Goal: Task Accomplishment & Management: Manage account settings

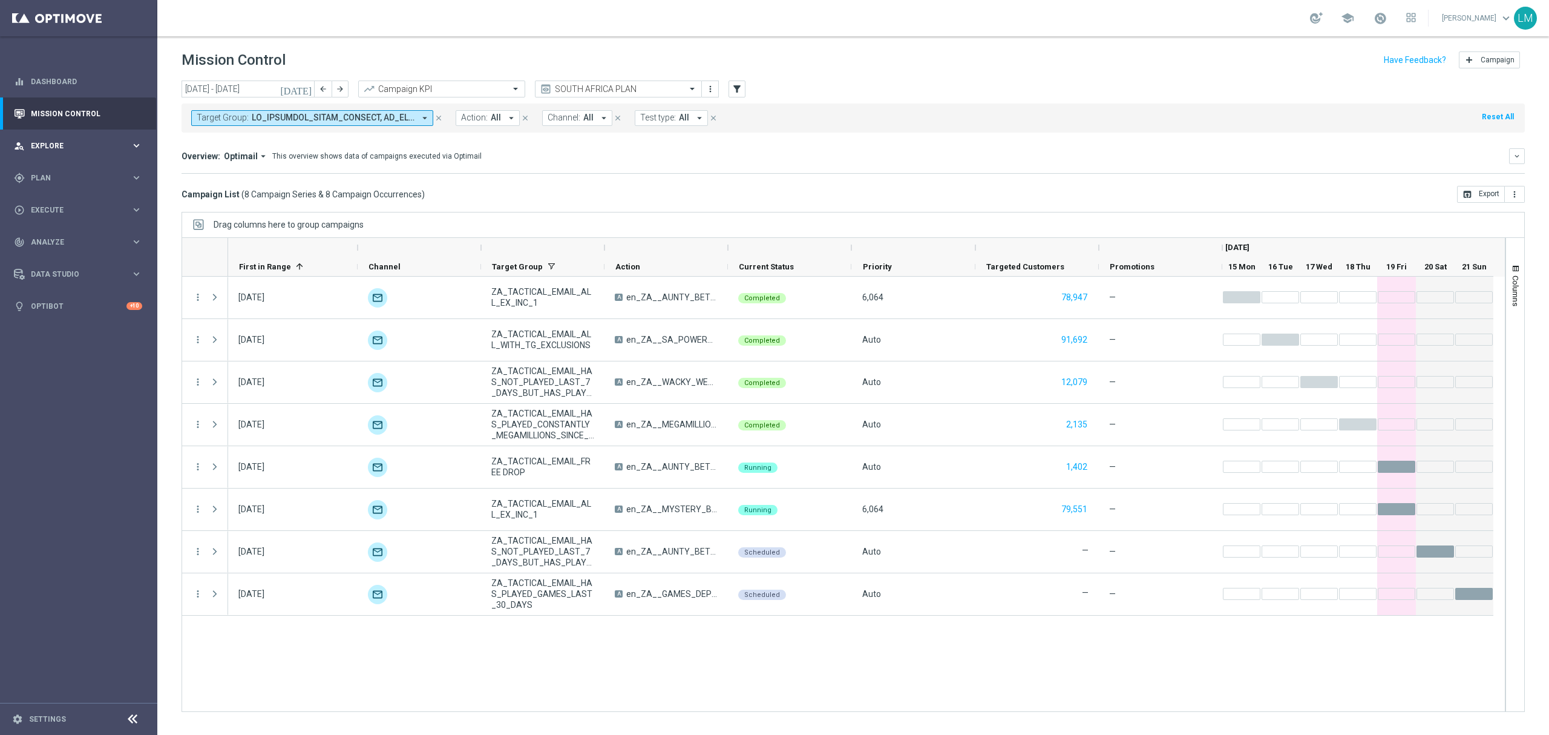
click at [90, 143] on span "Explore" at bounding box center [81, 145] width 100 height 7
click at [81, 169] on link "Customer Explorer" at bounding box center [78, 171] width 94 height 10
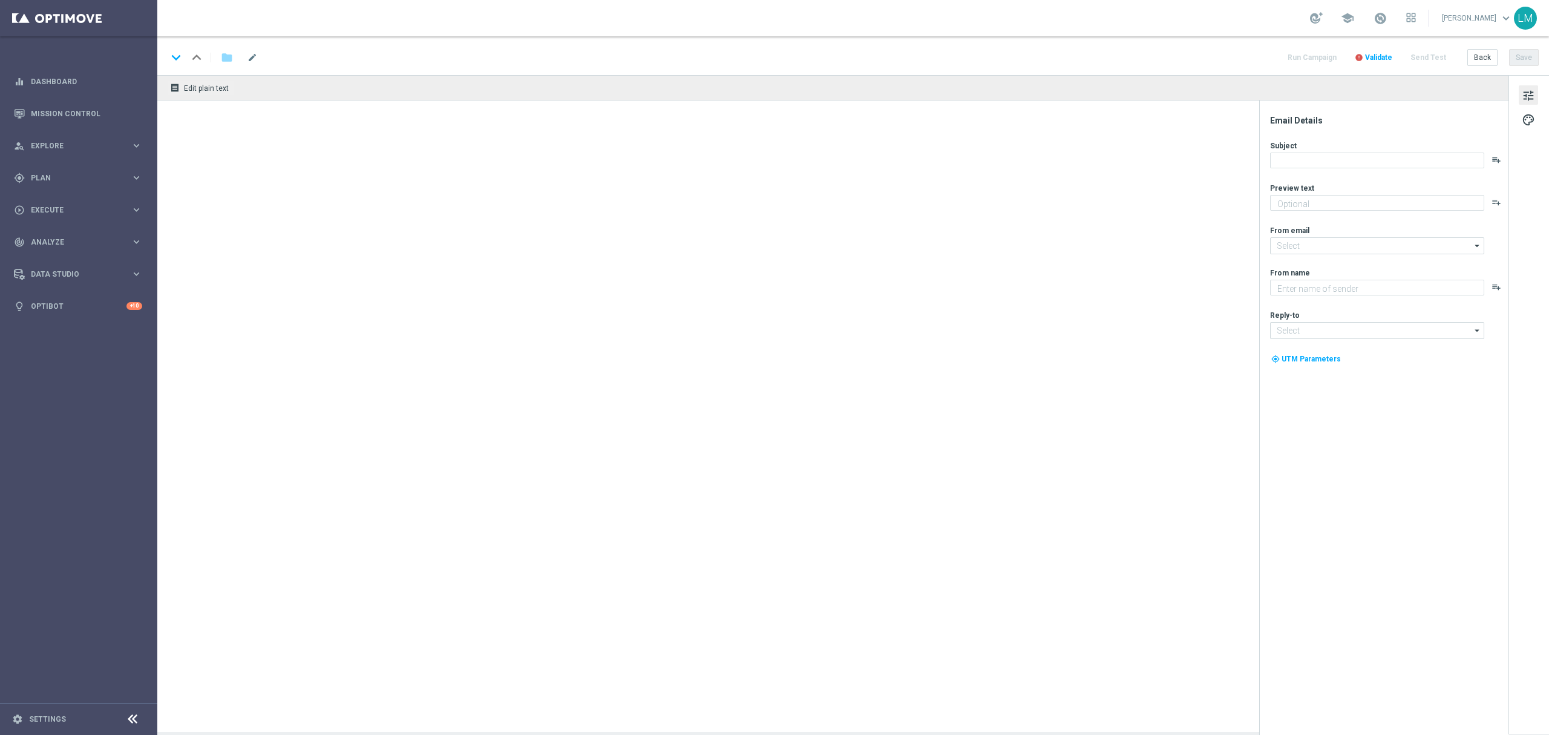
type textarea "We've extended your deals!"
type textarea "Lottoland"
type input "[EMAIL_ADDRESS][DOMAIN_NAME]"
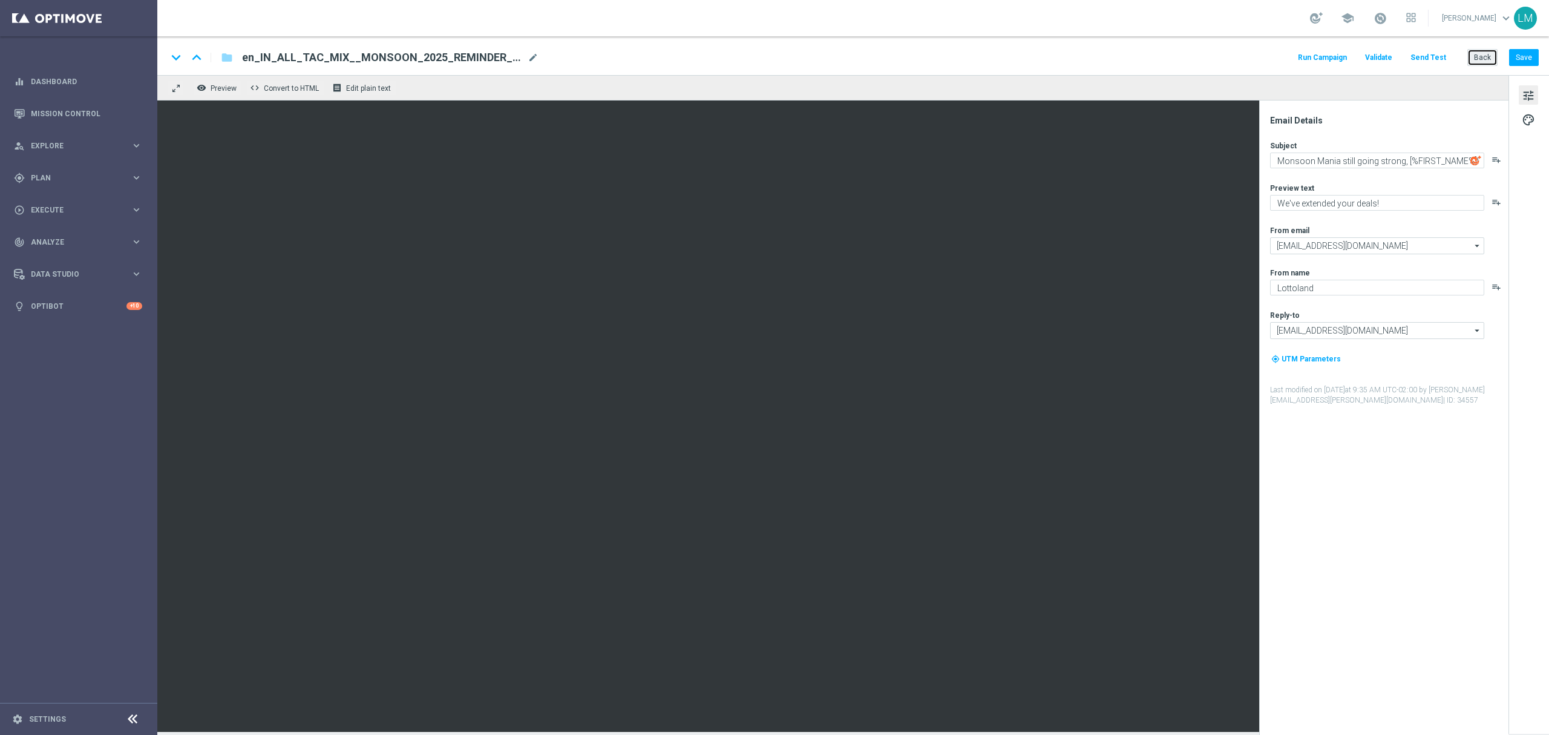
click at [1475, 63] on button "Back" at bounding box center [1482, 57] width 30 height 17
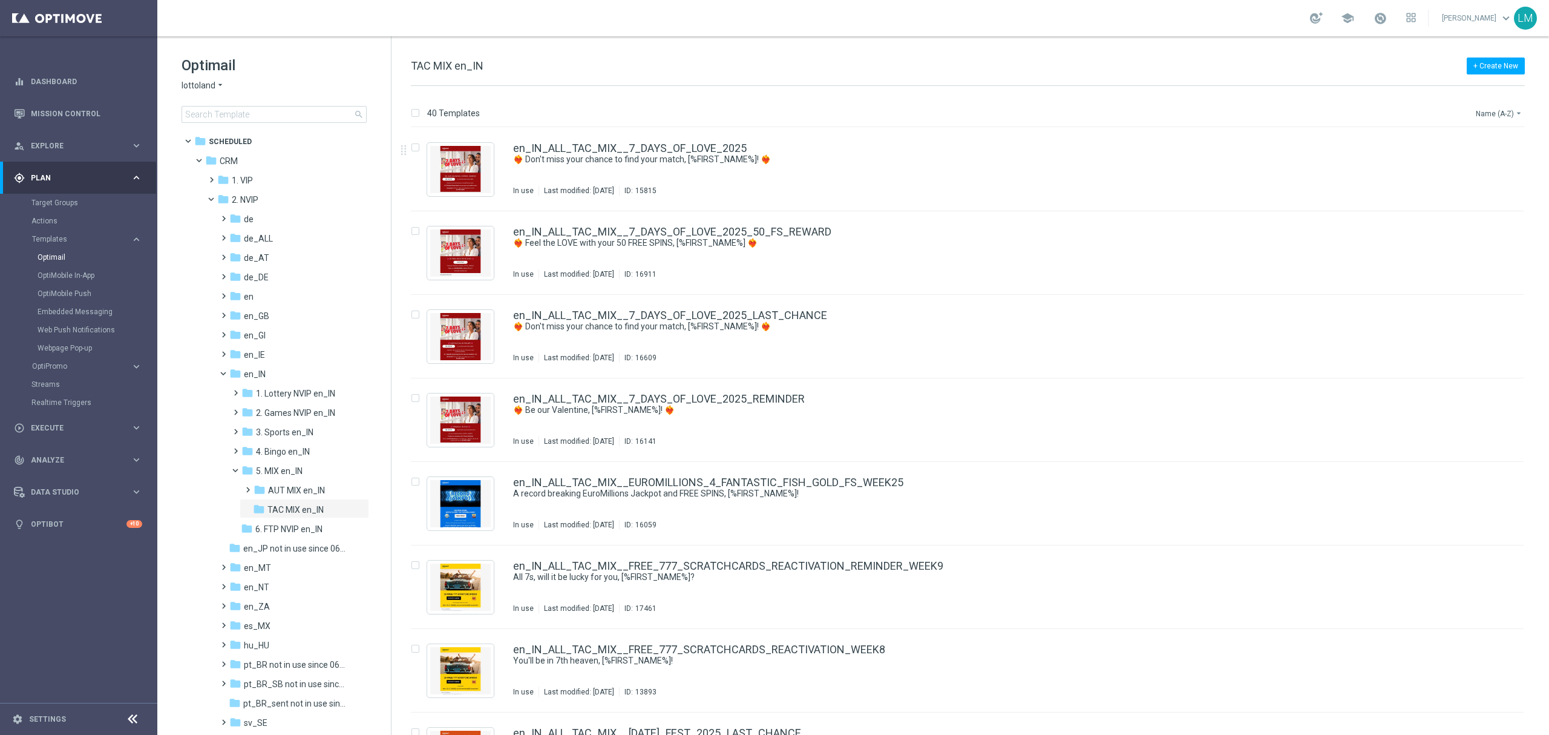
click at [1509, 108] on button "Name (A-Z) arrow_drop_down" at bounding box center [1500, 113] width 50 height 15
click at [1486, 161] on div "Date Modified (Newest)" at bounding box center [1476, 167] width 97 height 17
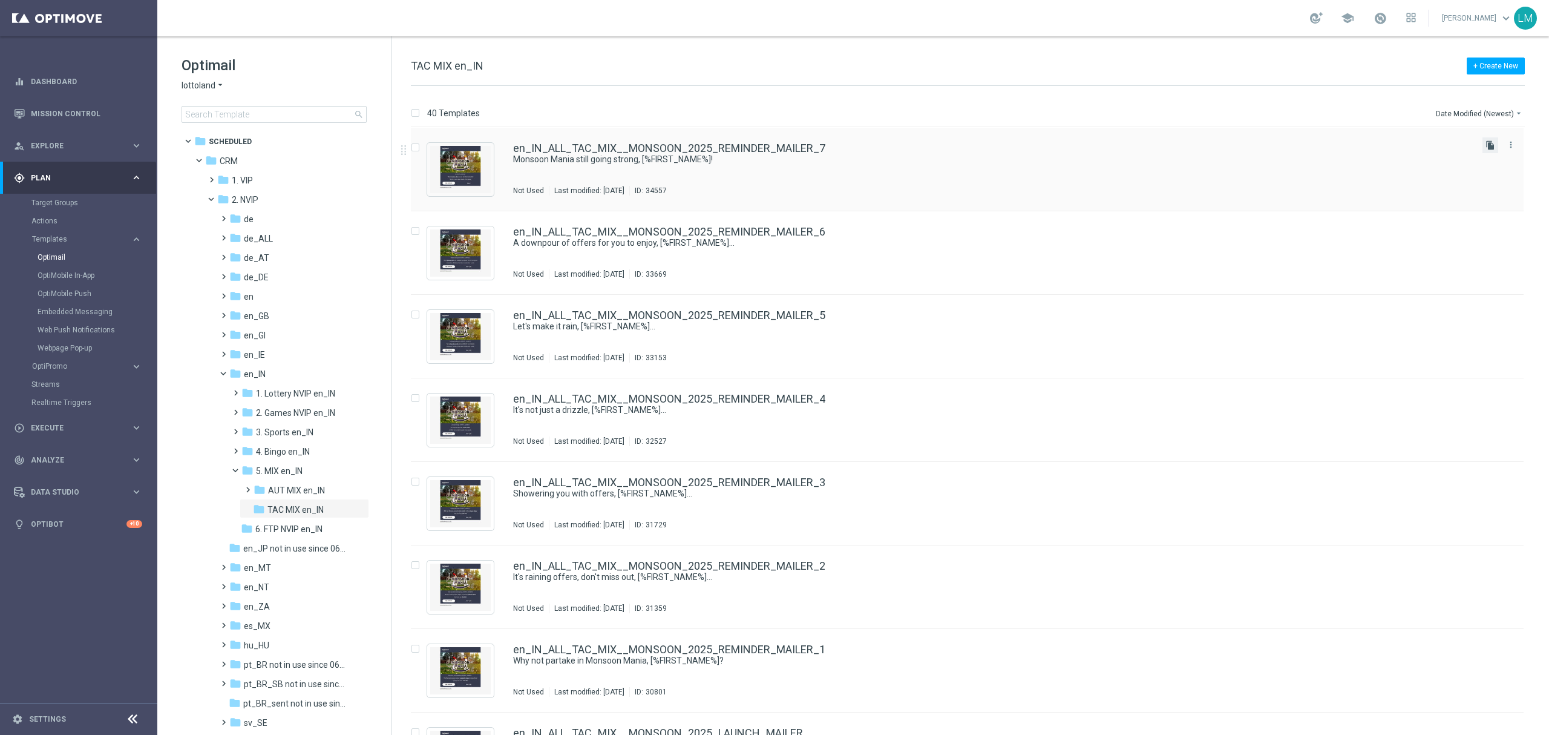
click at [1491, 148] on icon "file_copy" at bounding box center [1491, 145] width 10 height 10
click at [814, 146] on link "en_IN_ALL_TAC_MIX__MONSOON_2025_REMINDER_MAILER_7(1)" at bounding box center [676, 148] width 326 height 11
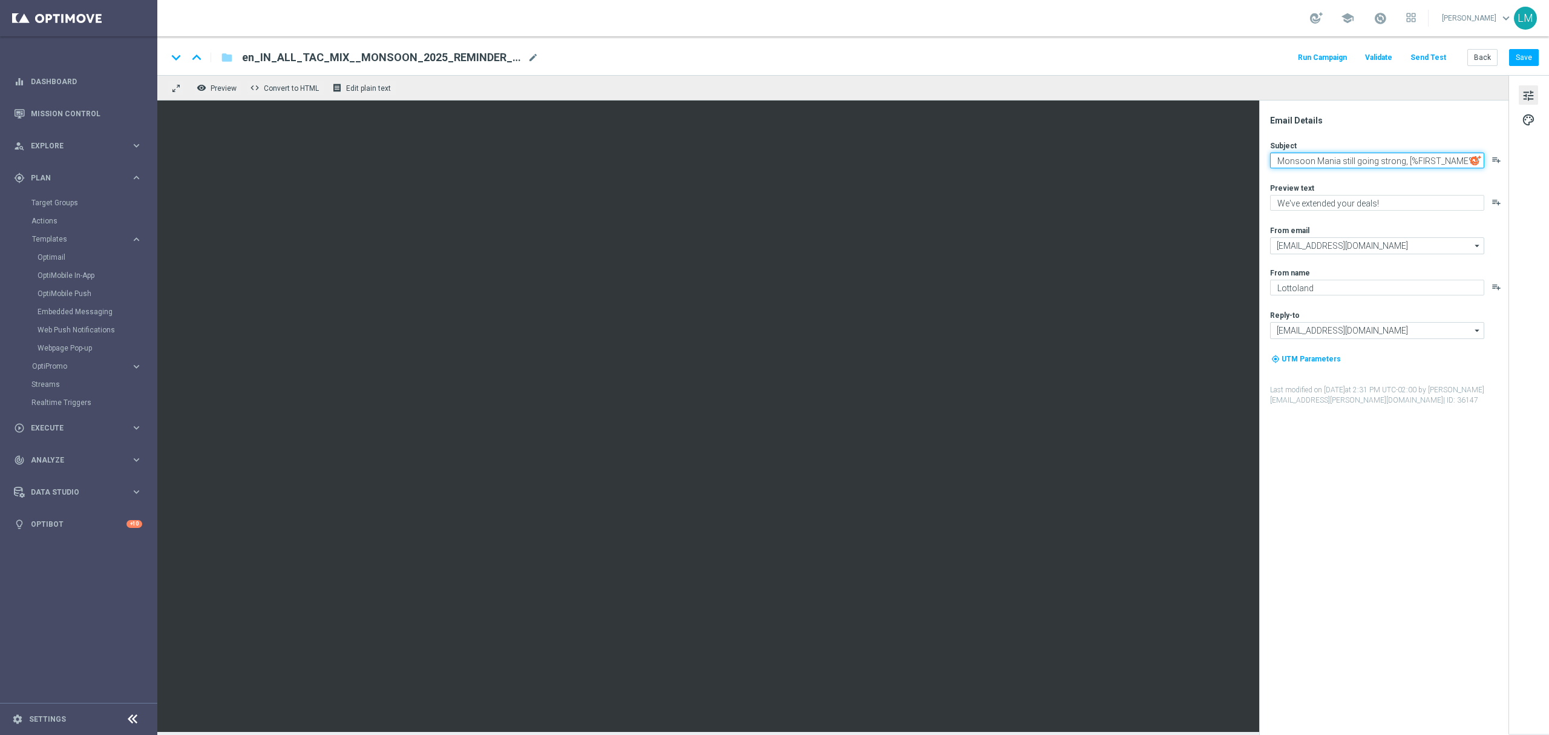
click at [1409, 152] on textarea "Monsoon Mania still going strong, [%FIRST_NAME%]!" at bounding box center [1377, 160] width 214 height 16
paste textarea "en_IN_ALL_TAC_MIX__MONSOON_2025_REMINDER_MAILER_8"
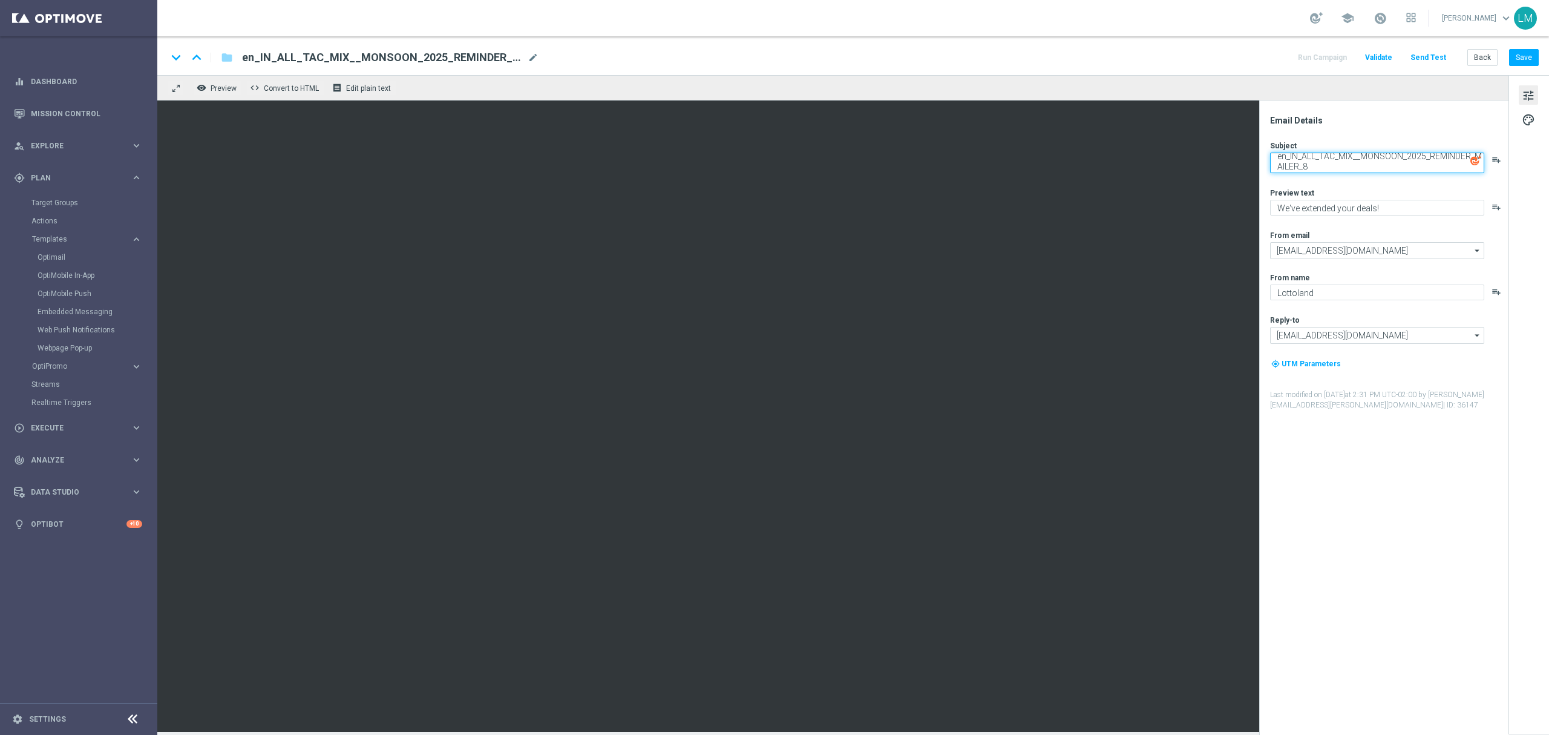
type textarea "Monsoon Mania still going strong, [%FIRST_NAME%]!"
click at [531, 58] on span "mode_edit" at bounding box center [533, 57] width 11 height 11
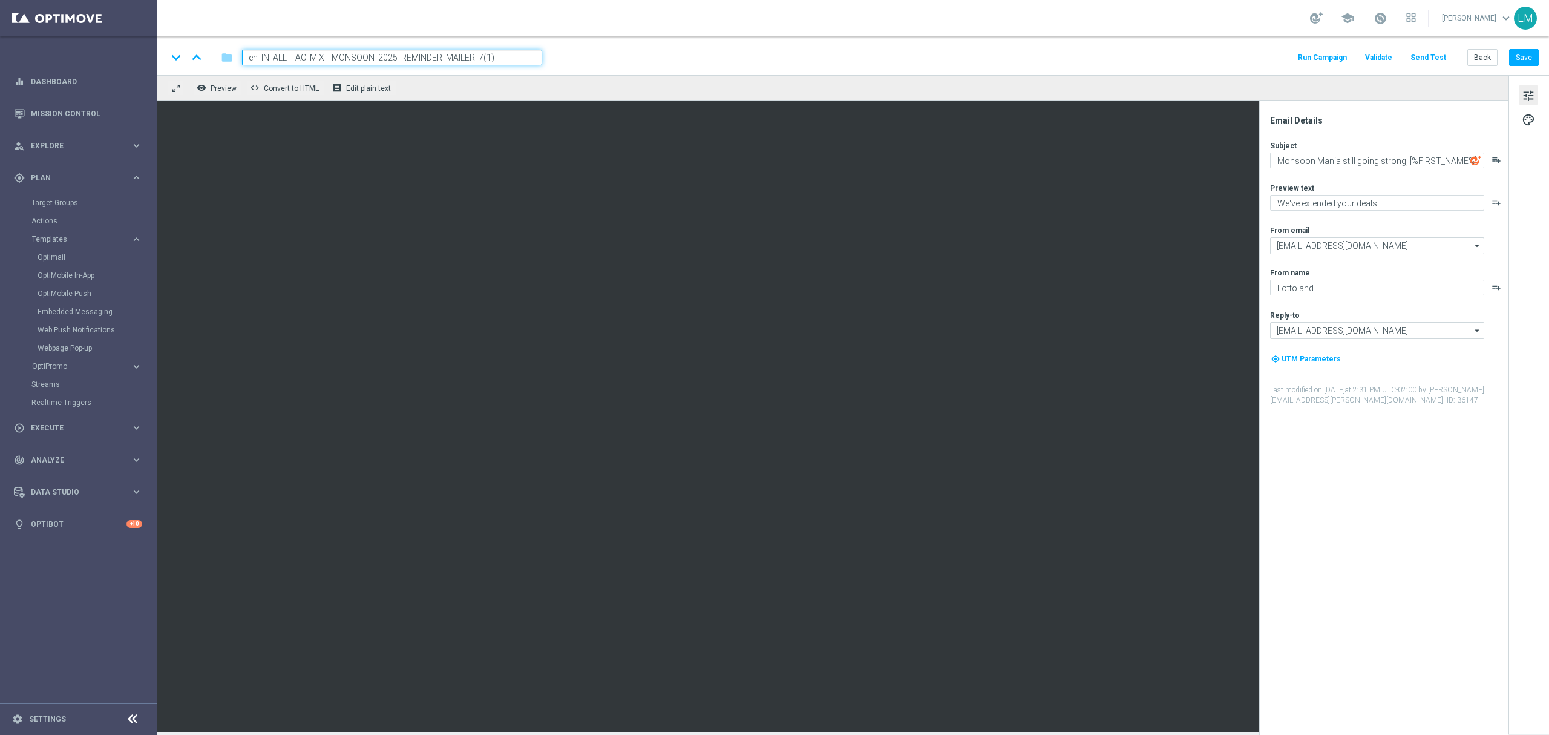
paste input "8"
type input "en_IN_ALL_TAC_MIX__MONSOON_2025_REMINDER_MAILER_8"
click at [525, 69] on div "keyboard_arrow_down keyboard_arrow_up folder en_IN_ALL_TAC_MIX__MONSOON_2025_RE…" at bounding box center [853, 55] width 1392 height 39
click at [525, 59] on input "en_IN_ALL_TAC_MIX__MONSOON_2025_REMINDER_MAILER_8" at bounding box center [392, 58] width 300 height 16
click at [517, 80] on div "remove_red_eye Preview code Convert to HTML receipt Edit plain text" at bounding box center [832, 87] width 1351 height 25
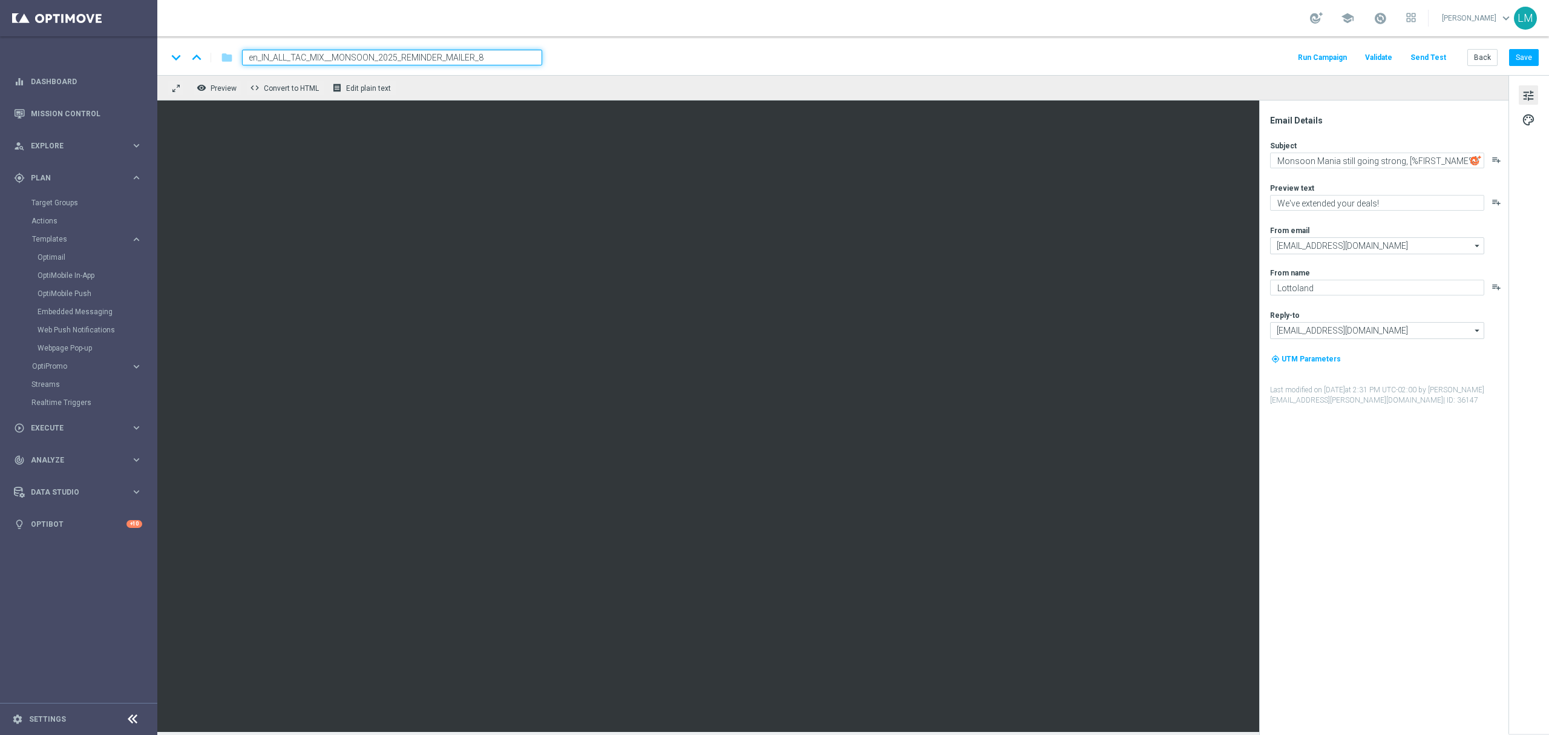
click at [513, 58] on input "en_IN_ALL_TAC_MIX__MONSOON_2025_REMINDER_MAILER_8" at bounding box center [392, 58] width 300 height 16
click at [497, 73] on div "keyboard_arrow_down keyboard_arrow_up folder en_IN_ALL_TAC_MIX__MONSOON_2025_RE…" at bounding box center [853, 55] width 1392 height 39
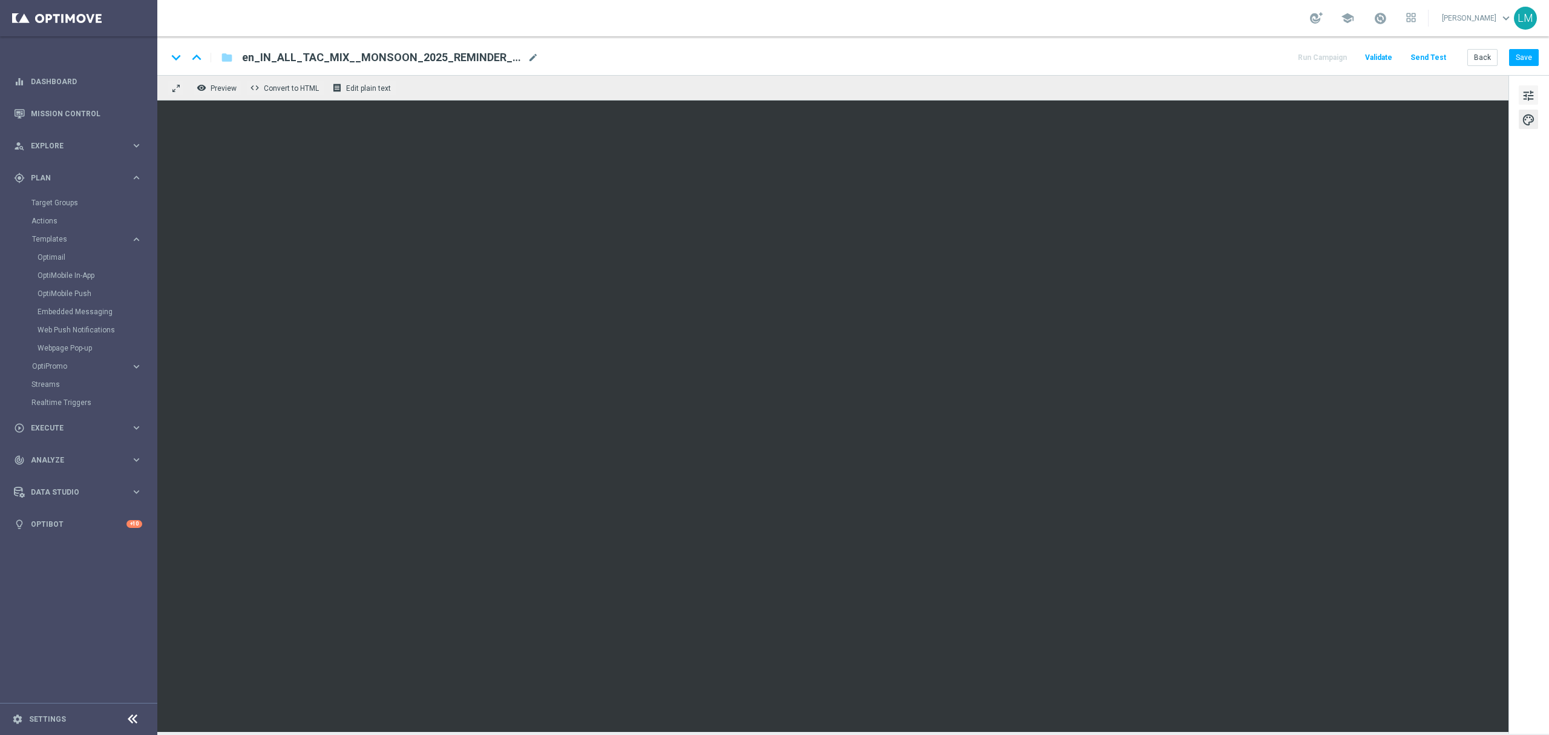
click at [1533, 97] on span "tune" at bounding box center [1528, 96] width 13 height 16
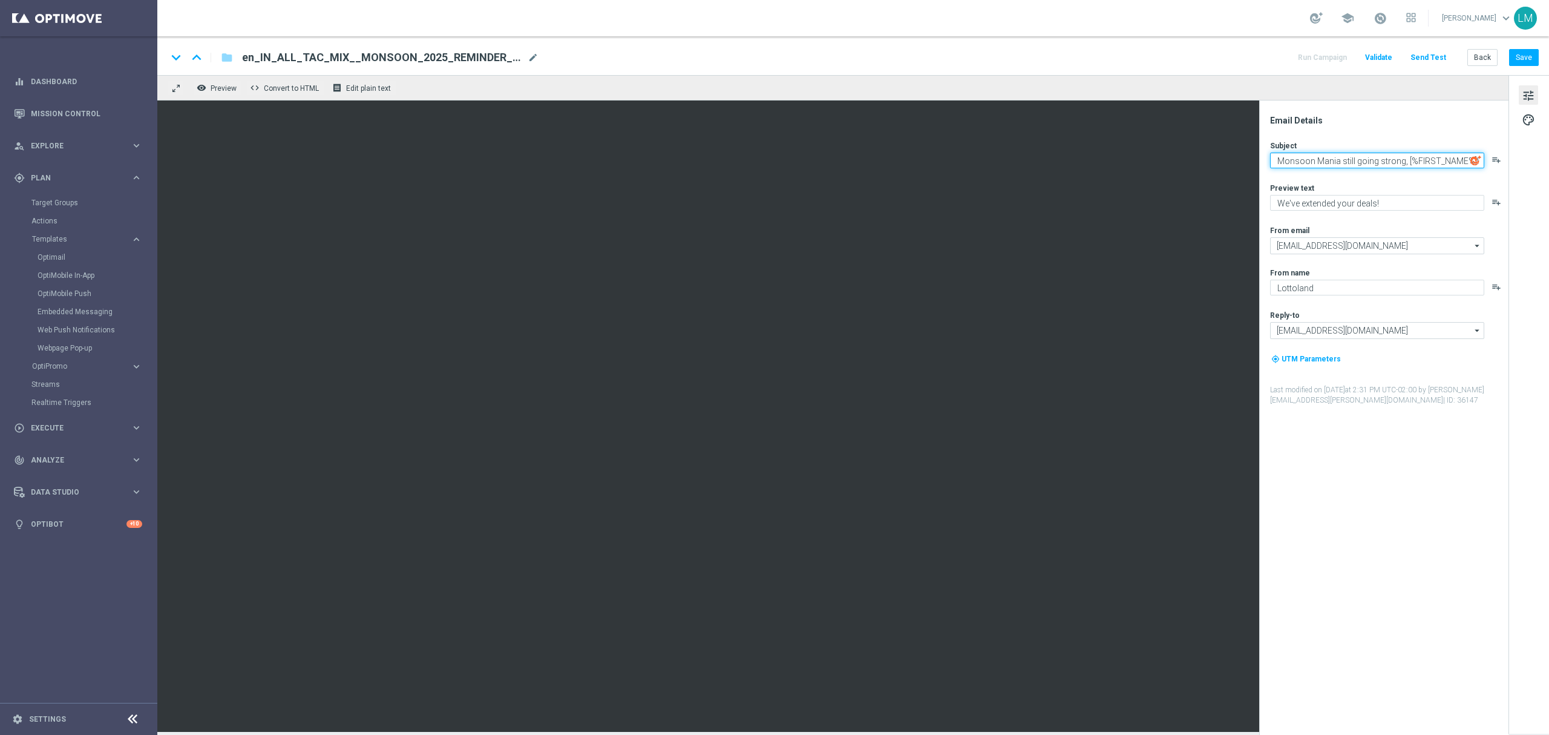
drag, startPoint x: 1401, startPoint y: 163, endPoint x: 1266, endPoint y: 205, distance: 141.2
click at [1266, 205] on div "Email Details Subject Monsoon Mania still going strong, [%FIRST_NAME%]! playlis…" at bounding box center [1386, 425] width 241 height 620
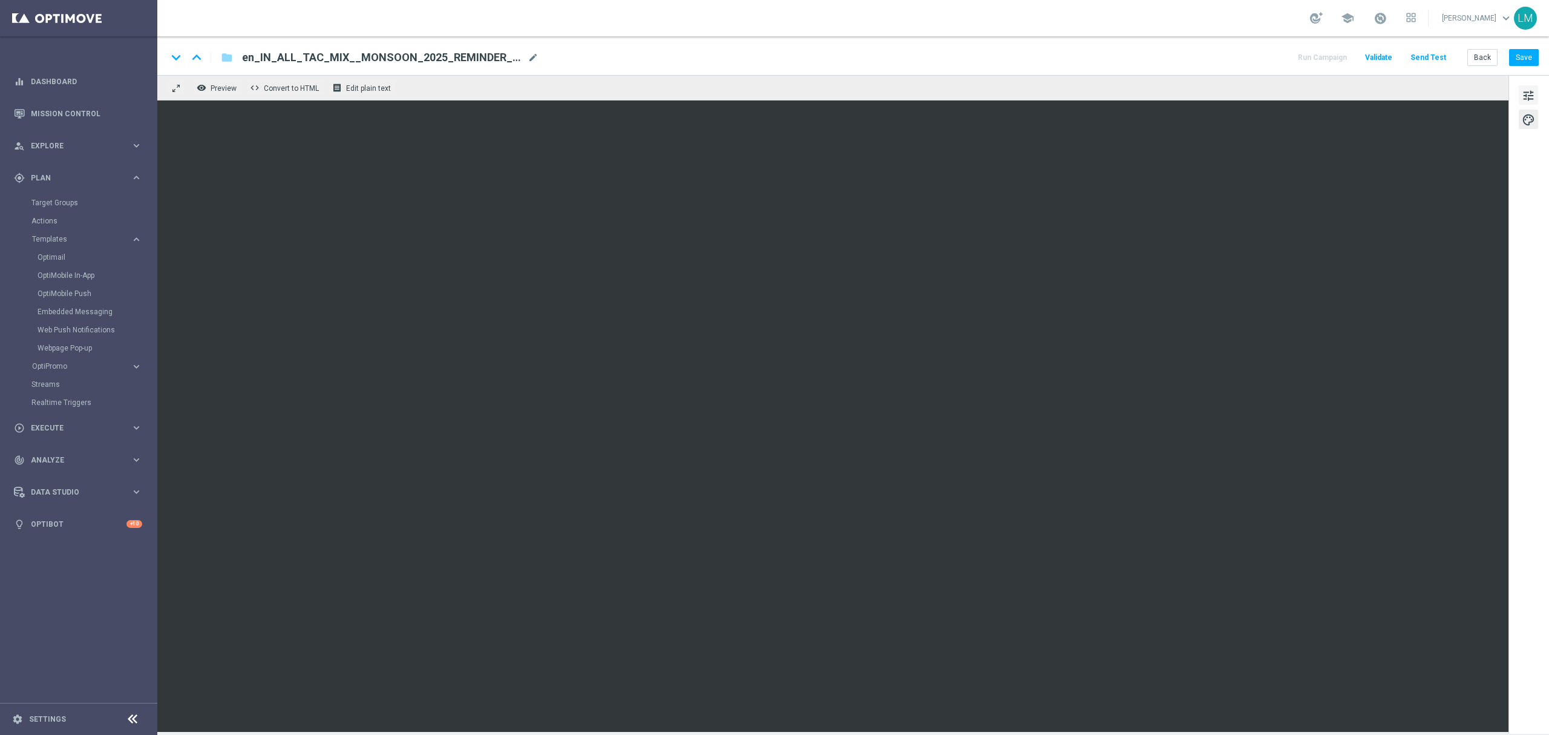
click at [1519, 93] on button "tune" at bounding box center [1528, 94] width 19 height 19
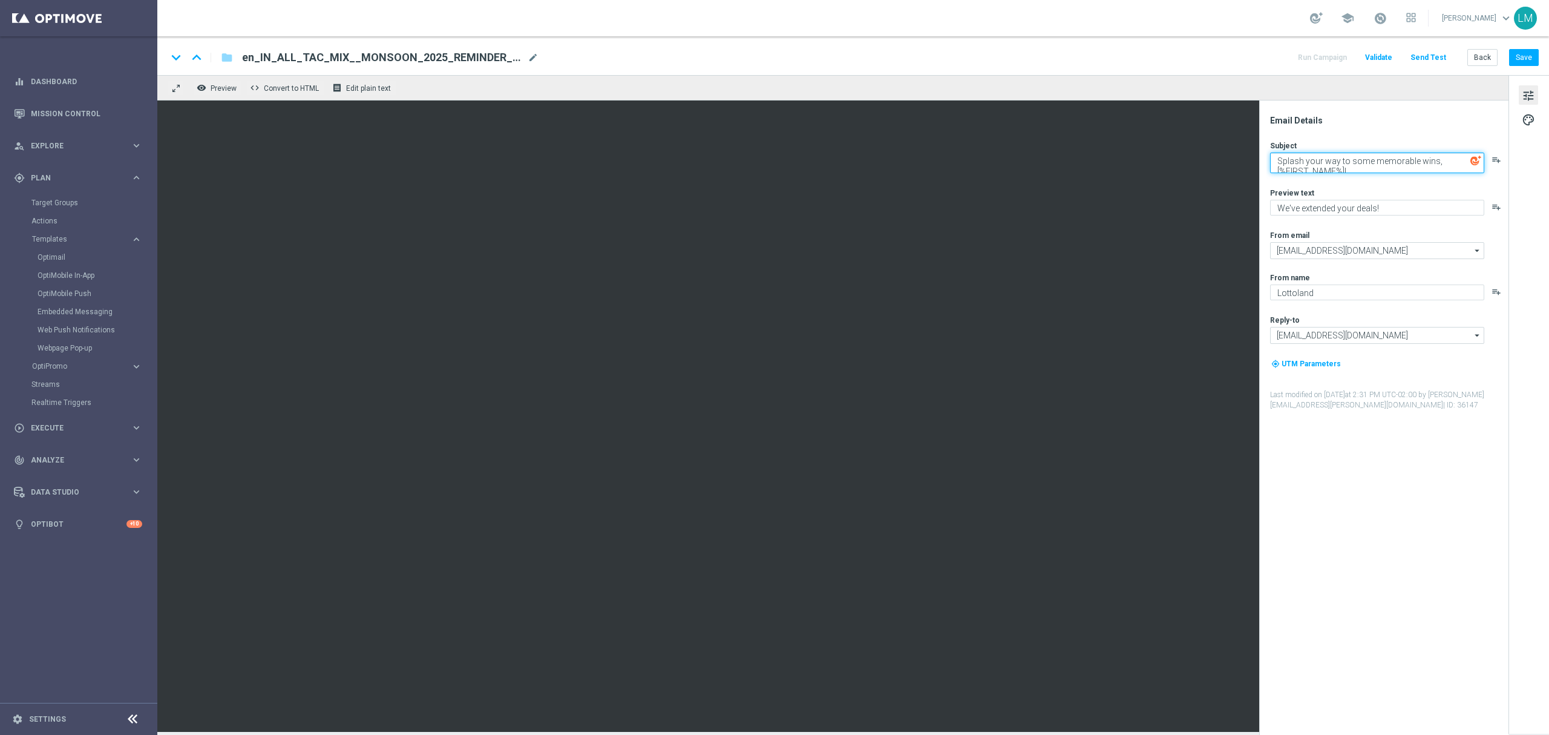
click at [1402, 169] on textarea "Splash your way to some memorable wins, [%FIRST_NAME%]!" at bounding box center [1377, 162] width 214 height 21
type textarea "Splash your way to some memorable wins, [%FIRST_NAME%]!"
click at [1376, 211] on textarea "We've extended your deals!" at bounding box center [1377, 208] width 214 height 16
click at [1372, 211] on textarea "We've extended your deals!" at bounding box center [1377, 208] width 214 height 16
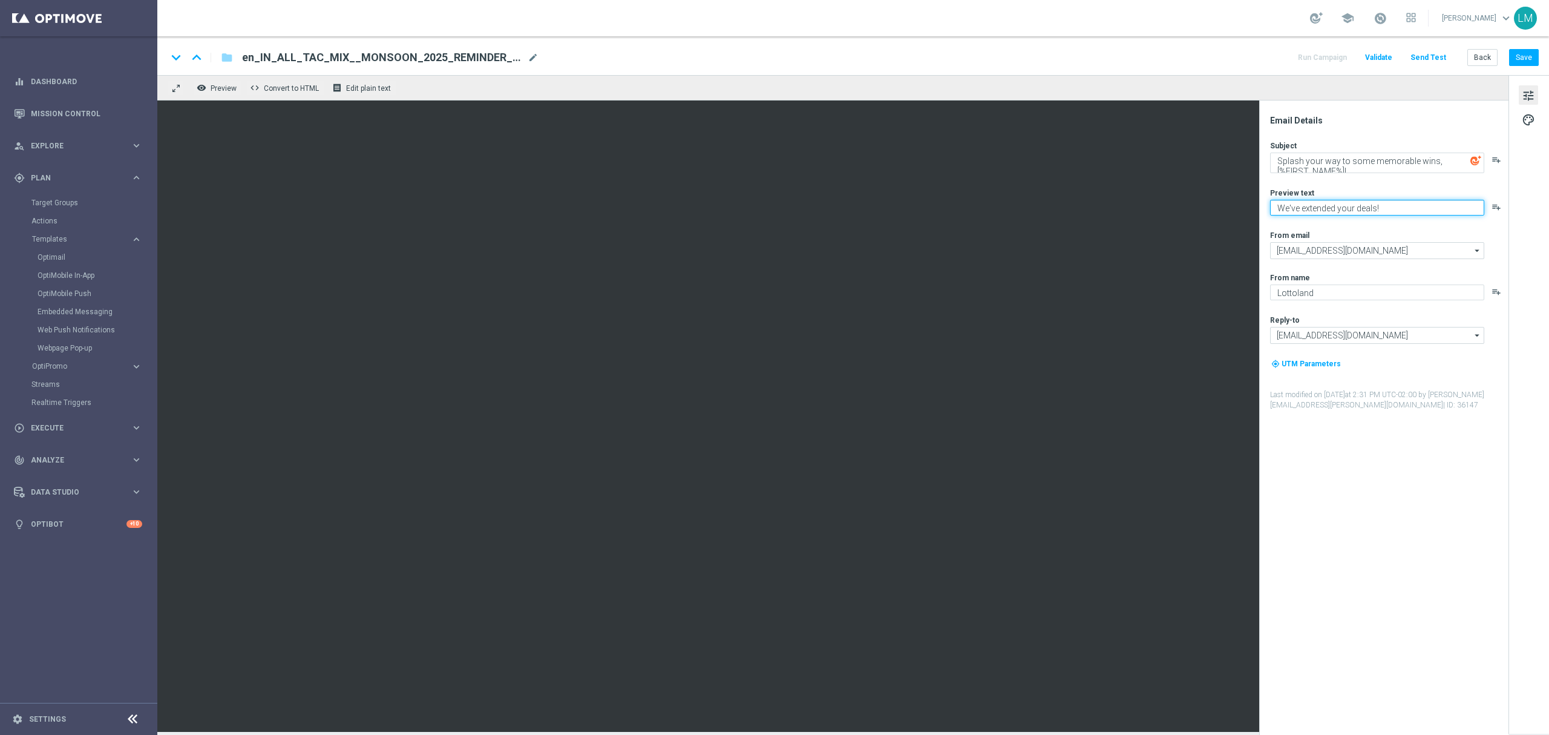
drag, startPoint x: 1375, startPoint y: 211, endPoint x: 1259, endPoint y: 209, distance: 115.6
click at [1259, 209] on div "Email Details Subject Splash your way to some memorable wins, [%FIRST_NAME%]! p…" at bounding box center [1383, 417] width 249 height 634
click at [1310, 205] on textarea "Monsoon Mania is here for ya!" at bounding box center [1377, 208] width 214 height 16
drag, startPoint x: 1310, startPoint y: 205, endPoint x: 1293, endPoint y: 234, distance: 33.6
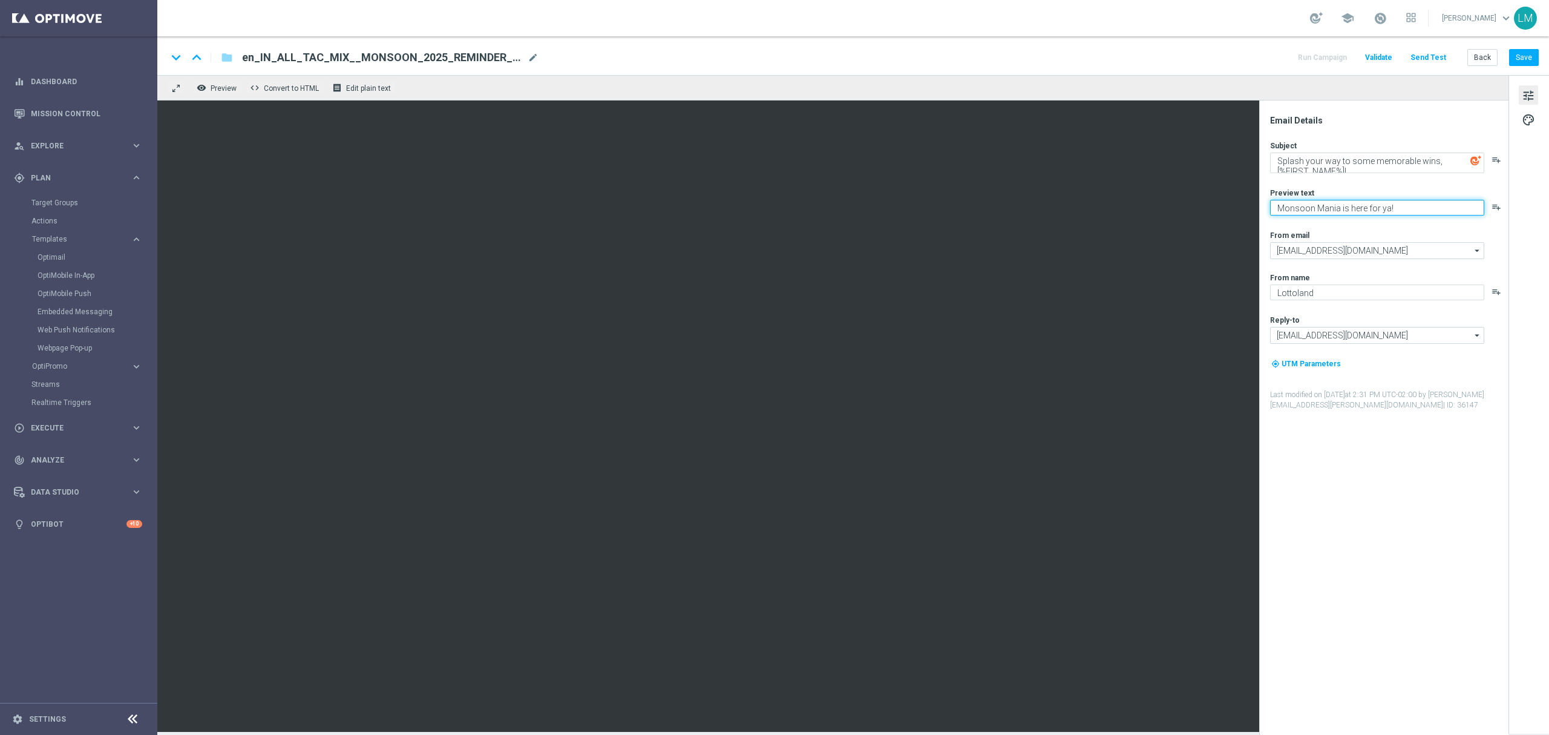
click at [1310, 206] on textarea "Monsoon Mania is here for ya!" at bounding box center [1377, 208] width 214 height 16
type textarea "Monsoon Mania is here for ya!"
click at [1363, 165] on textarea "Splash your way to some memorable wins, [%FIRST_NAME%]!" at bounding box center [1377, 162] width 214 height 21
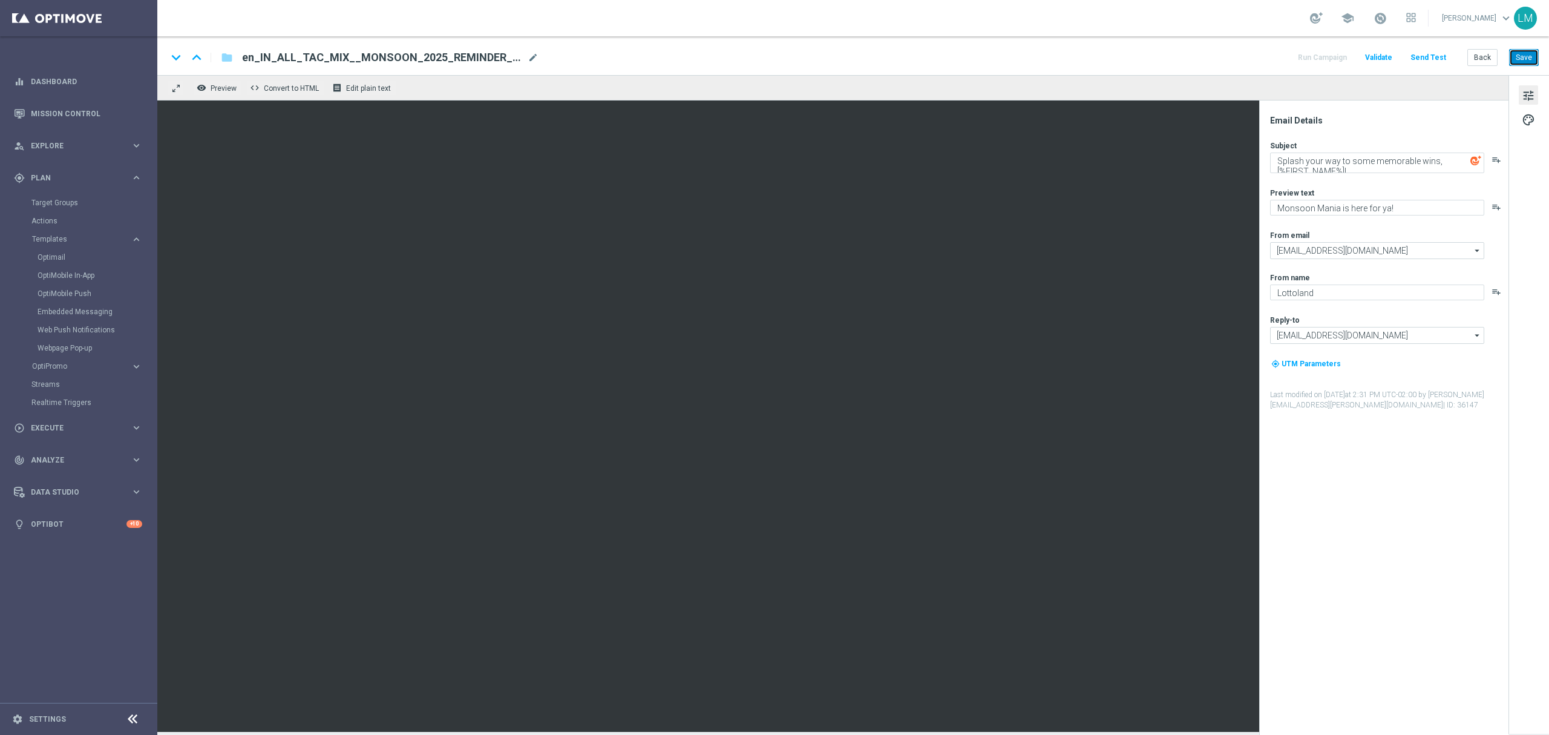
click at [1524, 59] on button "Save" at bounding box center [1524, 57] width 30 height 17
click at [1536, 58] on button "Save" at bounding box center [1524, 57] width 30 height 17
click at [39, 117] on link "Mission Control" at bounding box center [86, 113] width 111 height 32
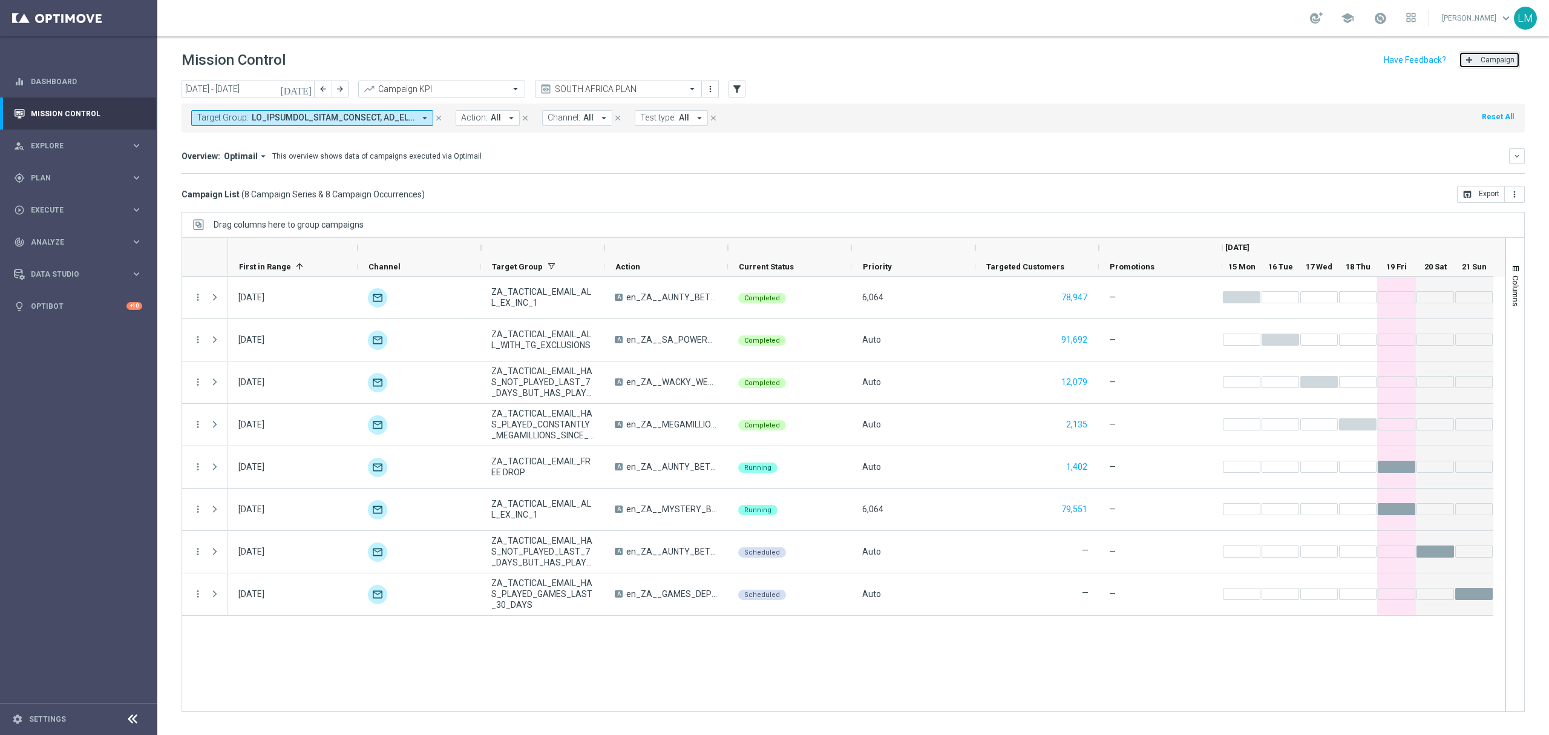
click at [1496, 64] on button "add Campaign" at bounding box center [1489, 59] width 61 height 17
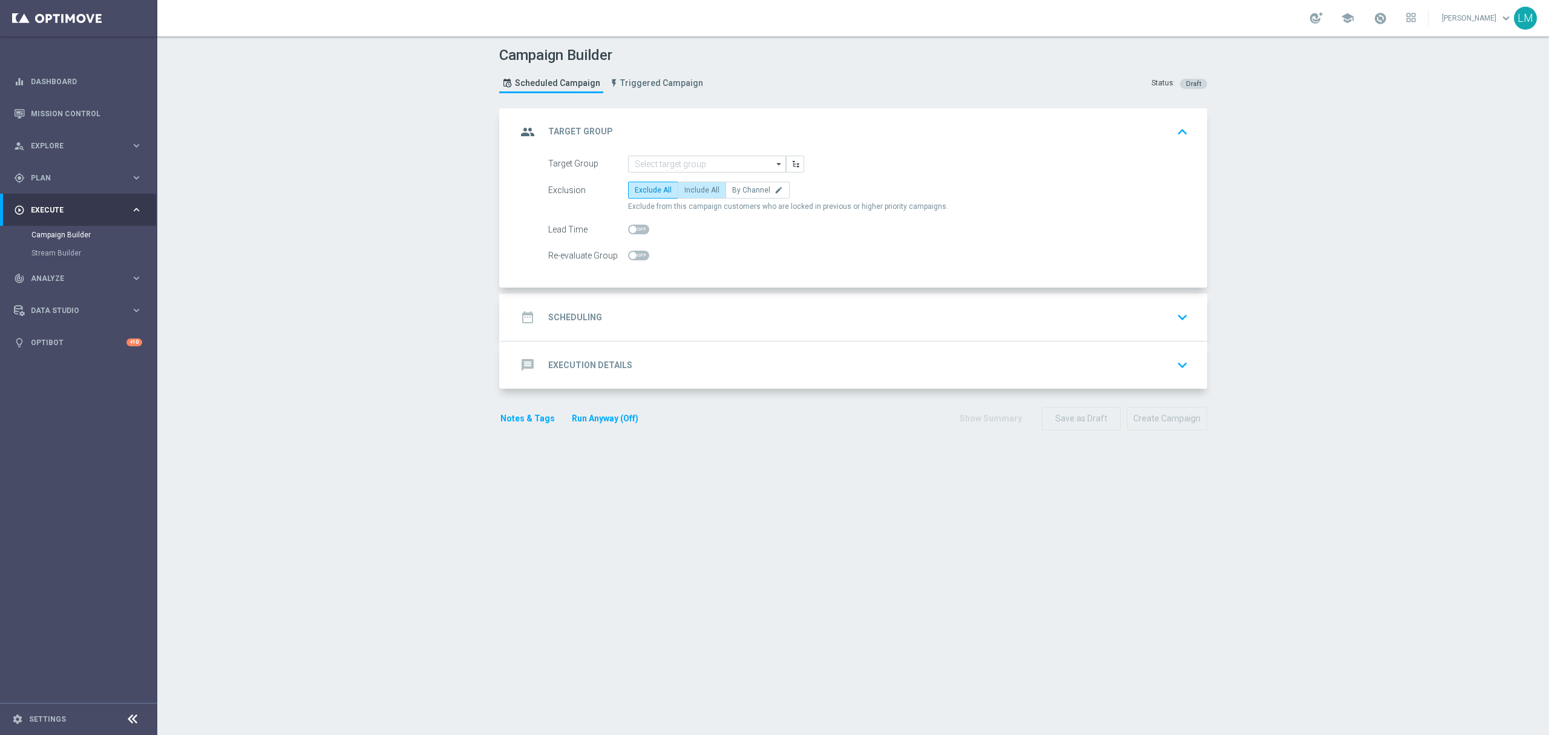
click at [684, 189] on span "Include All" at bounding box center [701, 190] width 35 height 8
click at [684, 189] on input "Include All" at bounding box center [688, 192] width 8 height 8
radio input "true"
click at [677, 168] on input at bounding box center [707, 164] width 158 height 17
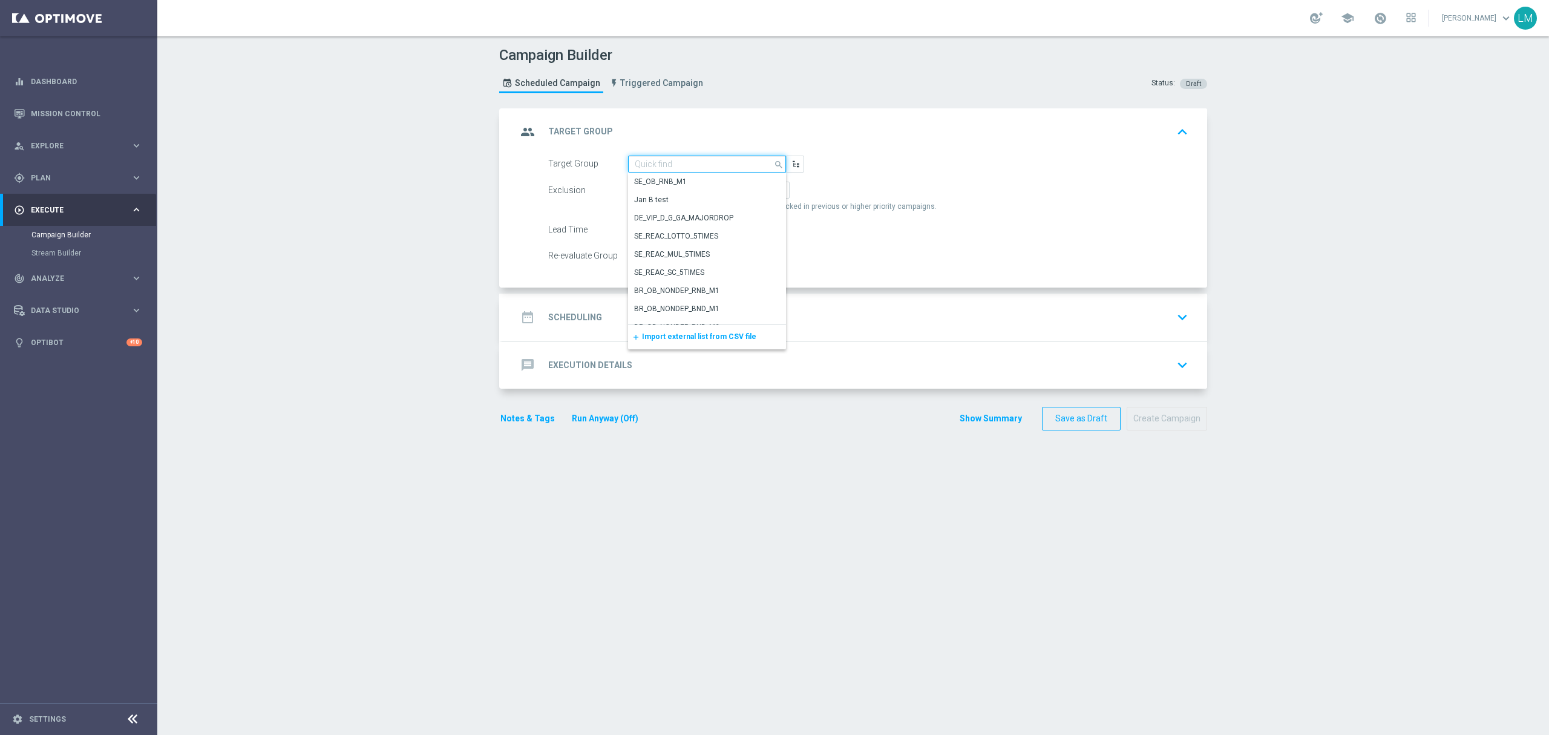
paste input "IN_TACTICAL_ALL_EMAIL | ALL"
type input "IN_TACTICAL_ALL_EMAIL | ALL"
click at [794, 157] on button "button" at bounding box center [795, 164] width 18 height 17
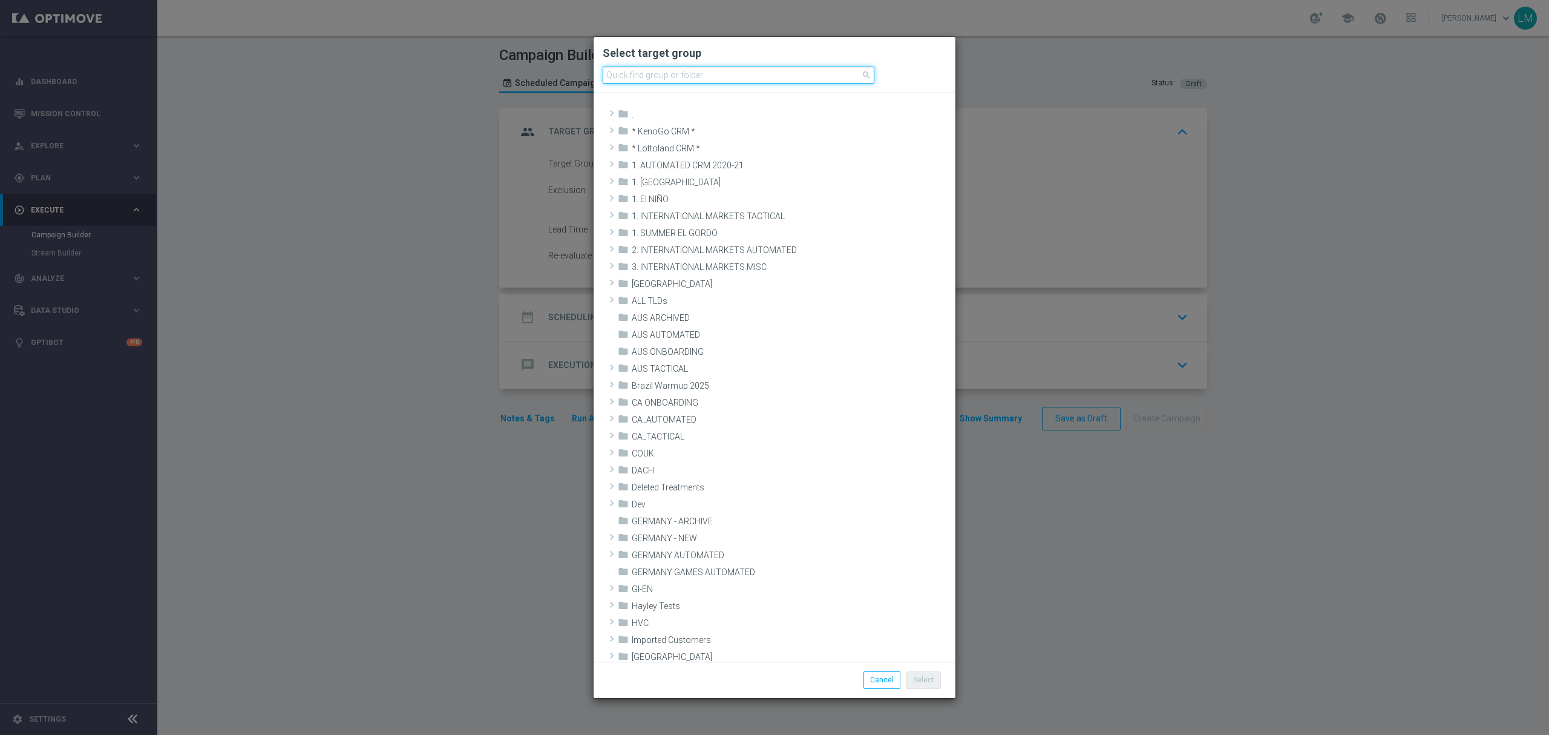
paste input "IN_TACTICAL_ALL_EMAIL | ALL"
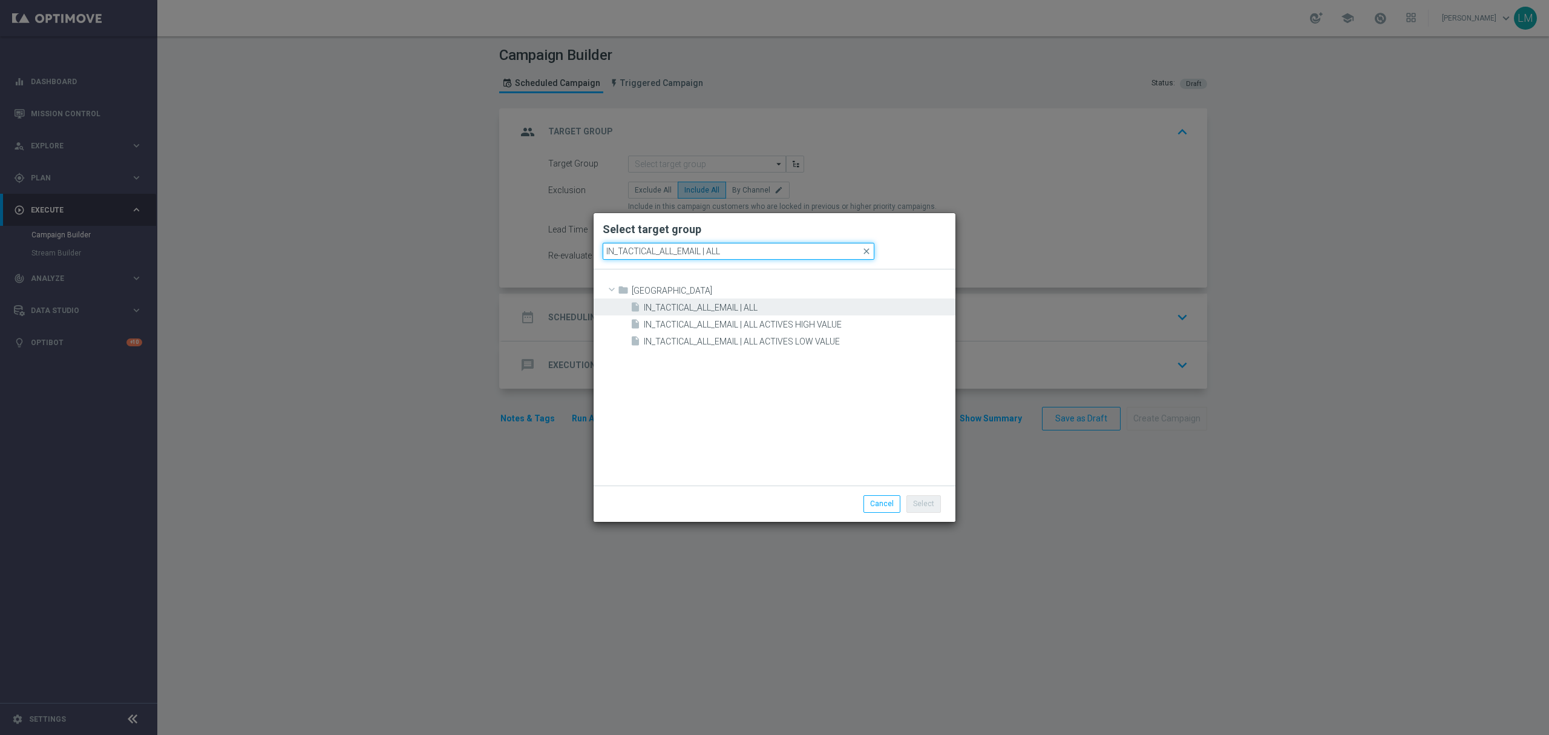
type input "IN_TACTICAL_ALL_EMAIL | ALL"
click at [683, 300] on div "insert_drive_file IN_TACTICAL_ALL_EMAIL | ALL" at bounding box center [791, 306] width 323 height 17
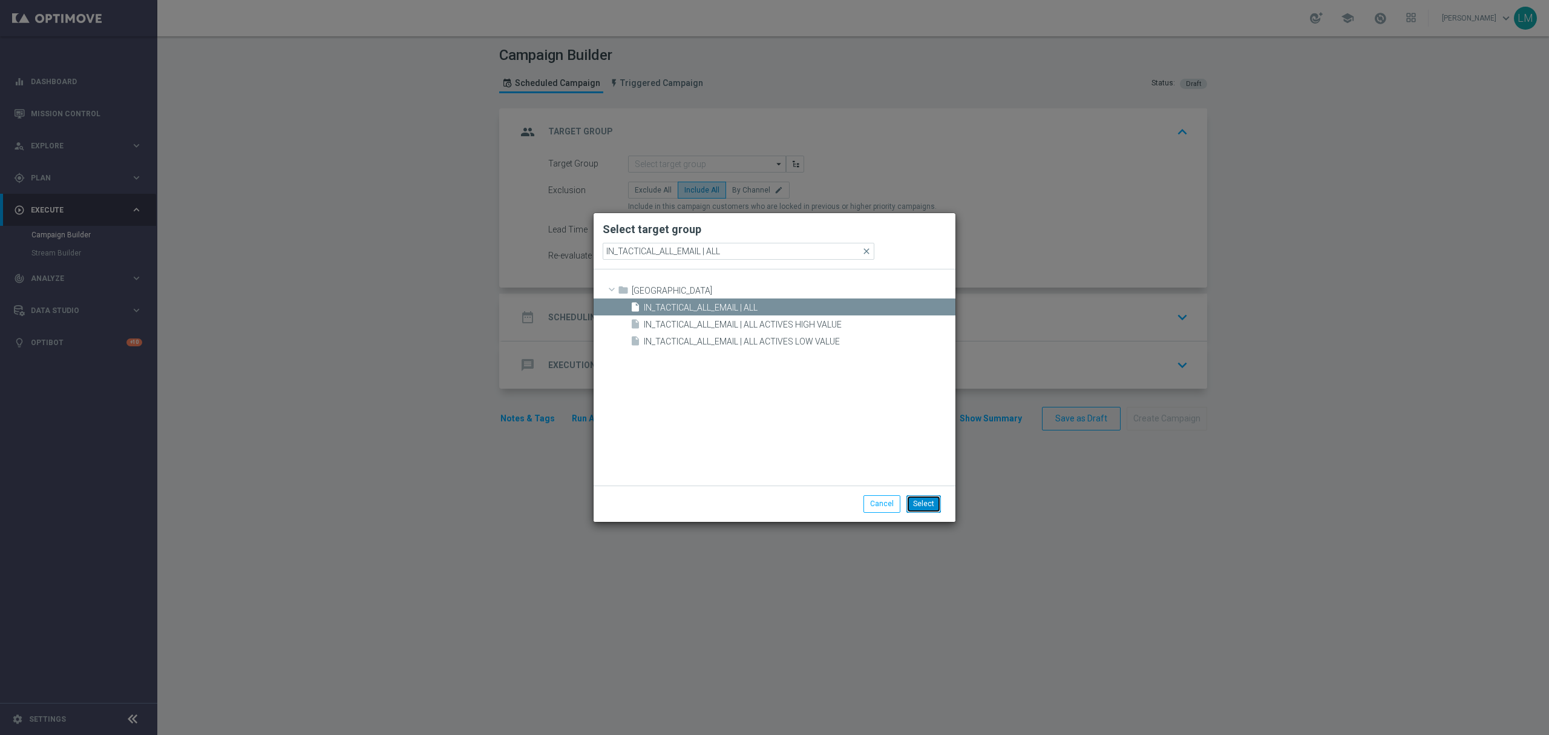
click at [935, 500] on button "Select" at bounding box center [923, 503] width 34 height 17
type input "IN_TACTICAL_ALL_EMAIL | ALL"
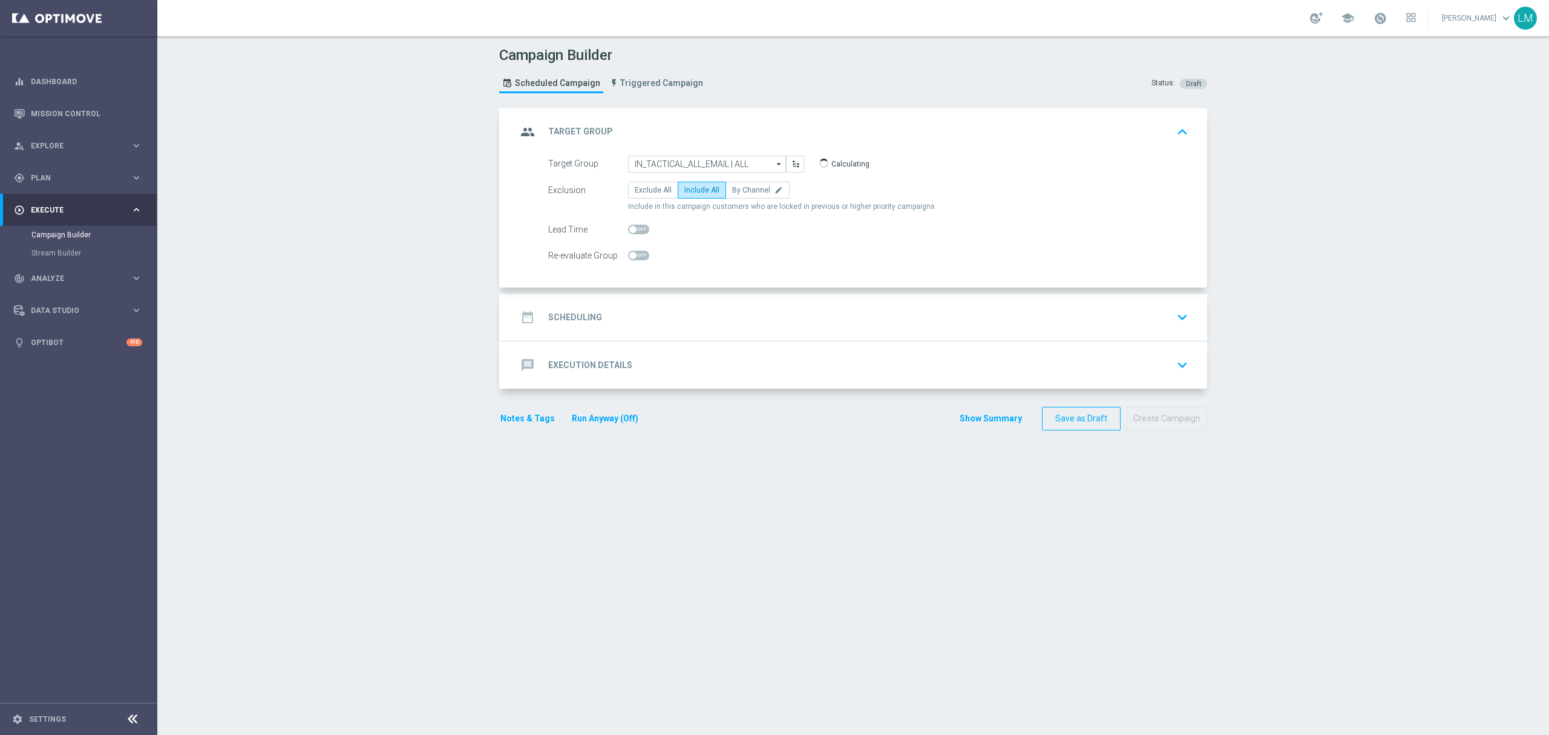
click at [762, 324] on div "date_range Scheduling keyboard_arrow_down" at bounding box center [855, 317] width 676 height 23
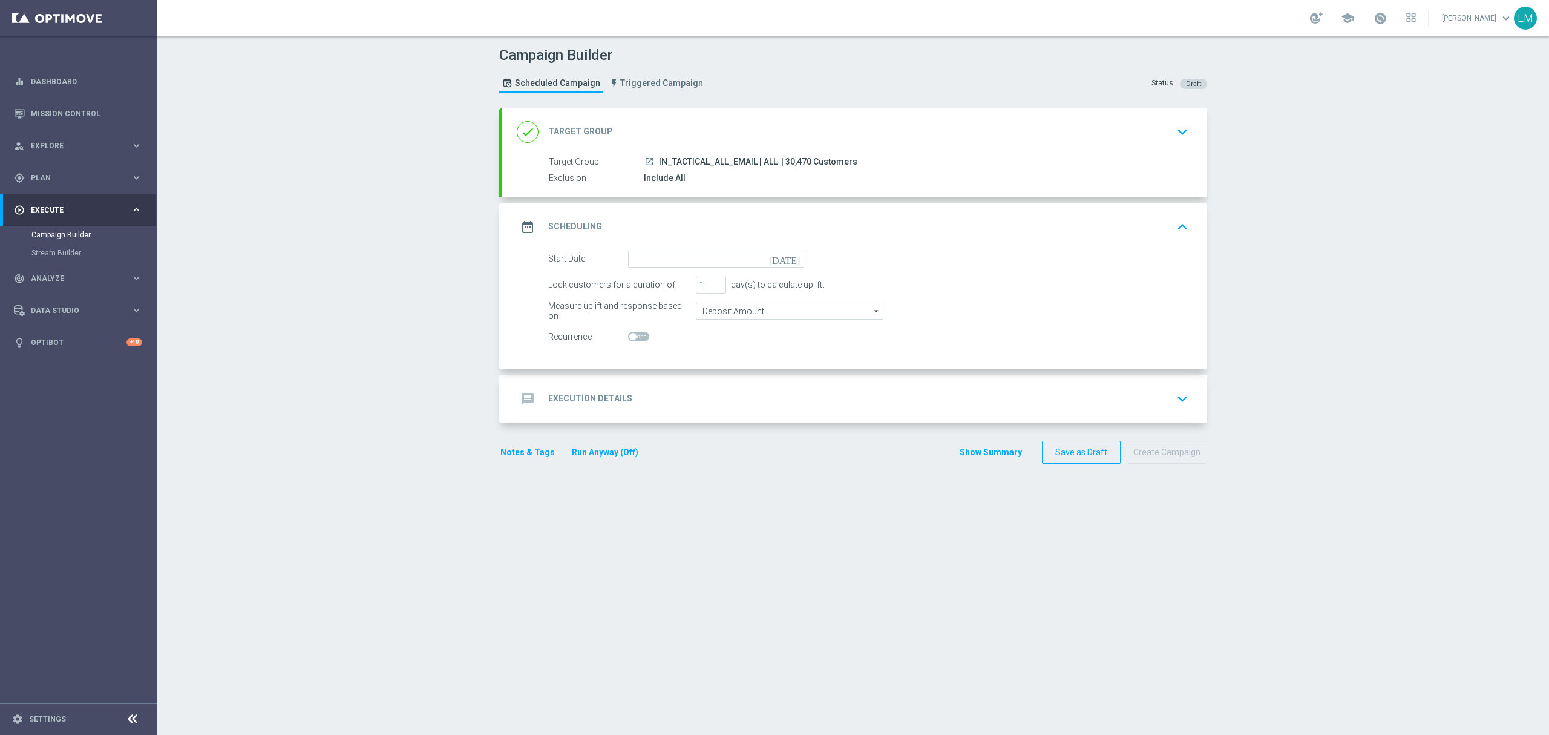
click at [798, 260] on icon "[DATE]" at bounding box center [787, 257] width 36 height 13
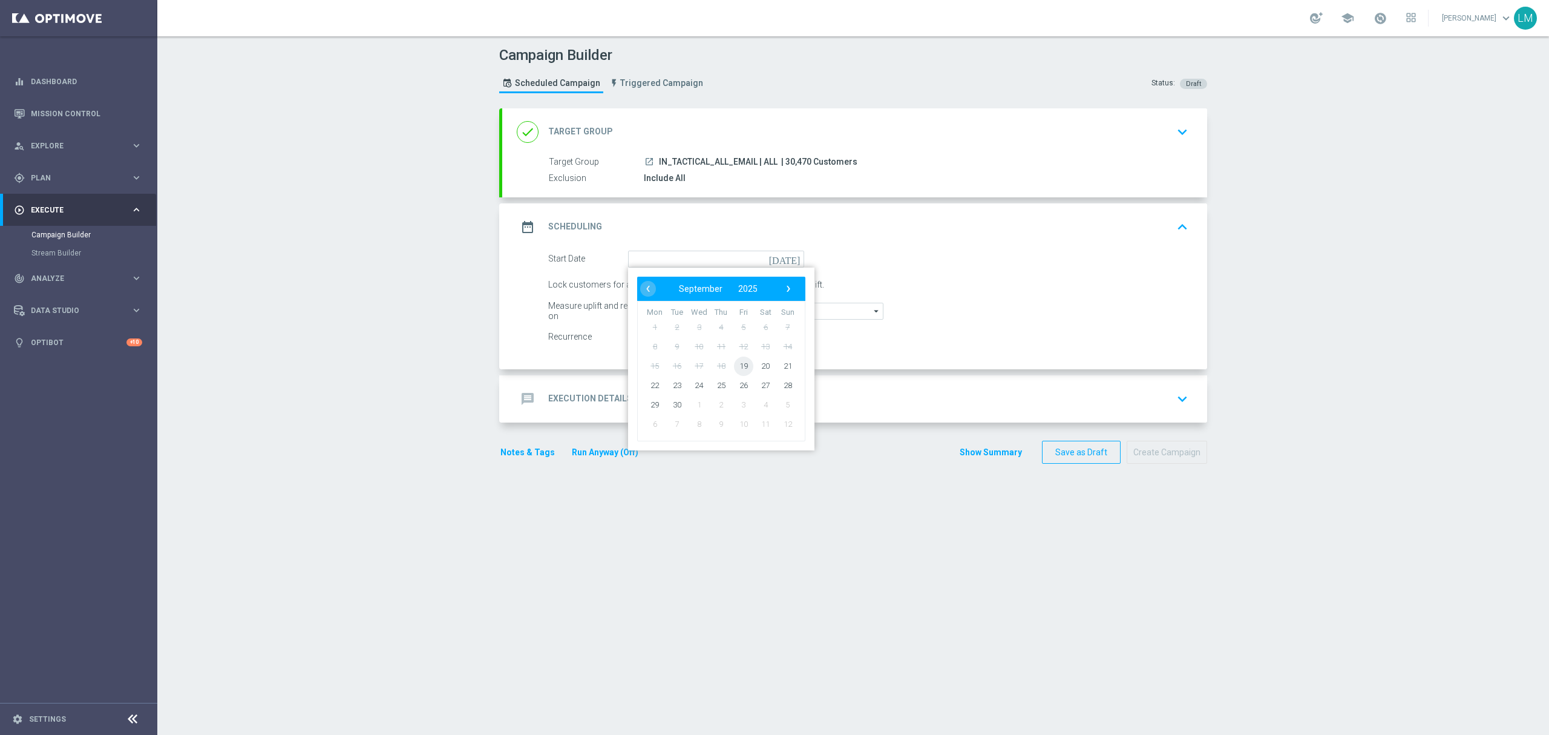
click at [741, 369] on span "19" at bounding box center [743, 365] width 19 height 19
type input "19 Sep 2025"
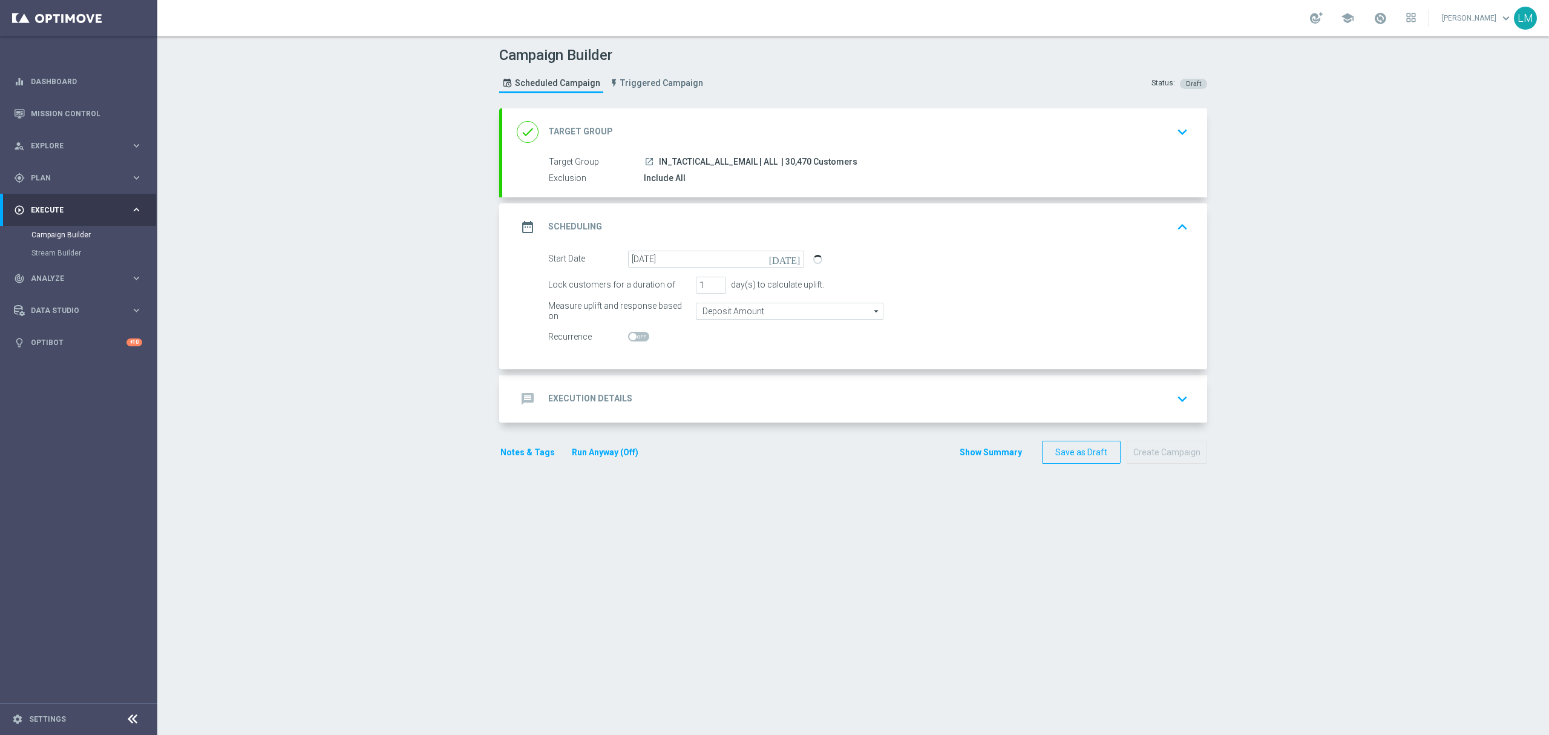
click at [722, 408] on div "message Execution Details keyboard_arrow_down" at bounding box center [855, 398] width 676 height 23
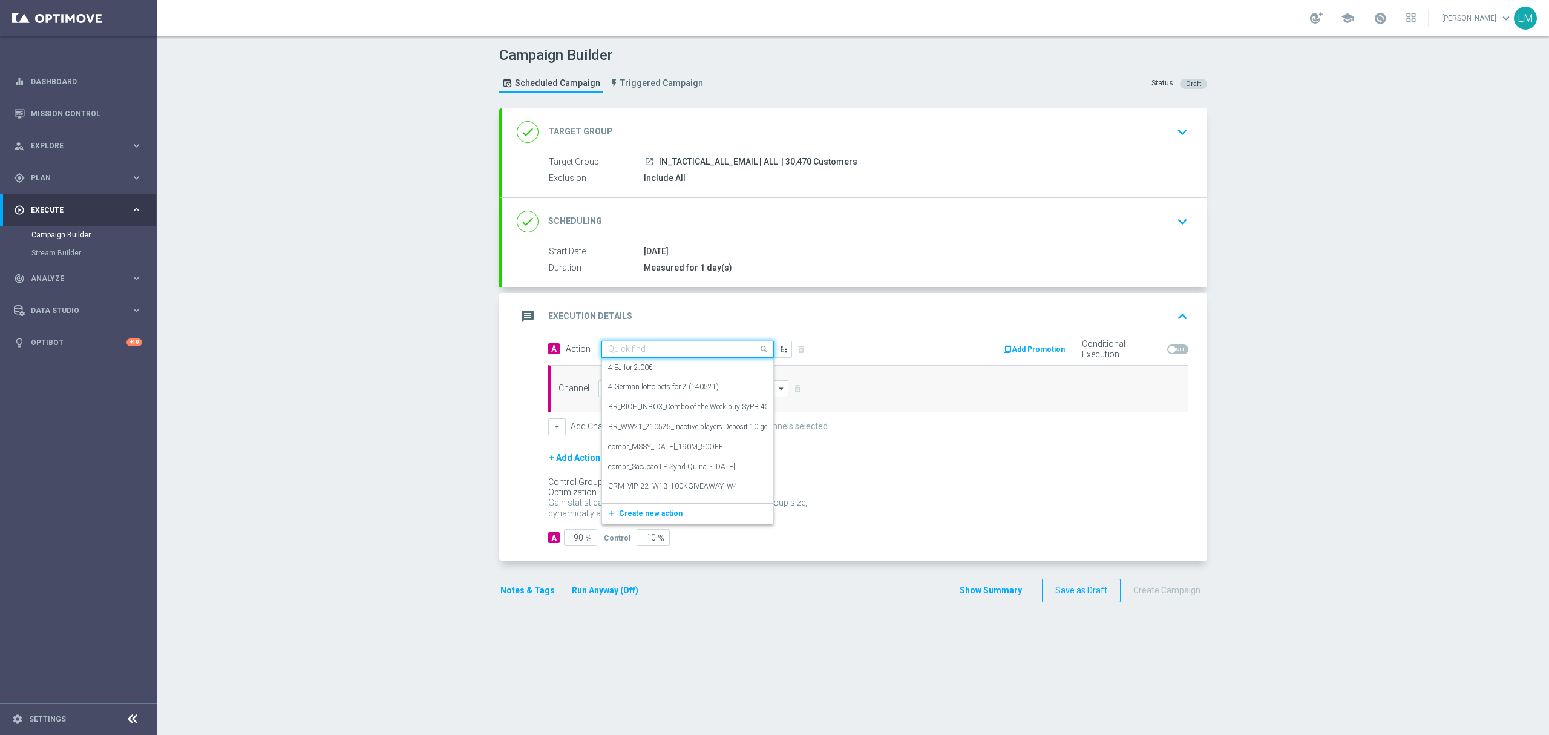
click at [699, 356] on div "Quick find" at bounding box center [687, 349] width 172 height 17
paste input "en_IN_ALL_TAC_MIX__MONSOON_2025_REMINDER_MAILER_8"
type input "en_IN_ALL_TAC_MIX__MONSOON_2025_REMINDER_MAILER_8"
click at [663, 393] on button "add_new Create new action" at bounding box center [685, 387] width 167 height 14
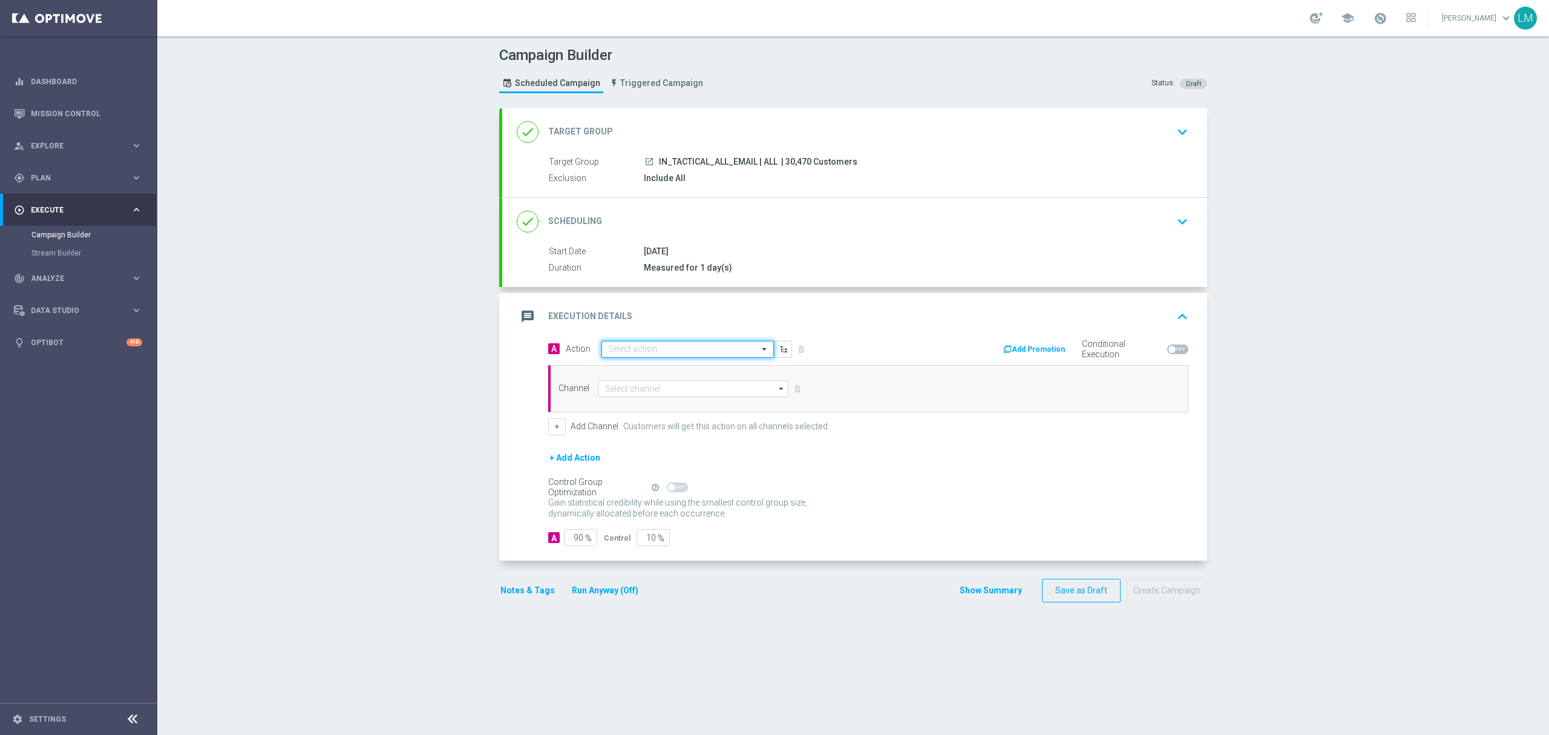
scroll to position [0, 0]
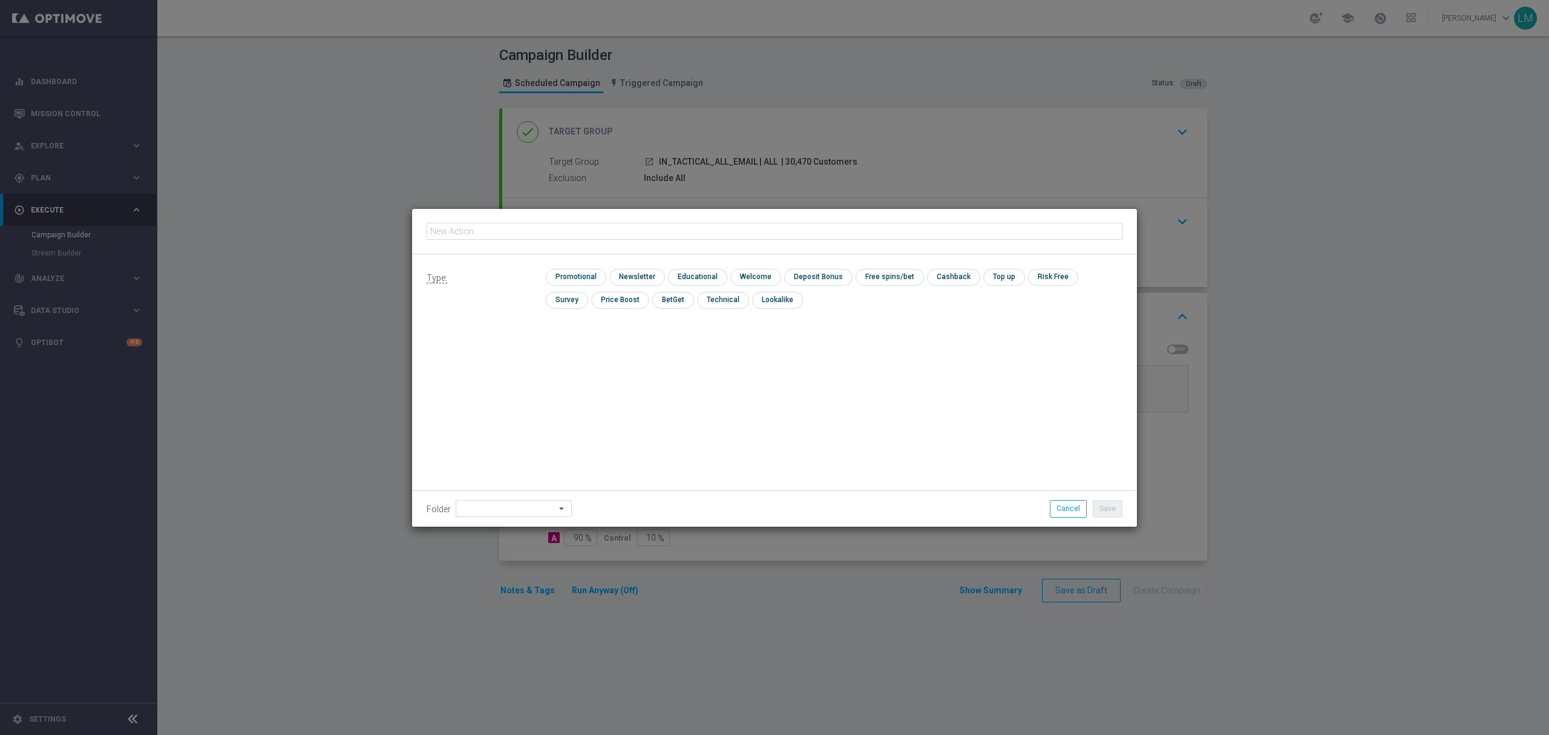
type input "en_IN_ALL_TAC_MIX__MONSOON_2025_REMINDER_MAILER_8"
drag, startPoint x: 640, startPoint y: 368, endPoint x: 569, endPoint y: 284, distance: 109.1
click at [571, 286] on div "Type: check Promotional check Newsletter check Educational check Welcome check …" at bounding box center [774, 390] width 725 height 272
click at [565, 279] on input "checkbox" at bounding box center [574, 277] width 57 height 16
checkbox input "true"
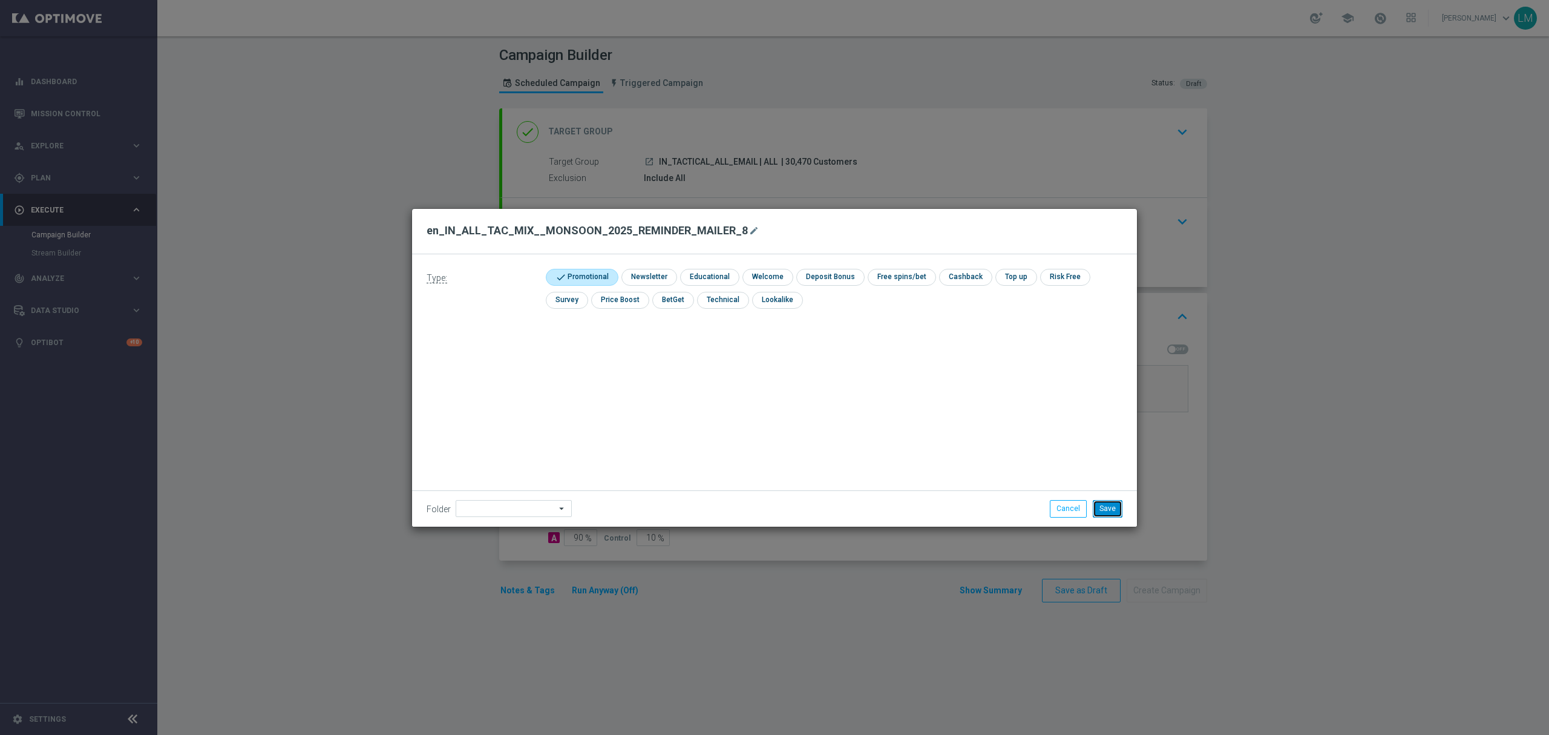
click at [1110, 500] on button "Save" at bounding box center [1108, 508] width 30 height 17
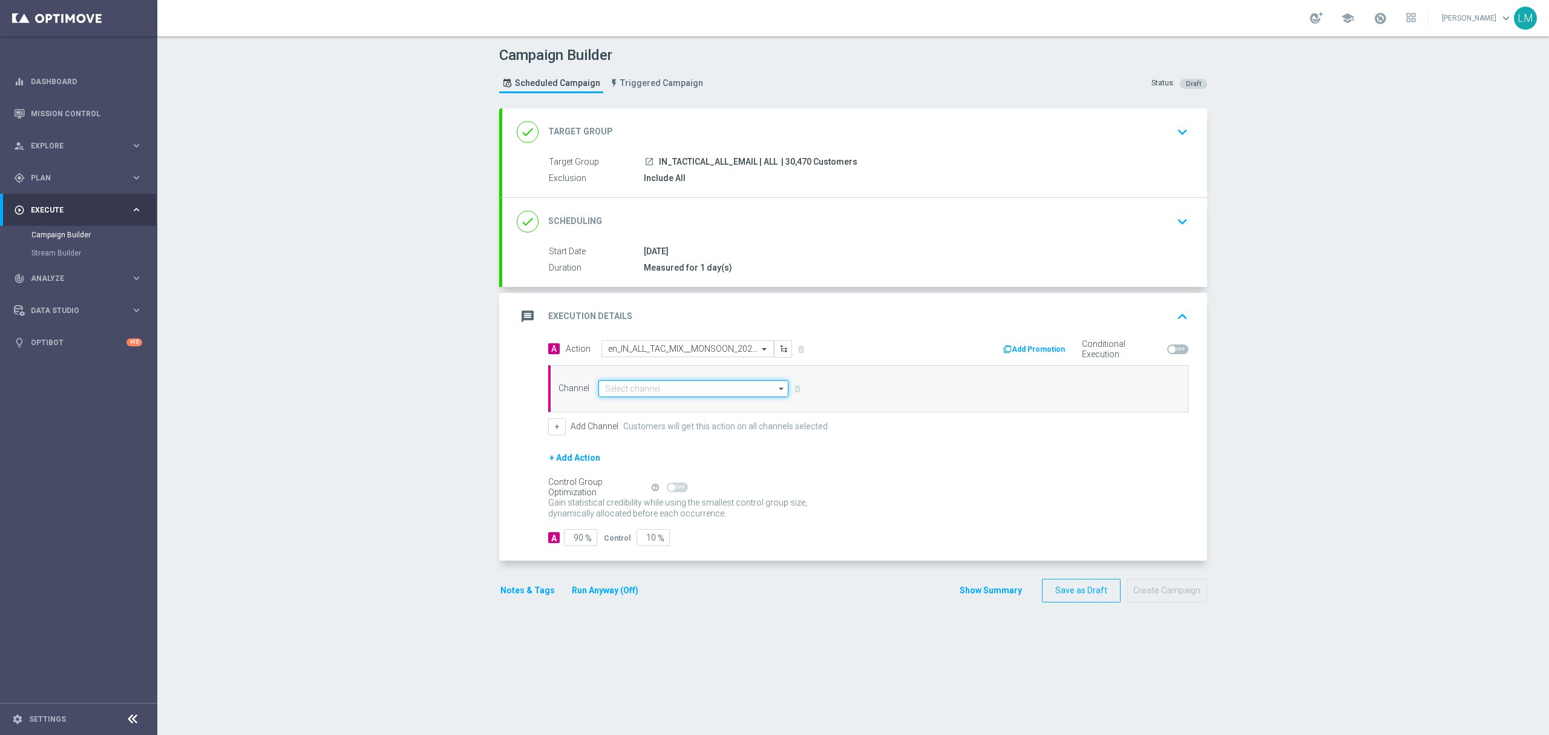
click at [679, 391] on input at bounding box center [693, 388] width 190 height 17
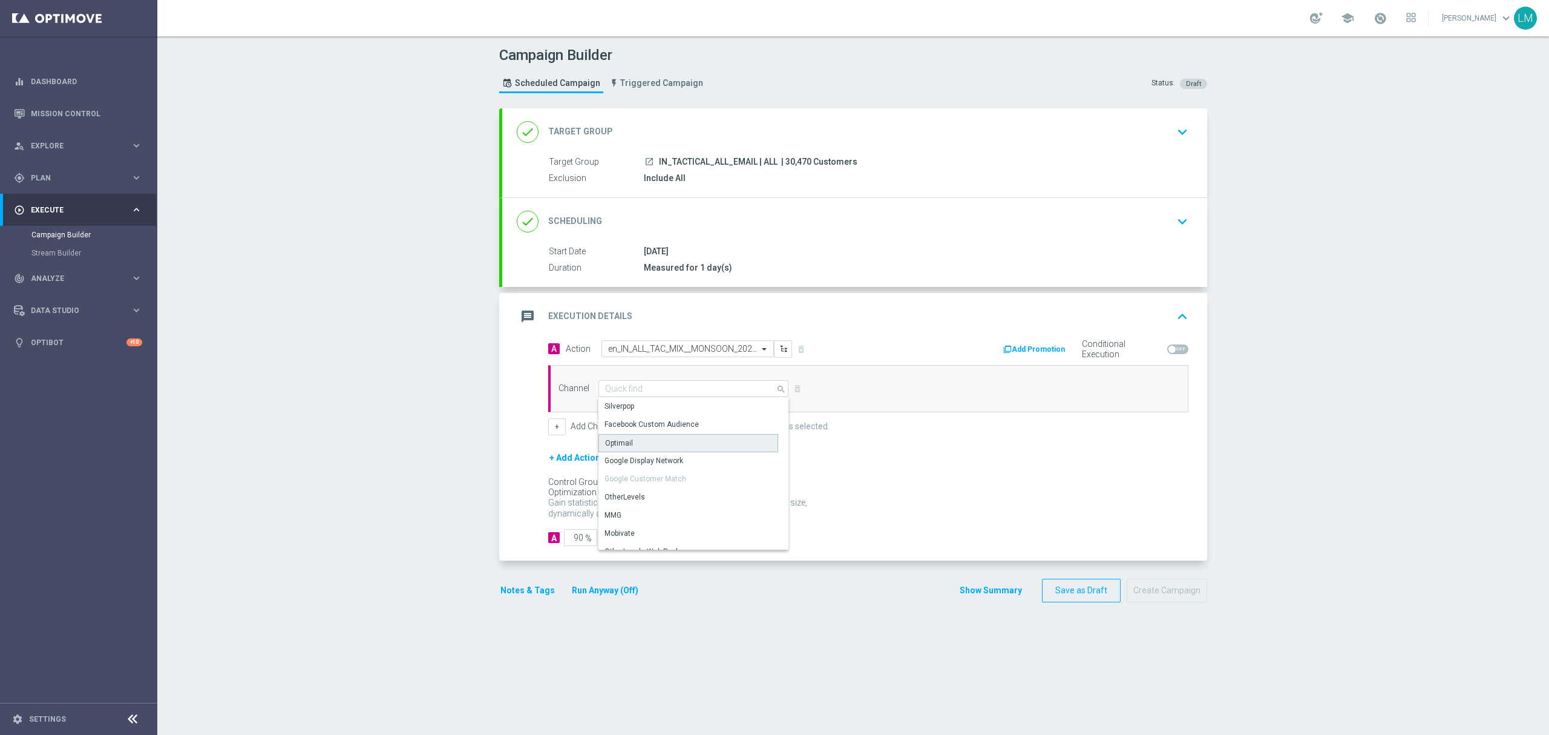
click at [640, 442] on div "Optimail" at bounding box center [688, 443] width 180 height 18
type input "Optimail"
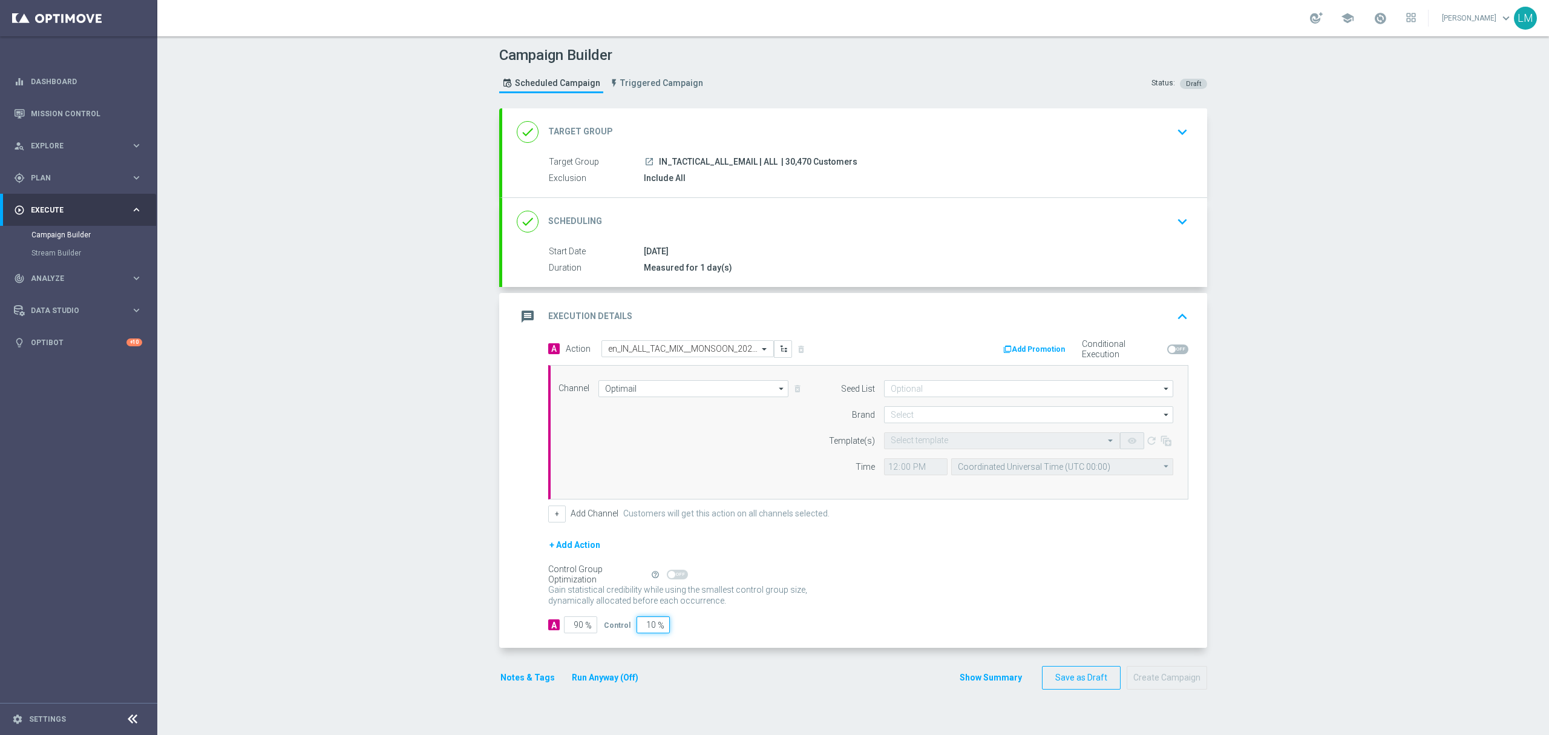
click at [641, 623] on input "10" at bounding box center [653, 624] width 33 height 17
type input "5"
type input "95"
type input "5"
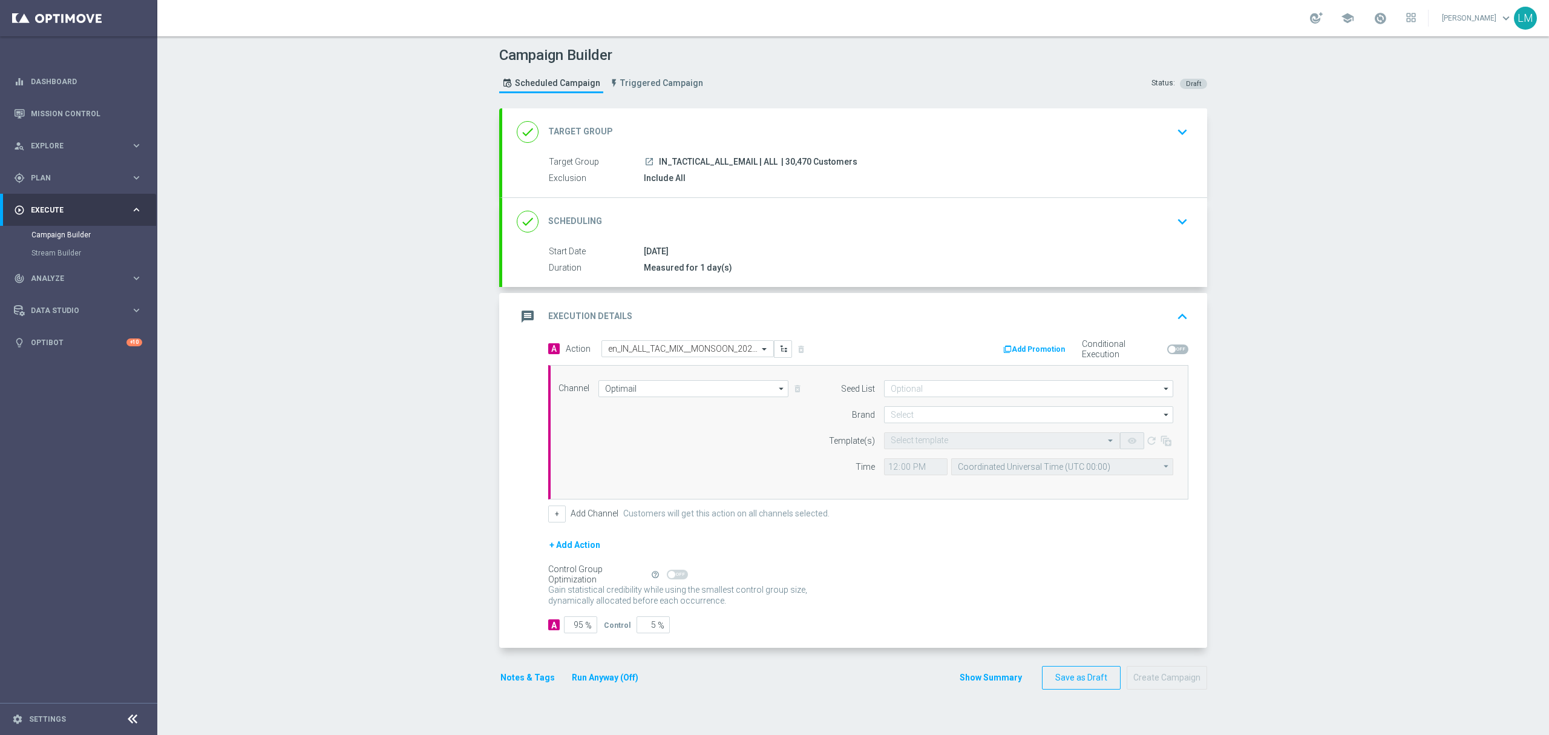
click at [870, 566] on div "+ Add Action" at bounding box center [868, 552] width 640 height 30
click at [901, 410] on input at bounding box center [1028, 414] width 289 height 17
click at [916, 450] on div "lottoland" at bounding box center [1029, 450] width 290 height 17
type input "lottoland"
click at [917, 443] on input "text" at bounding box center [990, 441] width 198 height 10
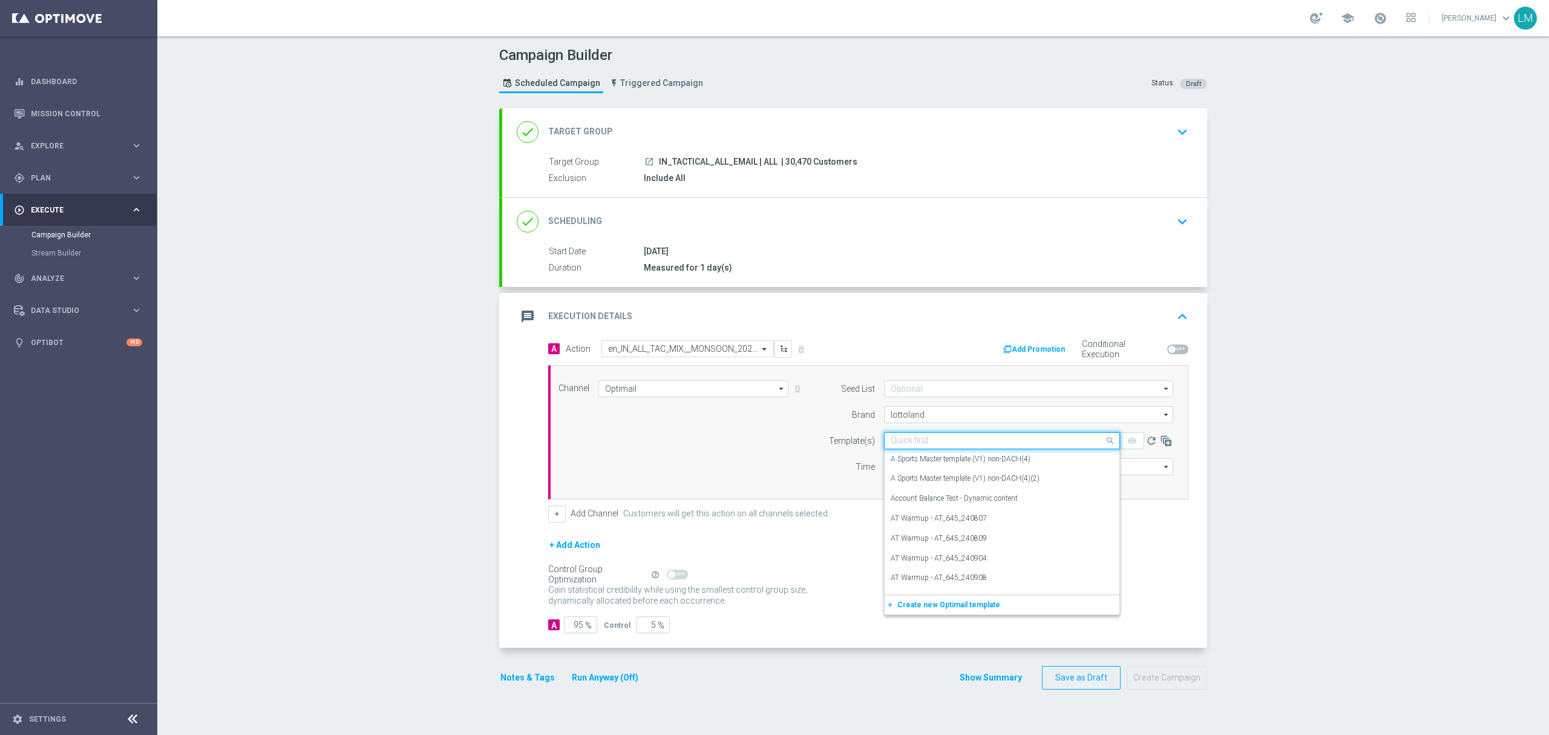
paste input "en_IN_ALL_TAC_MIX__MONSOON_2025_REMINDER_MAILER_8"
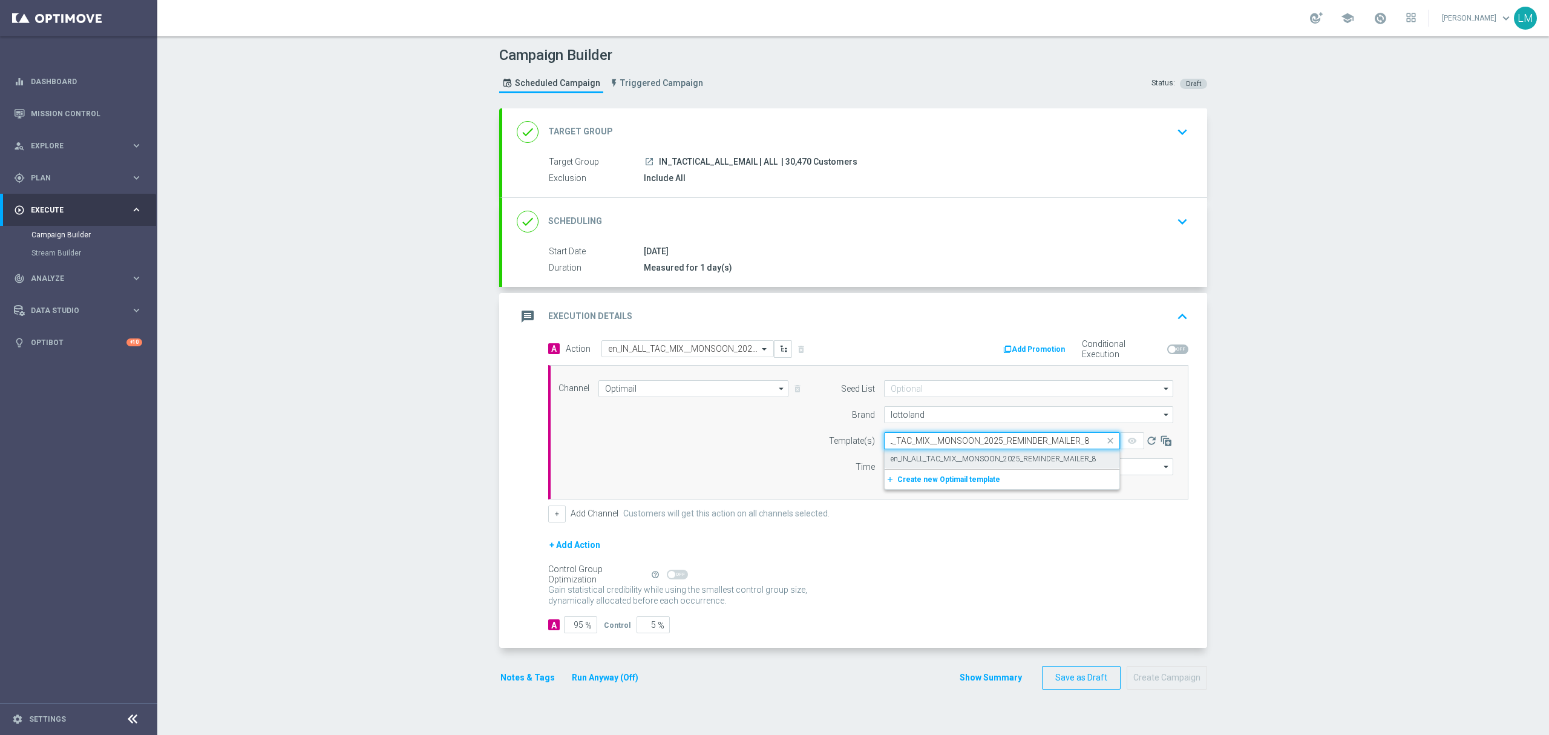
drag, startPoint x: 917, startPoint y: 443, endPoint x: 923, endPoint y: 455, distance: 13.3
click at [919, 446] on input "en_IN_ALL_TAC_MIX__MONSOON_2025_REMINDER_MAILER_8" at bounding box center [990, 441] width 198 height 10
click at [923, 458] on label "en_IN_ALL_TAC_MIX__MONSOON_2025_REMINDER_MAILER_8" at bounding box center [994, 459] width 206 height 10
type input "en_IN_ALL_TAC_MIX__MONSOON_2025_REMINDER_MAILER_8"
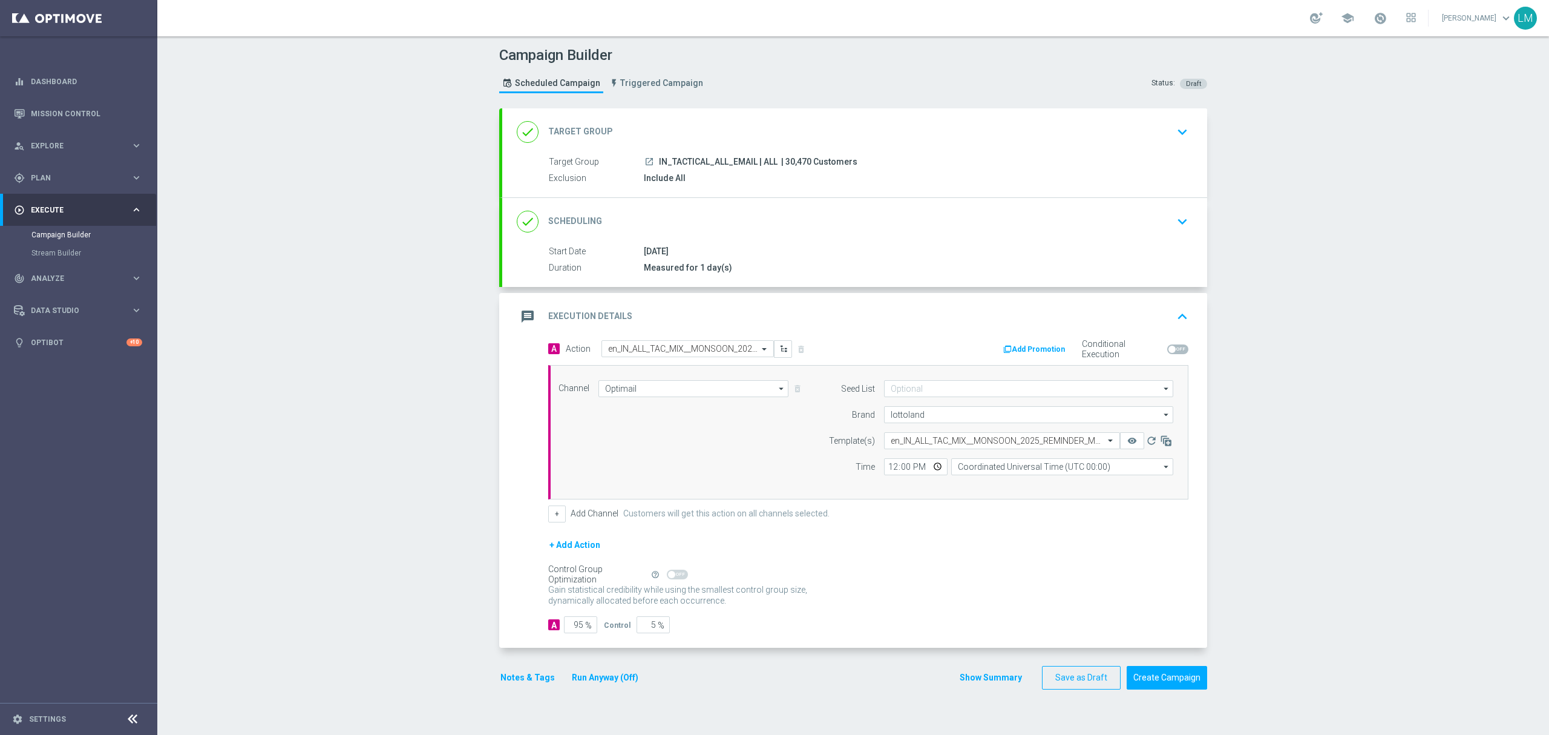
scroll to position [0, 0]
click at [1005, 464] on input "Coordinated Universal Time (UTC 00:00)" at bounding box center [1062, 466] width 222 height 17
click at [1009, 488] on div "Central European Time (Berlin) (UTC +02:00)" at bounding box center [1056, 484] width 198 height 11
type input "Central European Time (Berlin) (UTC +02:00)"
click at [930, 468] on input "12:00" at bounding box center [916, 466] width 64 height 17
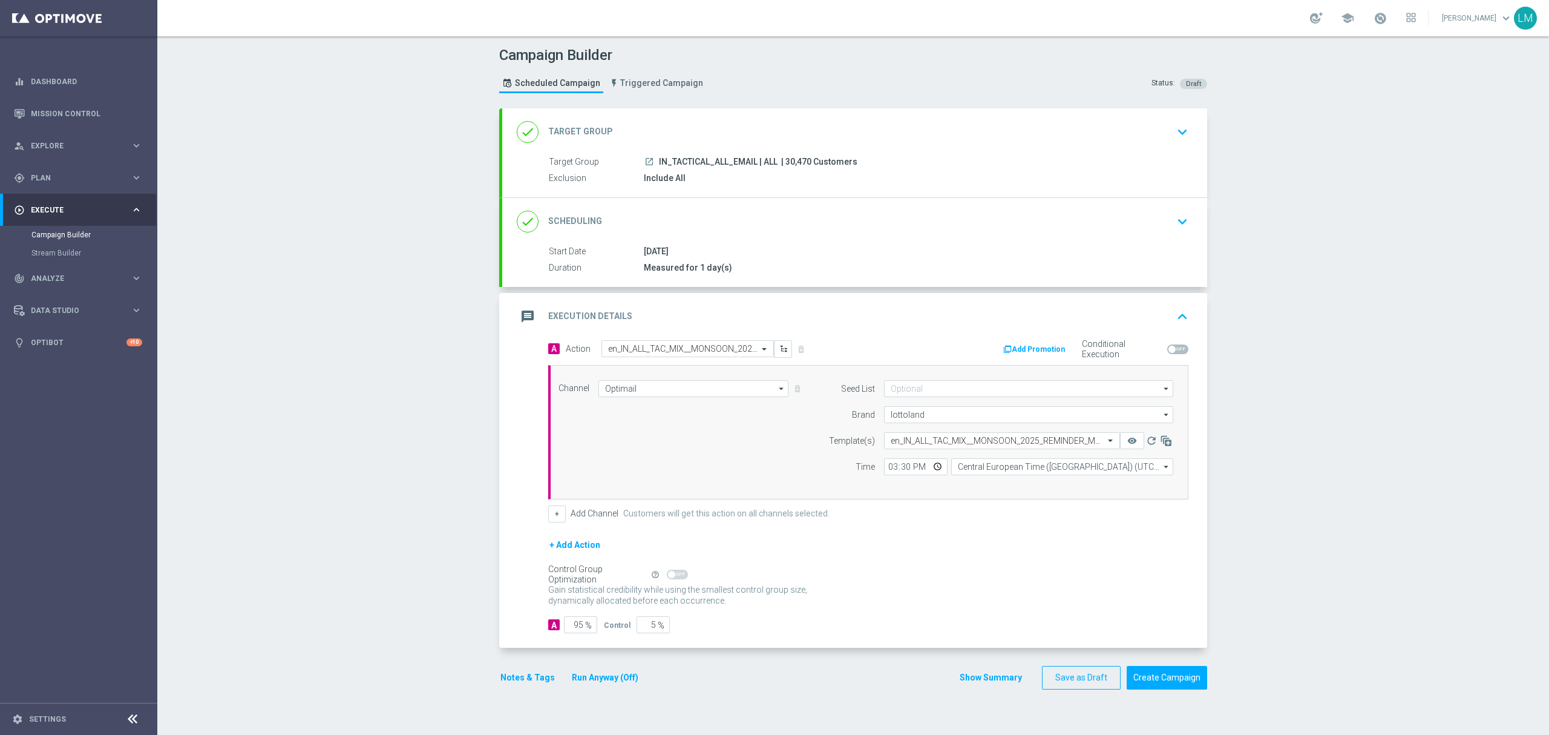
type input "15:30"
click at [766, 466] on div "Channel Optimail Optimail arrow_drop_down Drag here to set row groups Drag here…" at bounding box center [865, 432] width 633 height 104
click at [397, 453] on div "Campaign Builder Scheduled Campaign Triggered Campaign Status: Draft done Targe…" at bounding box center [853, 385] width 1392 height 698
click at [1150, 678] on button "Create Campaign" at bounding box center [1167, 678] width 80 height 24
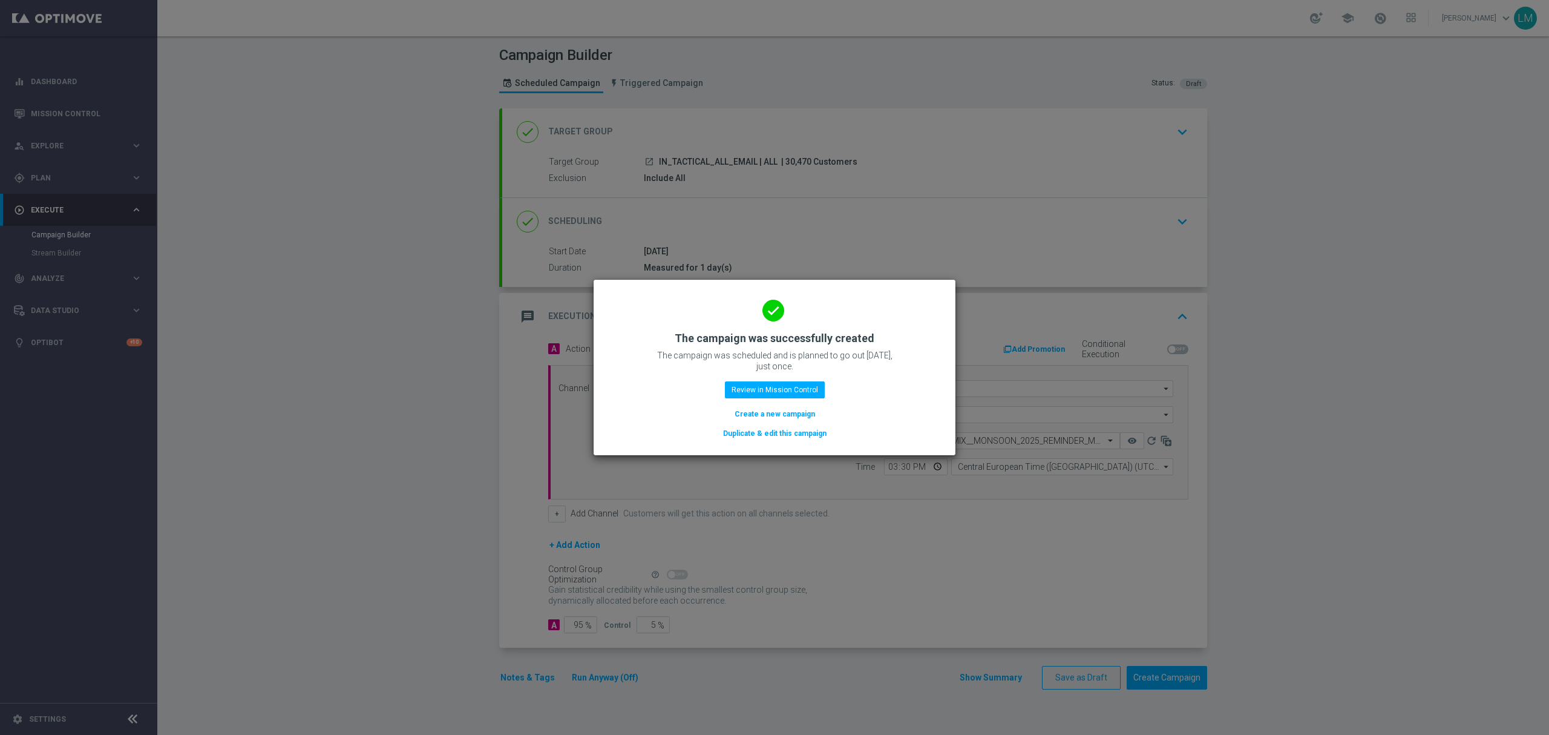
click at [749, 412] on button "Create a new campaign" at bounding box center [774, 413] width 83 height 13
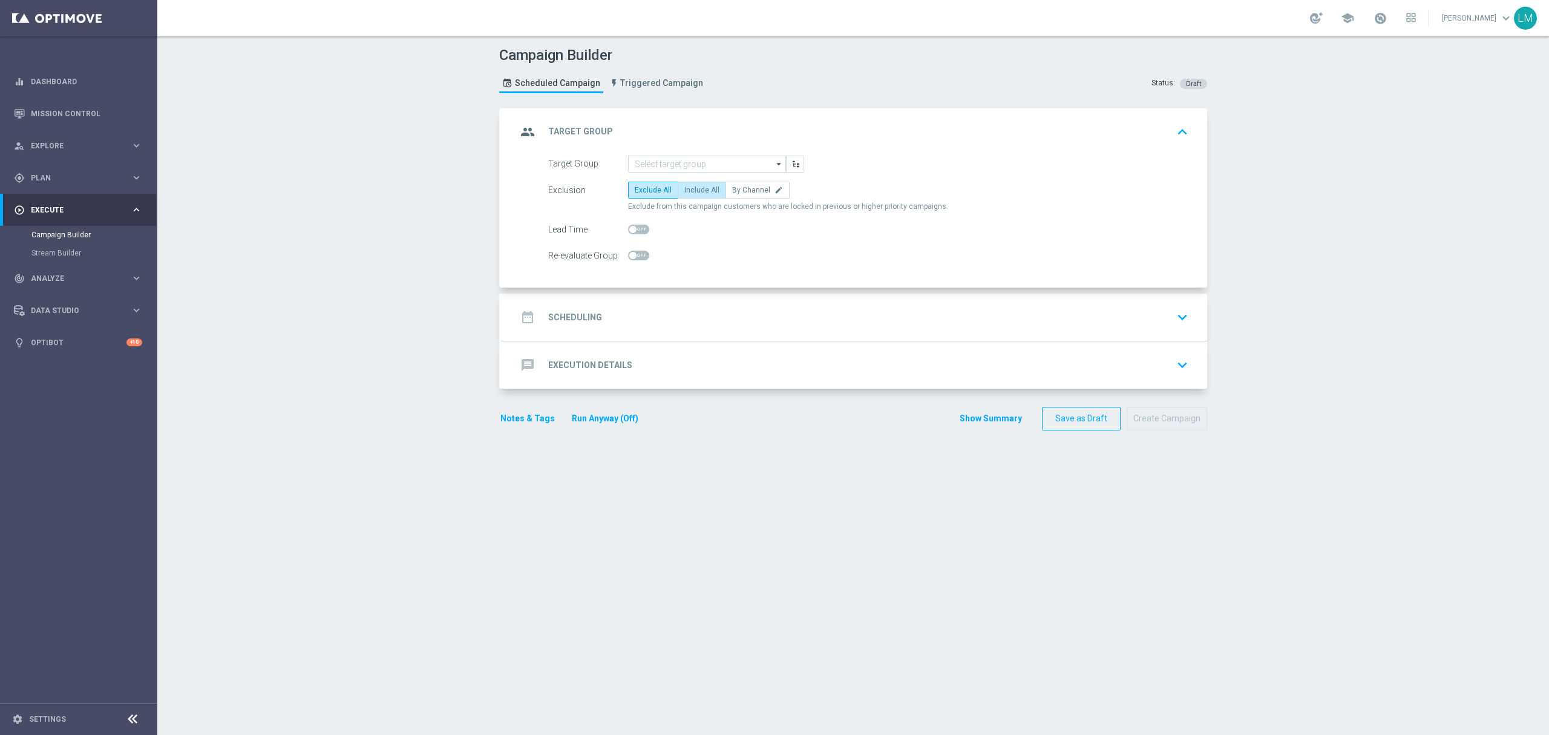
click at [678, 190] on label "Include All" at bounding box center [702, 190] width 48 height 17
click at [684, 190] on input "Include All" at bounding box center [688, 192] width 8 height 8
radio input "true"
click at [683, 168] on input at bounding box center [707, 164] width 158 height 17
paste input "ZA_TACTICAL_EMAIL_ALL_EX_INC_1"
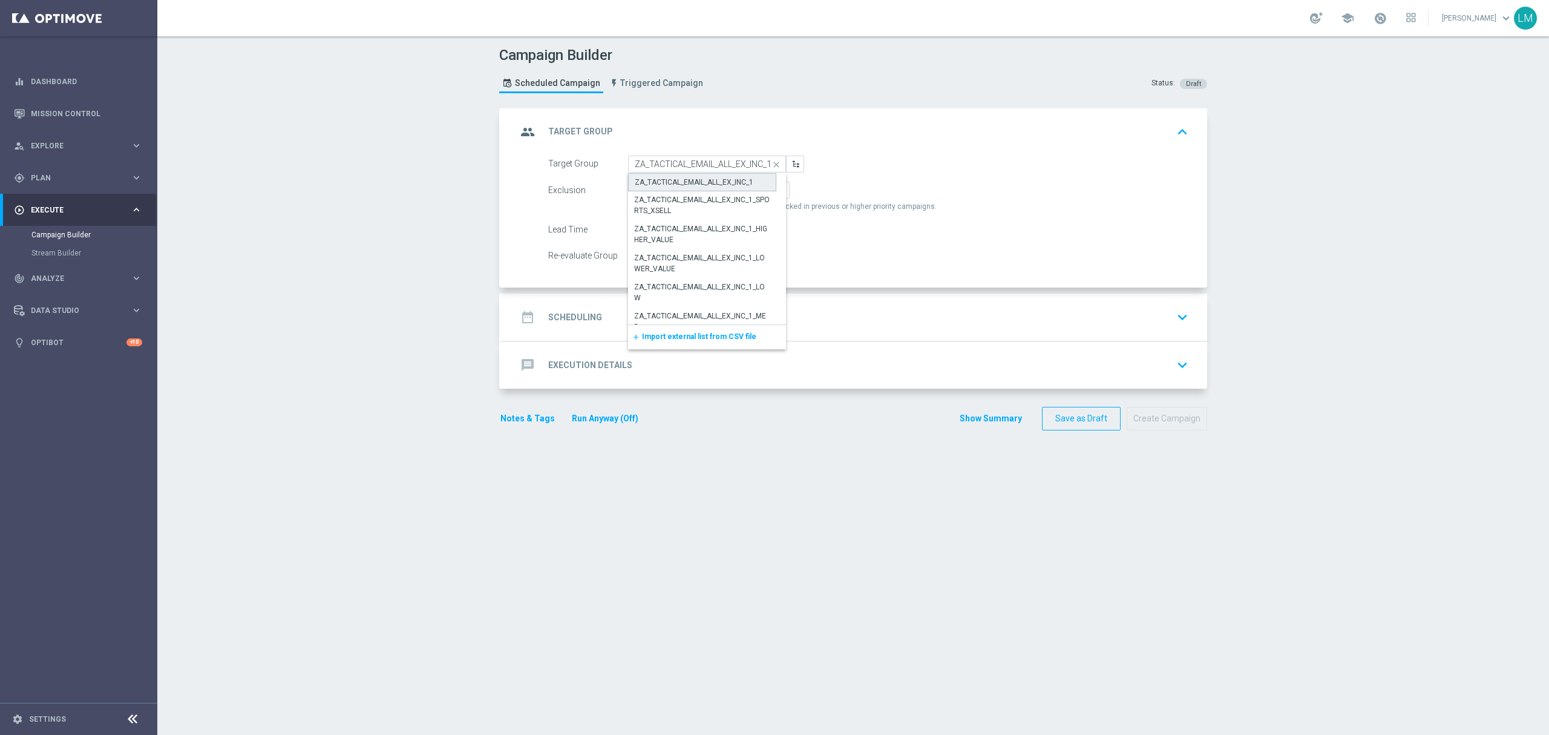
click at [681, 173] on div "ZA_TACTICAL_EMAIL_ALL_EX_INC_1" at bounding box center [702, 182] width 148 height 18
type input "ZA_TACTICAL_EMAIL_ALL_EX_INC_1"
click at [678, 324] on div "date_range Scheduling keyboard_arrow_down" at bounding box center [855, 317] width 676 height 23
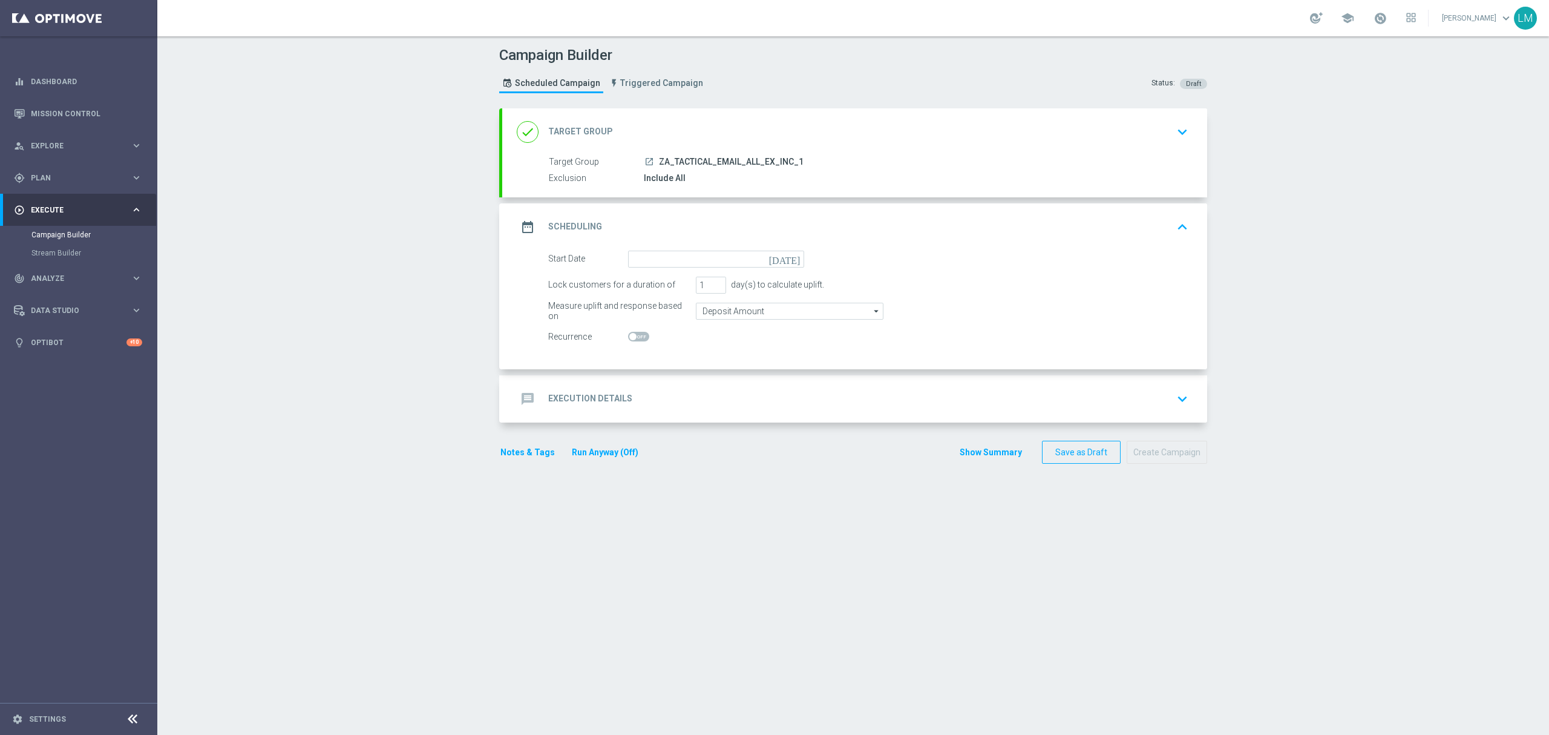
click at [793, 259] on icon "[DATE]" at bounding box center [787, 257] width 36 height 13
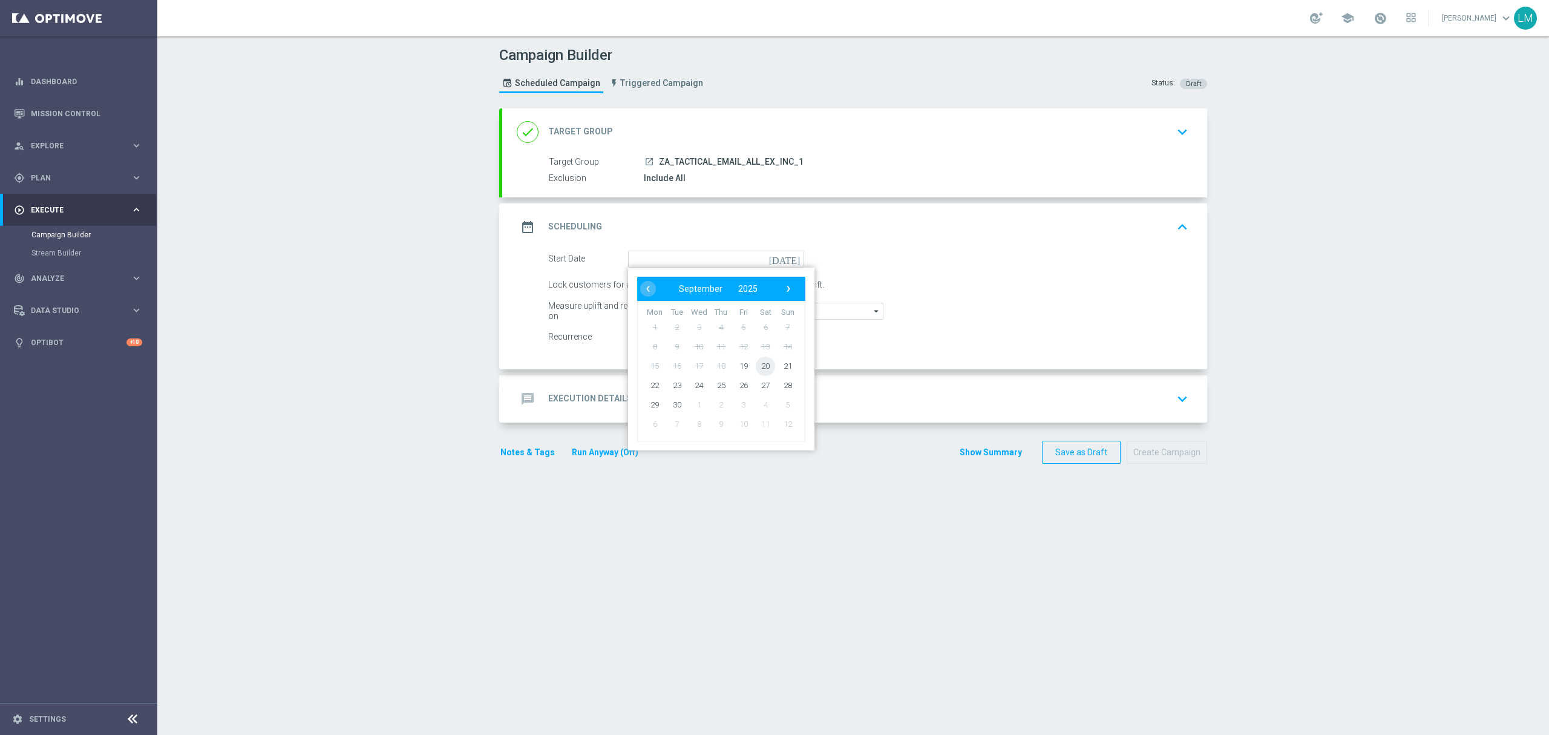
click at [759, 370] on span "20" at bounding box center [765, 365] width 19 height 19
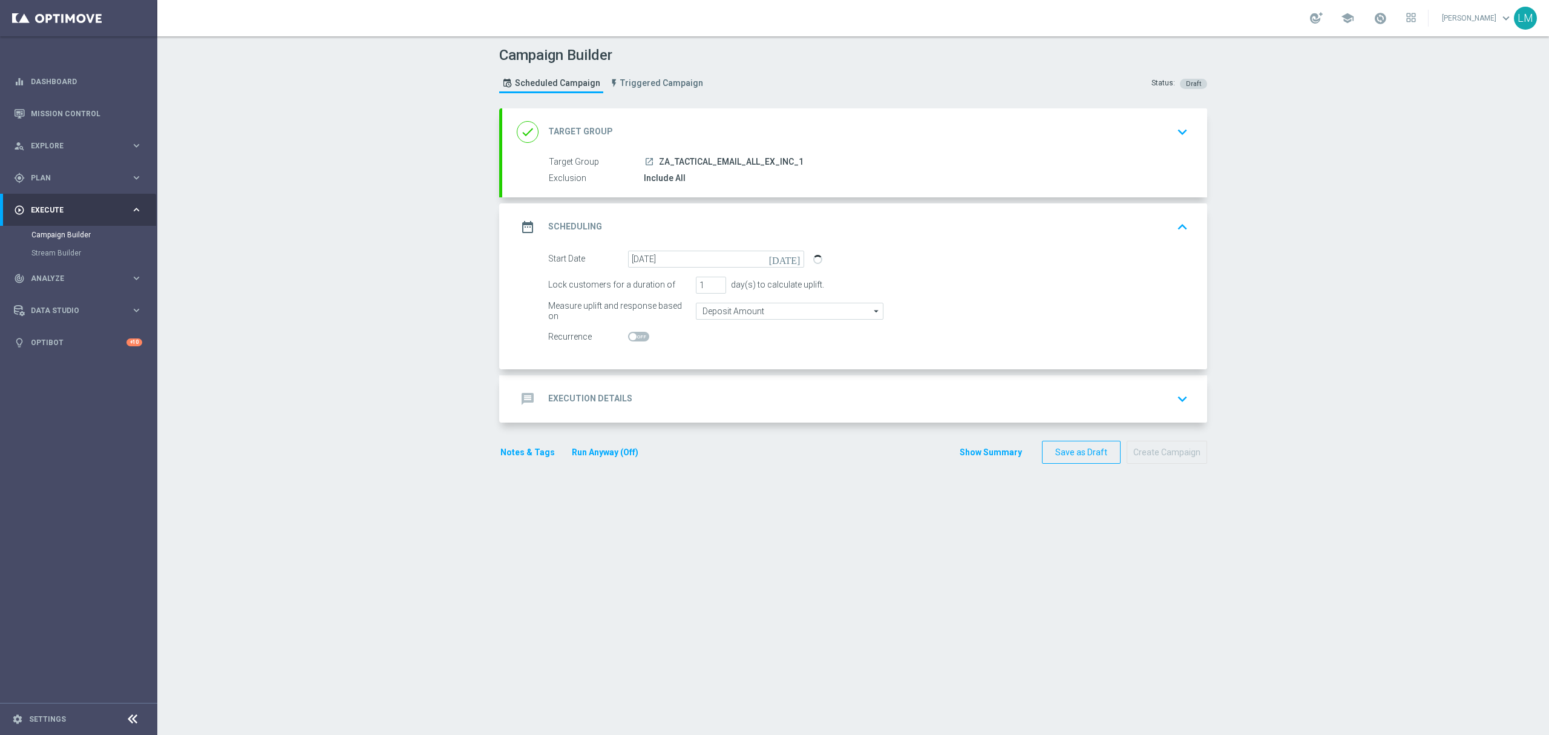
click at [721, 390] on div "message Execution Details keyboard_arrow_down" at bounding box center [855, 398] width 676 height 23
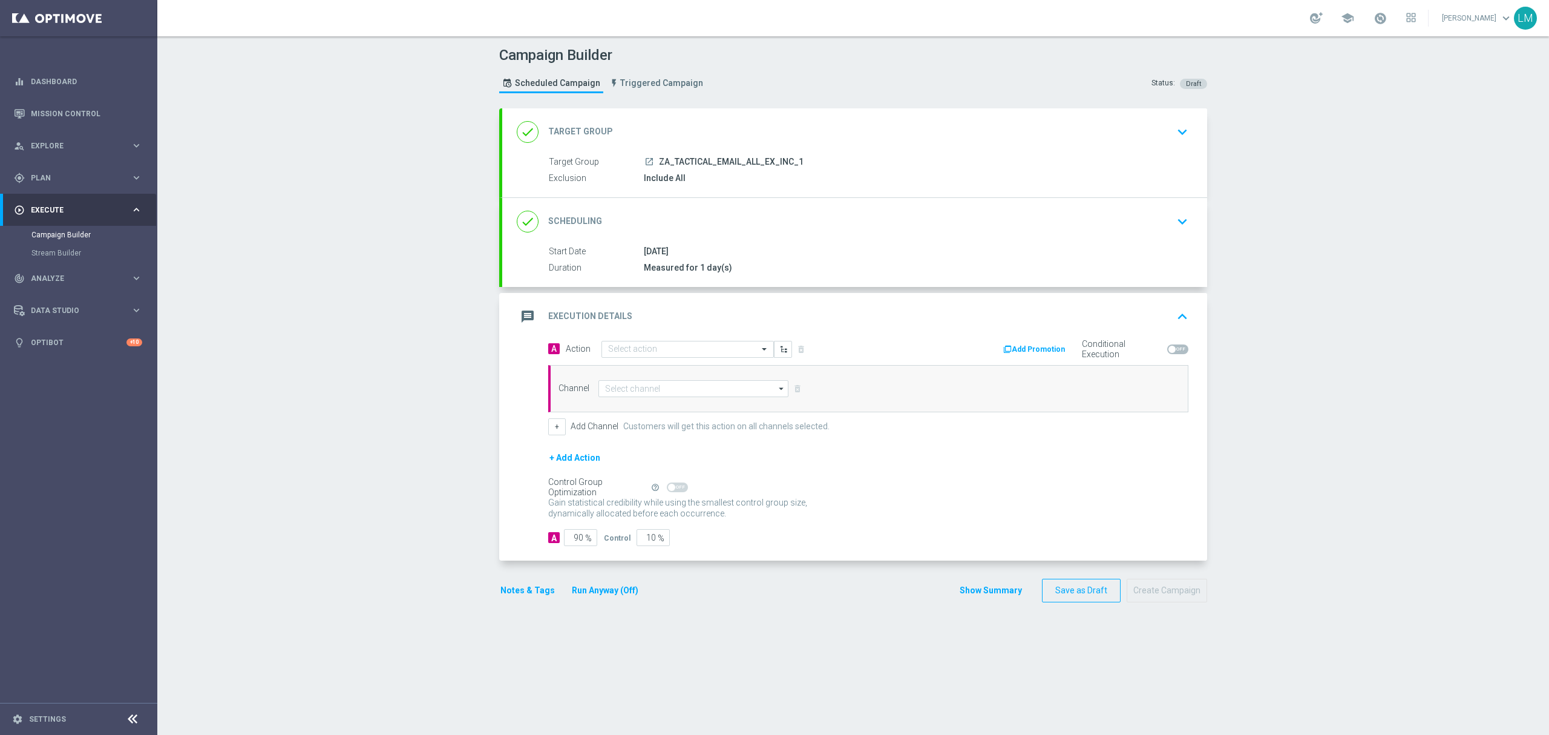
click at [687, 215] on div "done Scheduling keyboard_arrow_down" at bounding box center [855, 221] width 676 height 23
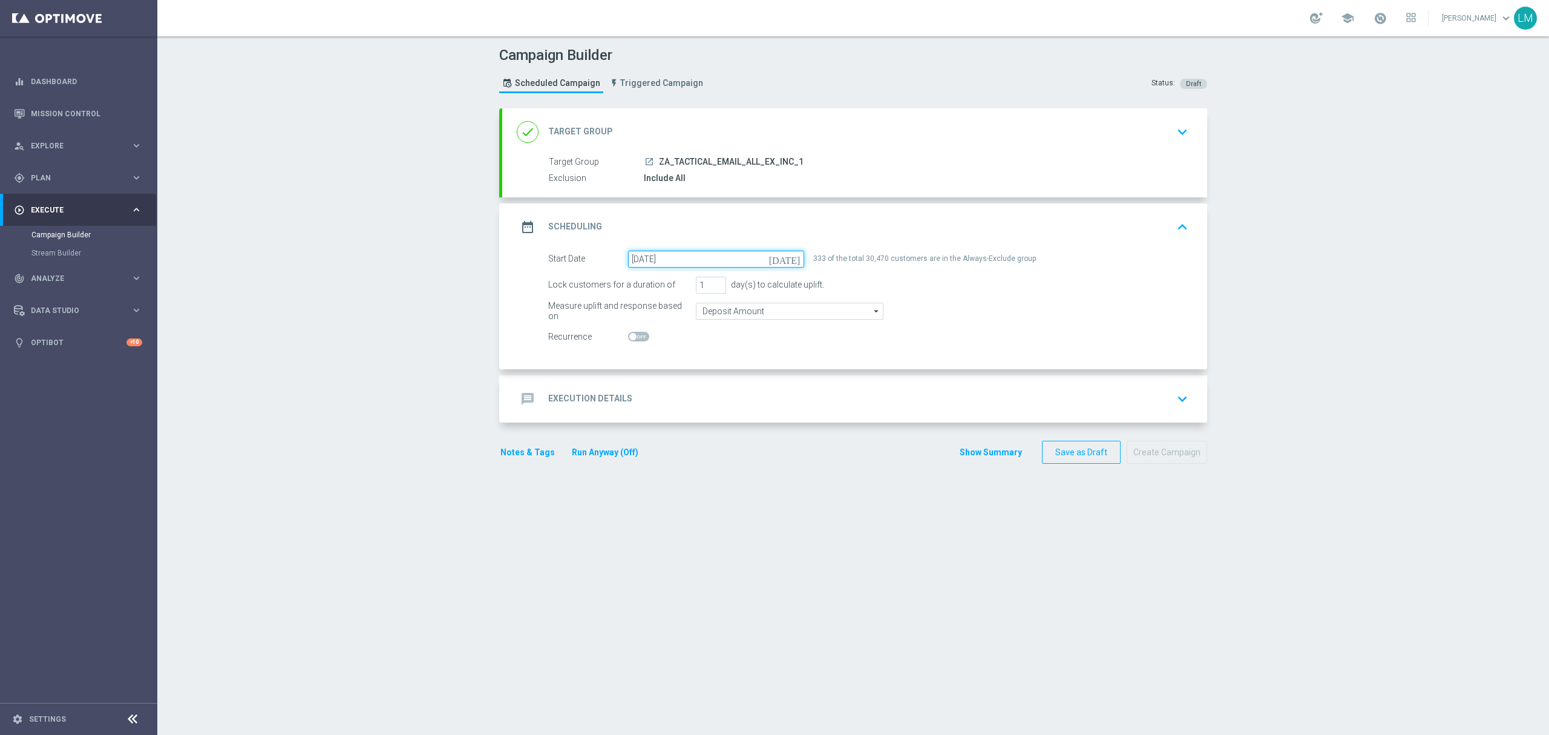
click at [779, 264] on input "20 Sep 2025" at bounding box center [716, 259] width 176 height 17
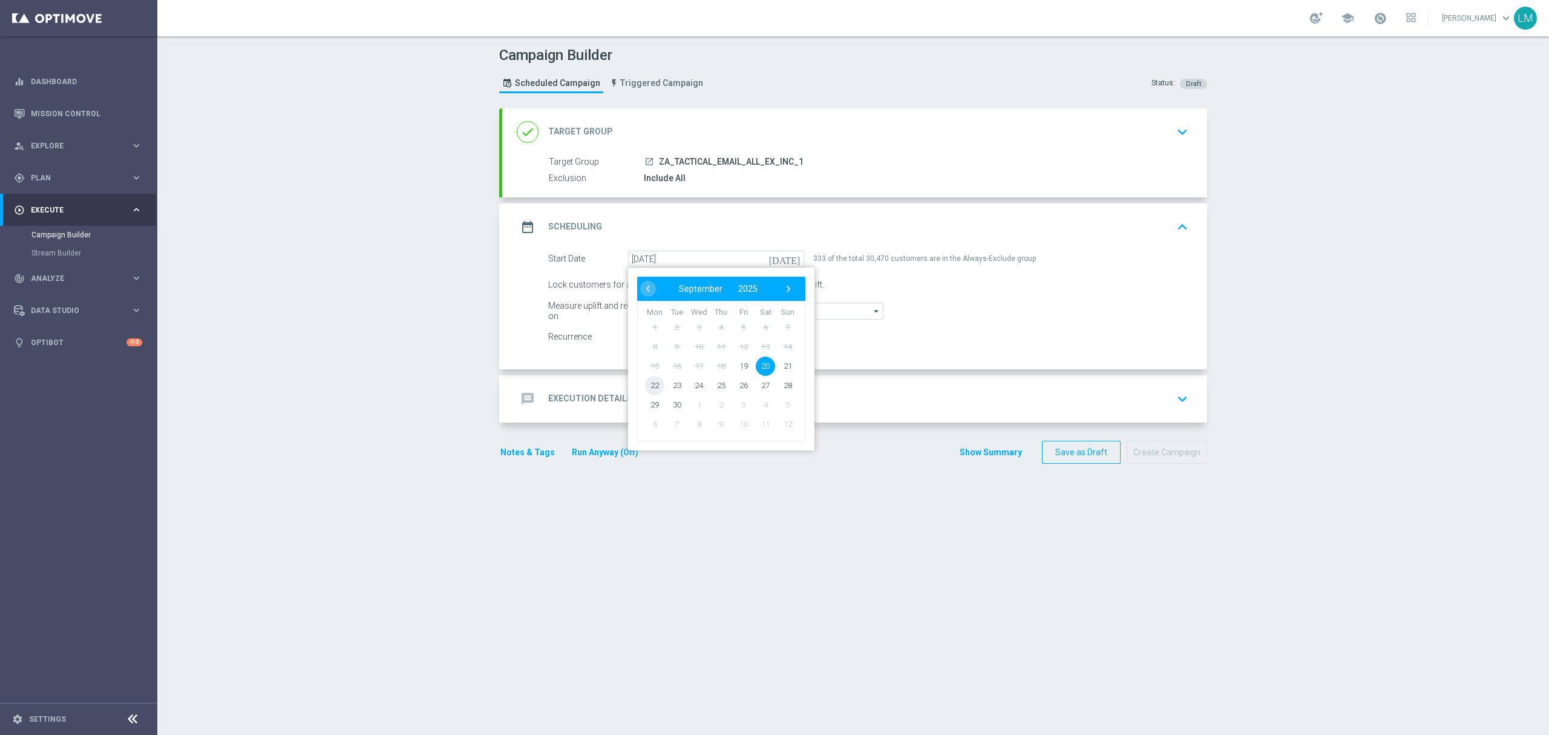
click at [646, 385] on span "22" at bounding box center [654, 384] width 19 height 19
type input "22 Sep 2025"
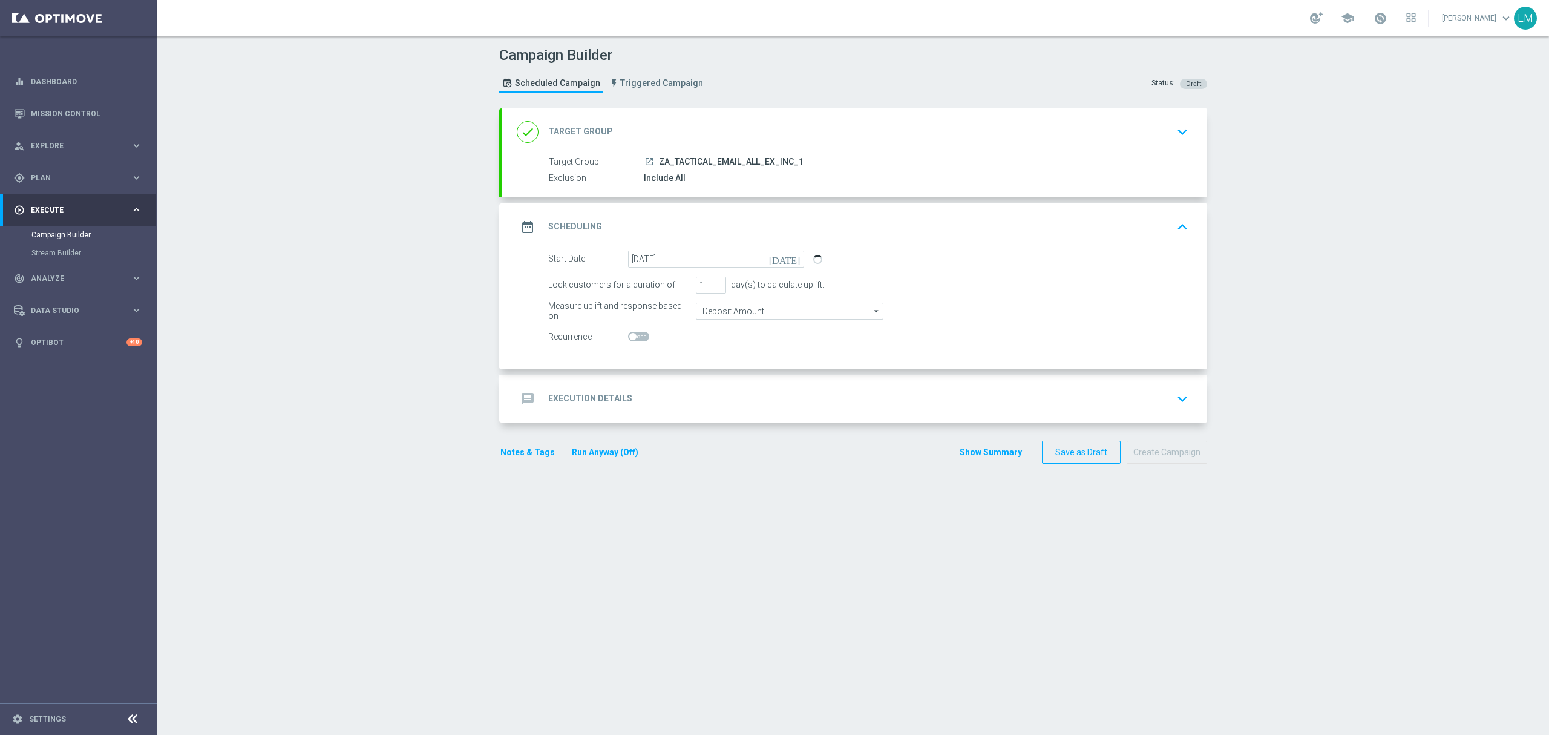
click at [673, 399] on div "message Execution Details keyboard_arrow_down" at bounding box center [855, 398] width 676 height 23
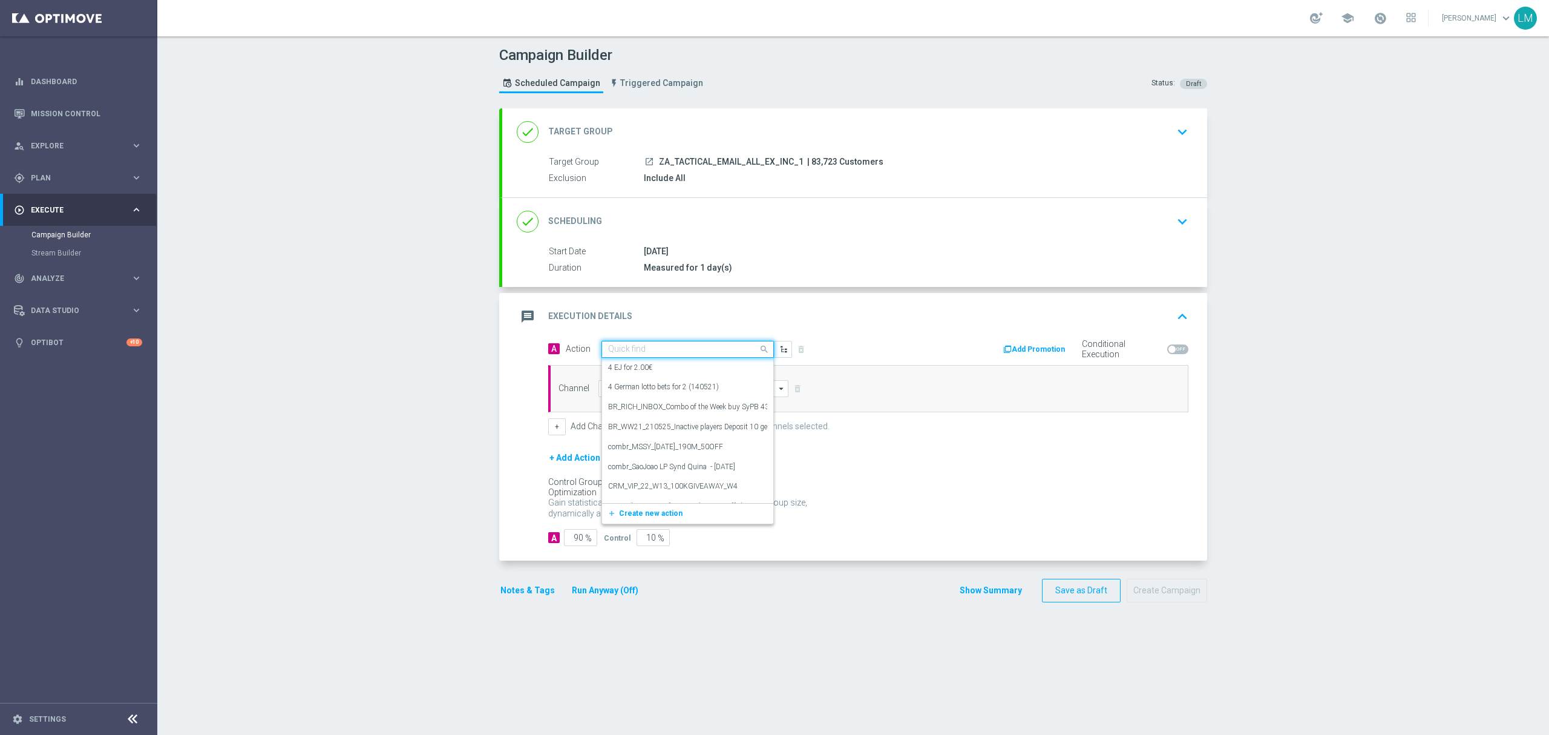
click at [644, 342] on div "Quick find" at bounding box center [687, 349] width 172 height 17
paste input "en_ZA__AUNTY_BETSY_PROMO_WEEK_4_OFFER_LAUNCH__EMT_ALL_EM_TAC_LT"
type input "en_ZA__AUNTY_BETSY_PROMO_WEEK_4_OFFER_LAUNCH__EMT_ALL_EM_TAC_LT"
click at [651, 369] on h5 "No results" at bounding box center [687, 368] width 171 height 10
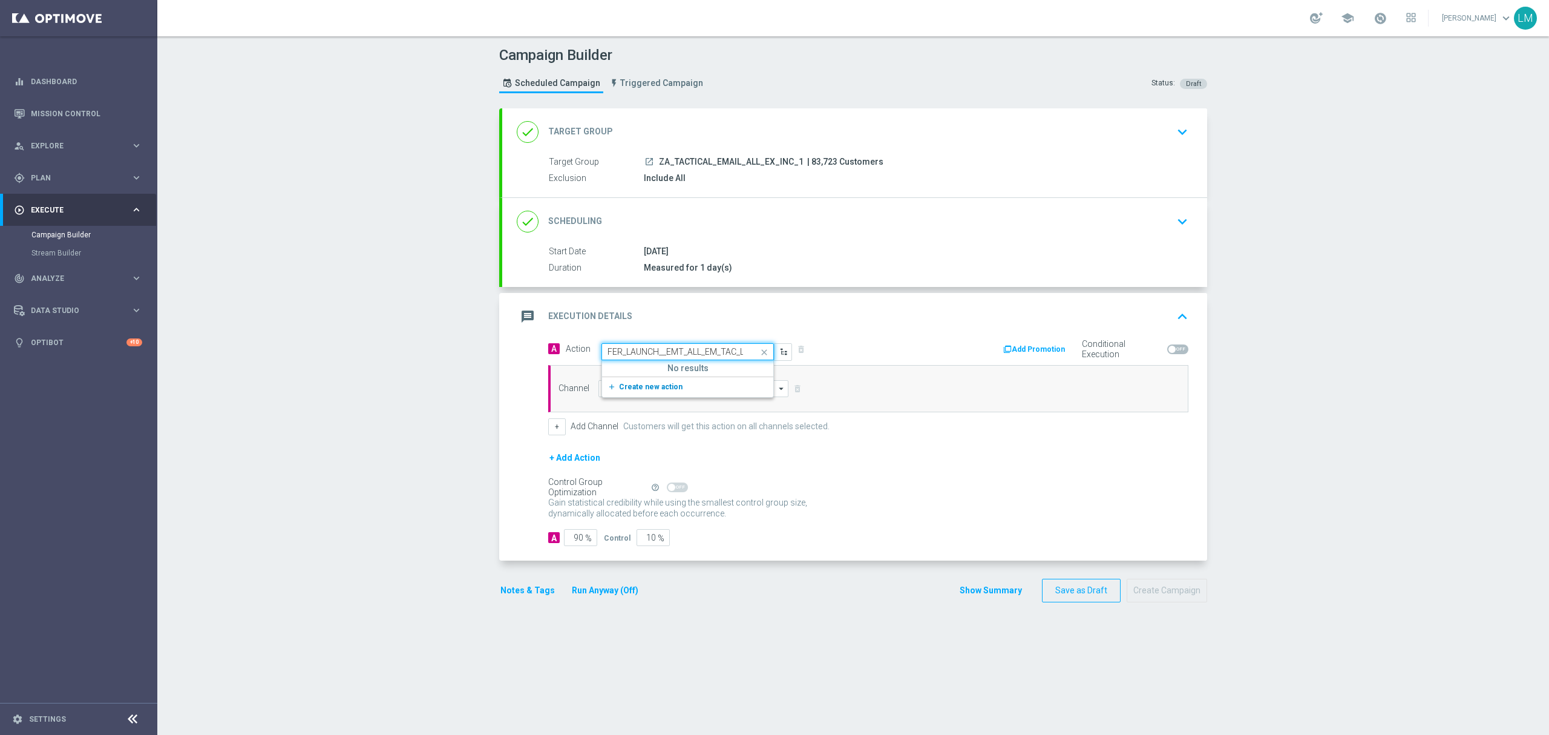
click at [647, 380] on button "add_new Create new action" at bounding box center [685, 387] width 167 height 14
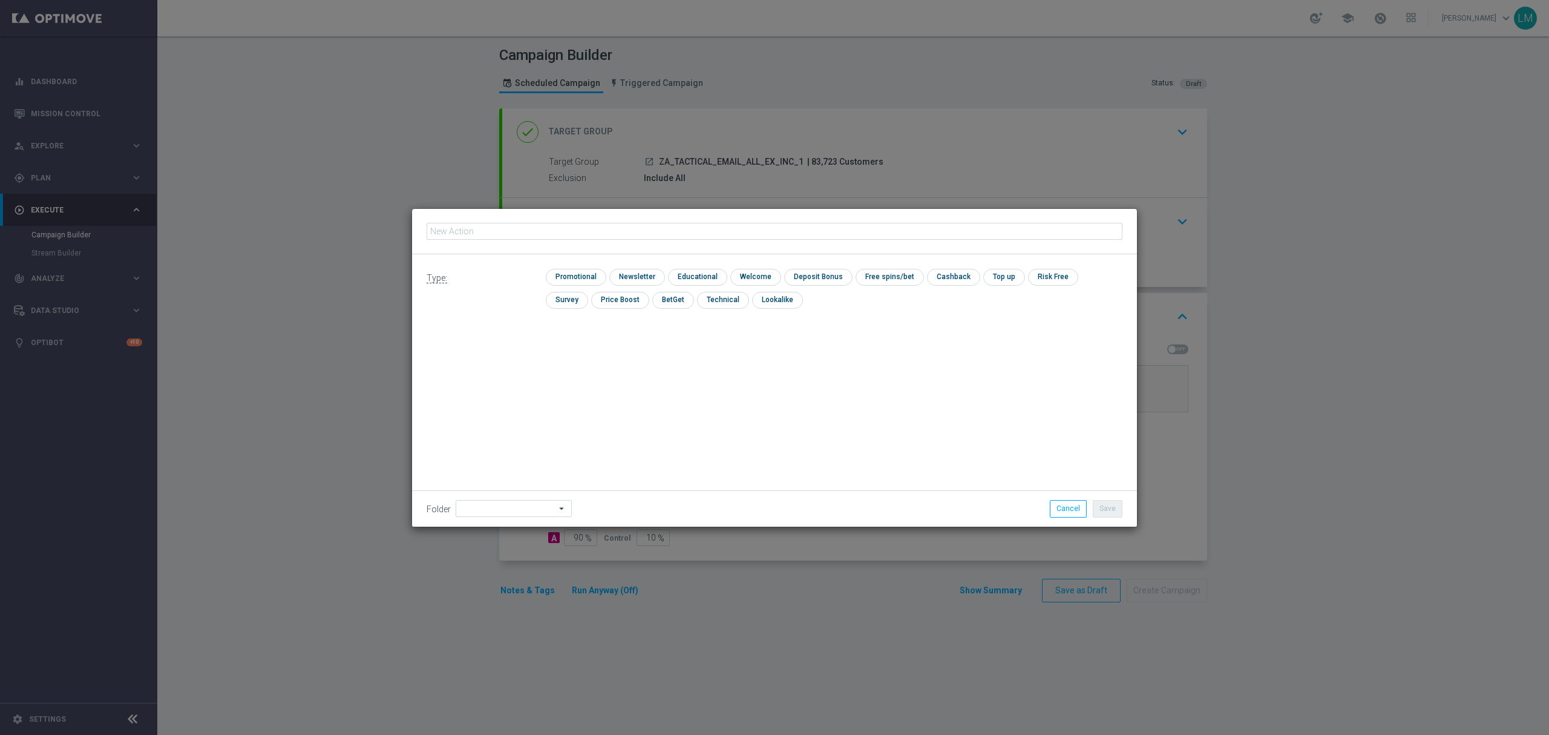
type input "en_ZA__AUNTY_BETSY_PROMO_WEEK_4_OFFER_LAUNCH__EMT_ALL_EM_TAC_LT"
click at [594, 283] on input "checkbox" at bounding box center [574, 277] width 57 height 16
checkbox input "true"
click at [1107, 505] on button "Save" at bounding box center [1108, 508] width 30 height 17
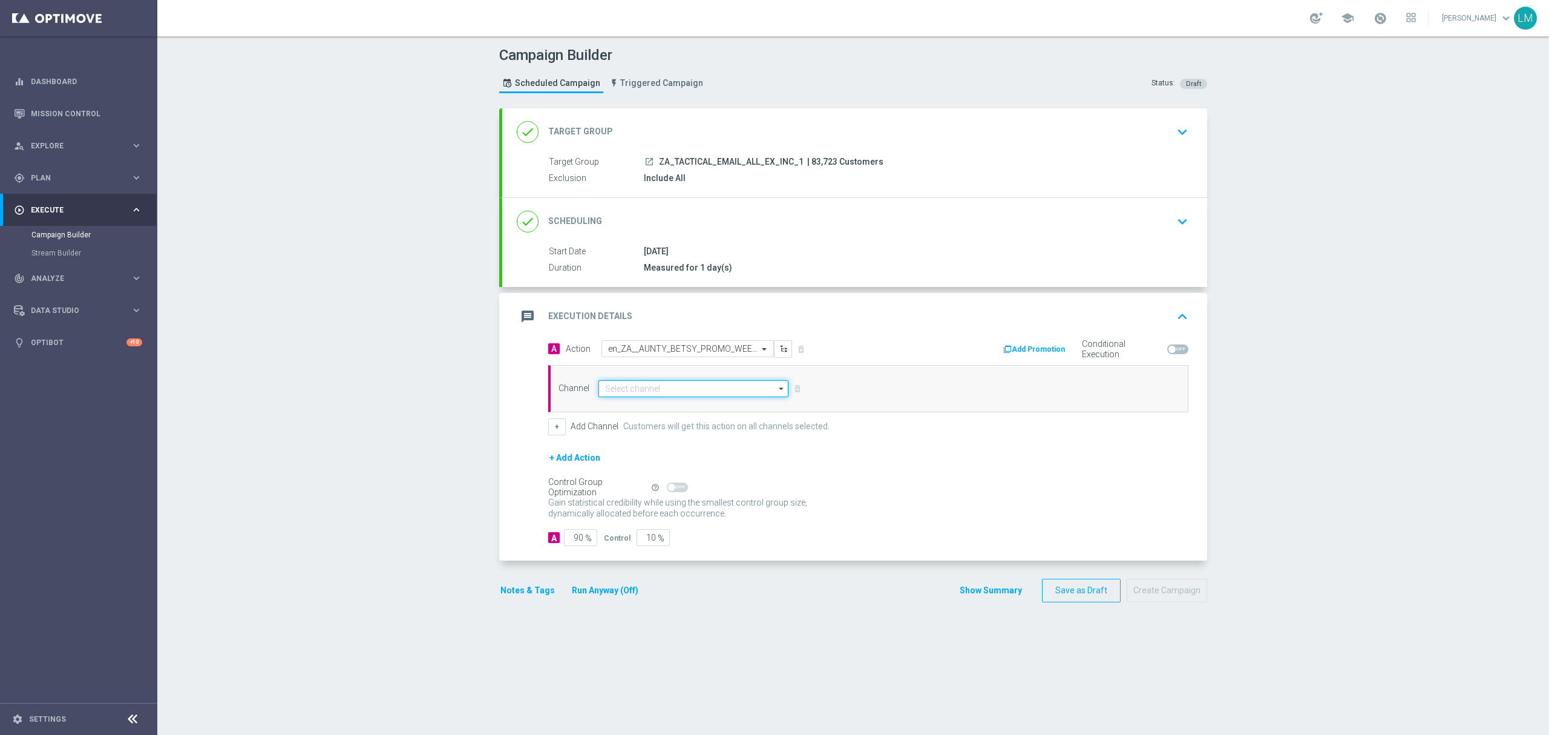
click at [647, 396] on input at bounding box center [693, 388] width 190 height 17
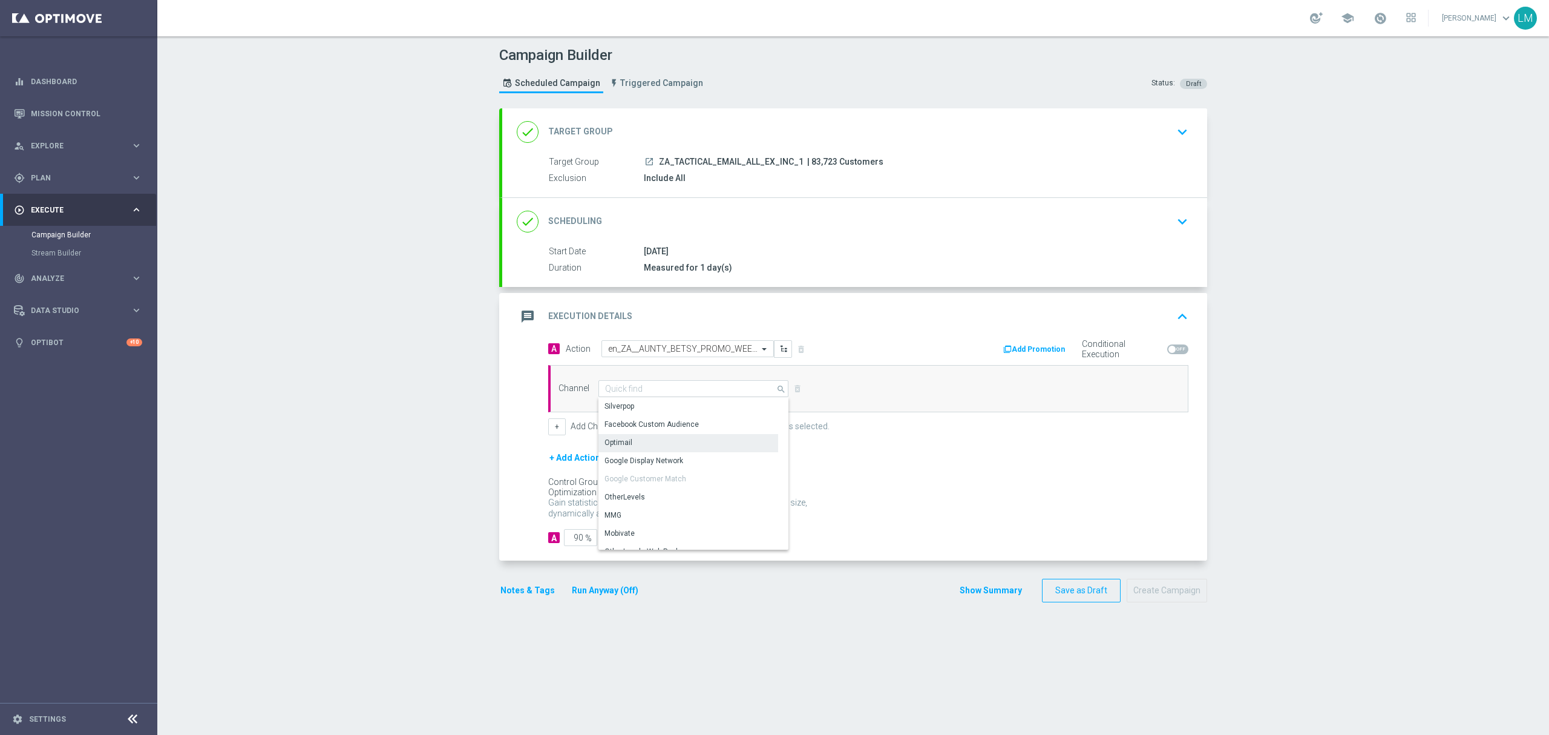
click at [631, 437] on div "Optimail" at bounding box center [688, 442] width 180 height 17
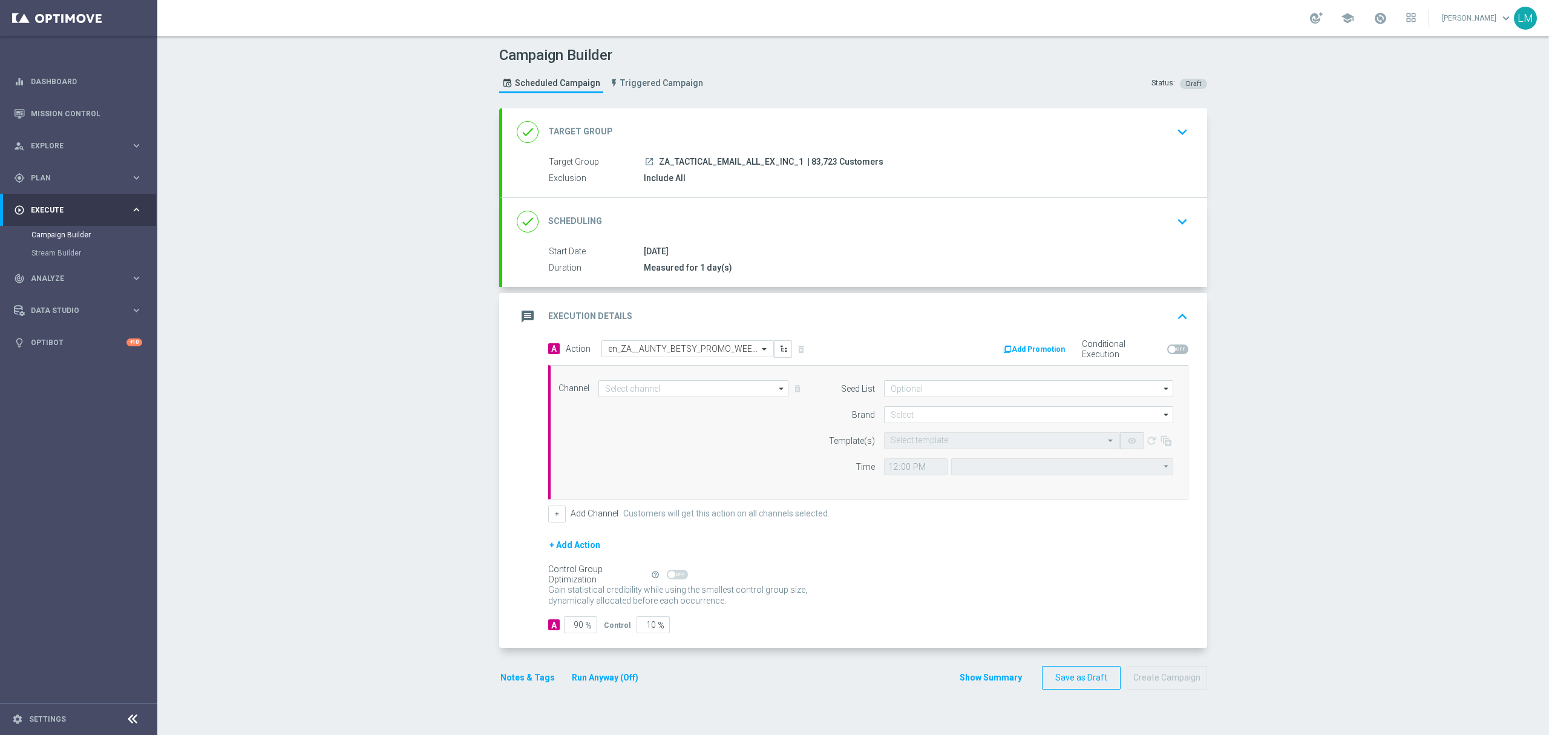
type input "Optimail"
type input "Coordinated Universal Time (UTC 00:00)"
click at [912, 414] on input at bounding box center [1028, 414] width 289 height 17
click at [903, 449] on div "lottoland" at bounding box center [906, 450] width 30 height 11
type input "lottoland"
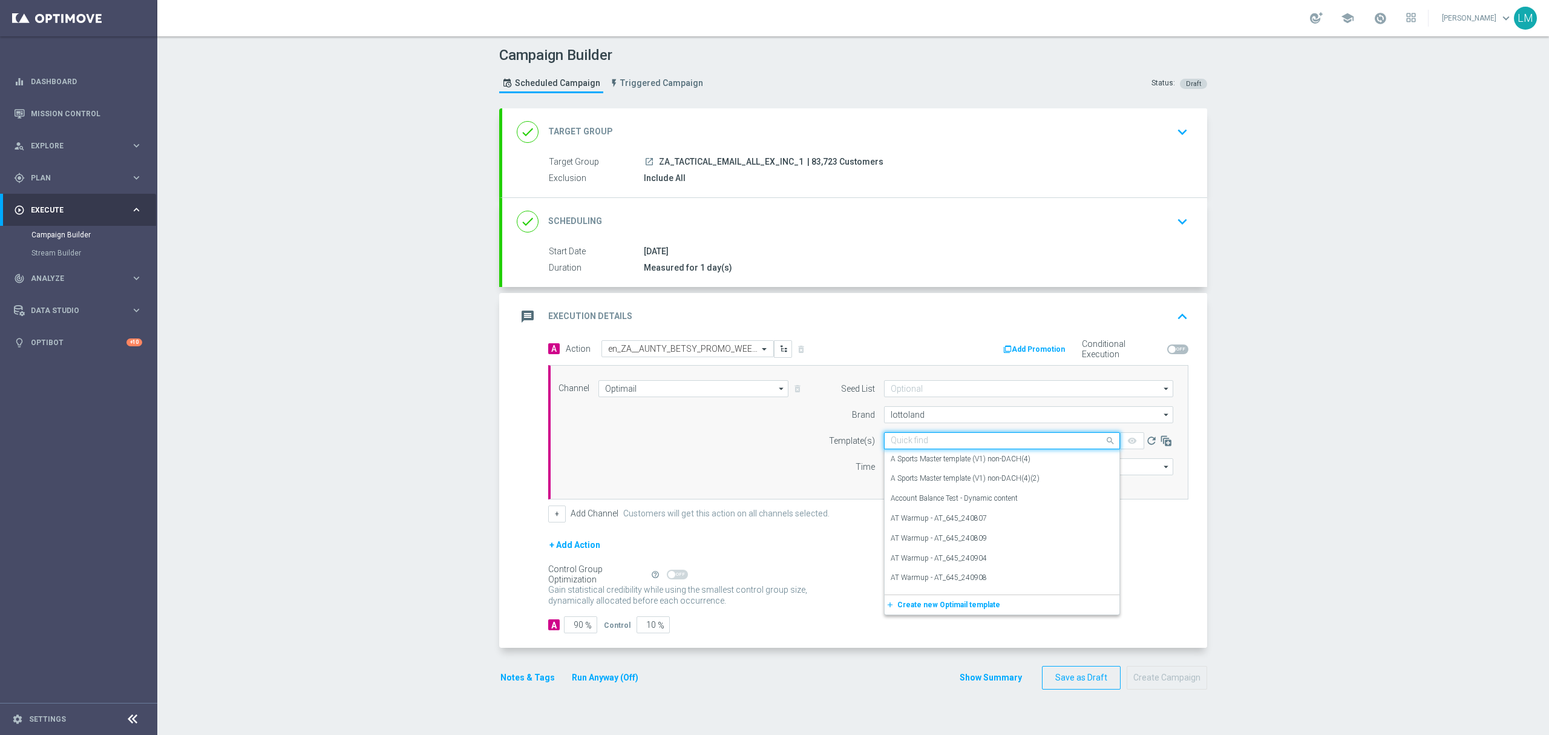
click at [902, 442] on input "text" at bounding box center [990, 441] width 198 height 10
paste input "en_ZA__AUNTY_BETSY_PROMO_WEEK_4_OFFER_LAUNCH__EMT_ALL_EM_TAC_LT"
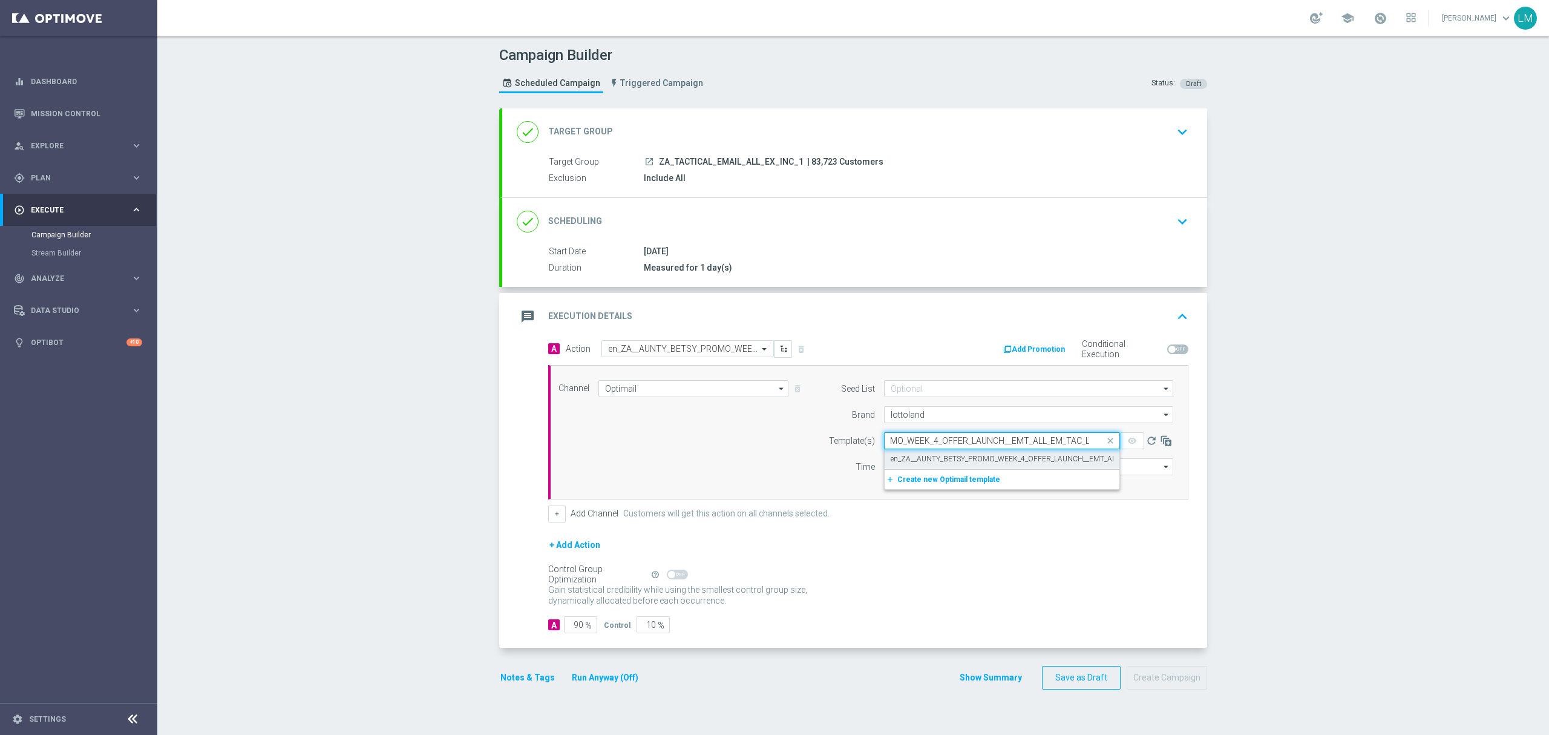
click at [913, 456] on label "en_ZA__AUNTY_BETSY_PROMO_WEEK_4_OFFER_LAUNCH__EMT_ALL_EM_TAC_LT" at bounding box center [1025, 459] width 269 height 10
type input "en_ZA__AUNTY_BETSY_PROMO_WEEK_4_OFFER_LAUNCH__EMT_ALL_EM_TAC_LT"
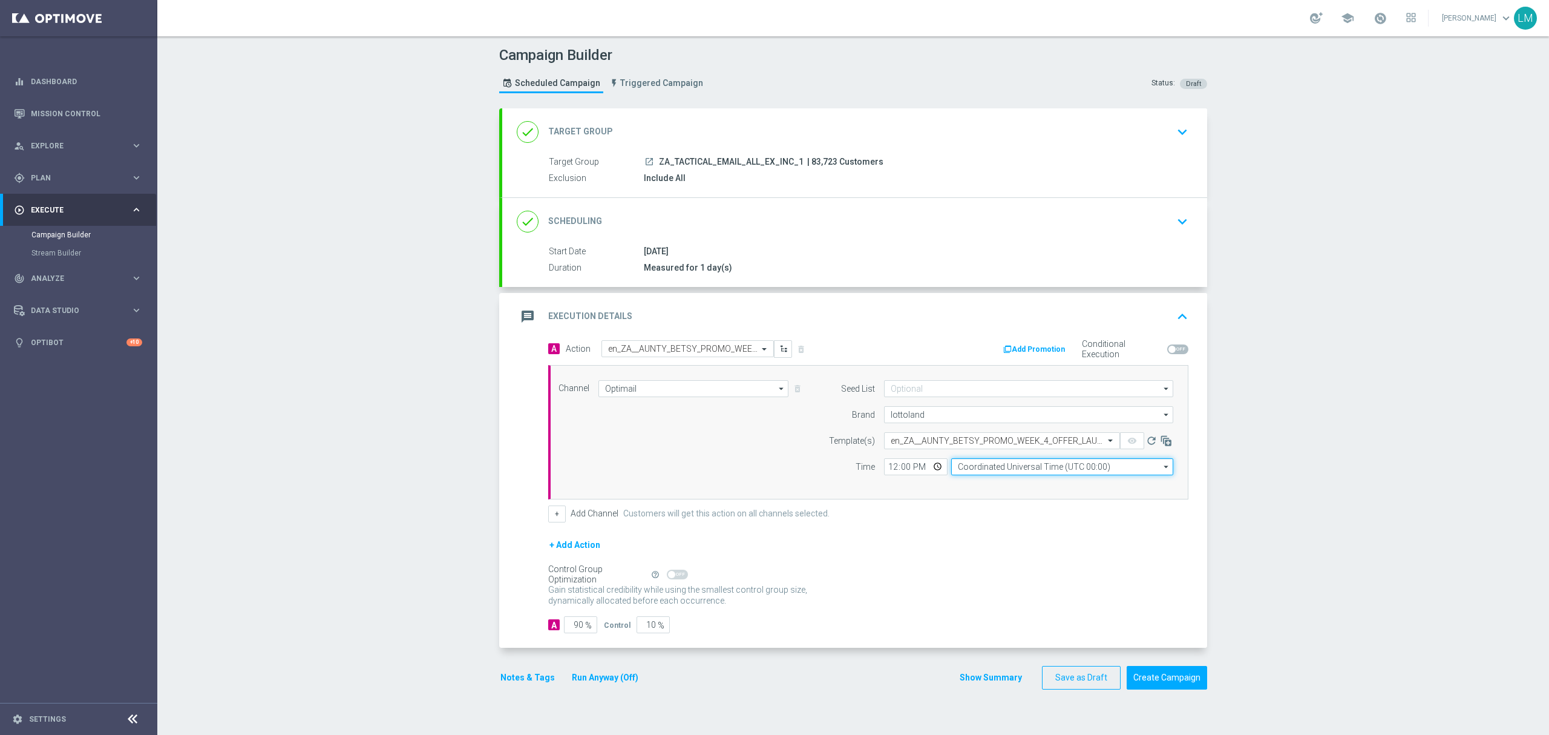
click at [961, 470] on input "Coordinated Universal Time (UTC 00:00)" at bounding box center [1062, 466] width 222 height 17
click at [1041, 492] on div "Central European Time (Berlin) (UTC +02:00)" at bounding box center [1062, 484] width 223 height 17
type input "Central European Time (Berlin) (UTC +02:00)"
click at [658, 623] on span "%" at bounding box center [661, 625] width 7 height 10
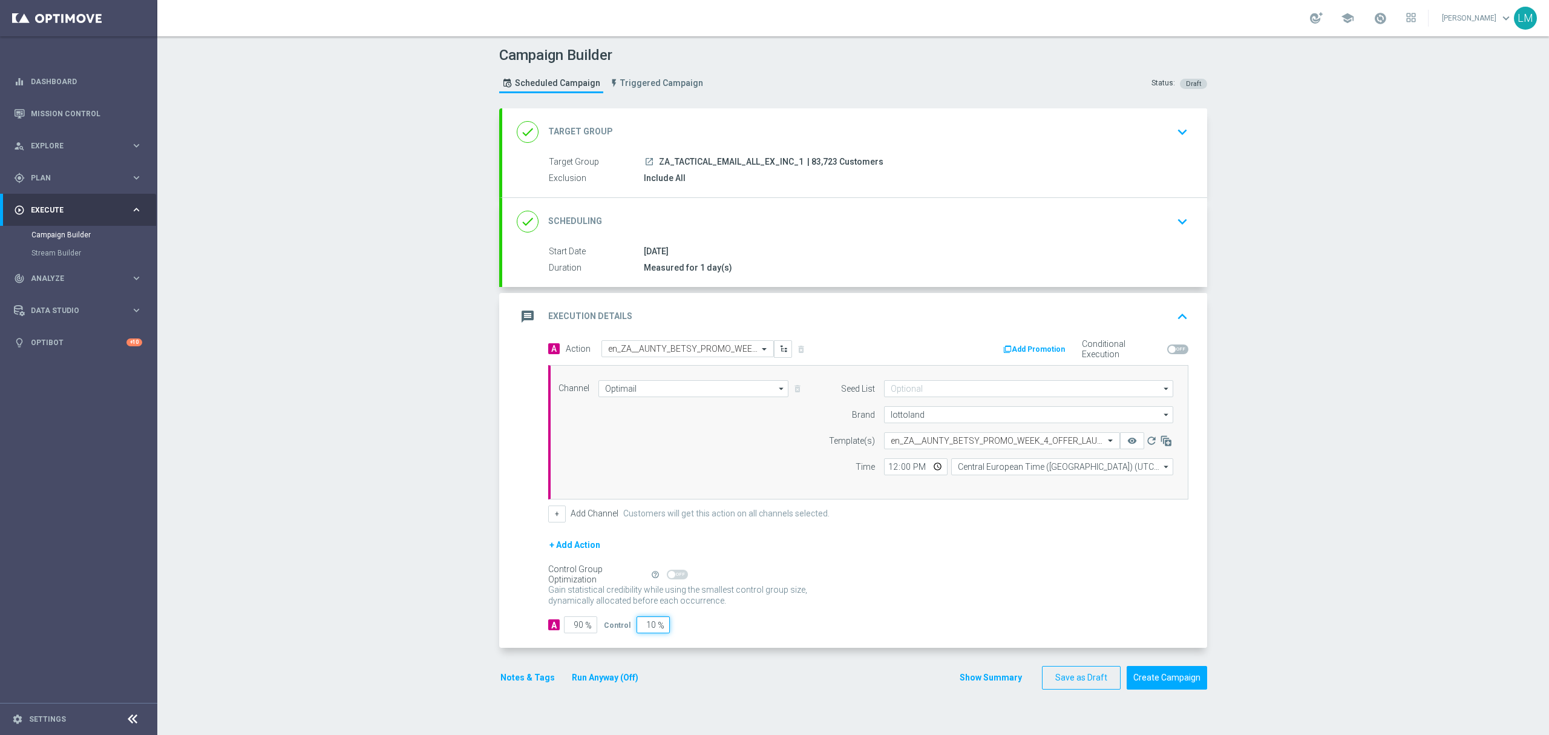
click at [643, 627] on input "10" at bounding box center [653, 624] width 33 height 17
type input "5"
type input "95"
type input "5"
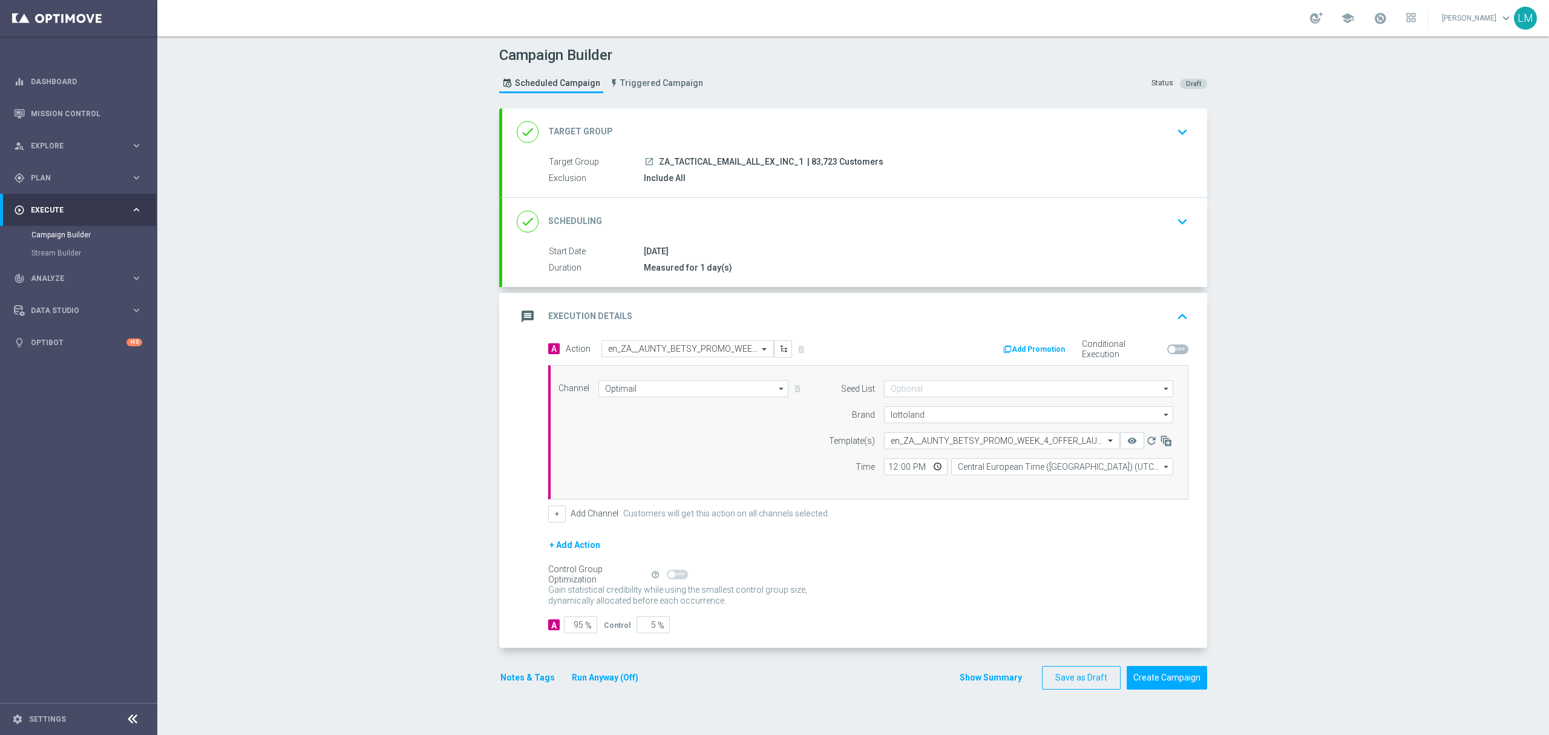
click at [869, 565] on div "+ Add Action" at bounding box center [868, 552] width 640 height 30
drag, startPoint x: 1172, startPoint y: 693, endPoint x: 1169, endPoint y: 683, distance: 11.3
click at [1171, 693] on div "done Target Group keyboard_arrow_down Target Group launch ZA_TACTICAL_EMAIL_ALL…" at bounding box center [853, 404] width 708 height 593
click at [1167, 685] on button "Create Campaign" at bounding box center [1167, 678] width 80 height 24
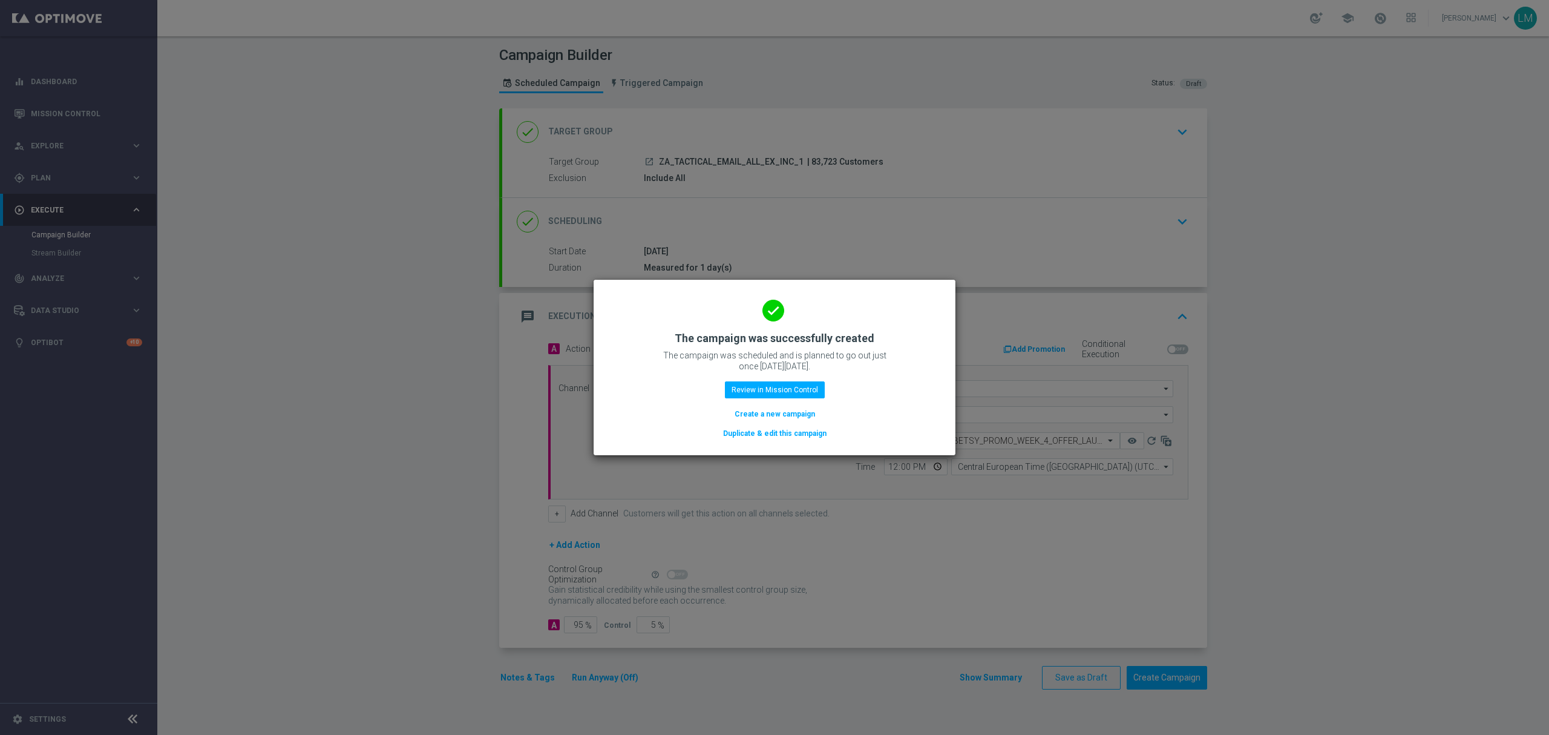
click at [754, 413] on button "Create a new campaign" at bounding box center [774, 413] width 83 height 13
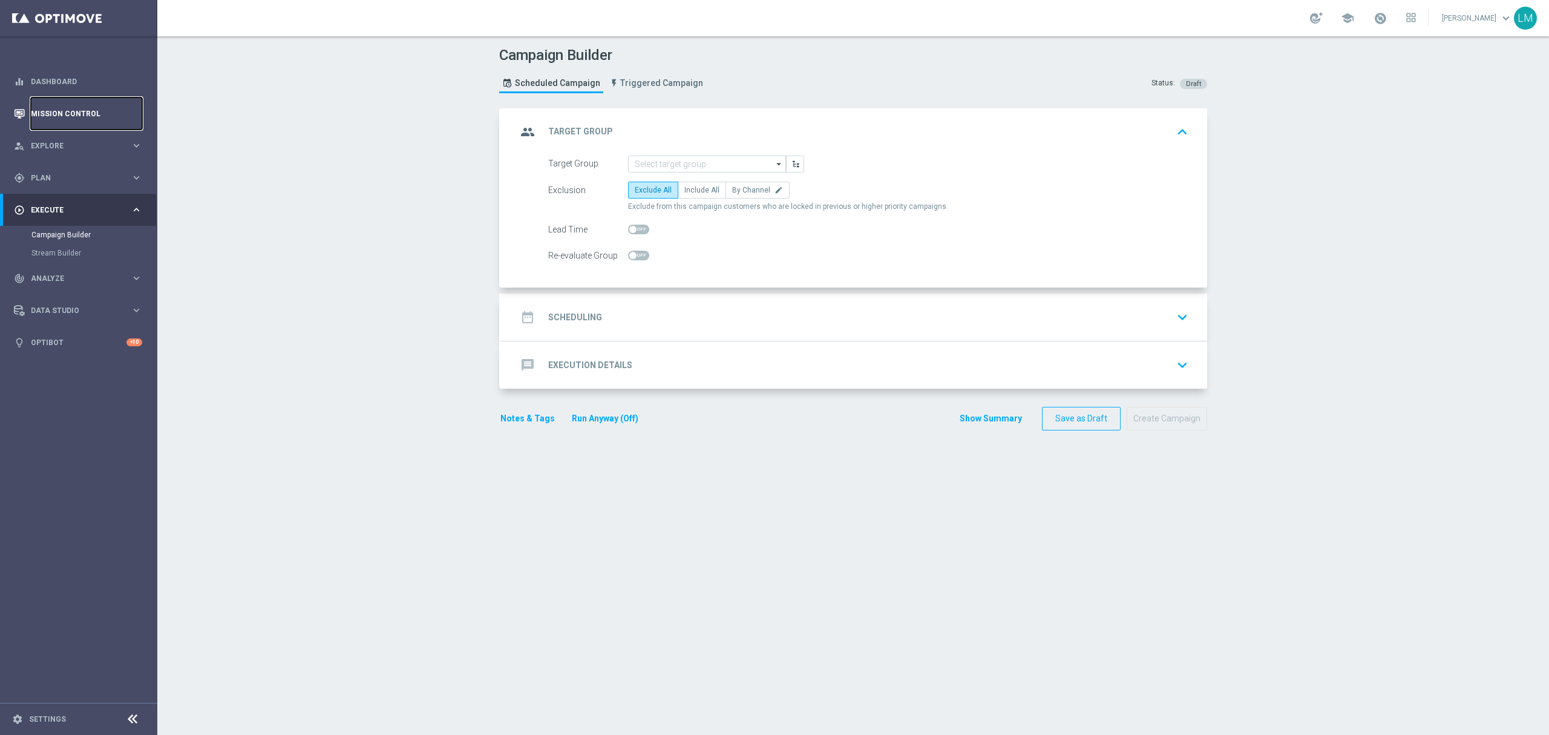
click at [139, 100] on link "Mission Control" at bounding box center [86, 113] width 111 height 32
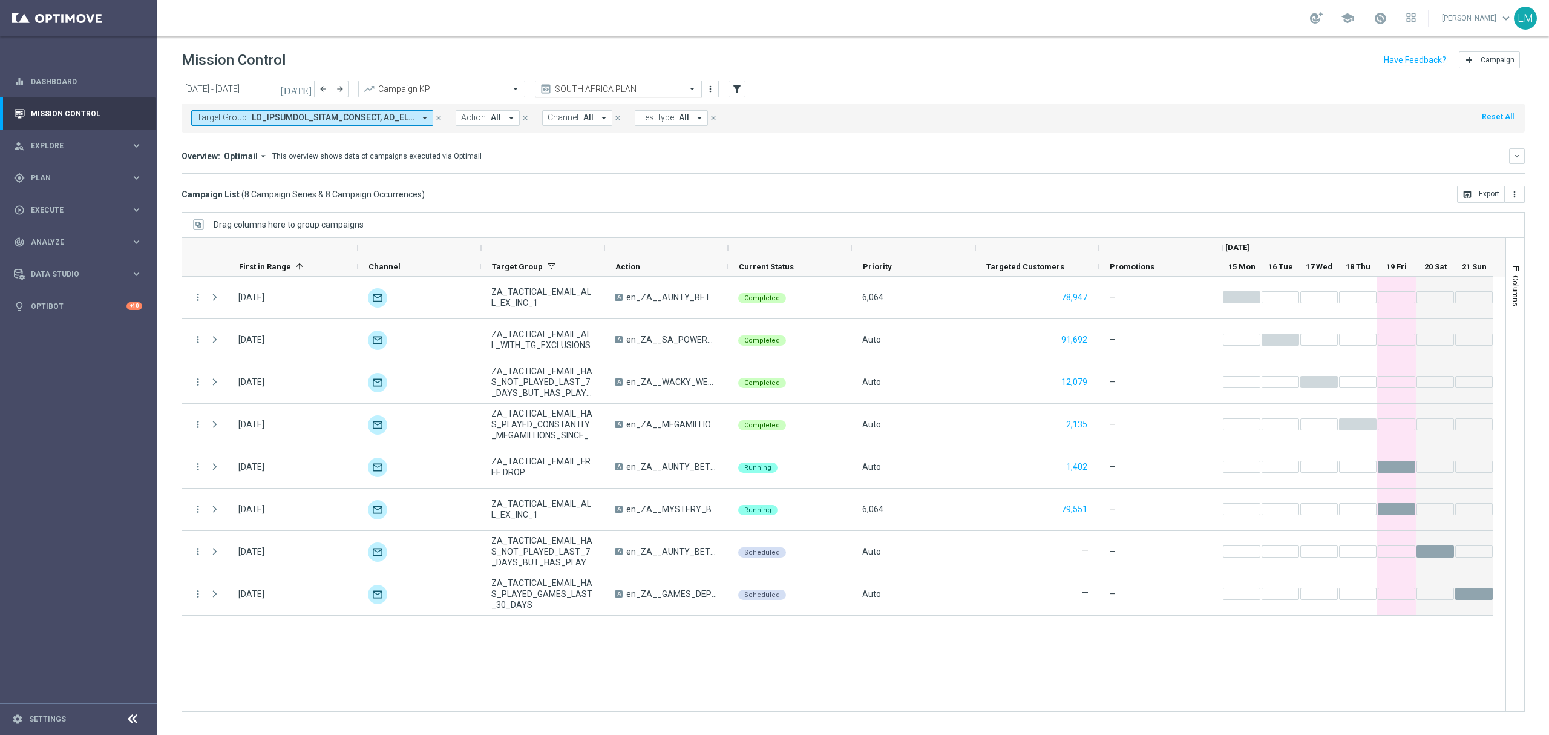
click at [589, 88] on input "text" at bounding box center [606, 89] width 129 height 10
click at [618, 192] on div "INDIA PLAN" at bounding box center [619, 187] width 154 height 20
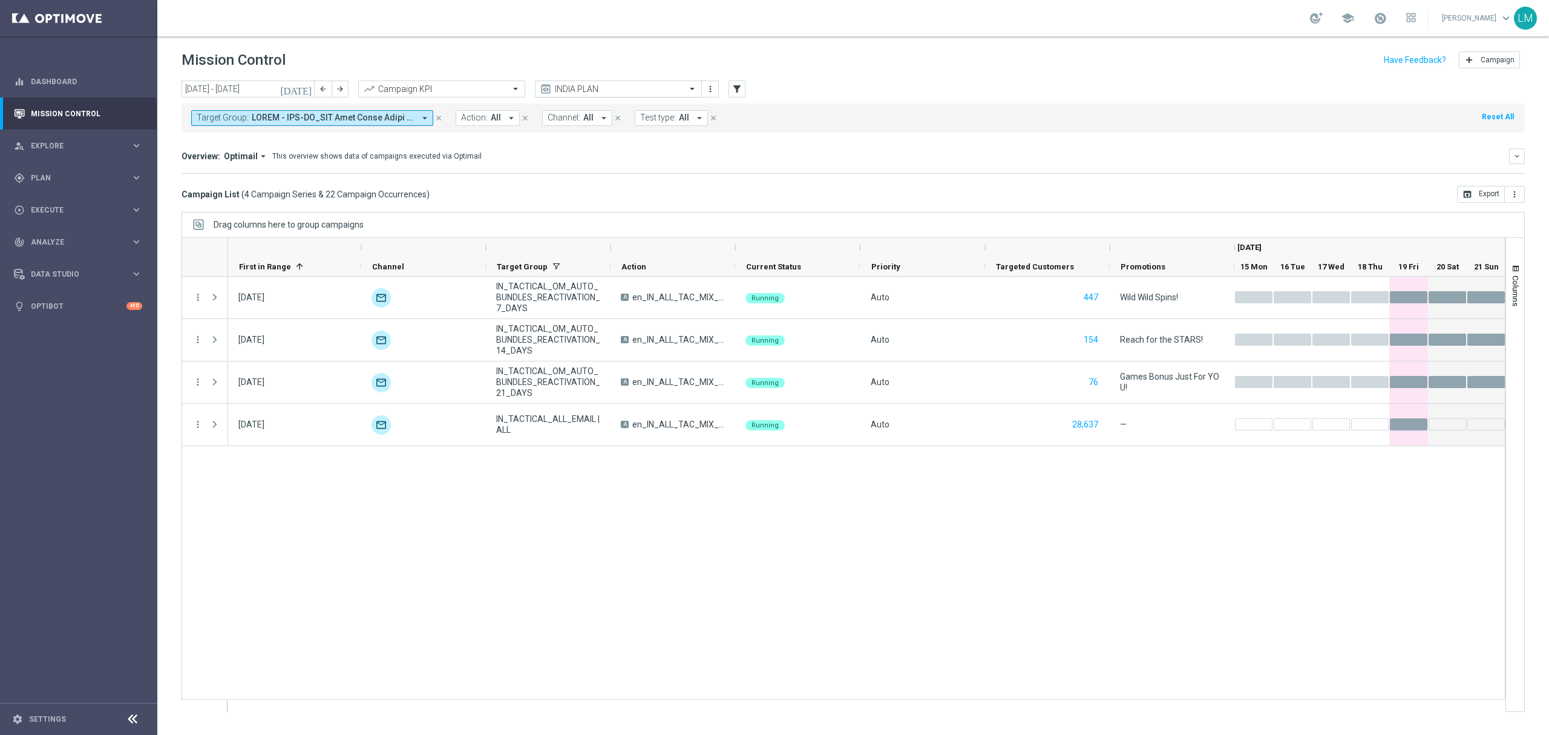
click at [612, 88] on input "text" at bounding box center [606, 89] width 129 height 10
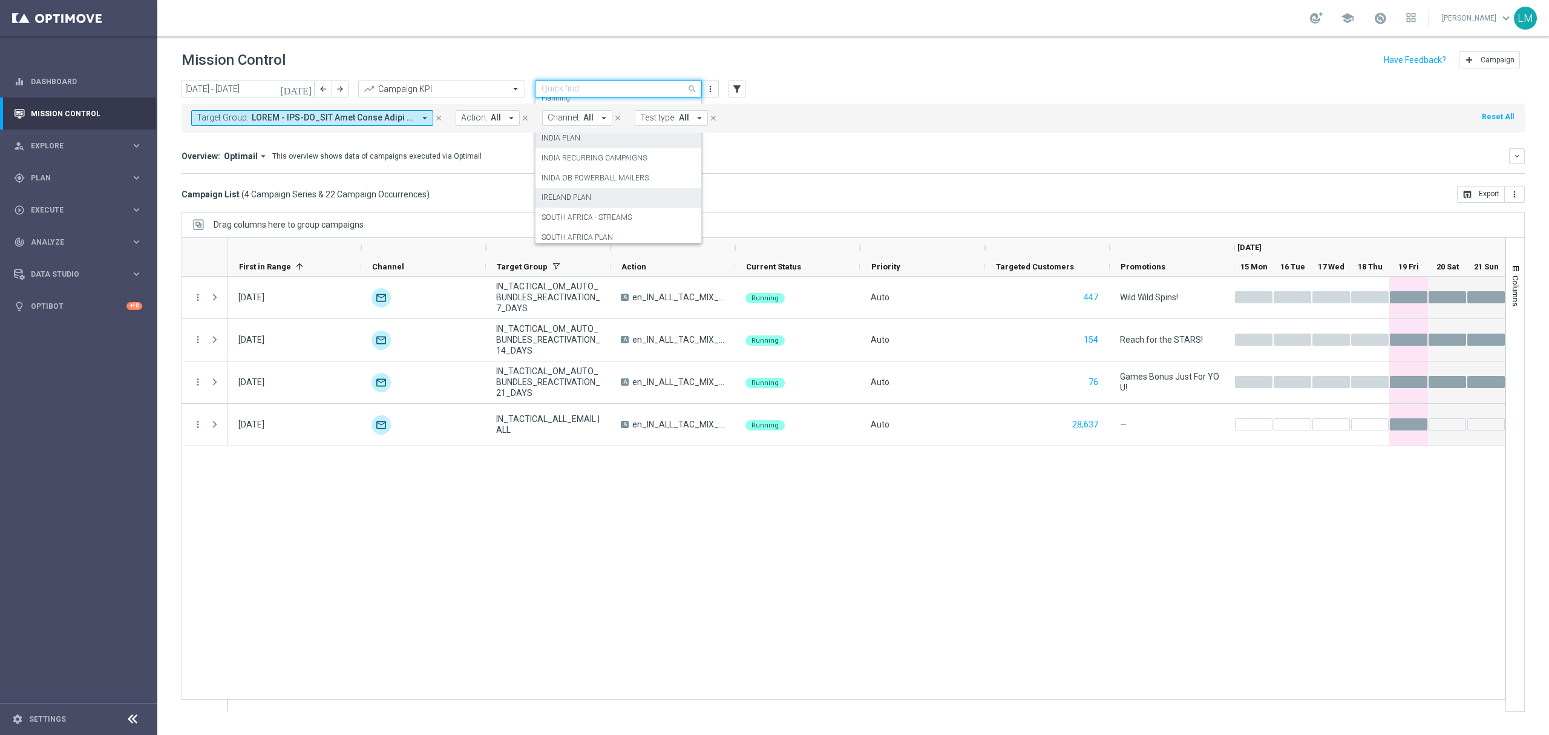
scroll to position [74, 0]
click at [615, 180] on div "IRELAND PLAN" at bounding box center [619, 172] width 154 height 20
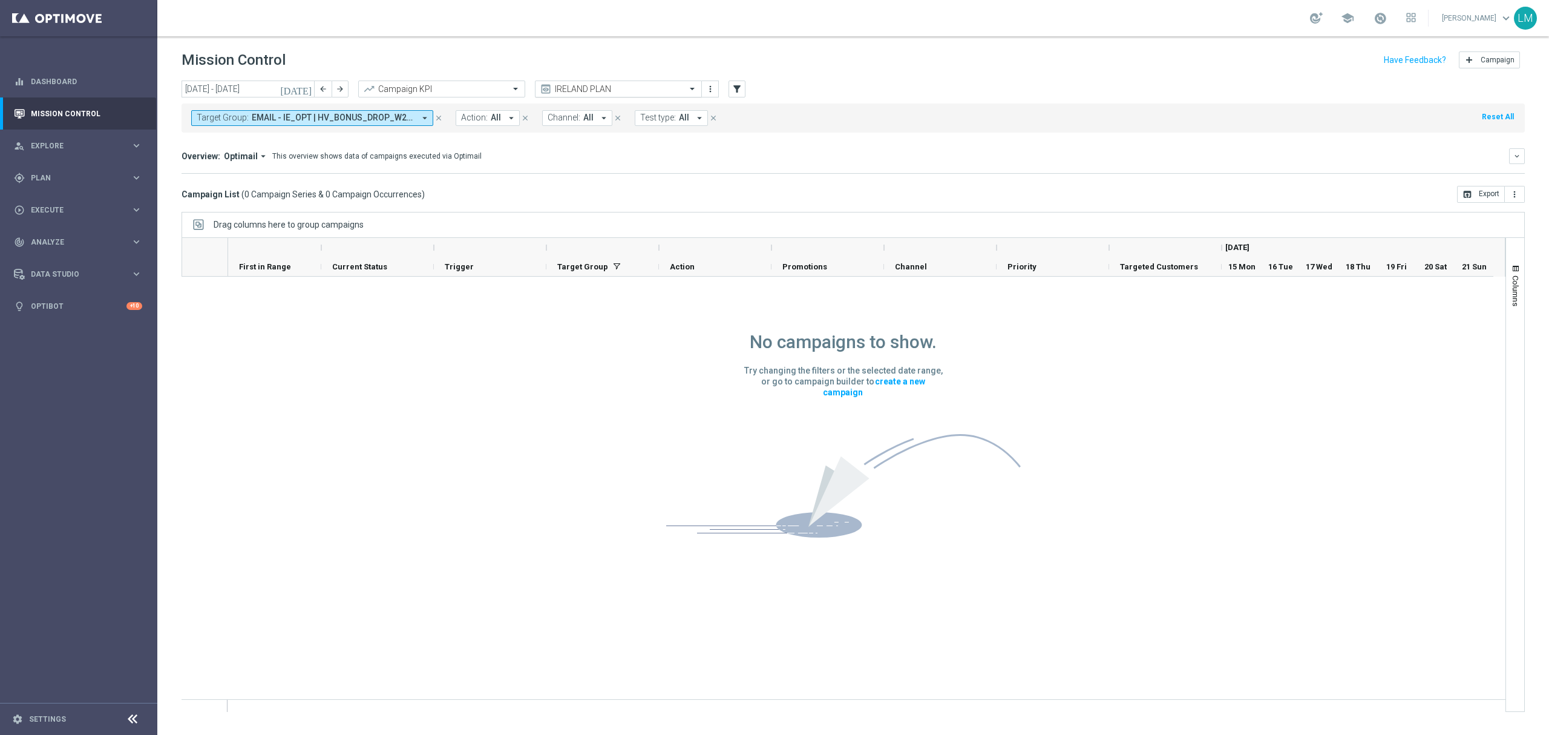
click at [632, 97] on div "IRELAND PLAN" at bounding box center [618, 88] width 167 height 17
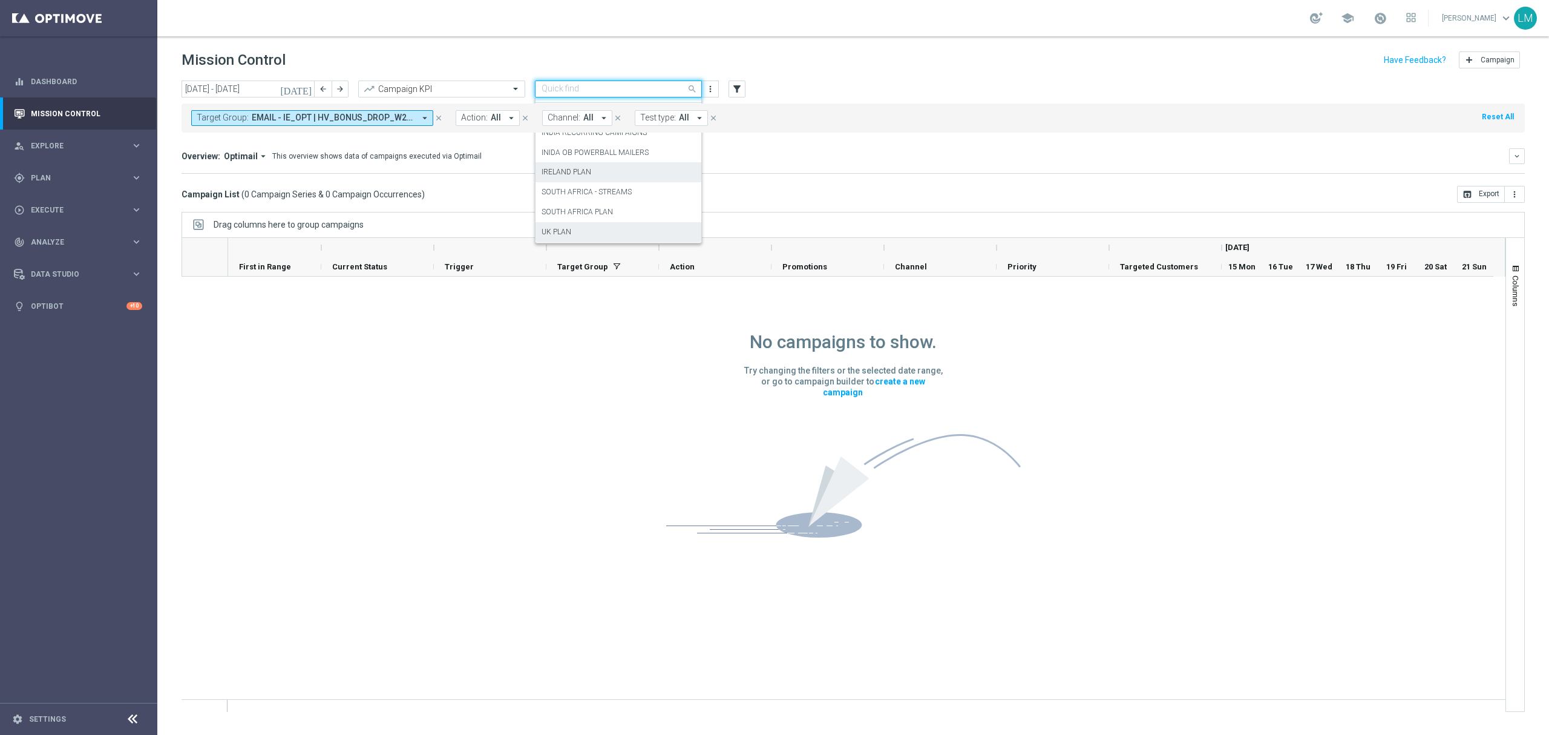
click at [615, 223] on div "UK PLAN" at bounding box center [619, 232] width 154 height 20
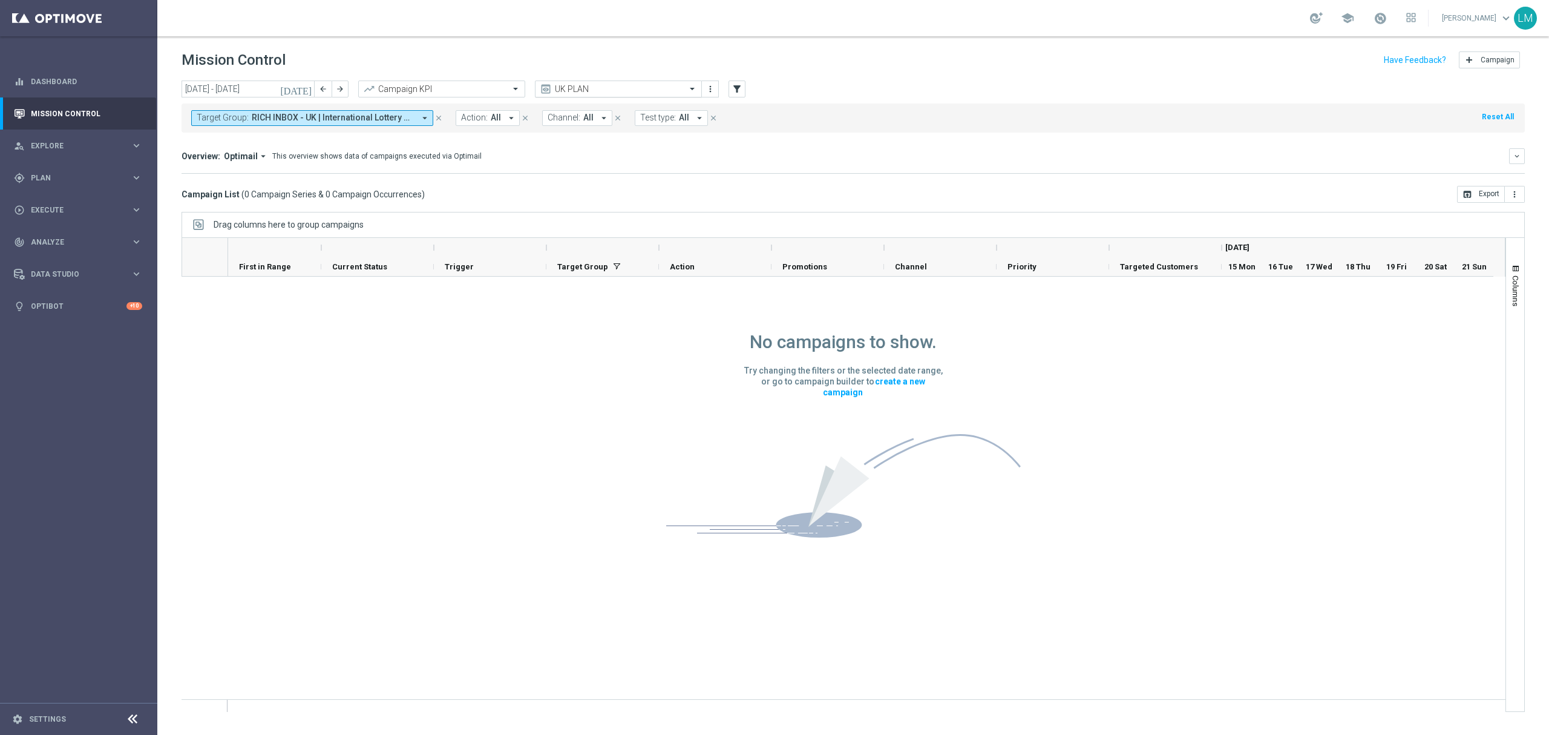
click at [630, 91] on input "text" at bounding box center [606, 89] width 129 height 10
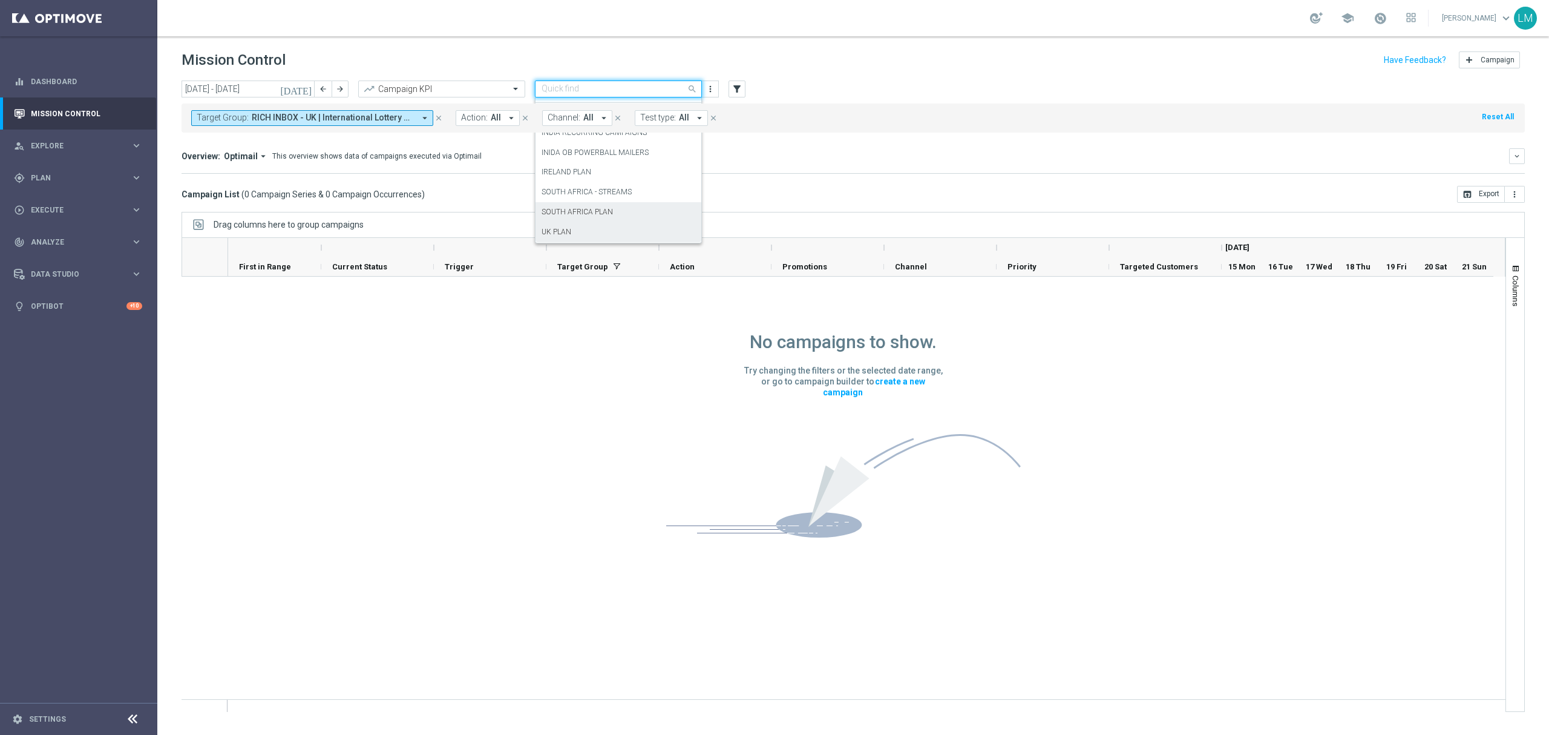
click at [613, 207] on div "SOUTH AFRICA PLAN" at bounding box center [619, 212] width 154 height 20
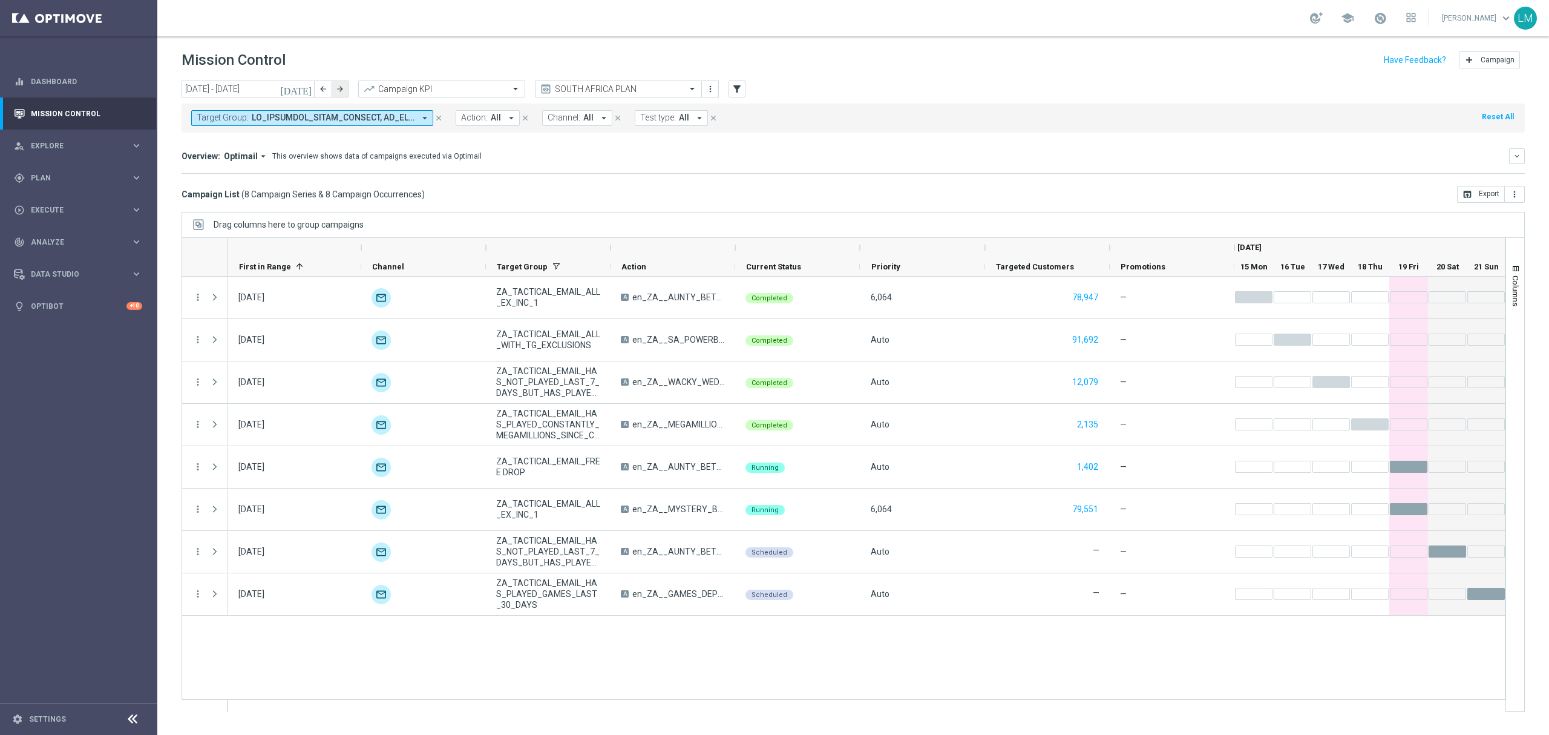
click at [344, 90] on button "arrow_forward" at bounding box center [340, 88] width 17 height 17
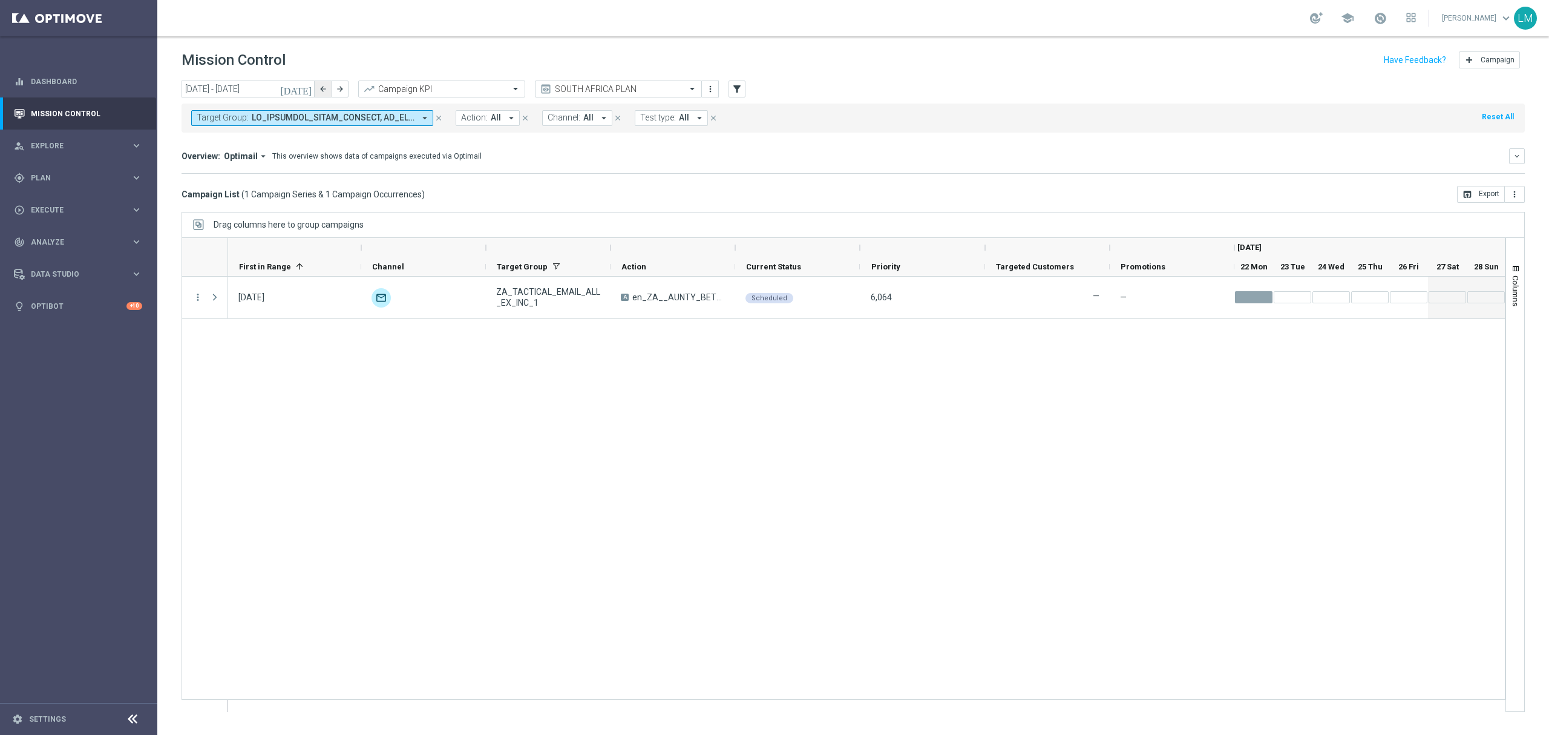
click at [323, 94] on button "arrow_back" at bounding box center [323, 88] width 17 height 17
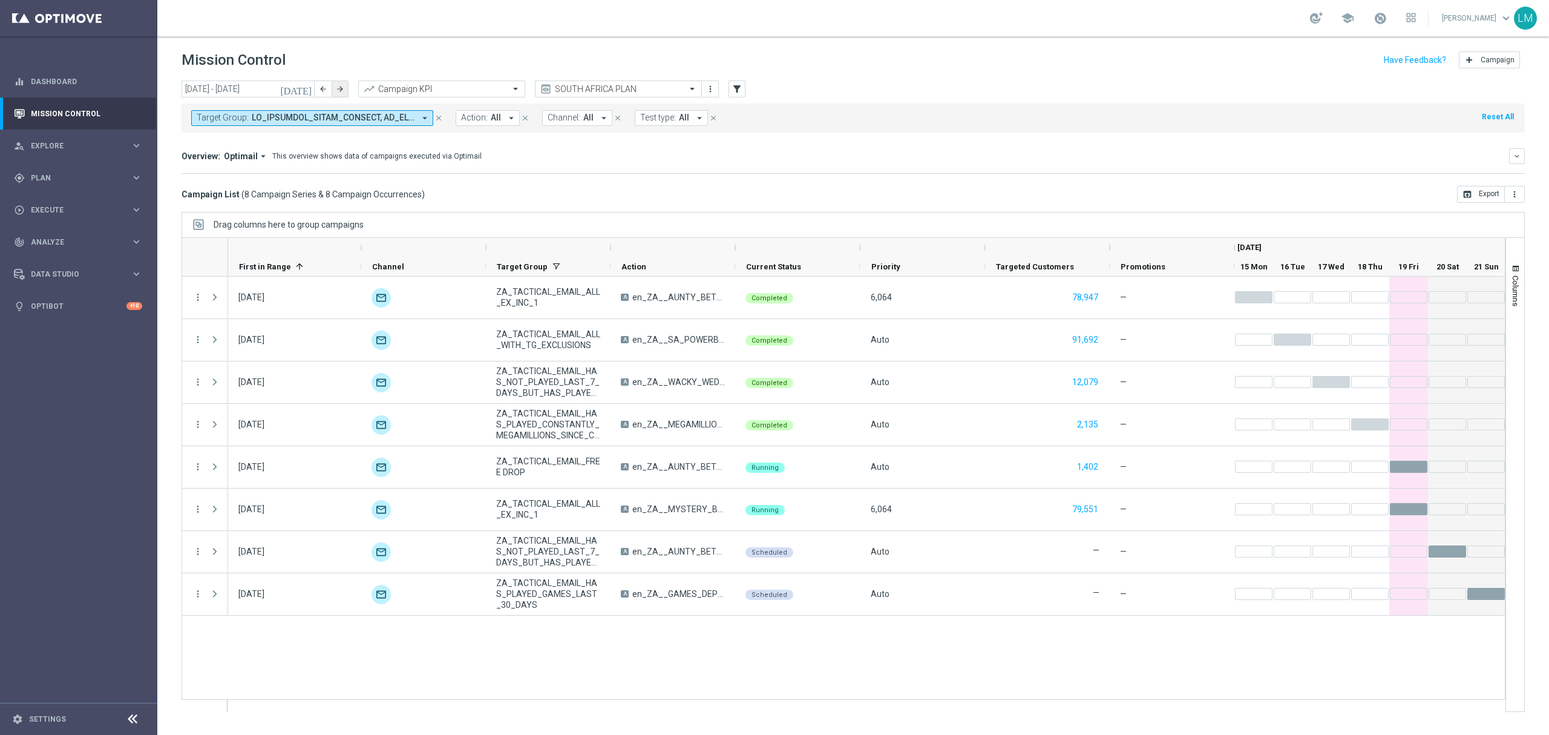
click at [340, 85] on icon "arrow_forward" at bounding box center [340, 89] width 8 height 8
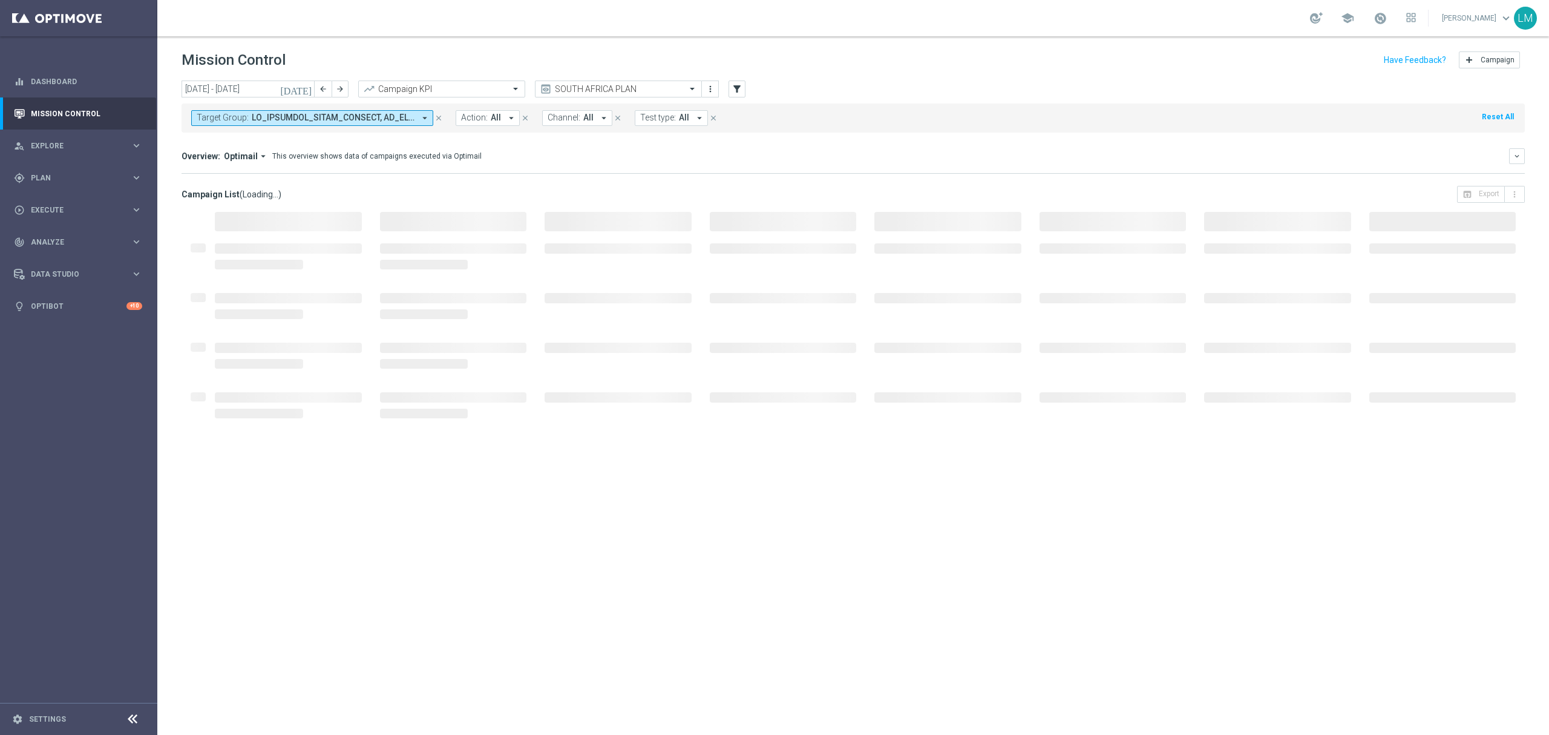
drag, startPoint x: 322, startPoint y: 93, endPoint x: 366, endPoint y: 57, distance: 56.8
click at [322, 93] on button "arrow_back" at bounding box center [323, 88] width 17 height 17
type input "[DATE] - [DATE]"
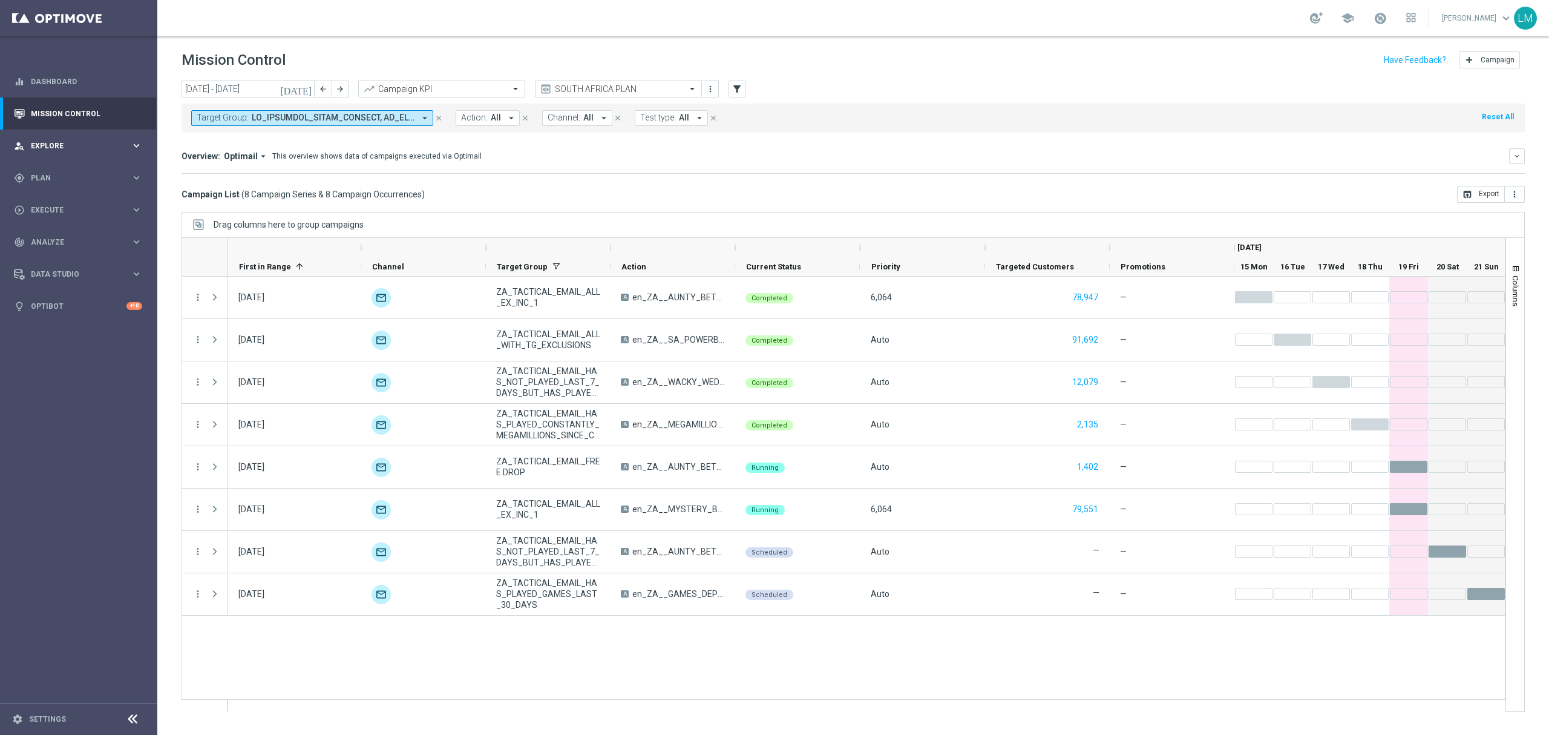
click at [133, 137] on div "person_search Explore keyboard_arrow_right" at bounding box center [78, 145] width 156 height 32
click at [114, 173] on link "Customer Explorer" at bounding box center [78, 171] width 94 height 10
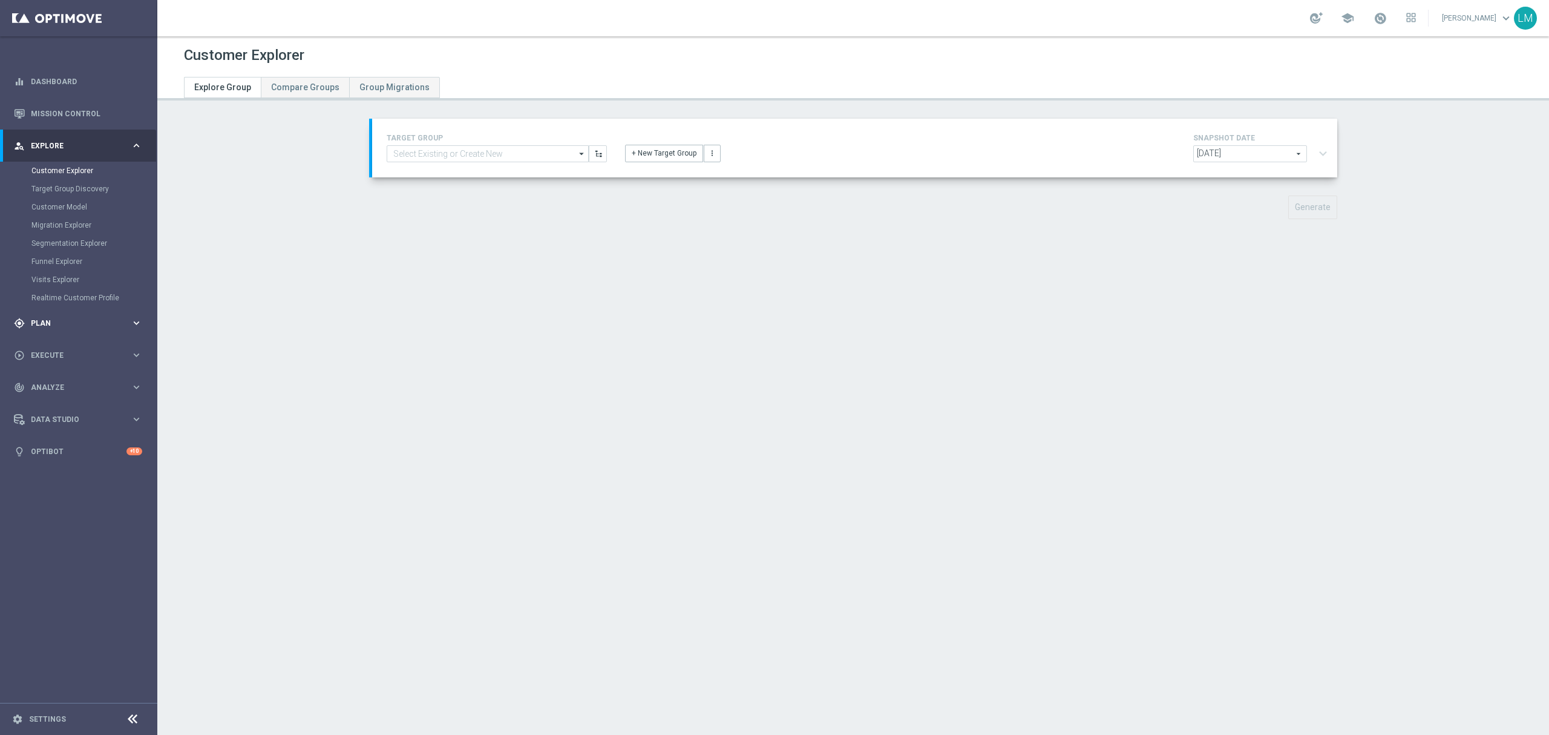
click at [92, 313] on div "gps_fixed Plan keyboard_arrow_right" at bounding box center [78, 323] width 156 height 32
click at [65, 201] on link "Target Groups" at bounding box center [78, 203] width 94 height 10
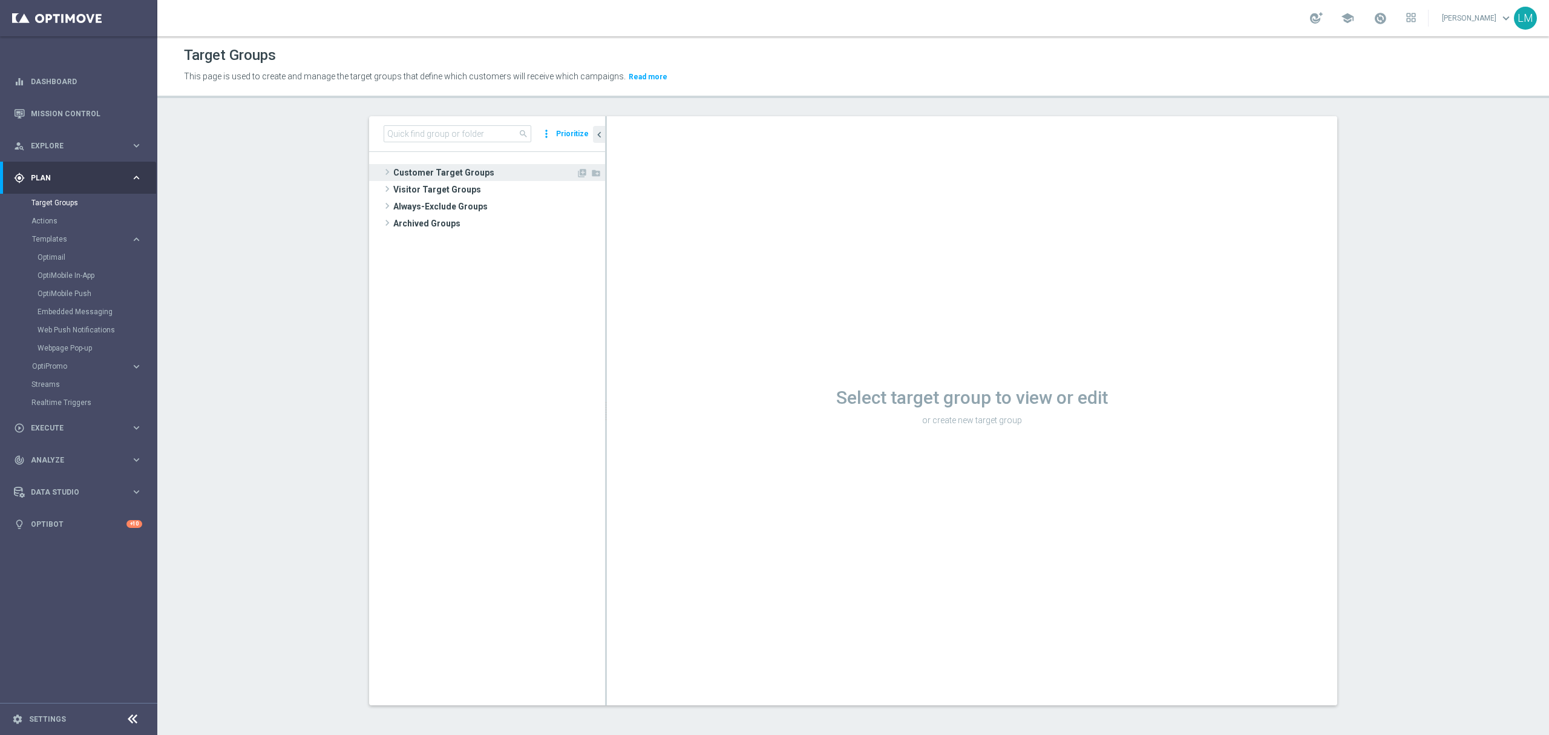
click at [460, 167] on span "Customer Target Groups" at bounding box center [484, 172] width 183 height 17
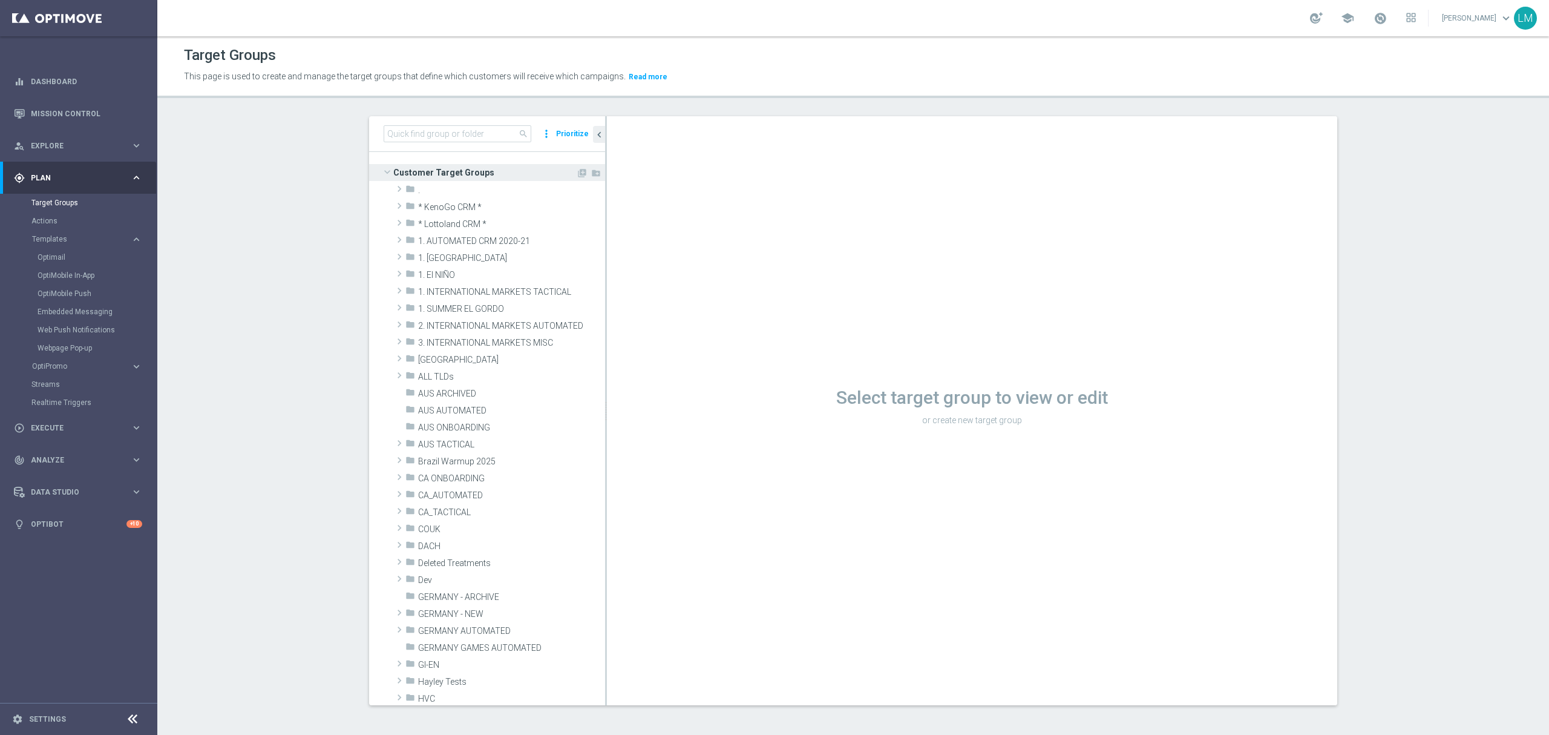
click at [442, 168] on span "Customer Target Groups" at bounding box center [484, 172] width 183 height 17
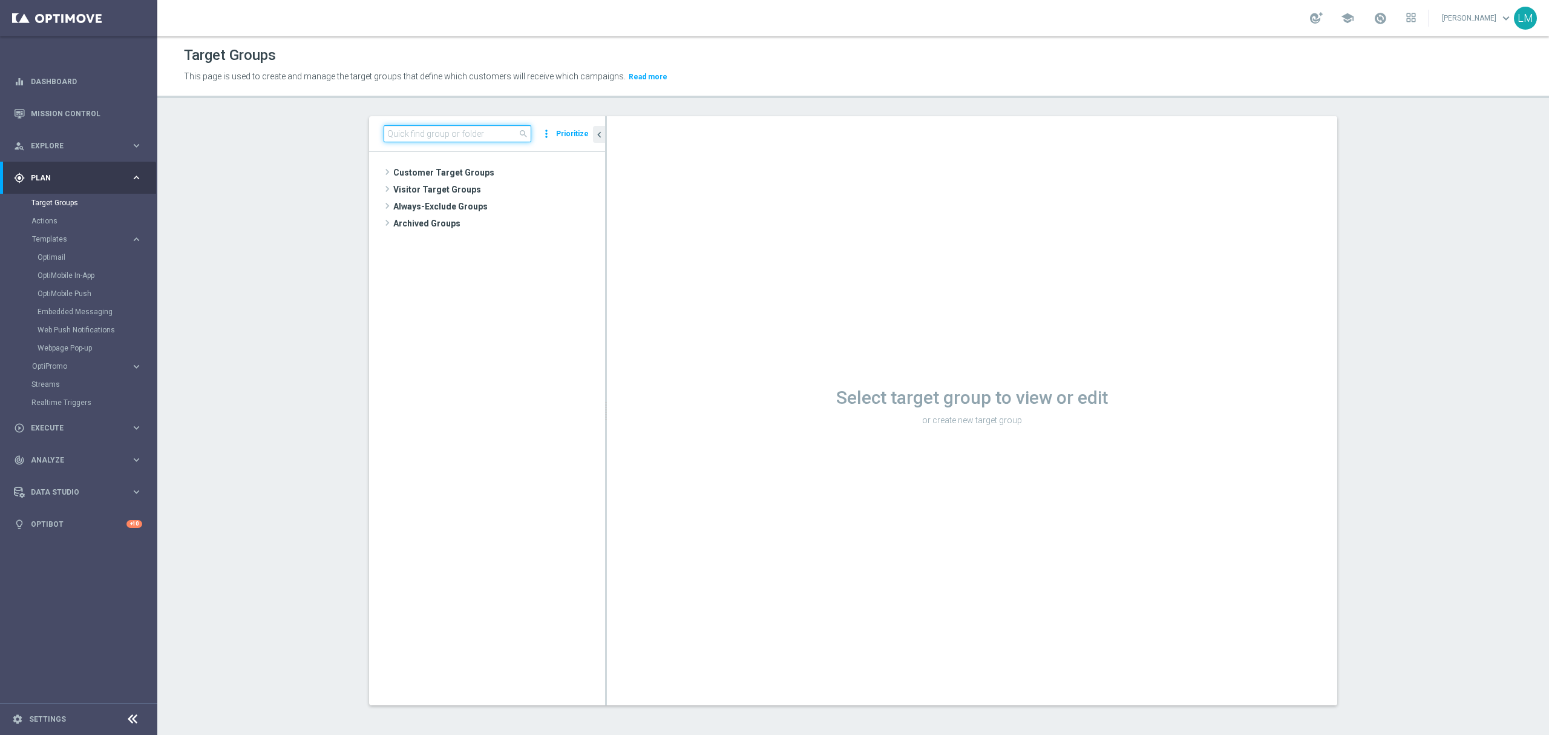
click at [442, 139] on input at bounding box center [458, 133] width 148 height 17
paste input "ZA_TACTICAL_EMAIL_ALL_EX_INC_1"
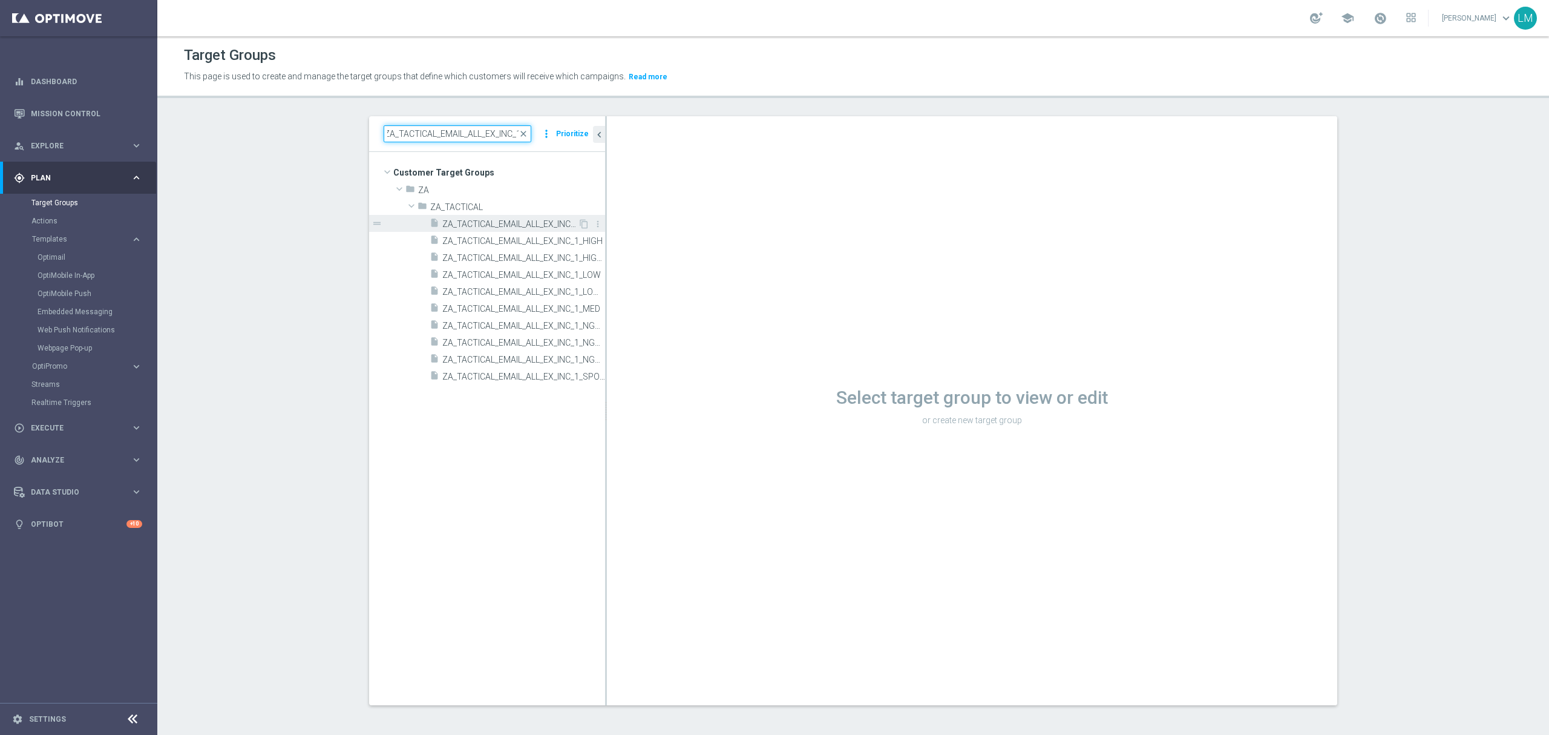
type input "ZA_TACTICAL_EMAIL_ALL_EX_INC_1"
click at [456, 223] on span "ZA_TACTICAL_EMAIL_ALL_EX_INC_1" at bounding box center [510, 224] width 136 height 10
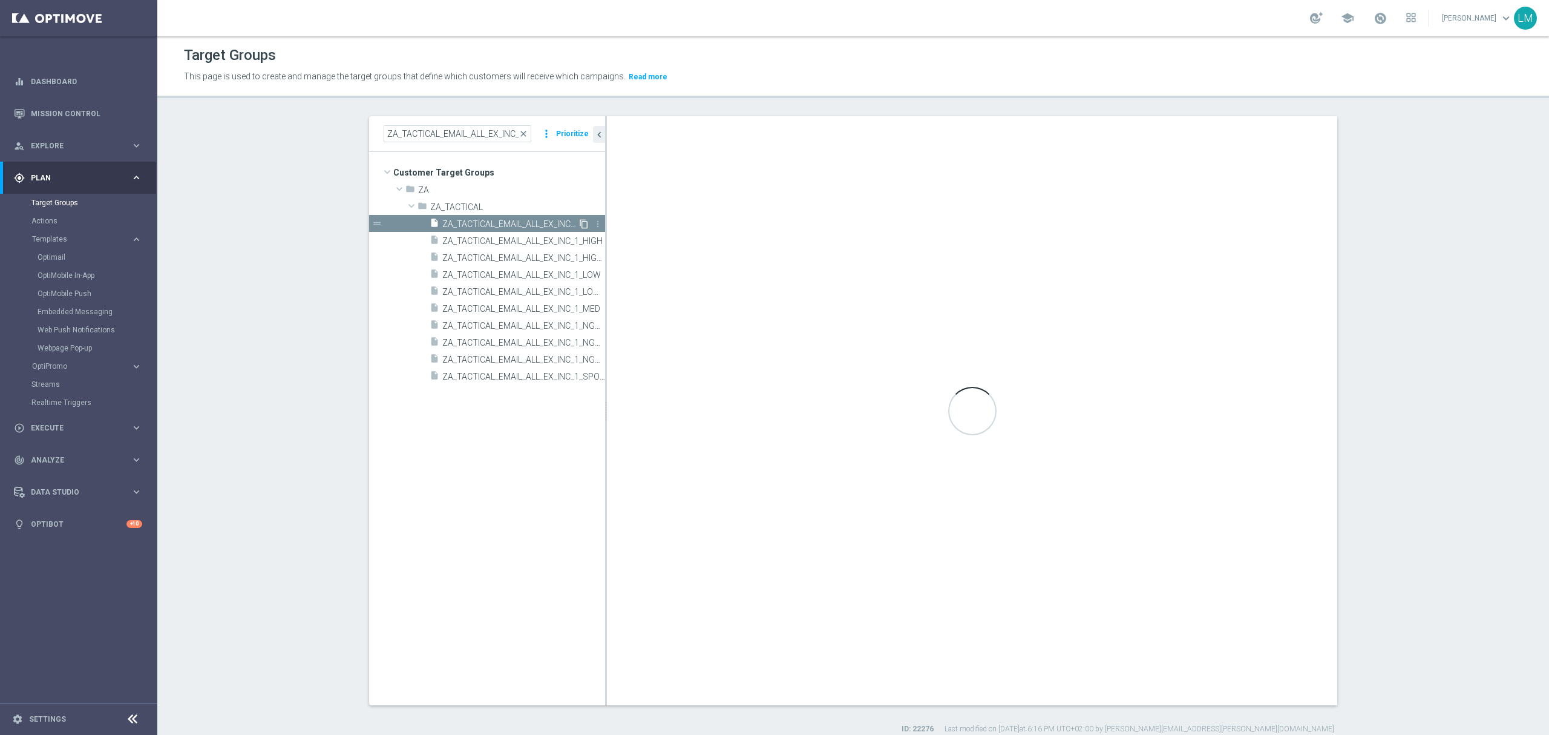
click at [579, 219] on icon "content_copy" at bounding box center [584, 224] width 10 height 10
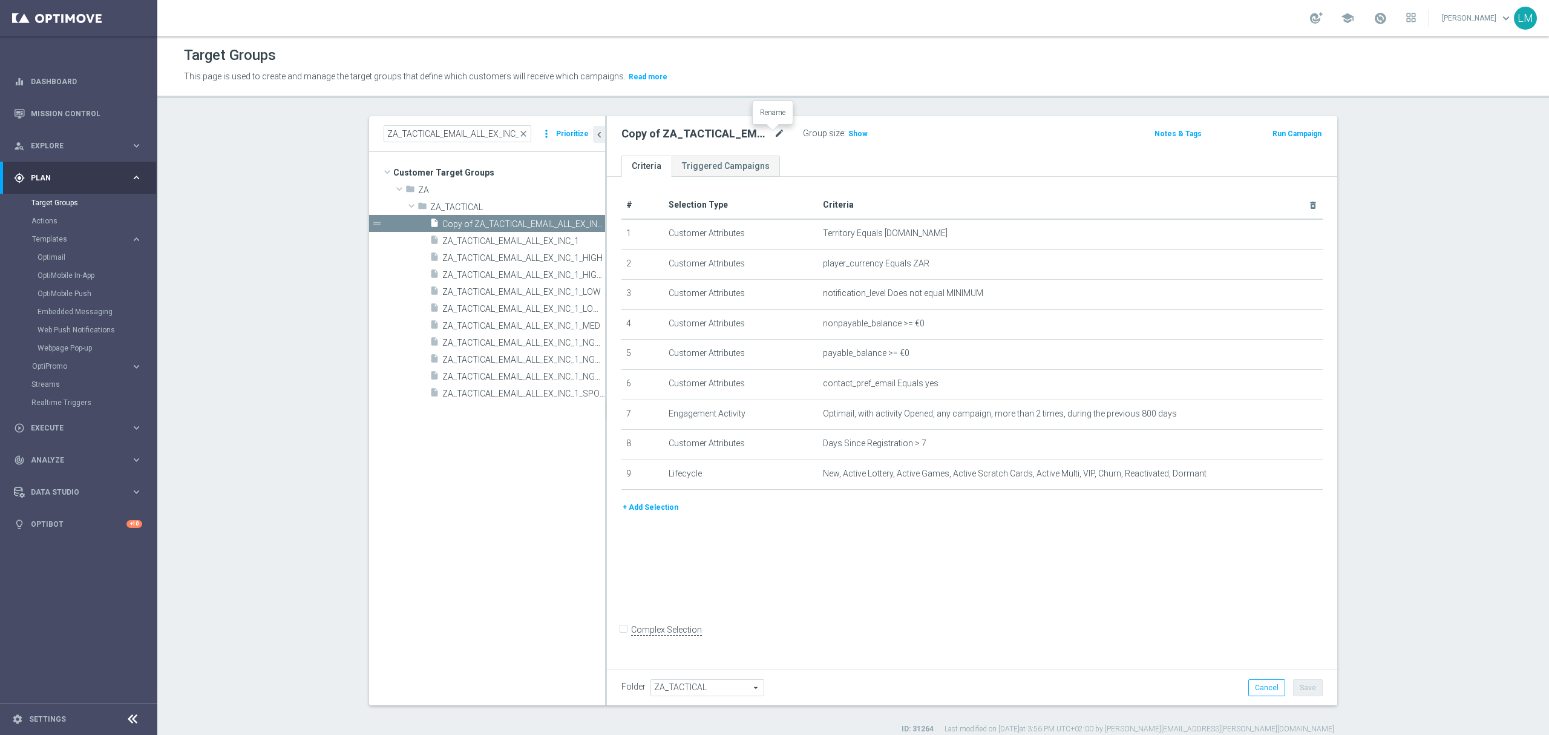
click at [778, 133] on icon "mode_edit" at bounding box center [779, 133] width 11 height 15
click at [718, 136] on input "ZA_TACTICAL_EMAIL_EXCEPTIONAL_PLAYERS_LAST_WEEK" at bounding box center [702, 134] width 163 height 17
type input "ZA_TACTICAL_EMAIL_EXCEPTIONAL_PLAYERS_LAST_WEEK"
click at [807, 157] on ul "Criteria Triggered Campaigns" at bounding box center [972, 166] width 730 height 21
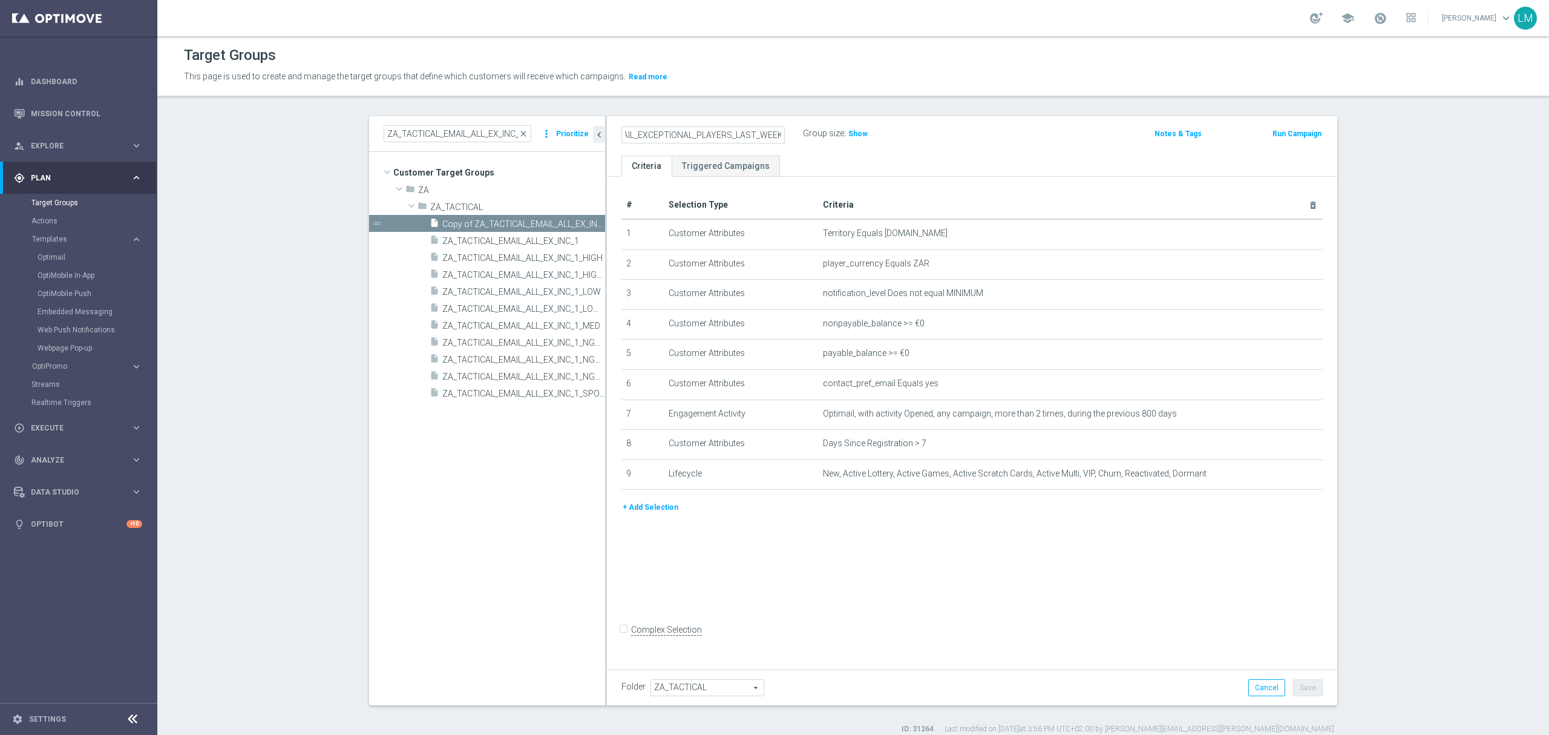
scroll to position [0, 0]
click at [1293, 479] on icon "delete_forever" at bounding box center [1298, 474] width 10 height 10
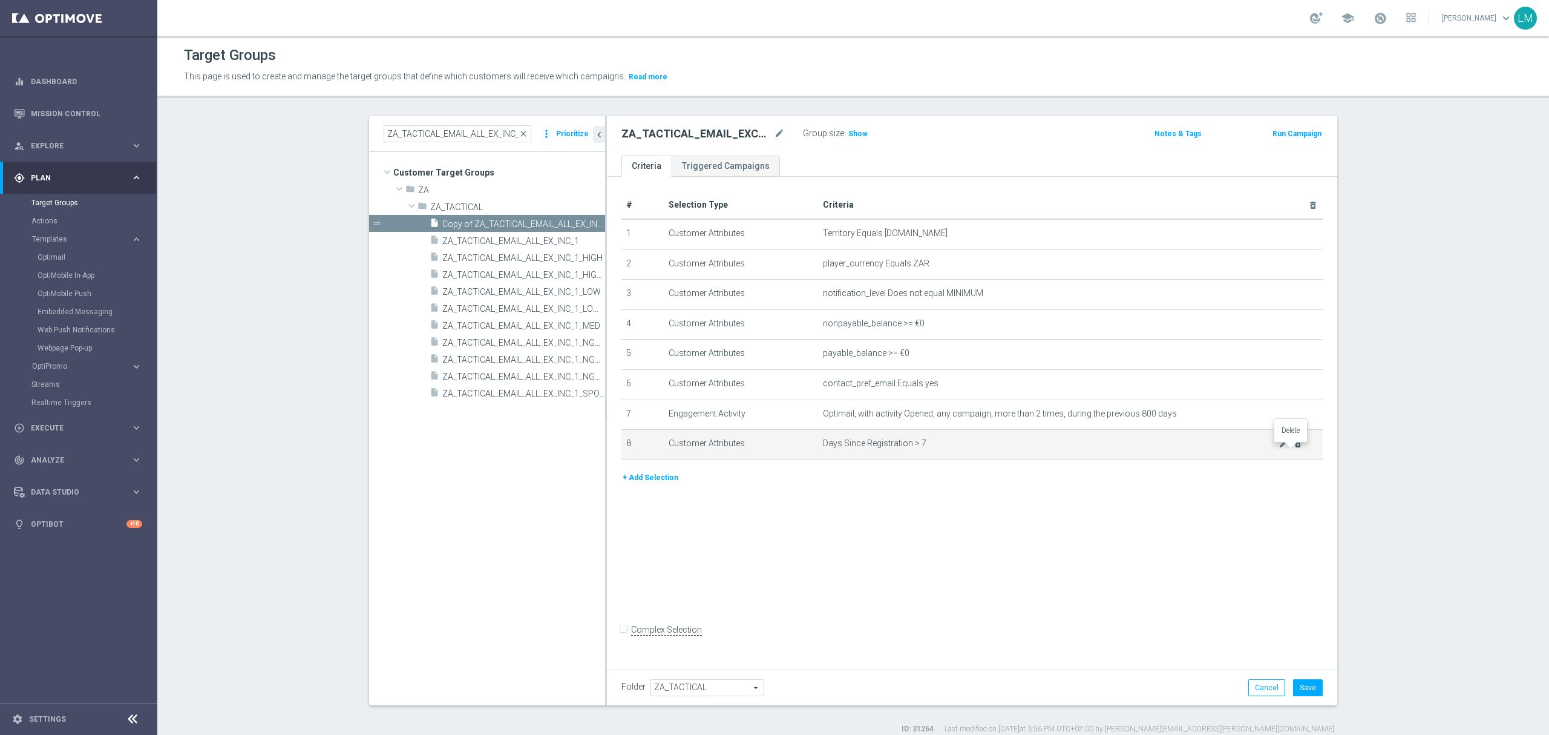
click at [1293, 448] on icon "delete_forever" at bounding box center [1298, 444] width 10 height 10
click at [1293, 418] on icon "delete_forever" at bounding box center [1298, 413] width 10 height 10
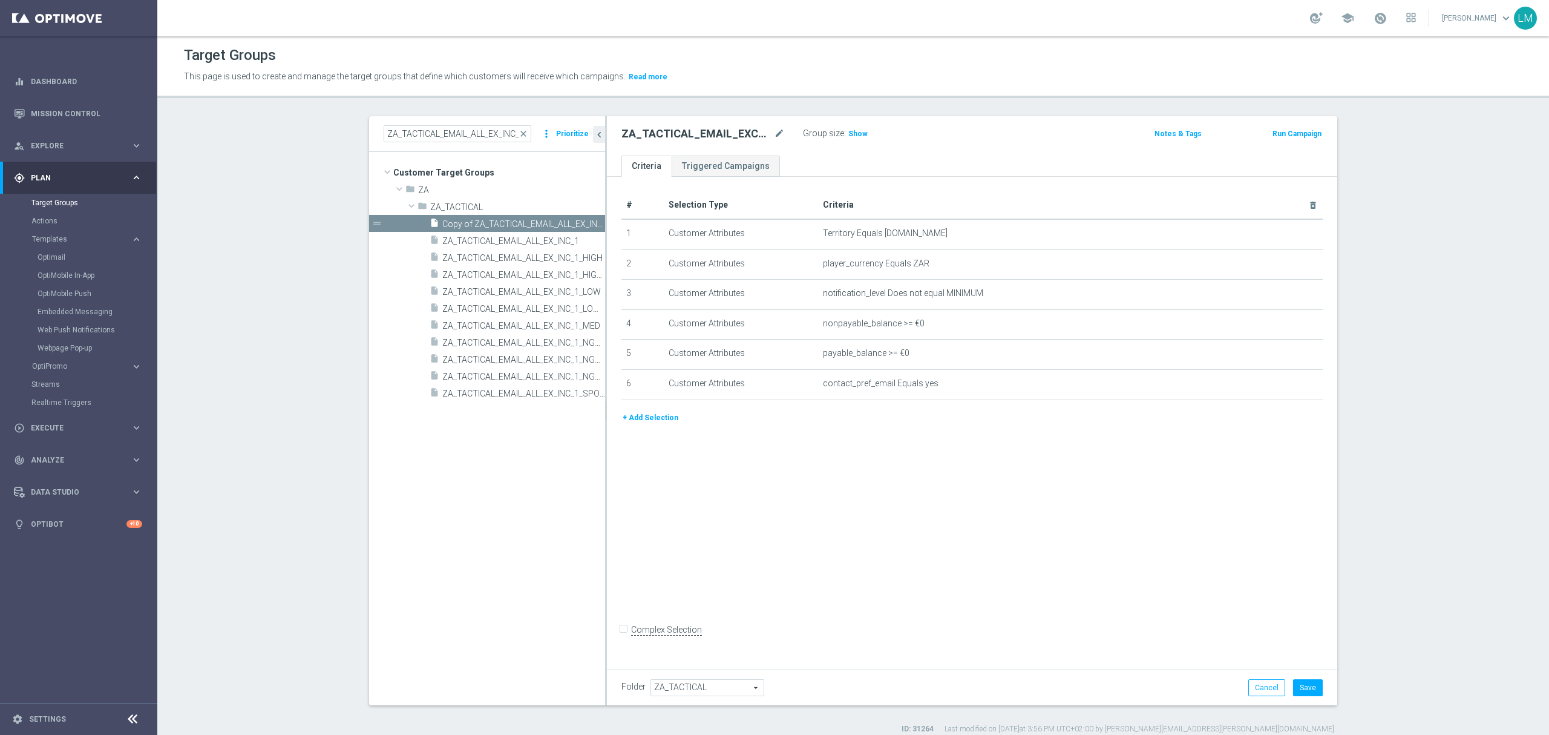
click at [644, 421] on button "+ Add Selection" at bounding box center [650, 417] width 58 height 13
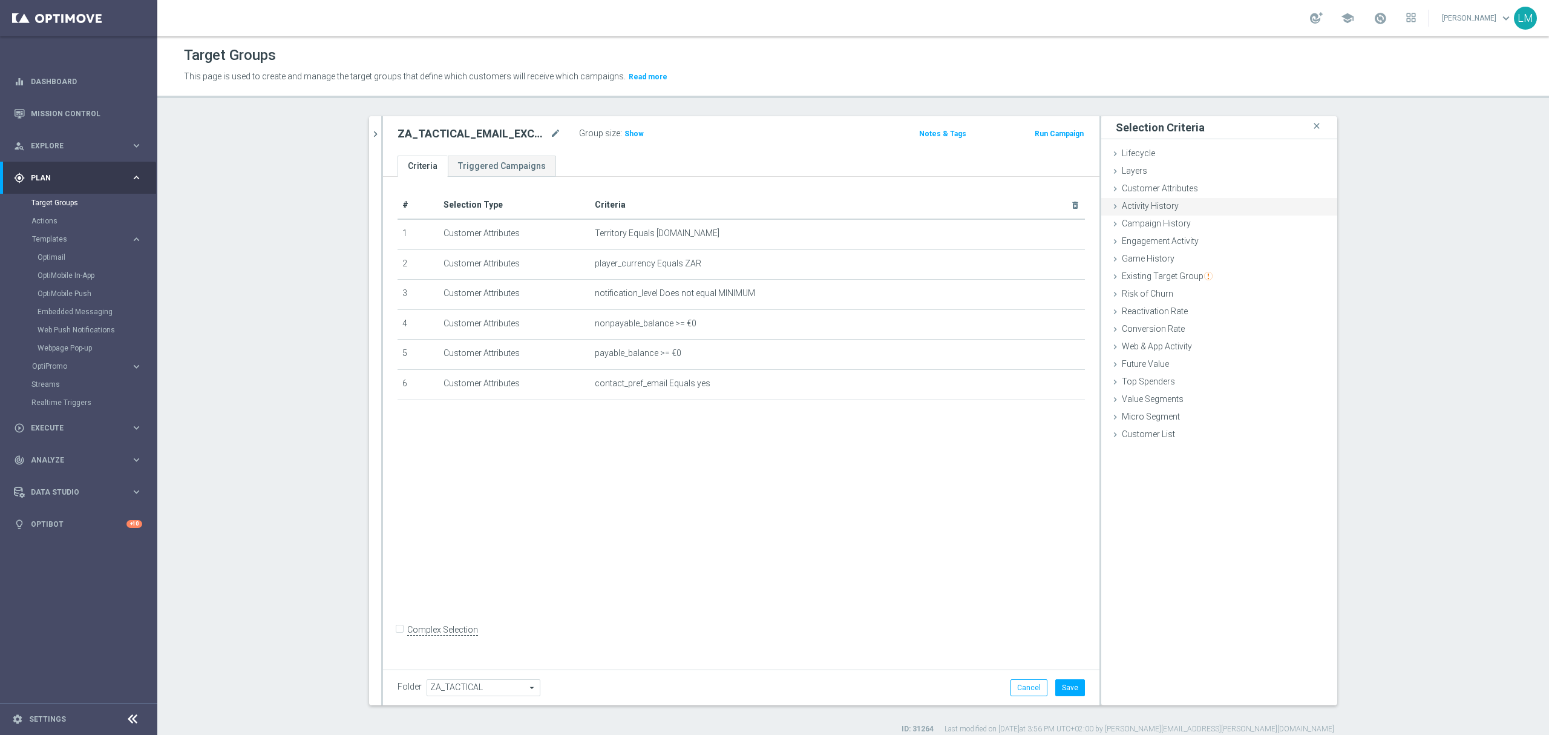
click at [1156, 213] on div "Activity History done" at bounding box center [1219, 207] width 236 height 18
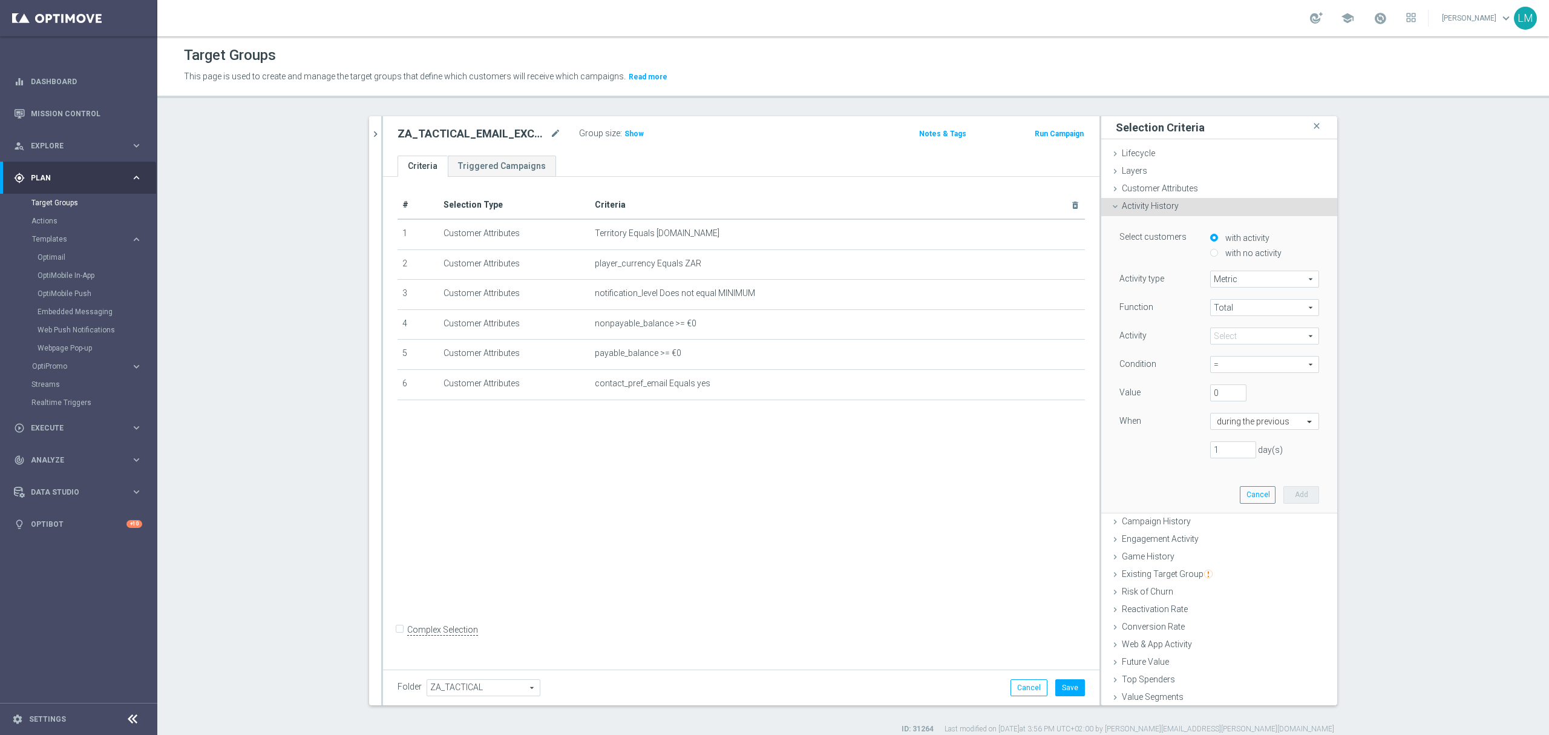
click at [1238, 272] on span "Metric" at bounding box center [1265, 279] width 108 height 16
click at [1235, 293] on span "Metric" at bounding box center [1265, 297] width 96 height 10
click at [1227, 310] on span "Total" at bounding box center [1265, 308] width 108 height 16
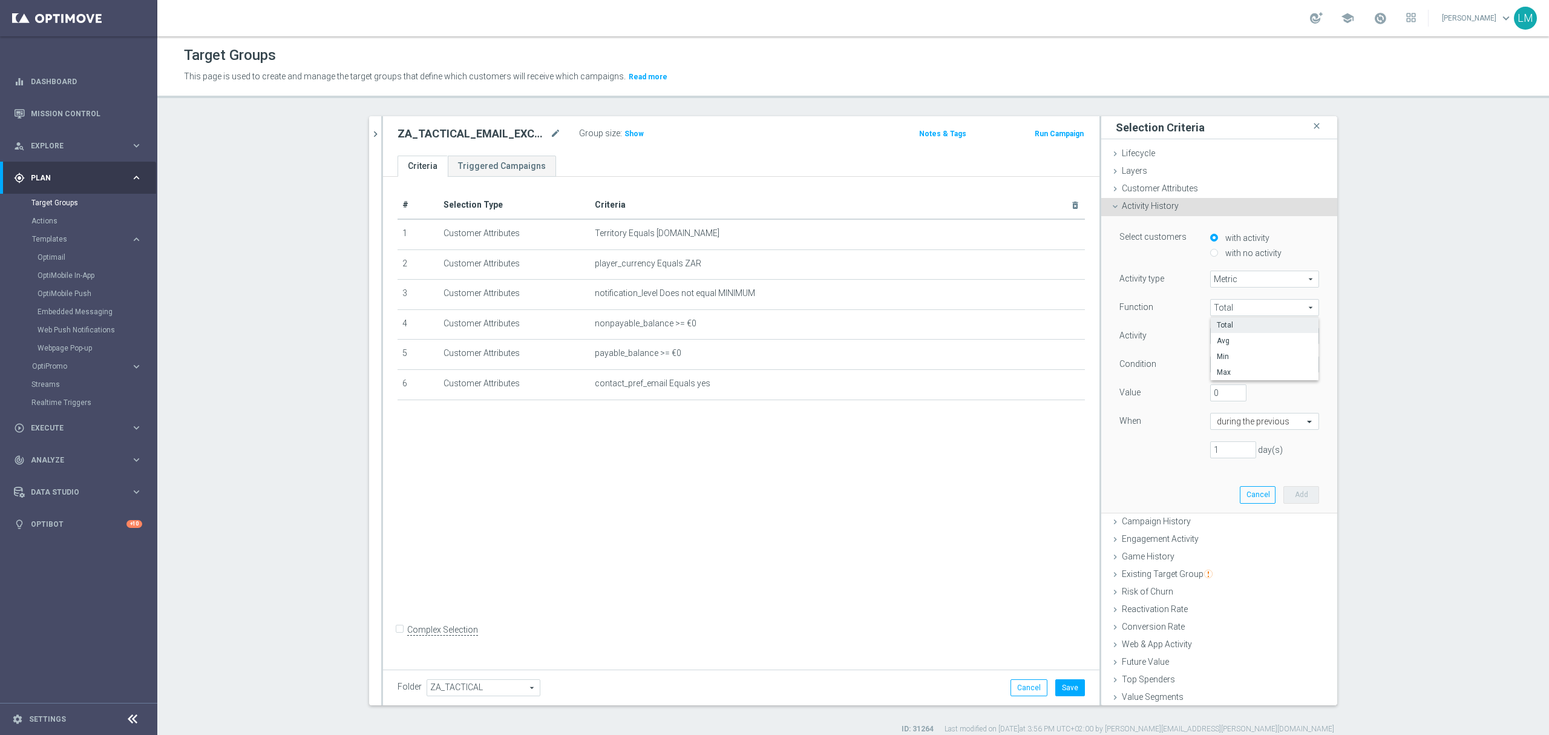
click at [1227, 310] on span "Total" at bounding box center [1265, 308] width 108 height 16
click at [1211, 342] on span at bounding box center [1265, 336] width 108 height 16
click at [1211, 337] on input "search" at bounding box center [1264, 335] width 109 height 17
type input "de"
click at [1233, 352] on span "Deposit Amount" at bounding box center [1264, 354] width 97 height 10
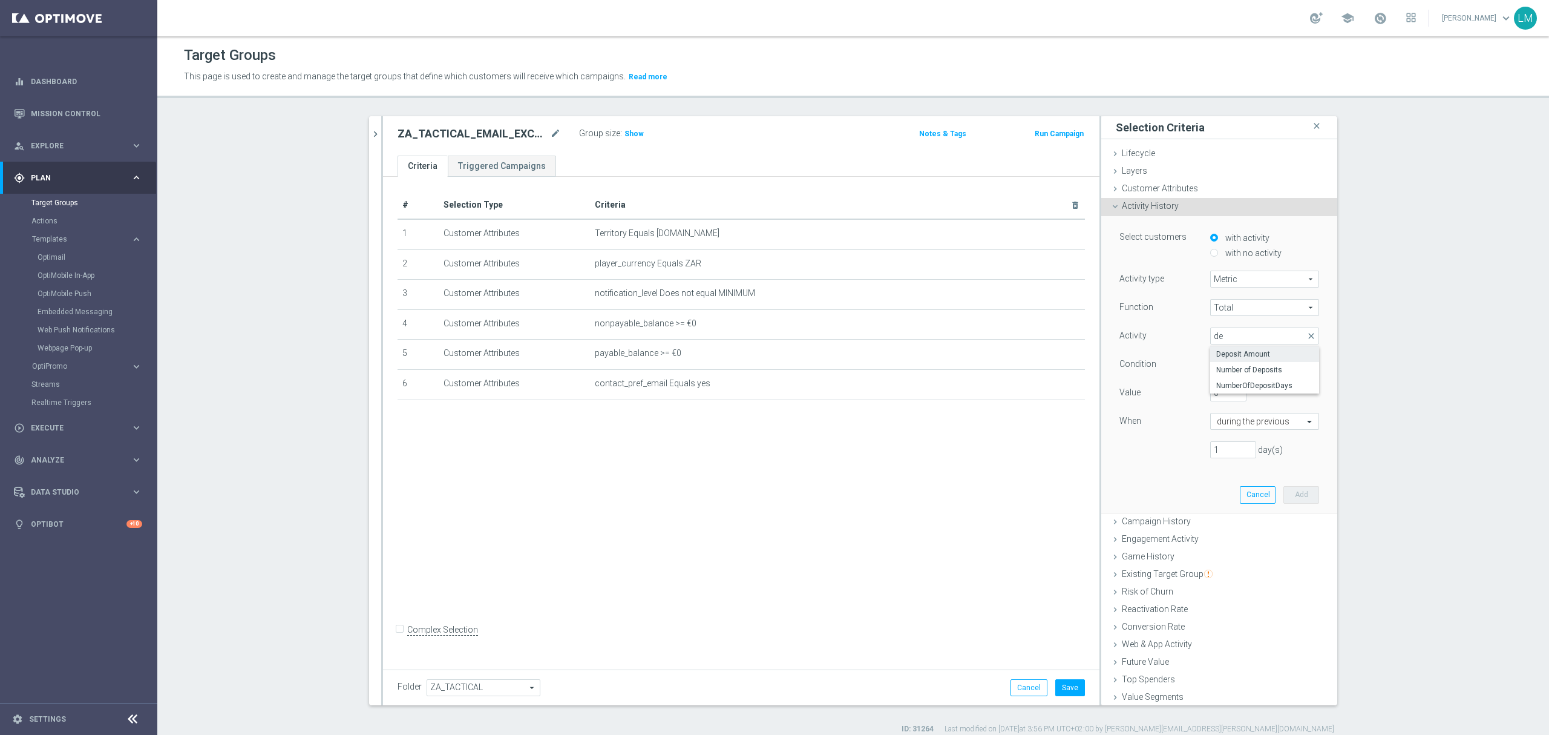
type input "Deposit Amount"
click at [1234, 371] on span "=" at bounding box center [1265, 364] width 108 height 16
click at [1227, 437] on label ">=" at bounding box center [1264, 430] width 109 height 16
type input ">="
click at [1211, 401] on input "0" at bounding box center [1228, 392] width 36 height 17
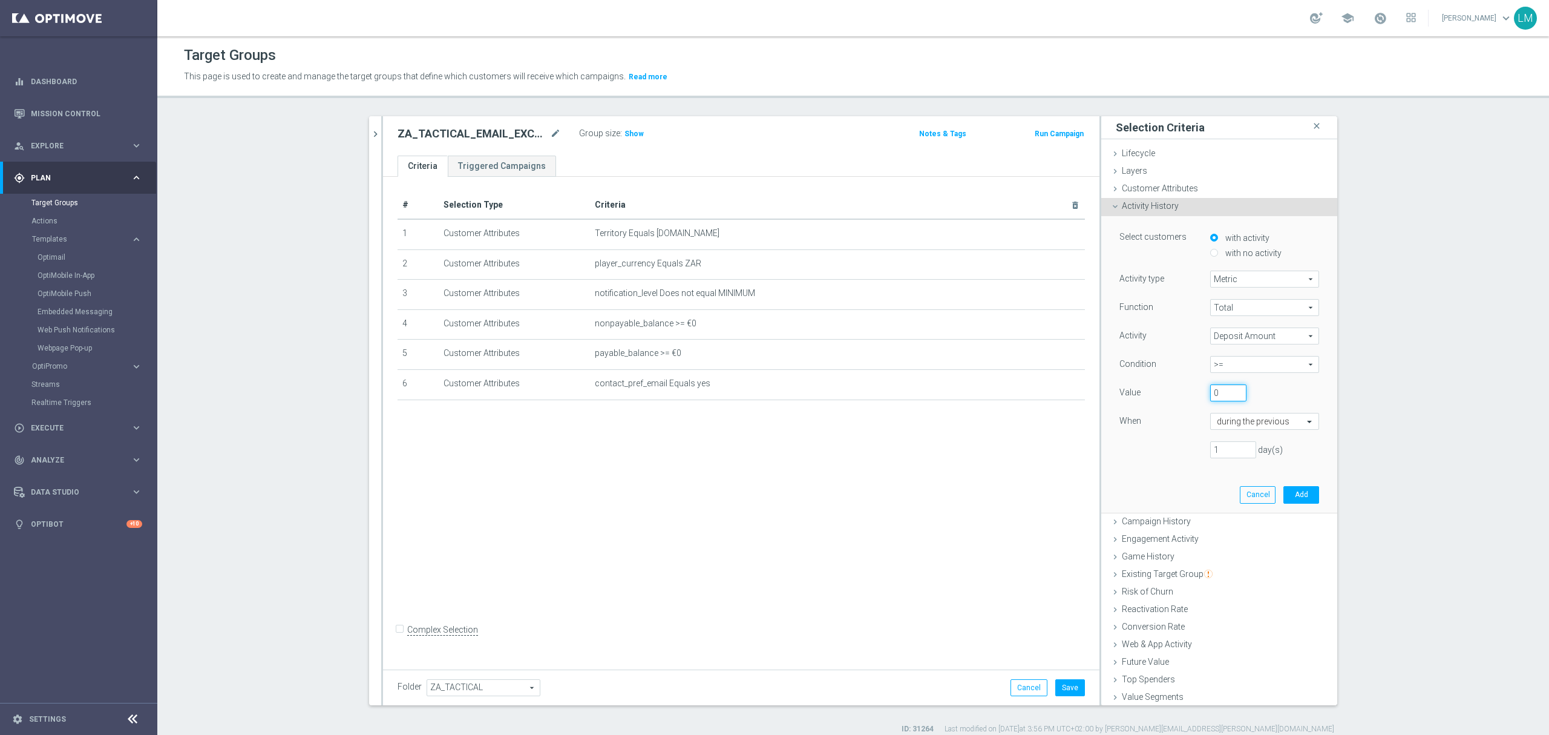
click at [1211, 401] on input "0" at bounding box center [1228, 392] width 36 height 17
click at [1217, 427] on input "text" at bounding box center [1252, 421] width 71 height 11
click at [1271, 466] on div "last calendar week" at bounding box center [1265, 473] width 96 height 19
click at [1213, 398] on input "0" at bounding box center [1228, 392] width 36 height 17
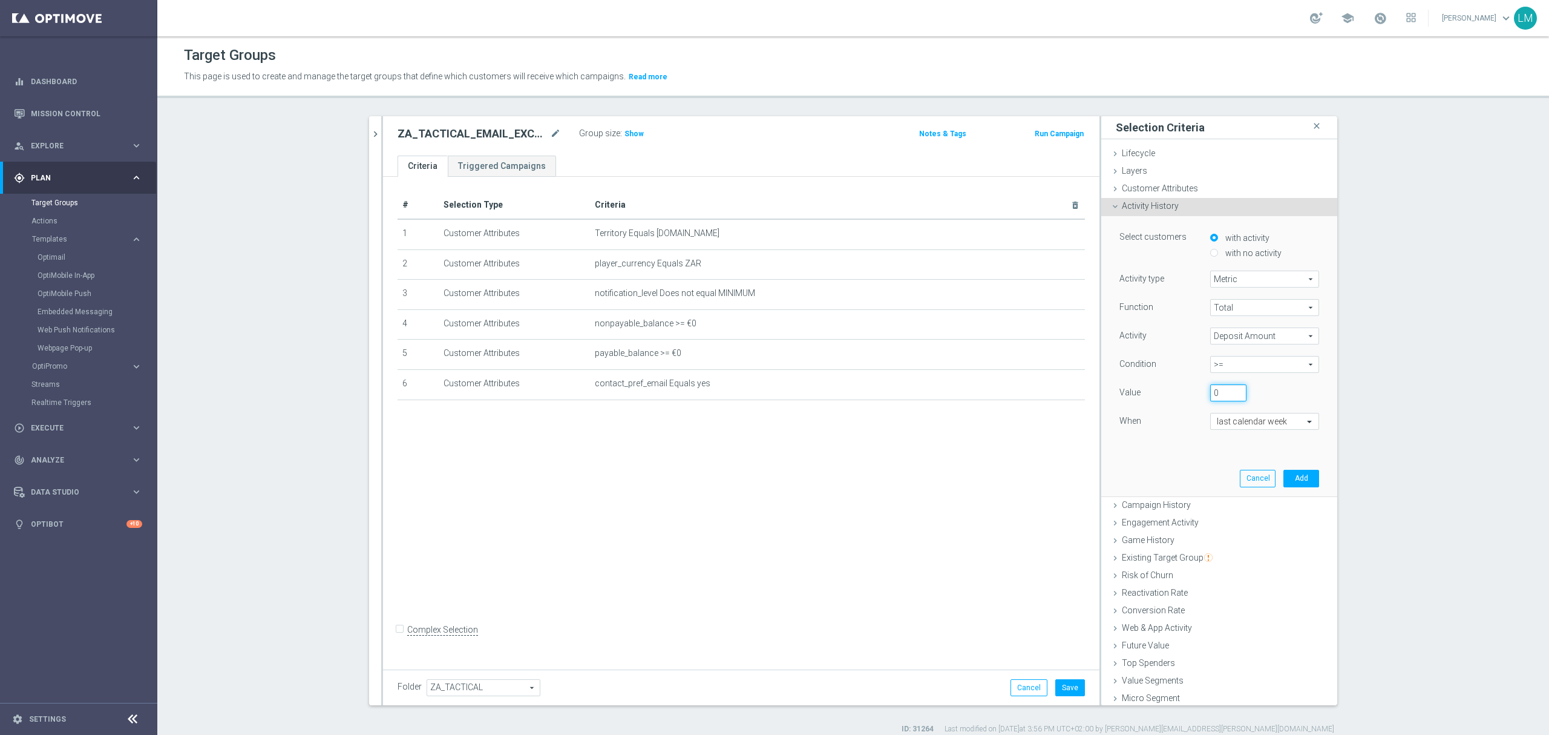
click at [1213, 398] on input "0" at bounding box center [1228, 392] width 36 height 17
type input "500"
click at [1296, 474] on button "Add" at bounding box center [1301, 478] width 36 height 17
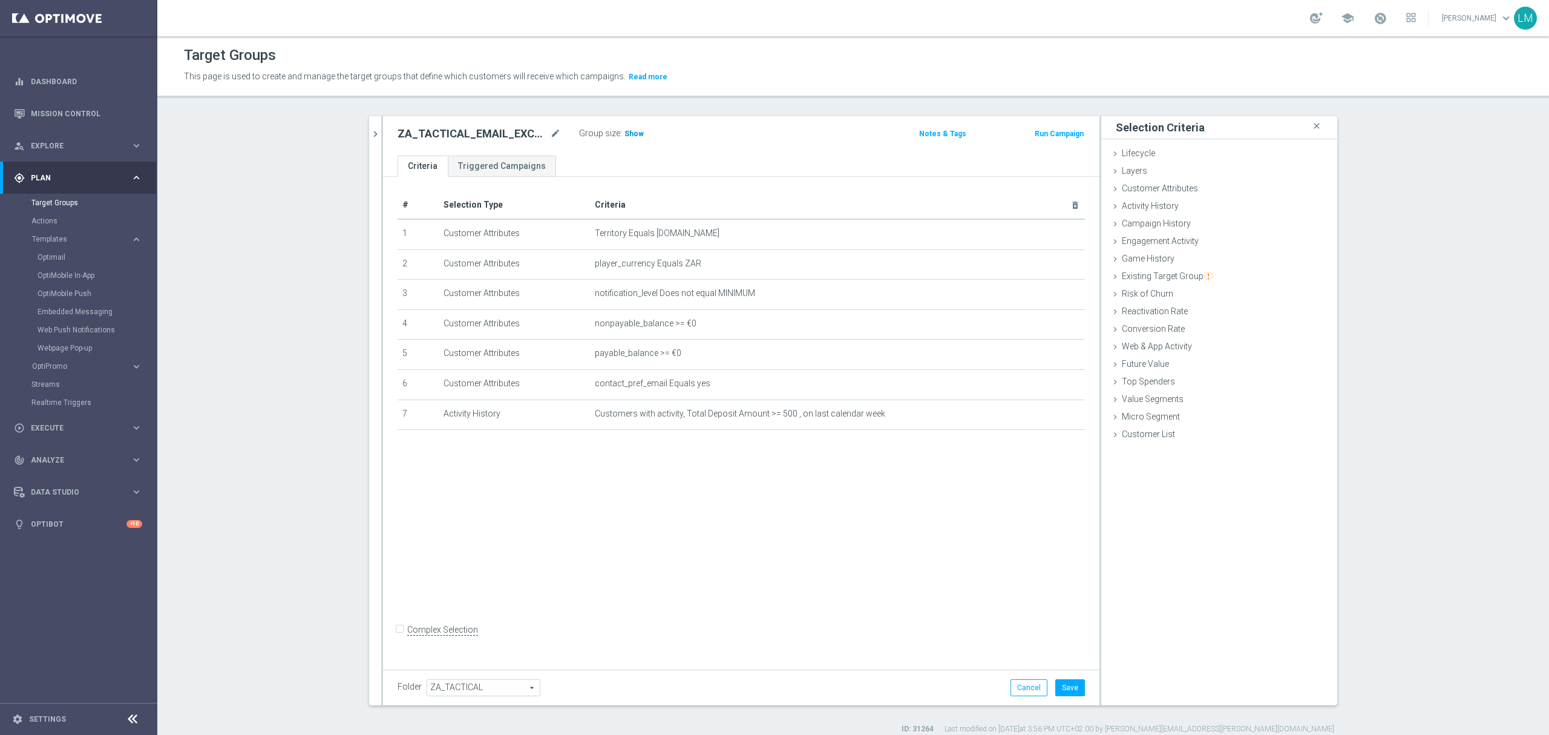
click at [624, 136] on span "Show" at bounding box center [633, 133] width 19 height 8
click at [1055, 693] on button "Save" at bounding box center [1070, 687] width 30 height 17
click at [1057, 388] on icon "delete_forever" at bounding box center [1061, 384] width 10 height 10
click at [624, 133] on span "Show" at bounding box center [633, 133] width 19 height 8
click at [1058, 295] on icon "delete_forever" at bounding box center [1061, 294] width 10 height 10
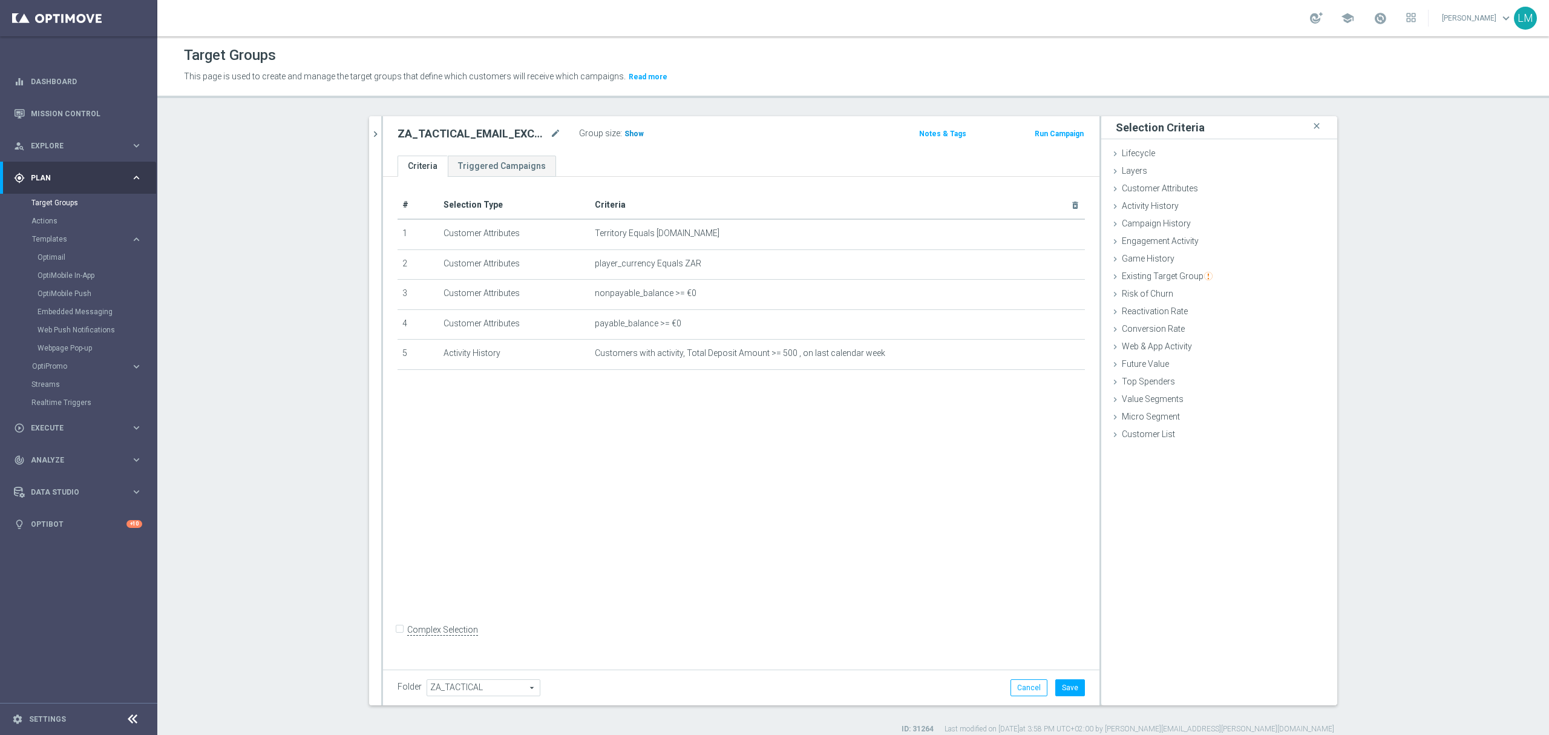
click at [624, 136] on span "Show" at bounding box center [633, 133] width 19 height 8
click at [1014, 690] on button "Cancel" at bounding box center [1029, 687] width 37 height 17
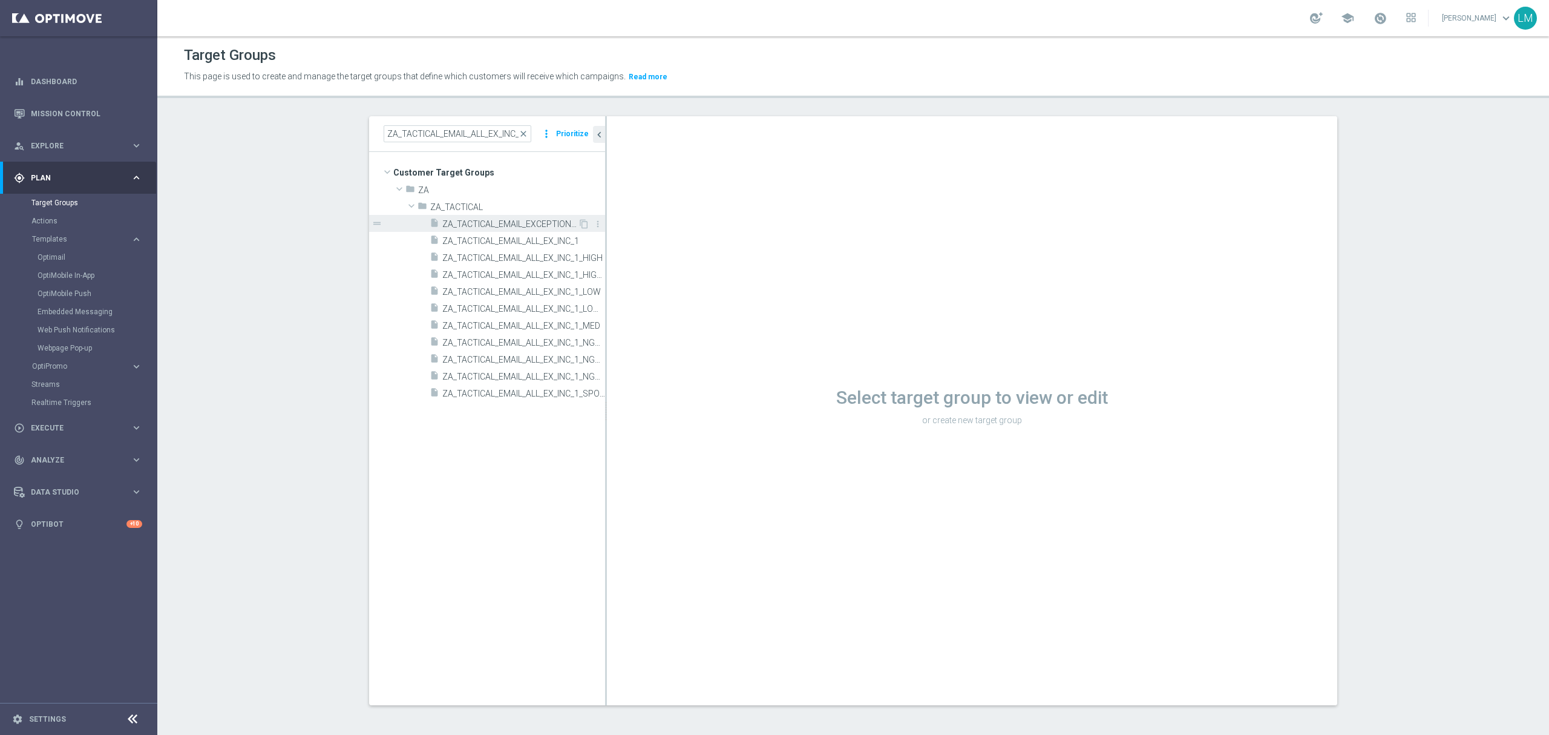
click at [523, 218] on div "insert_drive_file ZA_TACTICAL_EMAIL_EXCEPTIONAL_PLAYERS_LAST_WEEK" at bounding box center [504, 223] width 148 height 17
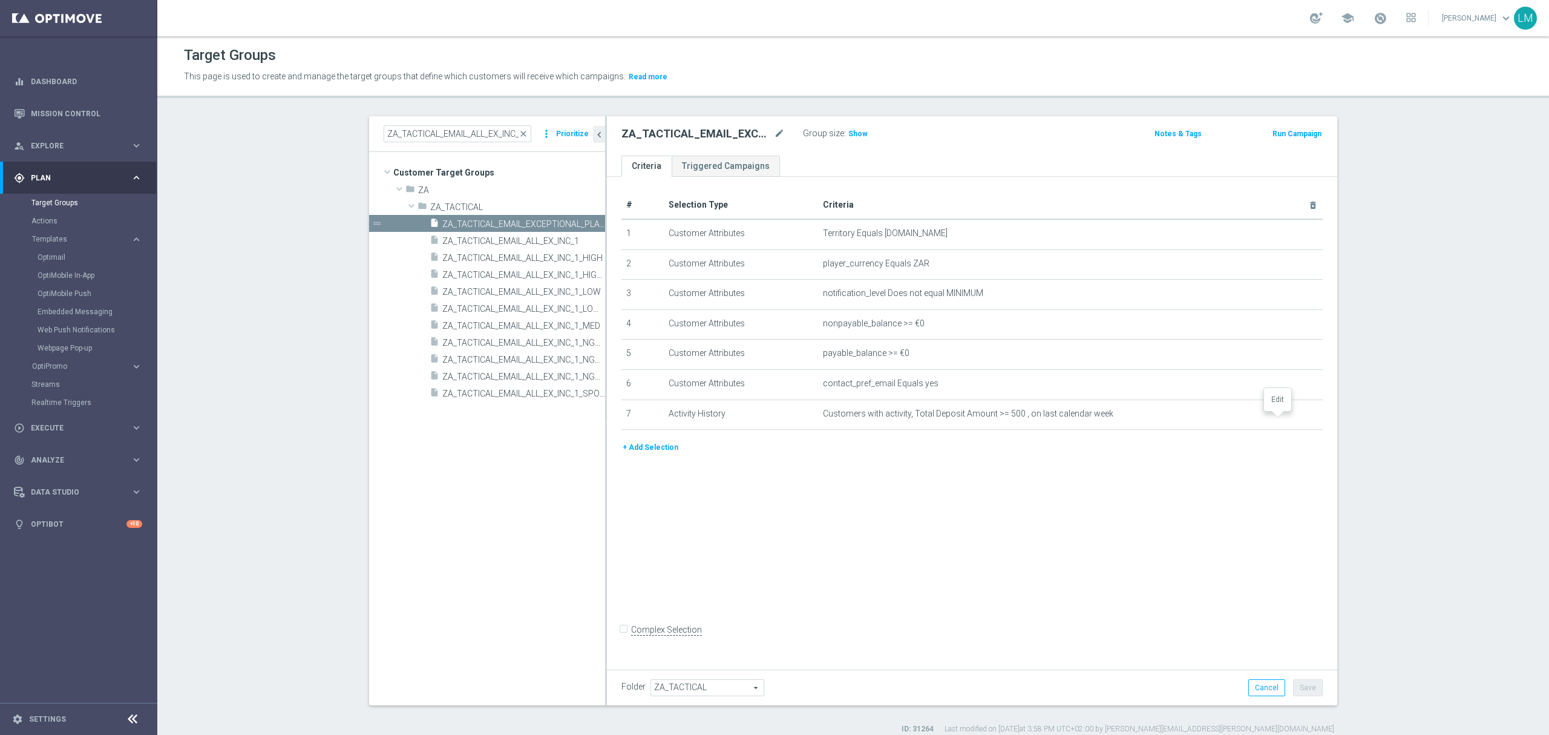
click at [0, 0] on icon "mode_edit" at bounding box center [0, 0] width 0 height 0
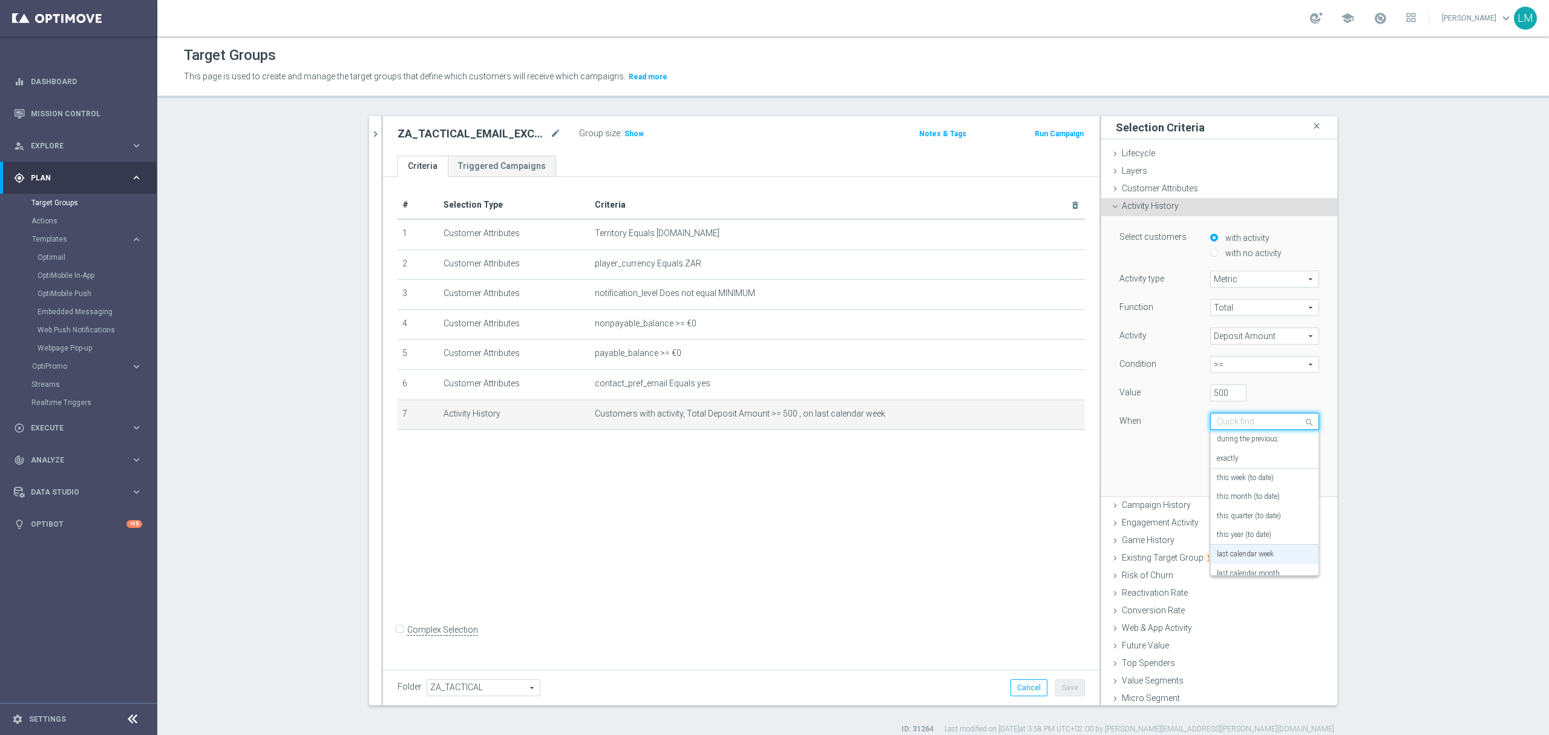
click at [1249, 427] on input "text" at bounding box center [1252, 421] width 71 height 11
click at [1239, 565] on label "in this range" at bounding box center [1236, 563] width 39 height 10
click at [1291, 479] on icon "[DATE]" at bounding box center [1301, 476] width 33 height 11
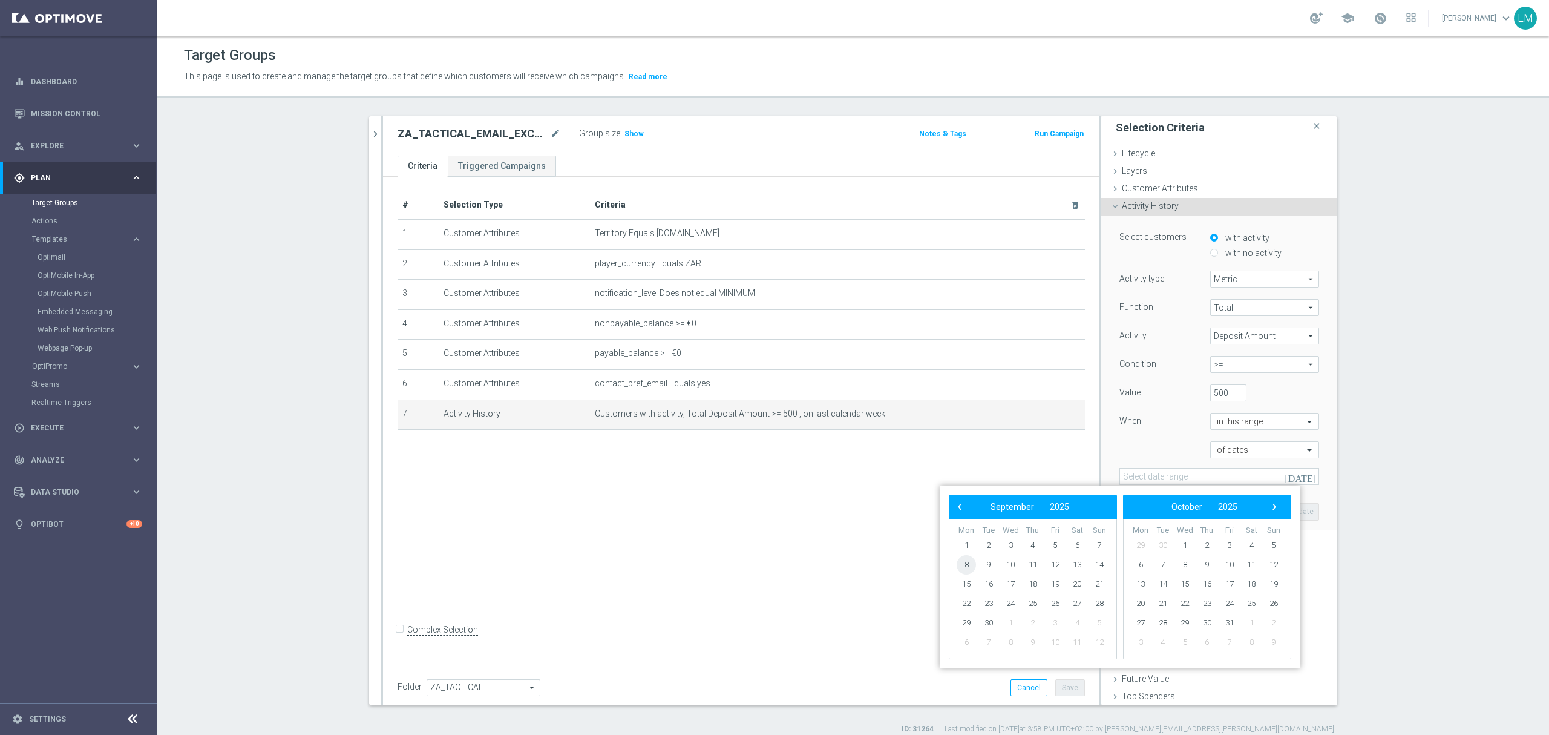
click at [965, 569] on span "8" at bounding box center [966, 564] width 19 height 19
click at [1098, 568] on span "14" at bounding box center [1099, 564] width 19 height 19
type input "08 Sep 2025 - 14 Sep 2025"
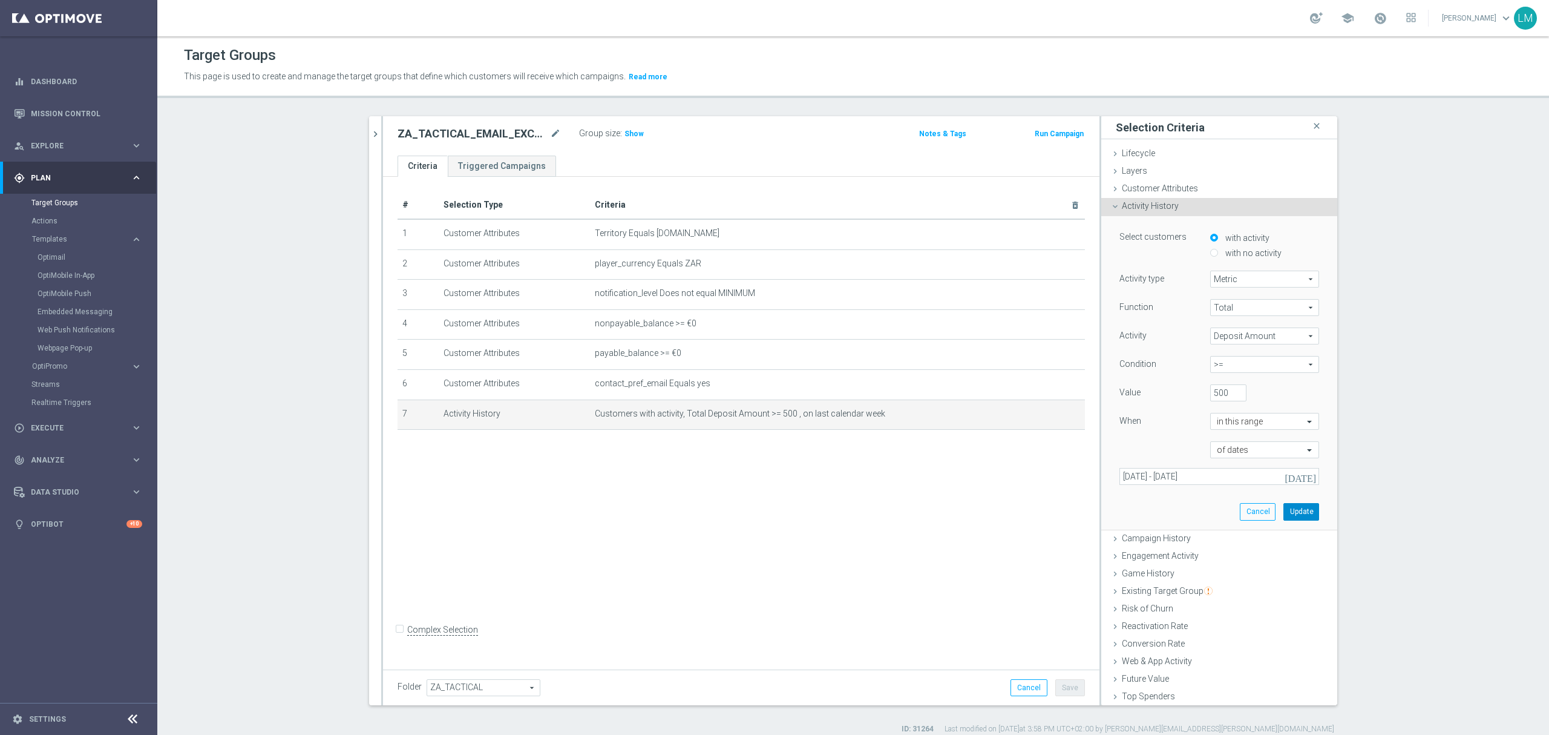
click at [1283, 514] on button "Update" at bounding box center [1301, 511] width 36 height 17
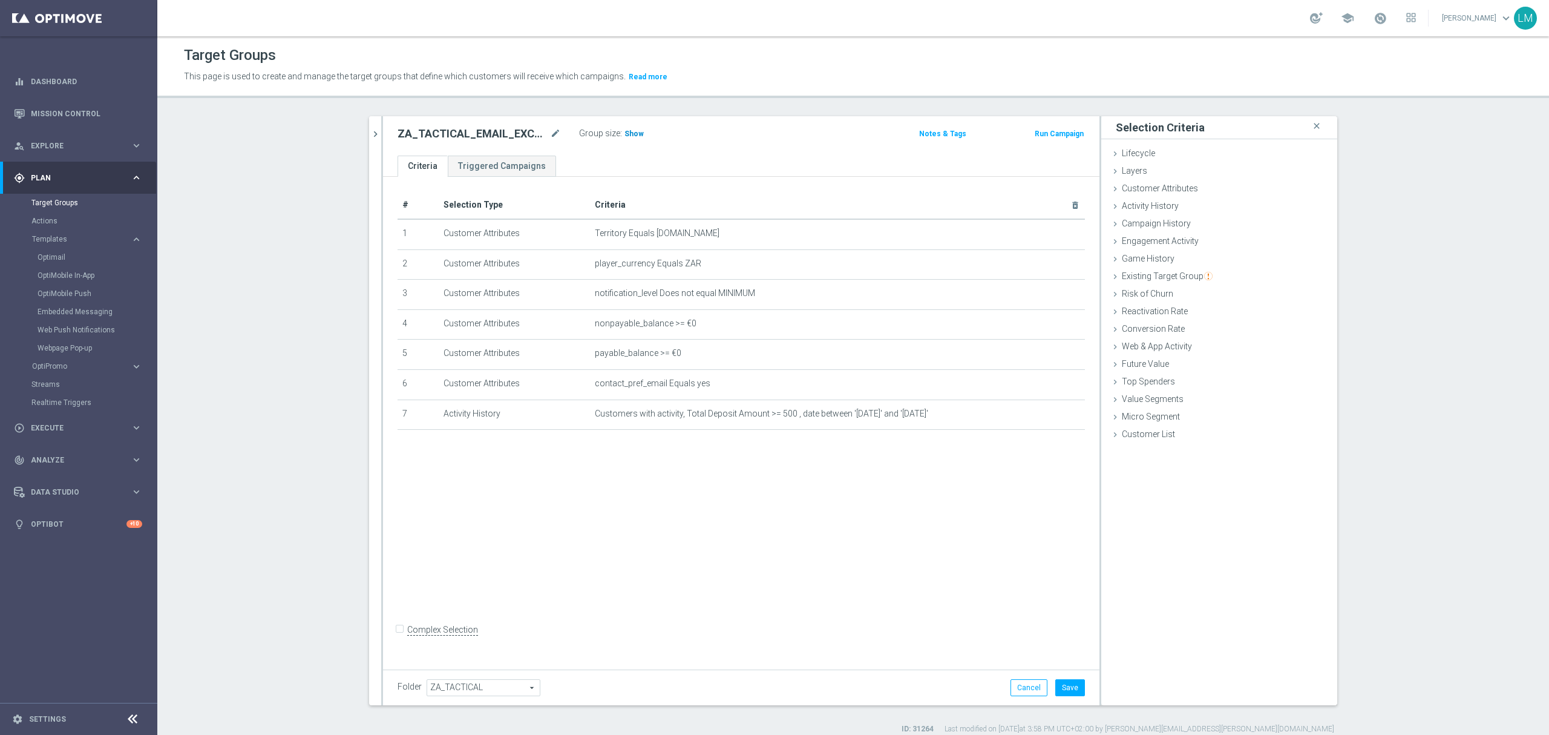
click at [623, 140] on h3 "Show" at bounding box center [634, 133] width 22 height 13
click at [1041, 418] on icon "mode_edit" at bounding box center [1046, 413] width 10 height 10
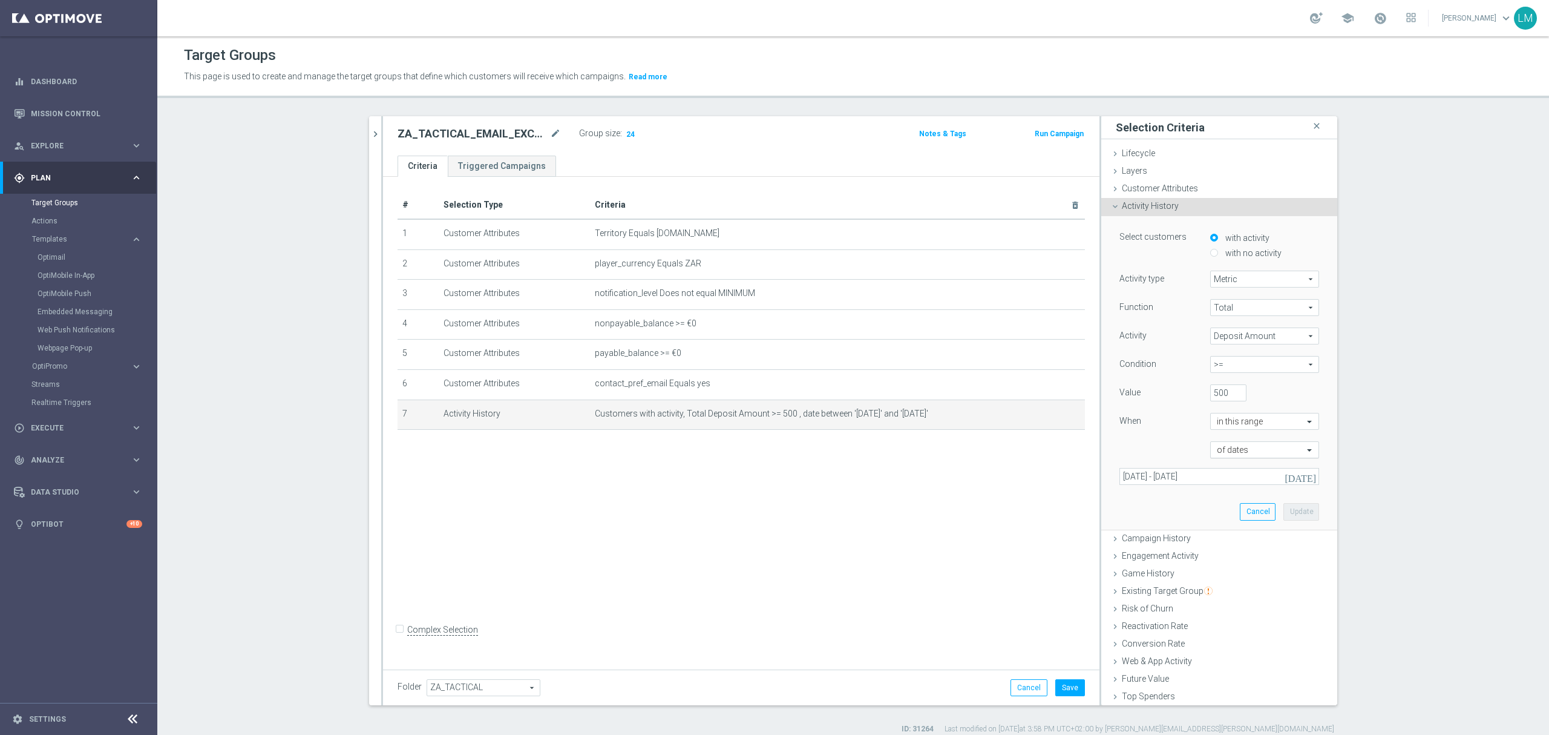
click at [1266, 449] on input "text" at bounding box center [1252, 450] width 71 height 11
click at [1270, 422] on div at bounding box center [1265, 421] width 108 height 11
click at [1276, 472] on div "last calendar week" at bounding box center [1265, 466] width 96 height 19
click at [1283, 474] on button "Update" at bounding box center [1301, 478] width 36 height 17
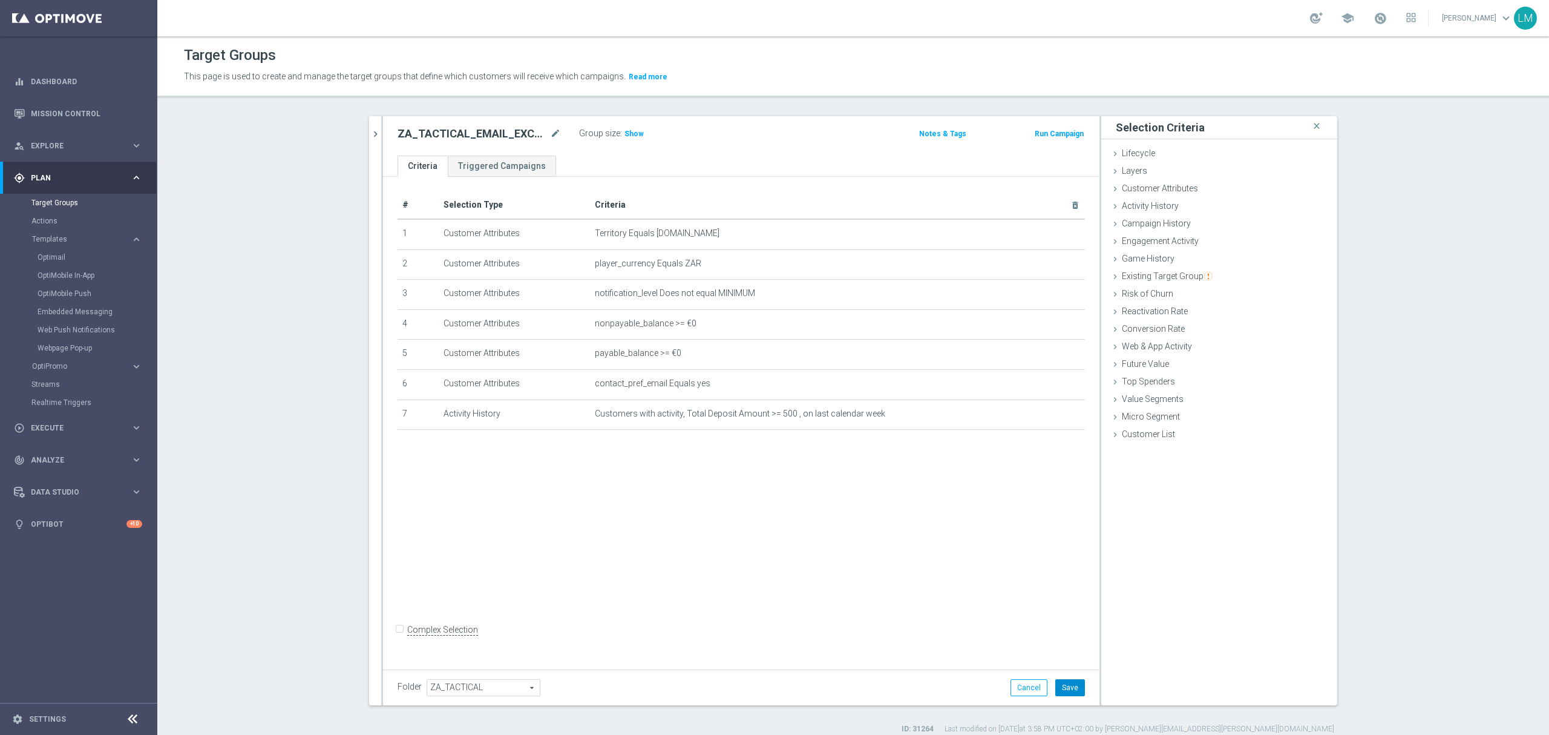
click at [1057, 693] on button "Save" at bounding box center [1070, 687] width 30 height 17
click at [1035, 416] on div at bounding box center [1041, 414] width 12 height 6
click at [1041, 418] on icon "mode_edit" at bounding box center [1046, 413] width 10 height 10
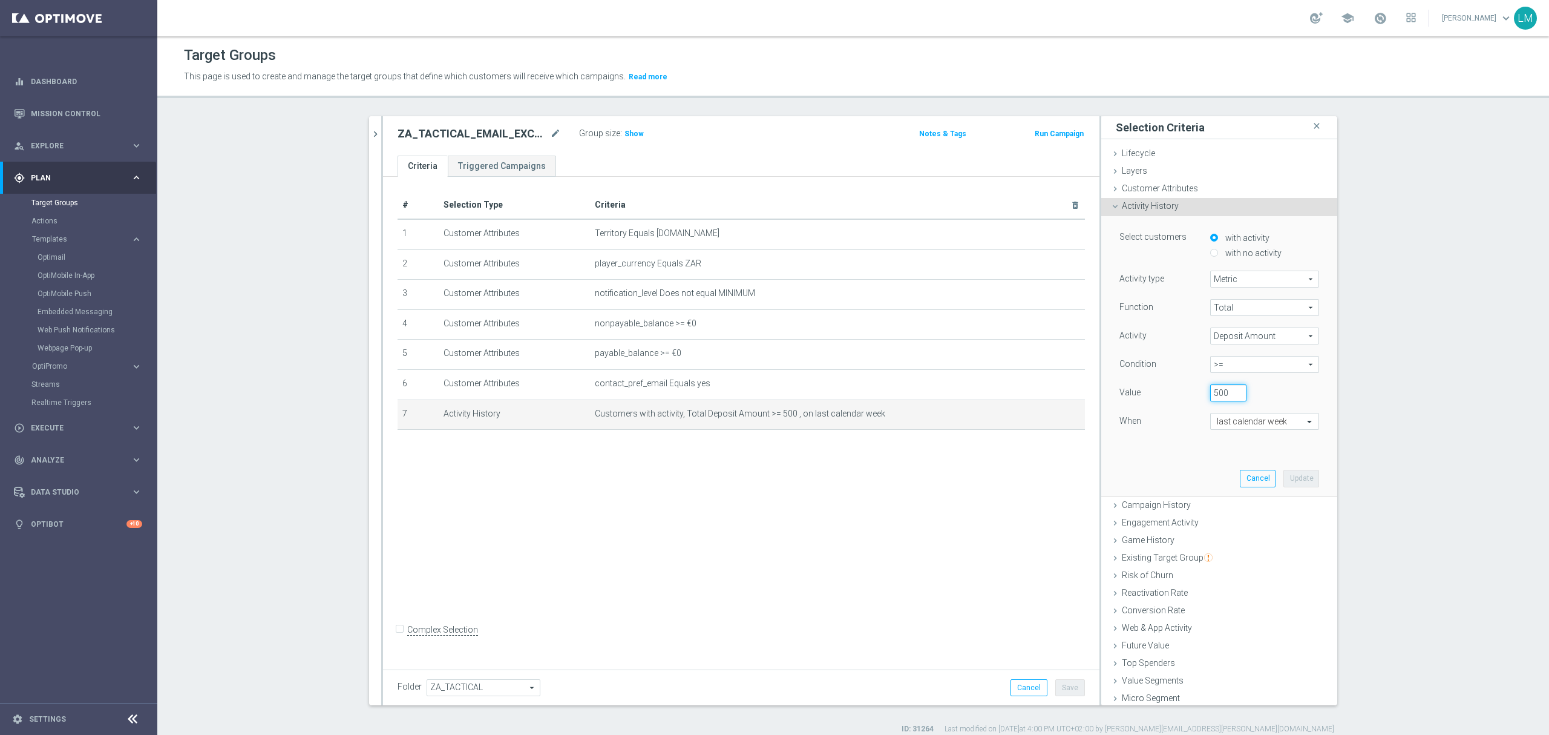
drag, startPoint x: 1219, startPoint y: 388, endPoint x: 1209, endPoint y: 388, distance: 9.7
click at [1210, 388] on input "500" at bounding box center [1228, 392] width 36 height 17
type input "499"
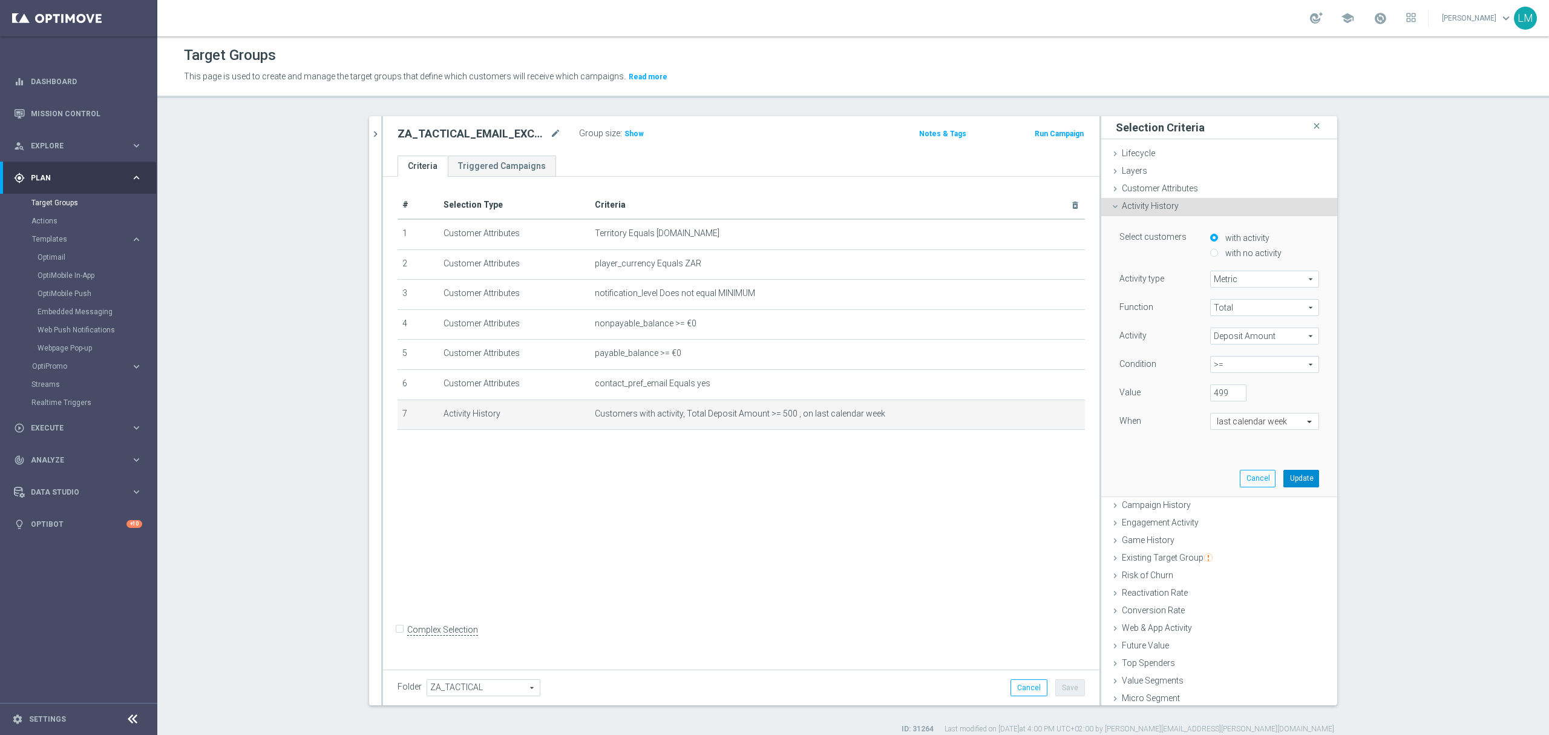
click at [1283, 478] on button "Update" at bounding box center [1301, 478] width 36 height 17
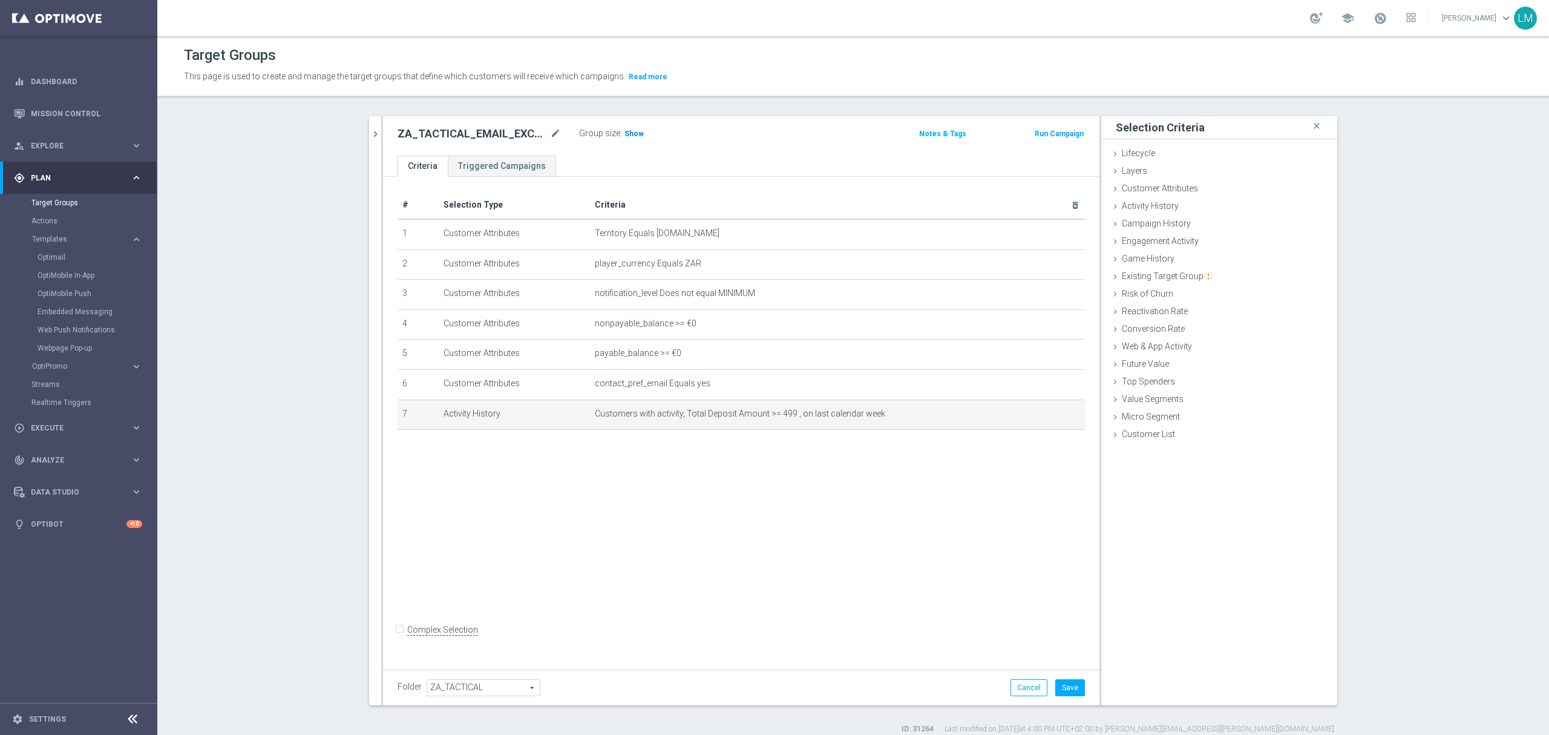
click at [623, 139] on h3 "Show" at bounding box center [634, 133] width 22 height 13
click at [1041, 418] on icon "mode_edit" at bounding box center [1046, 413] width 10 height 10
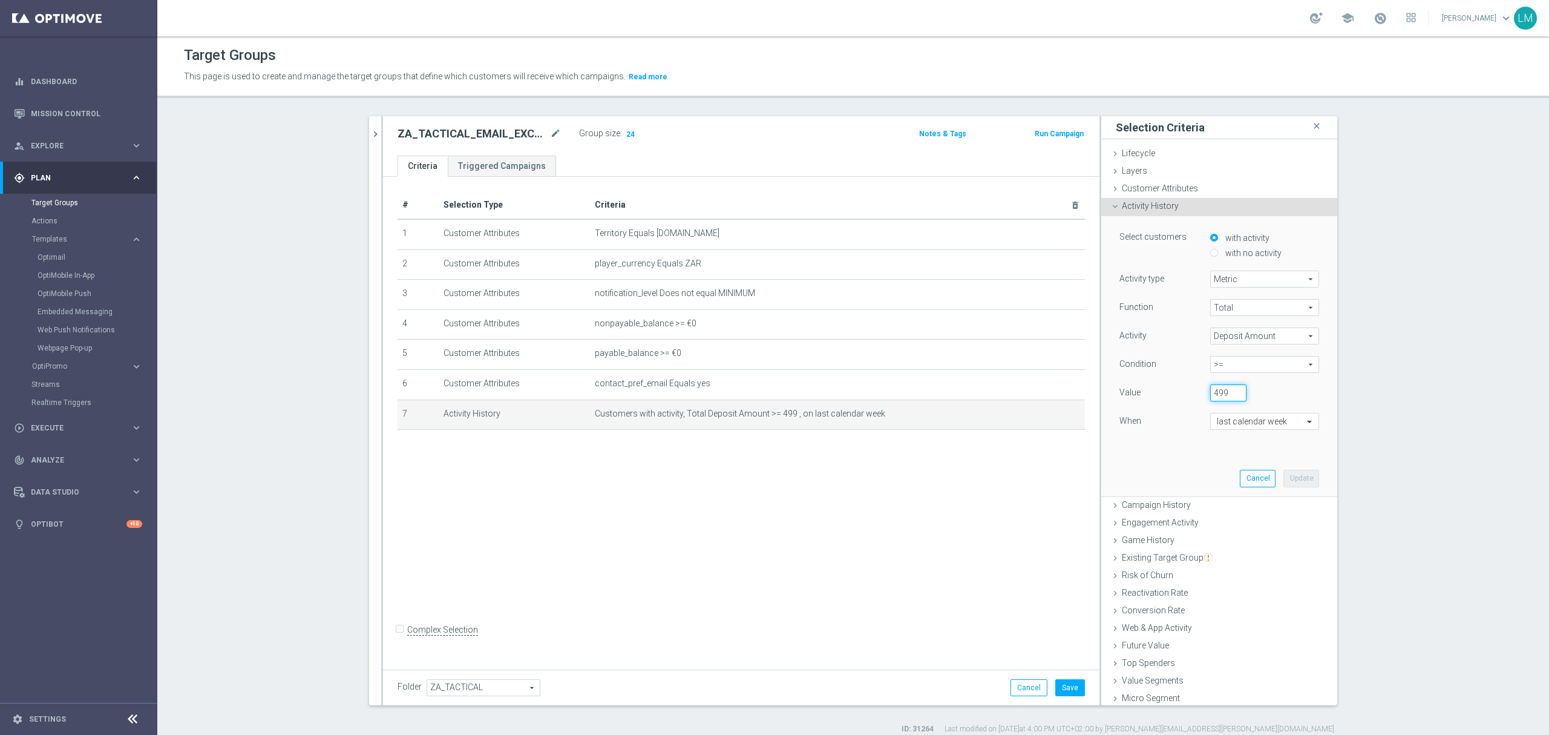
click at [1211, 390] on input "499" at bounding box center [1228, 392] width 36 height 17
type input "500"
click at [1283, 480] on button "Update" at bounding box center [1301, 478] width 36 height 17
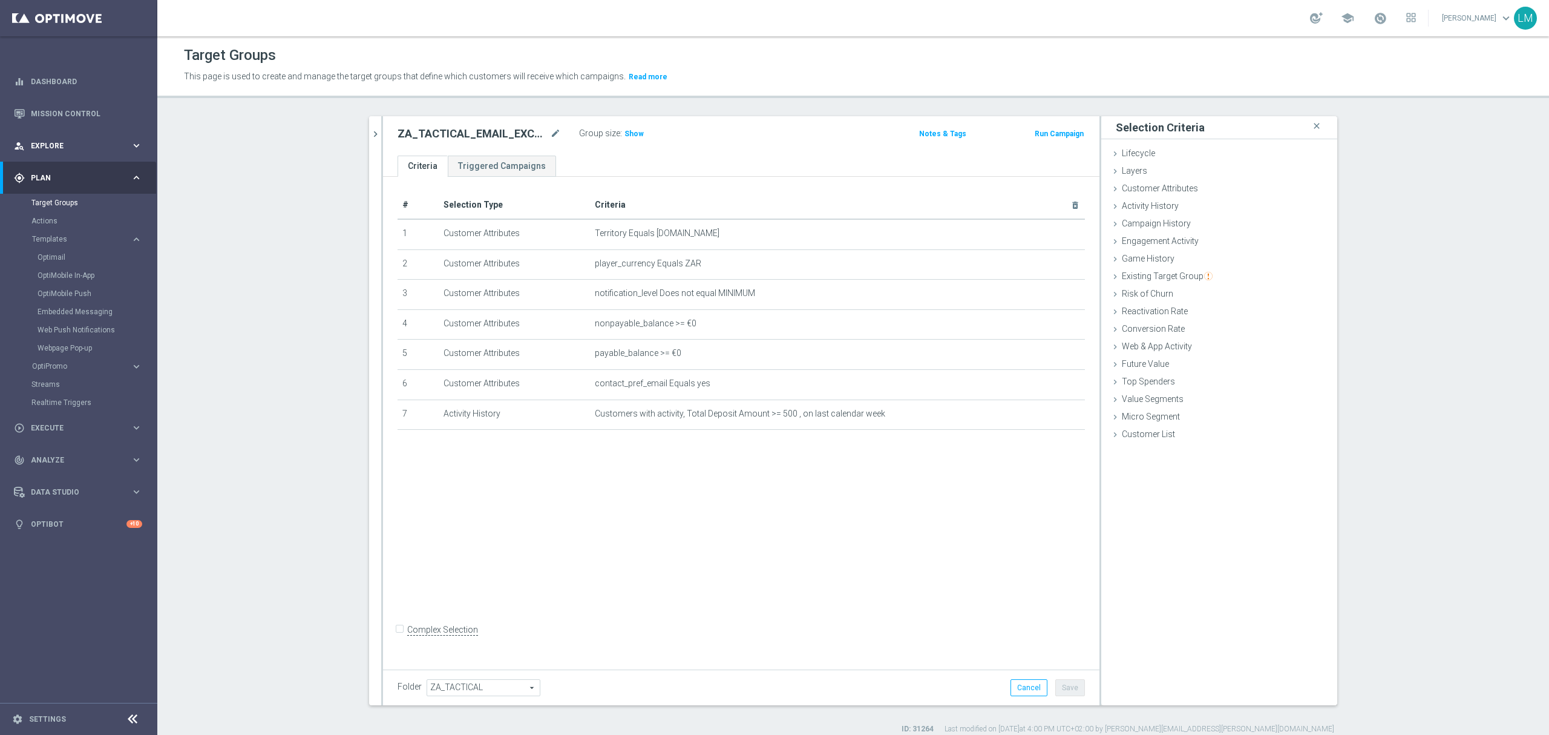
click at [124, 156] on div "person_search Explore keyboard_arrow_right" at bounding box center [78, 145] width 156 height 32
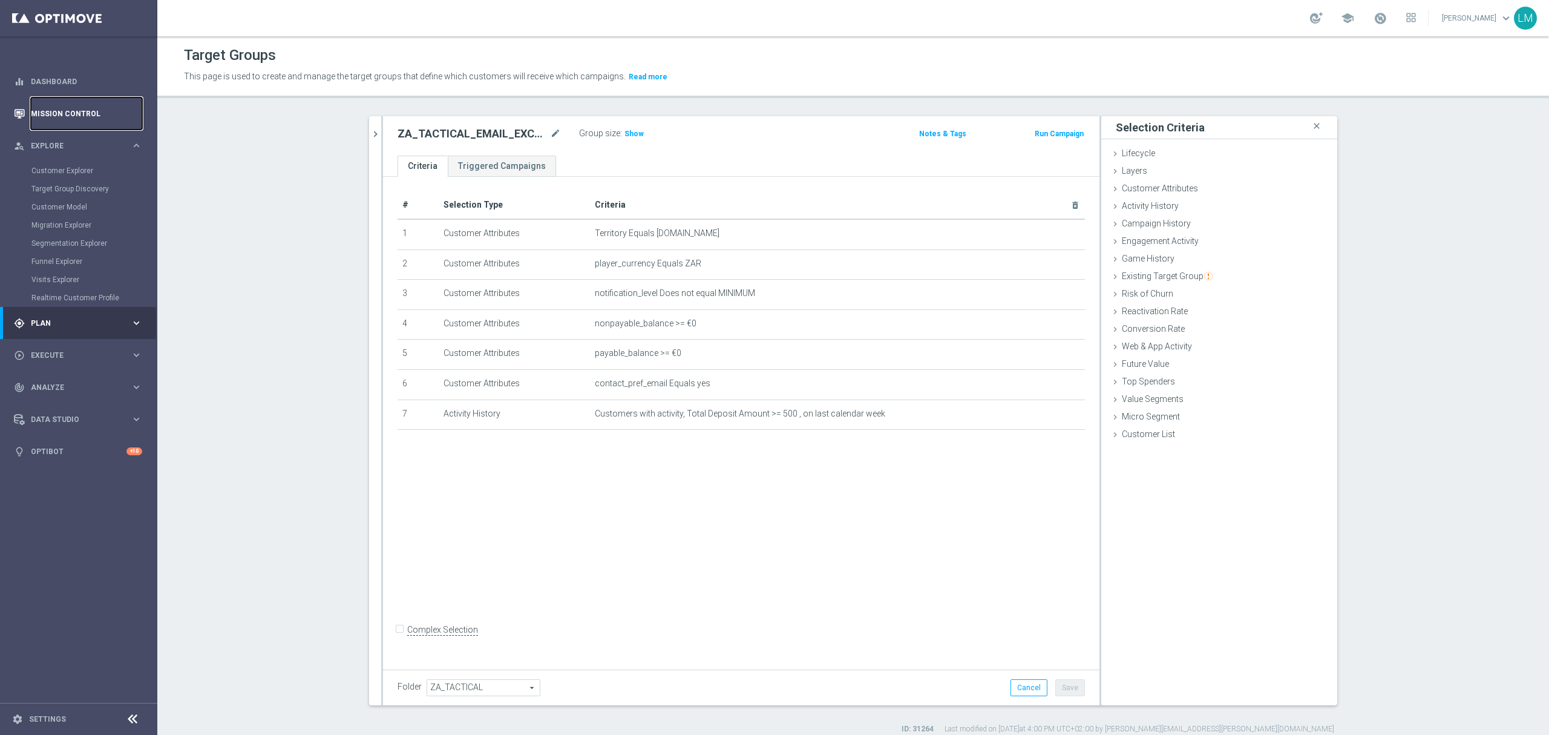
click at [112, 123] on link "Mission Control" at bounding box center [86, 113] width 111 height 32
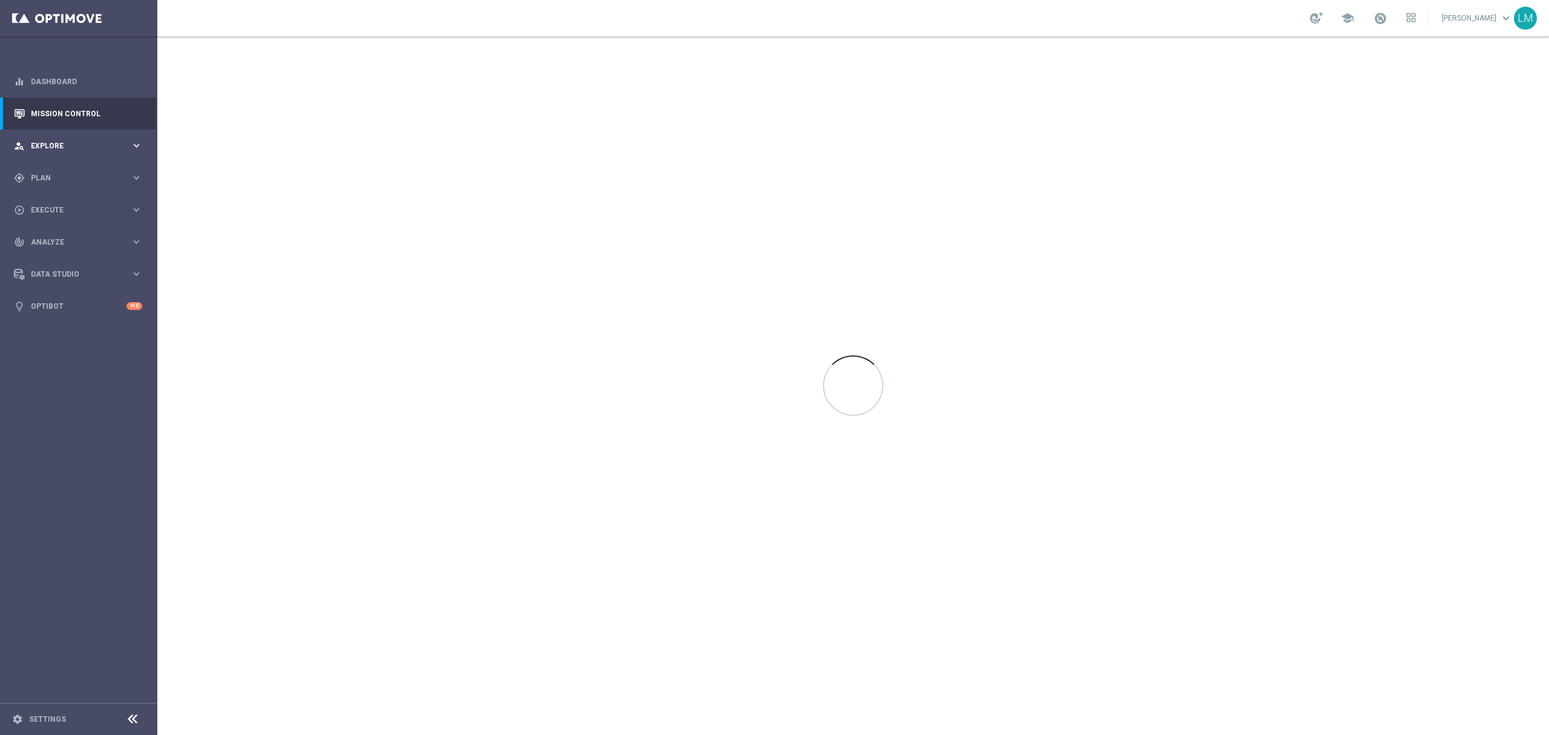
click at [97, 144] on span "Explore" at bounding box center [81, 145] width 100 height 7
click at [81, 177] on div "Customer Explorer" at bounding box center [93, 171] width 125 height 18
click at [80, 172] on link "Customer Explorer" at bounding box center [78, 171] width 94 height 10
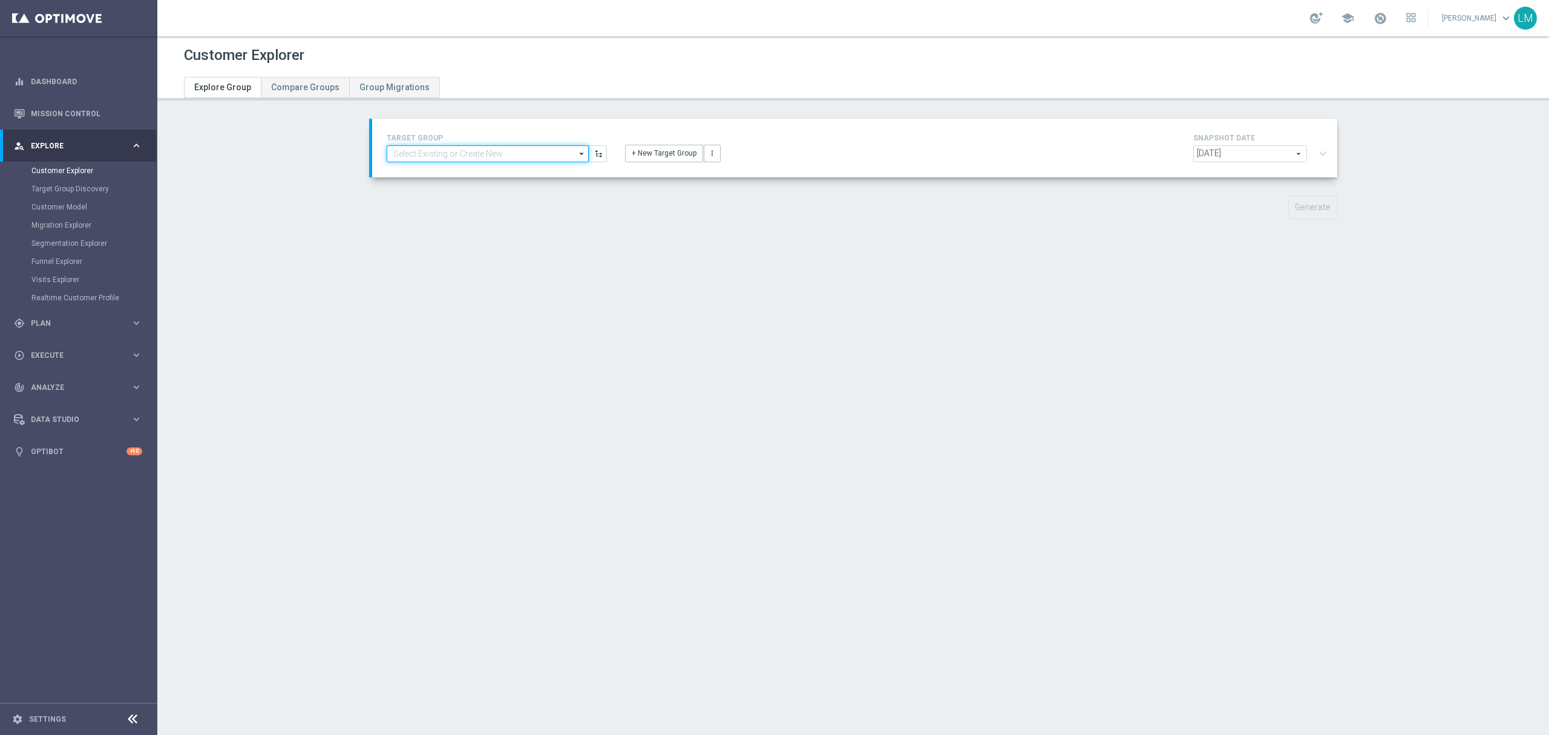
click at [448, 154] on input at bounding box center [488, 153] width 202 height 17
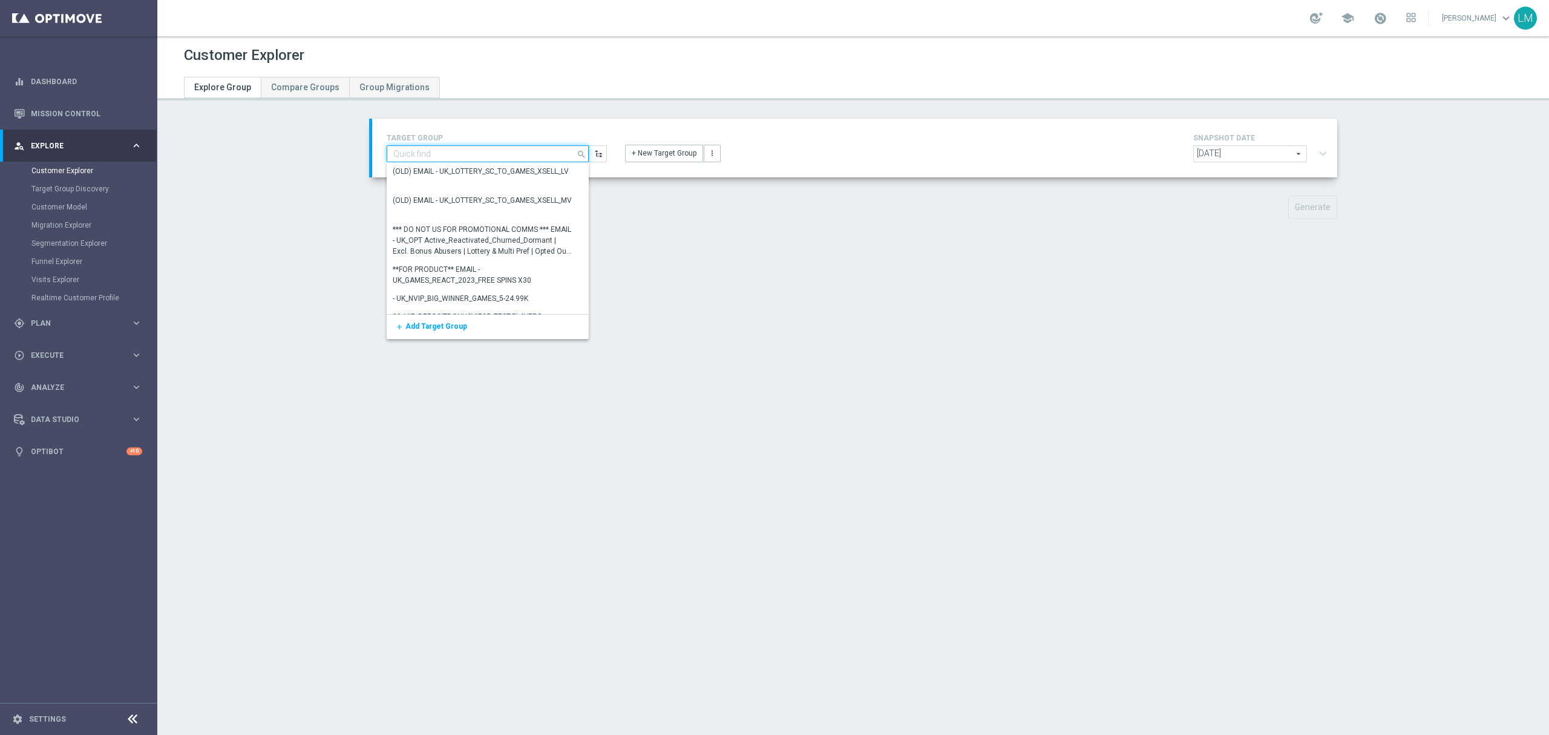
paste input "ZA_TACTICAL_EMAIL_EXCEPTIONAL_PLAYERS_LAST_WEEK"
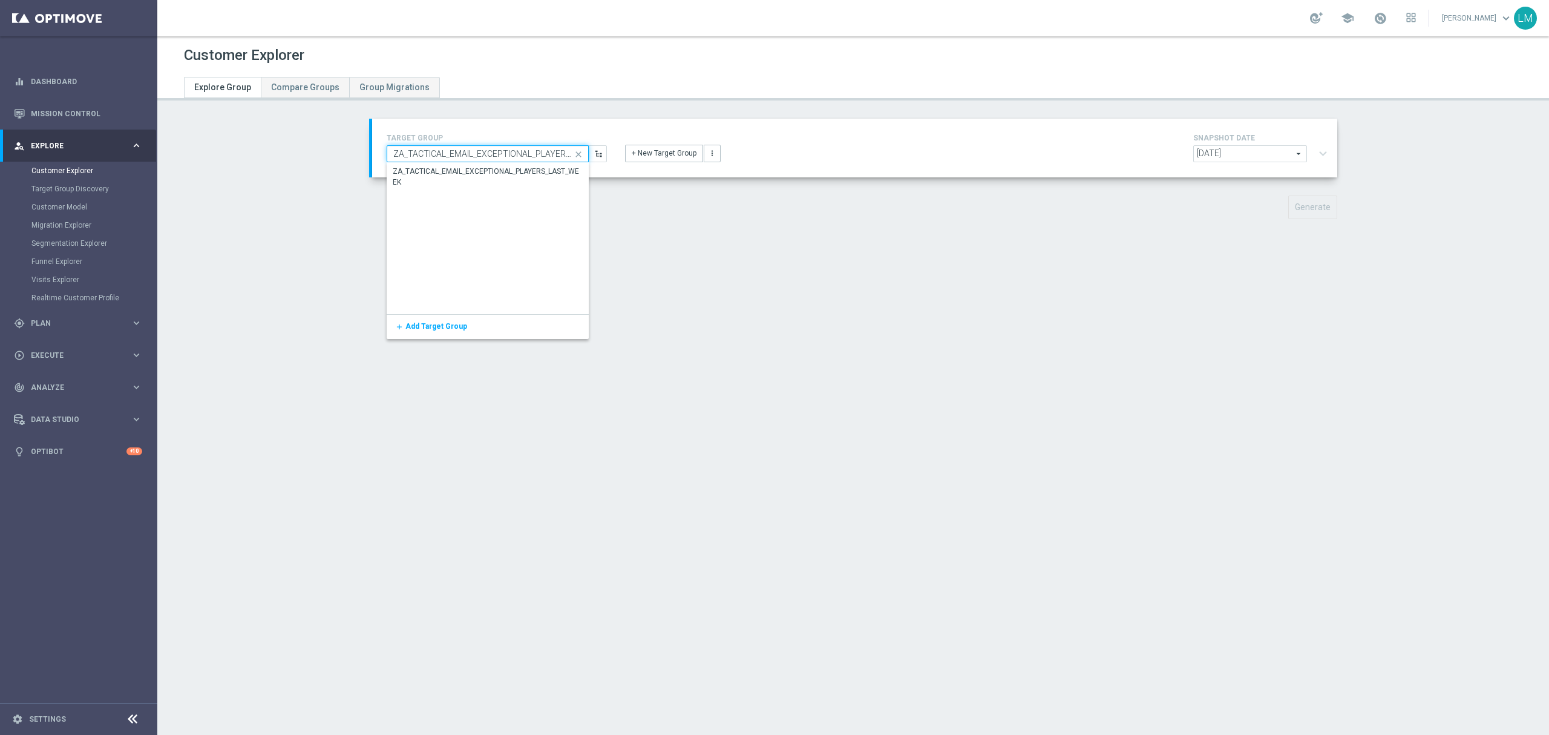
scroll to position [0, 44]
type input "ZA_TACTICAL_EMAIL_EXCEPTIONAL_PLAYERS_LAST_WEEK"
click at [490, 172] on div "ZA_TACTICAL_EMAIL_EXCEPTIONAL_PLAYERS_LAST_WEEK" at bounding box center [488, 177] width 191 height 22
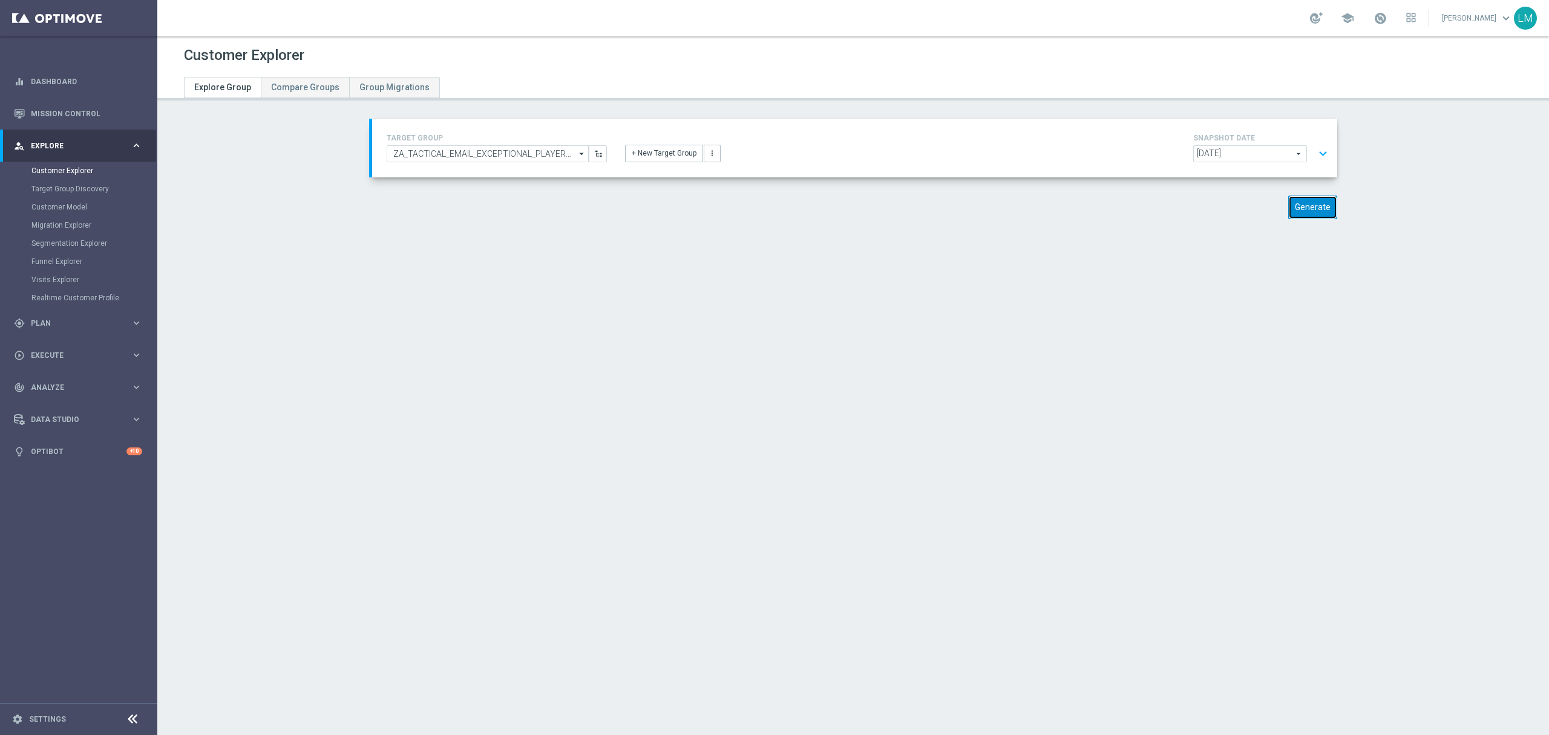
click at [1318, 207] on button "Generate" at bounding box center [1312, 207] width 49 height 24
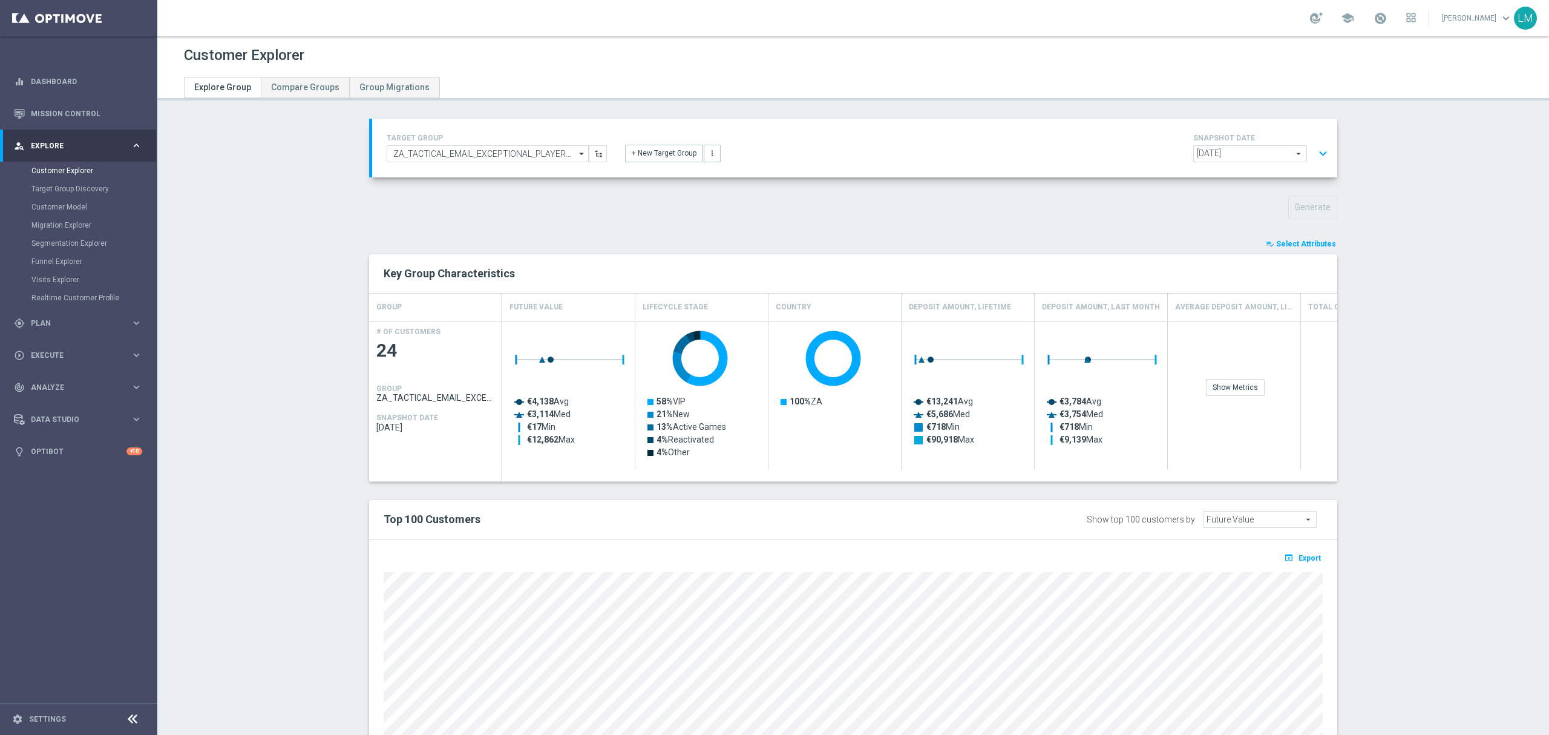
click at [382, 353] on span "24" at bounding box center [435, 351] width 119 height 24
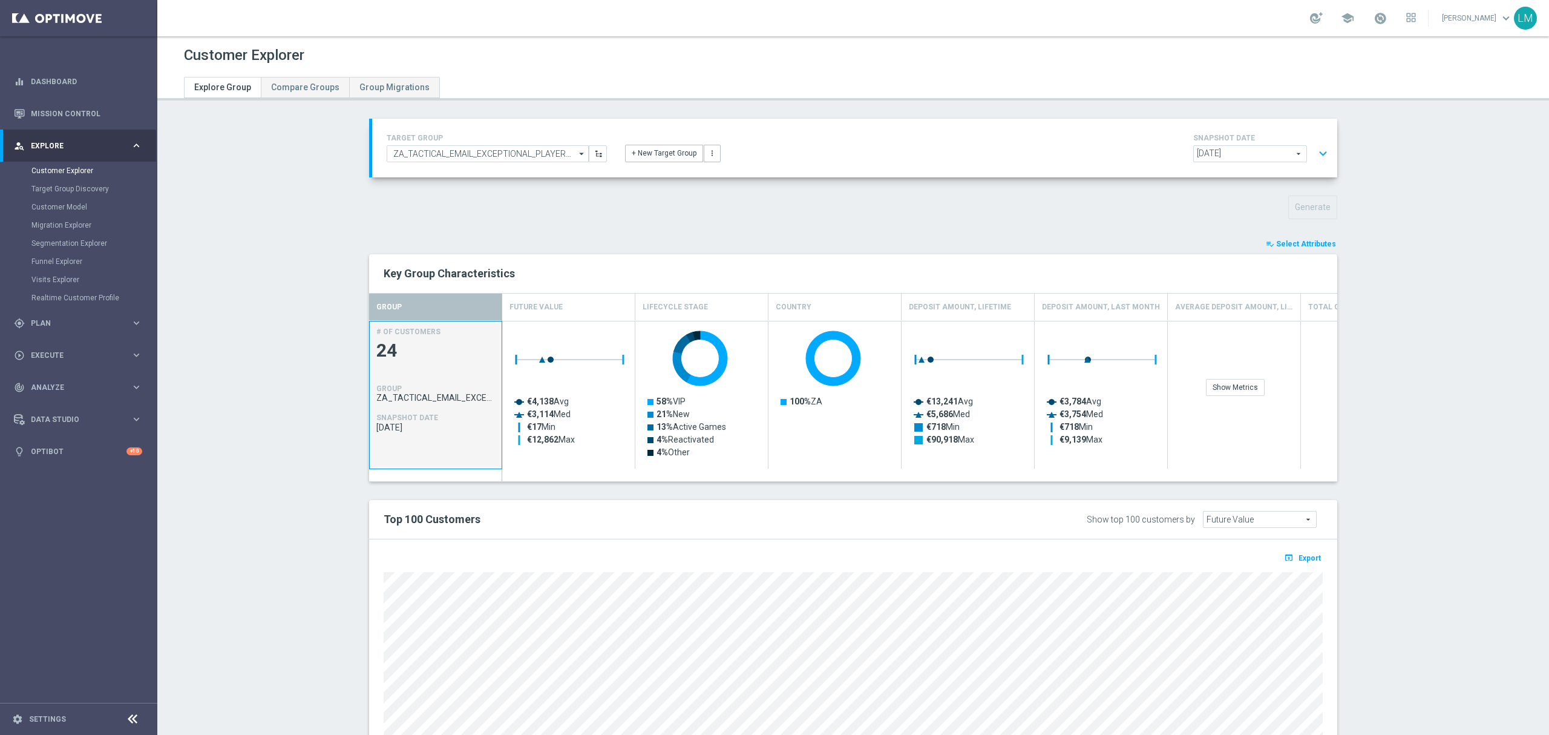
click at [382, 353] on span "24" at bounding box center [435, 351] width 119 height 24
click at [313, 464] on section "TARGET GROUP ZA_TACTICAL_EMAIL_EXCEPTIONAL_PLAYERS_LAST_WEEK ZA_TACTICAL_EMAIL_…" at bounding box center [853, 486] width 1392 height 734
click at [1314, 155] on button "expand_more" at bounding box center [1323, 153] width 18 height 23
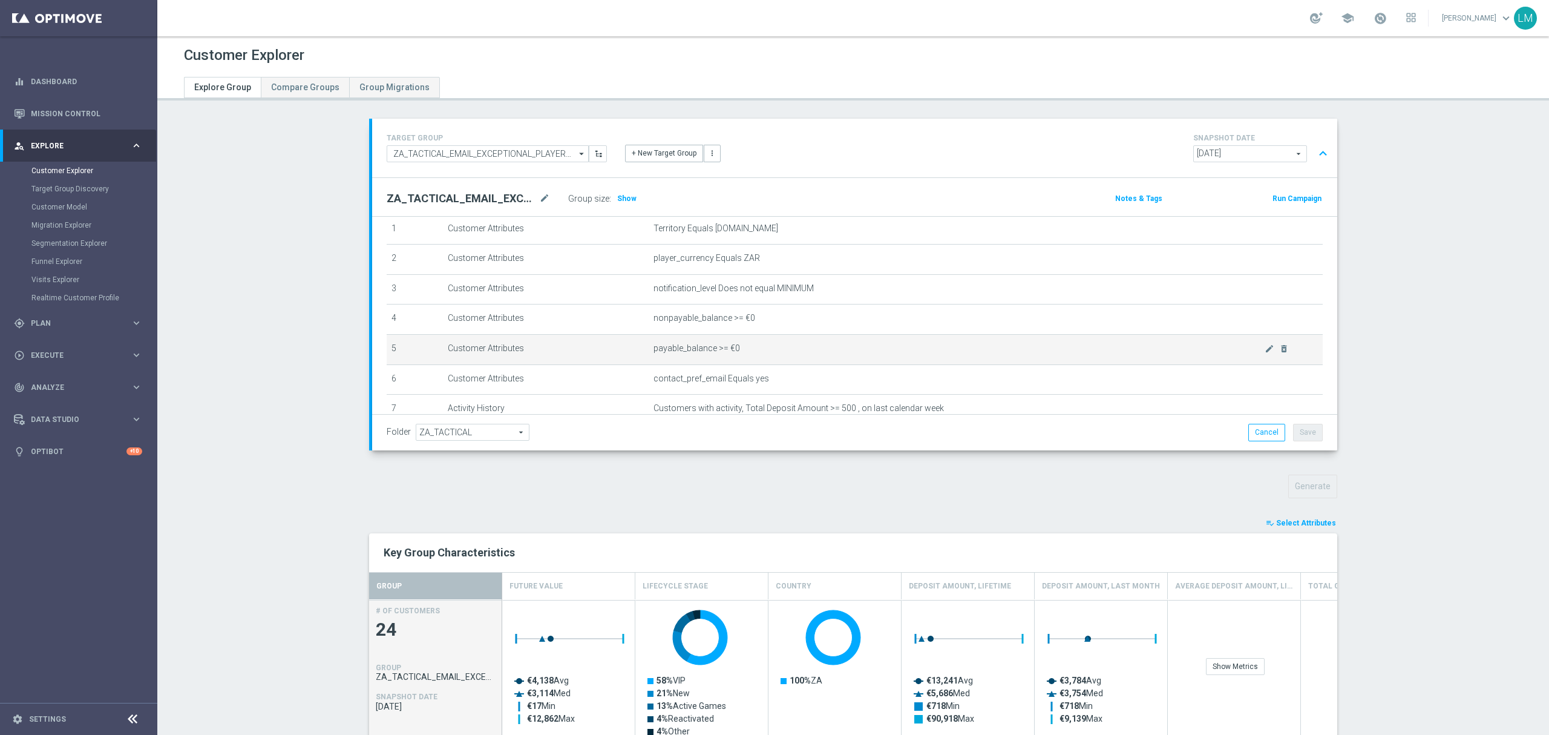
scroll to position [127, 0]
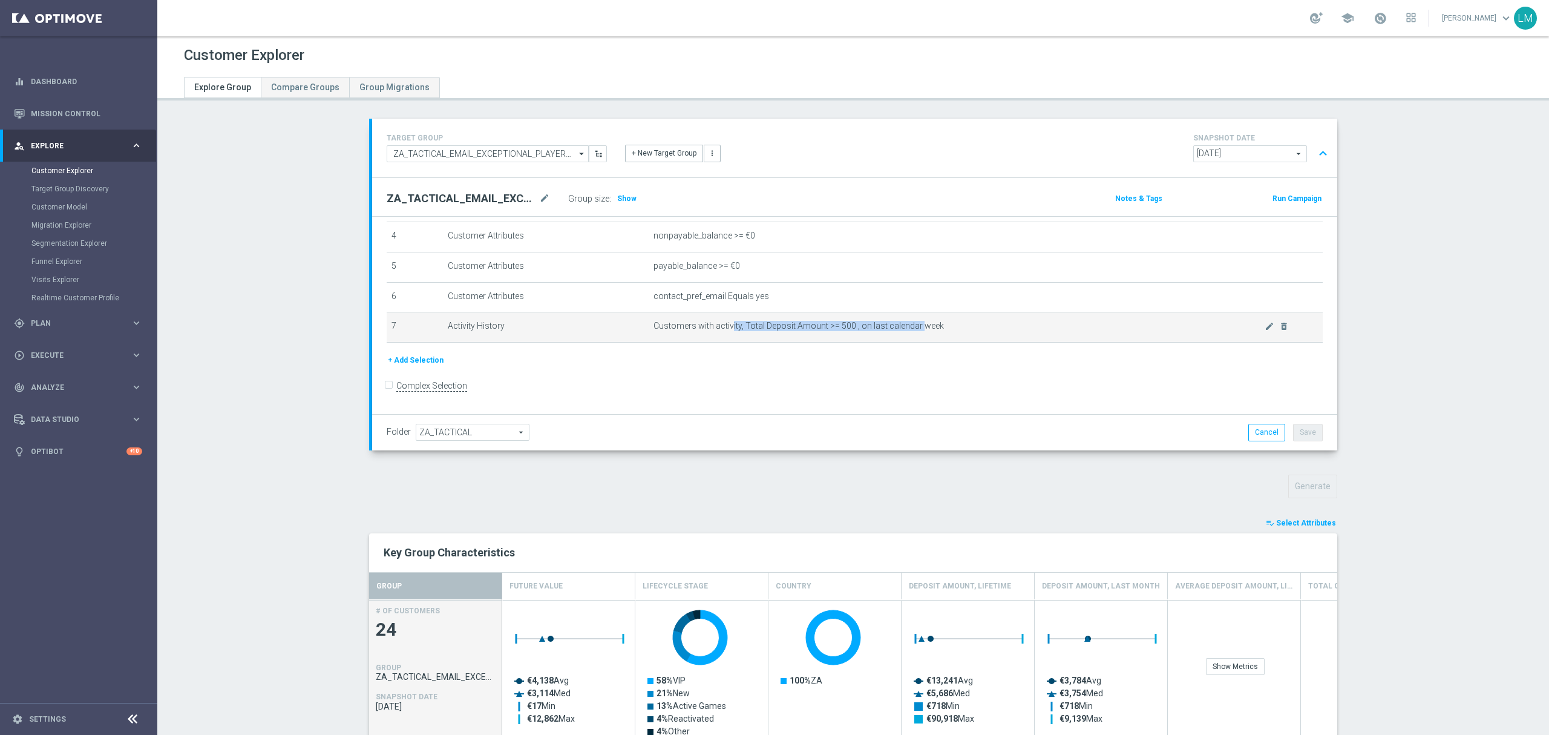
drag, startPoint x: 727, startPoint y: 332, endPoint x: 922, endPoint y: 337, distance: 194.9
click at [913, 331] on span "Customers with activity, Total Deposit Amount >= 500 , on last calendar week" at bounding box center [959, 326] width 611 height 10
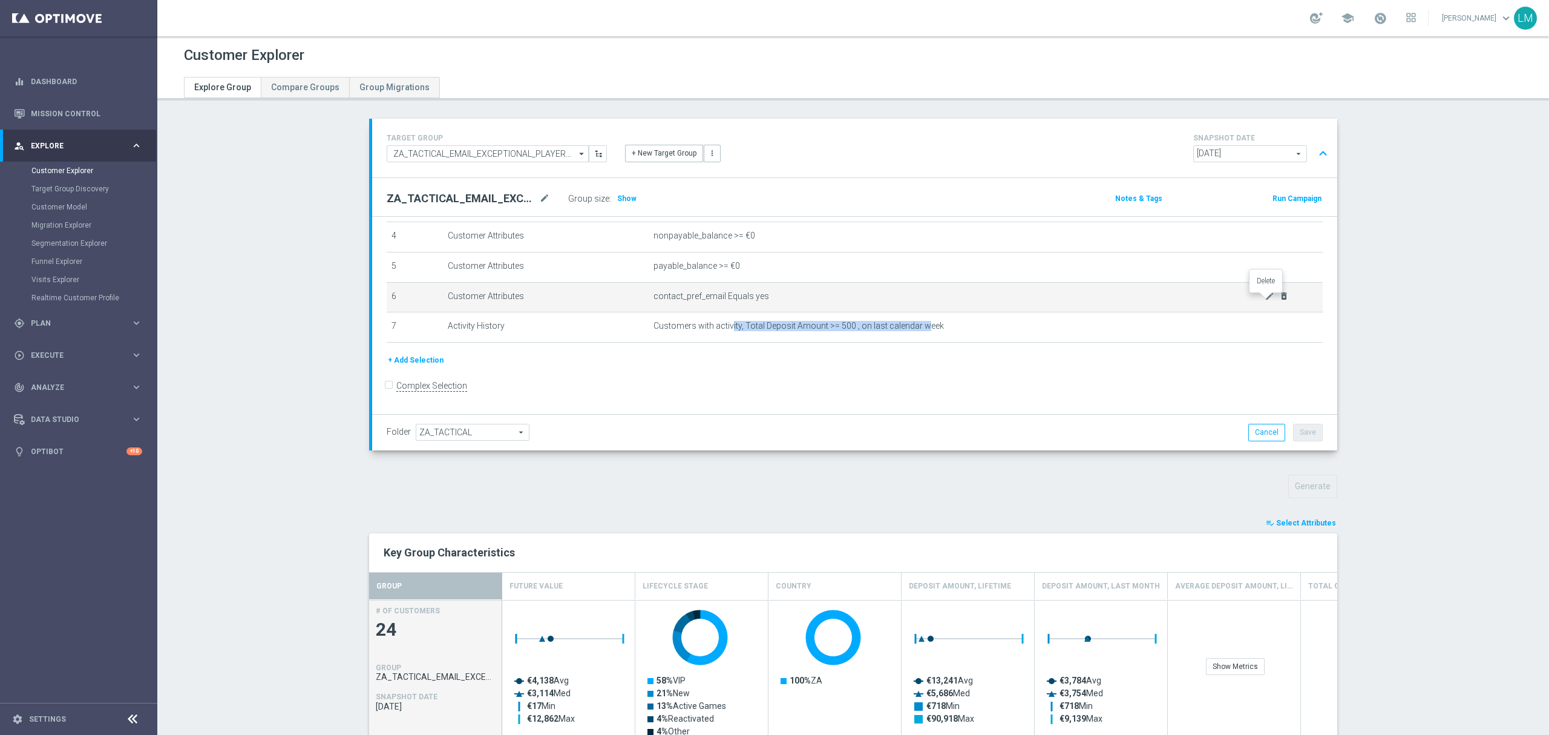
click at [1279, 299] on icon "delete_forever" at bounding box center [1284, 296] width 10 height 10
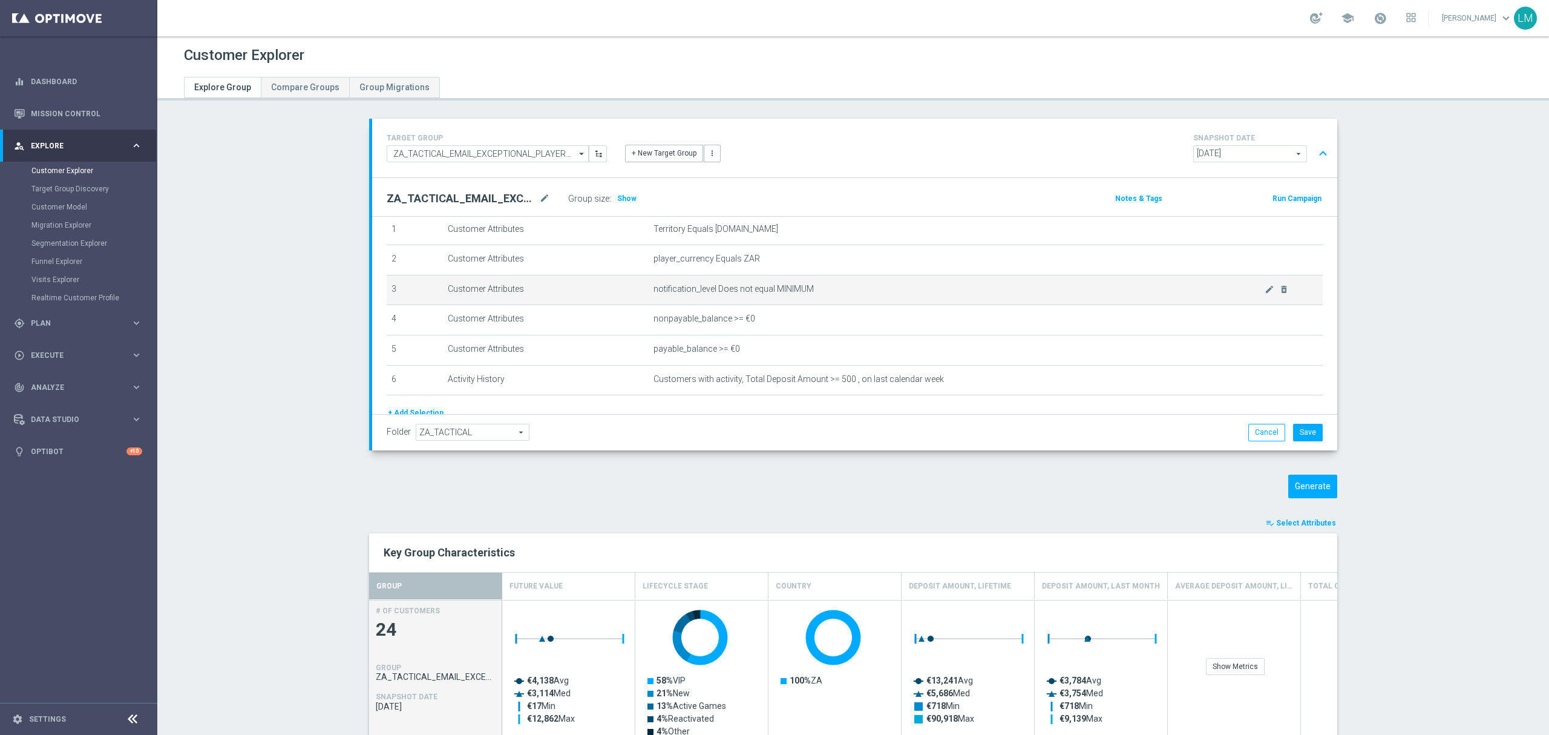
scroll to position [16, 0]
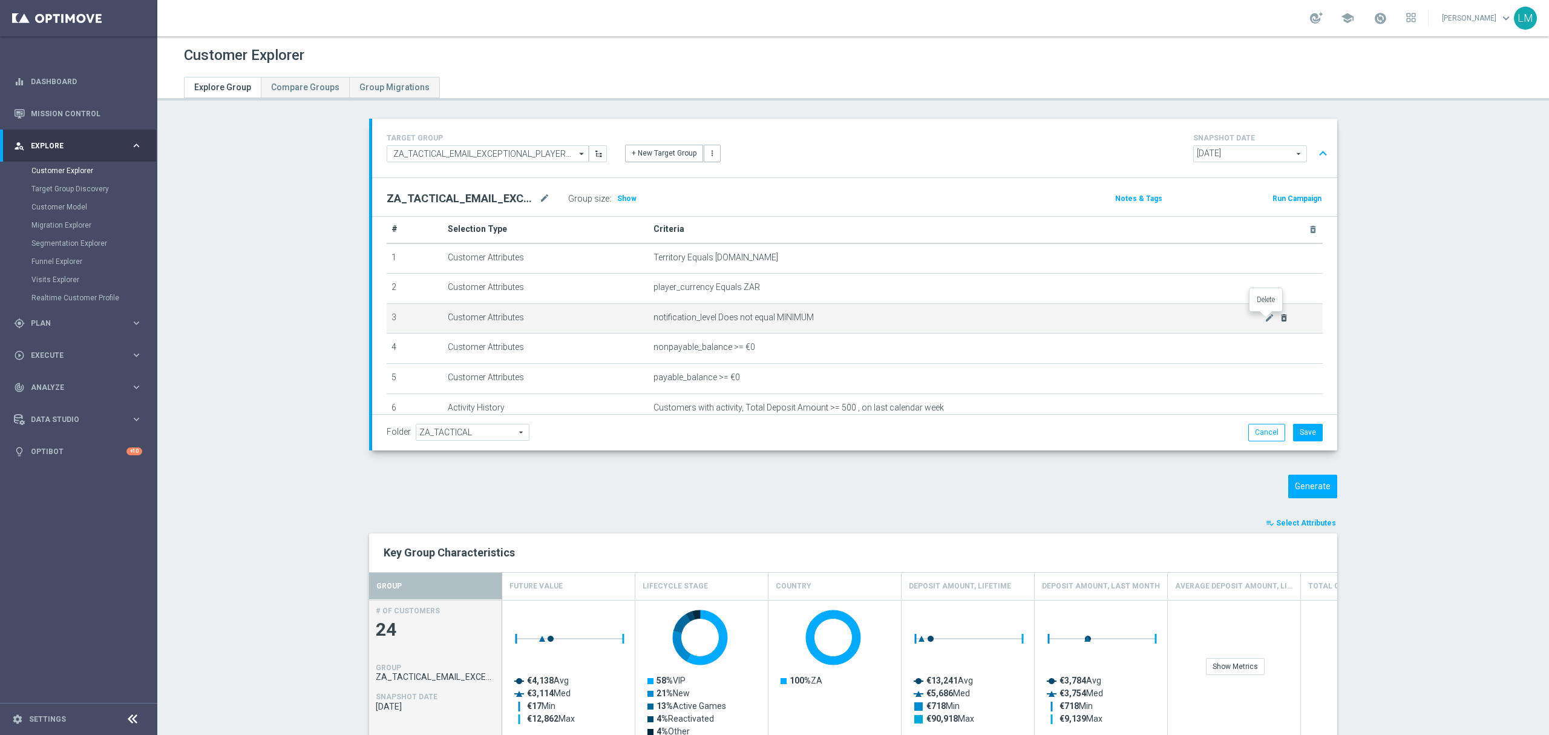
click at [1279, 318] on icon "delete_forever" at bounding box center [1284, 318] width 10 height 10
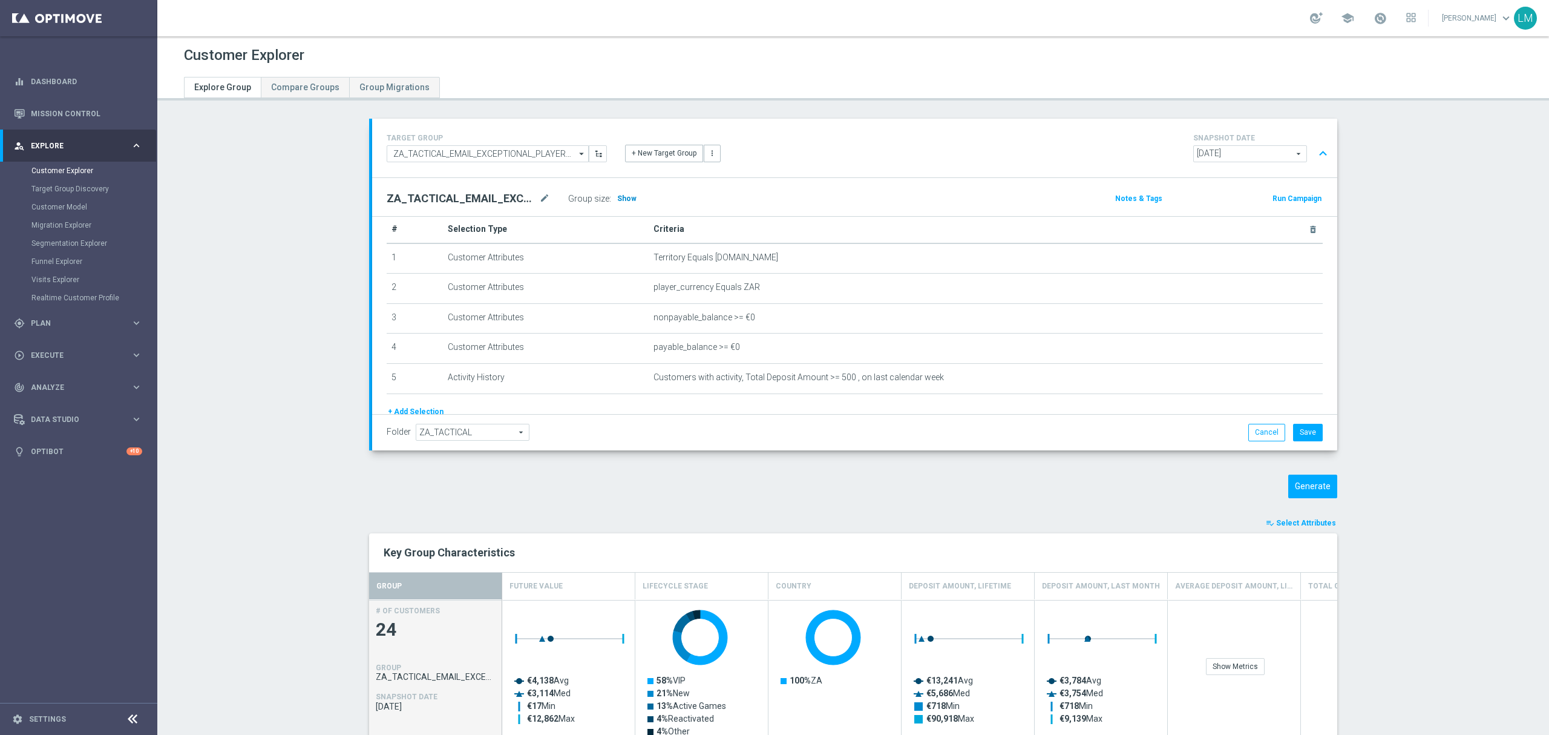
click at [621, 200] on span "Show" at bounding box center [626, 198] width 19 height 8
click at [1265, 317] on div at bounding box center [1266, 315] width 12 height 6
click at [1279, 323] on icon "delete_forever" at bounding box center [1284, 318] width 10 height 10
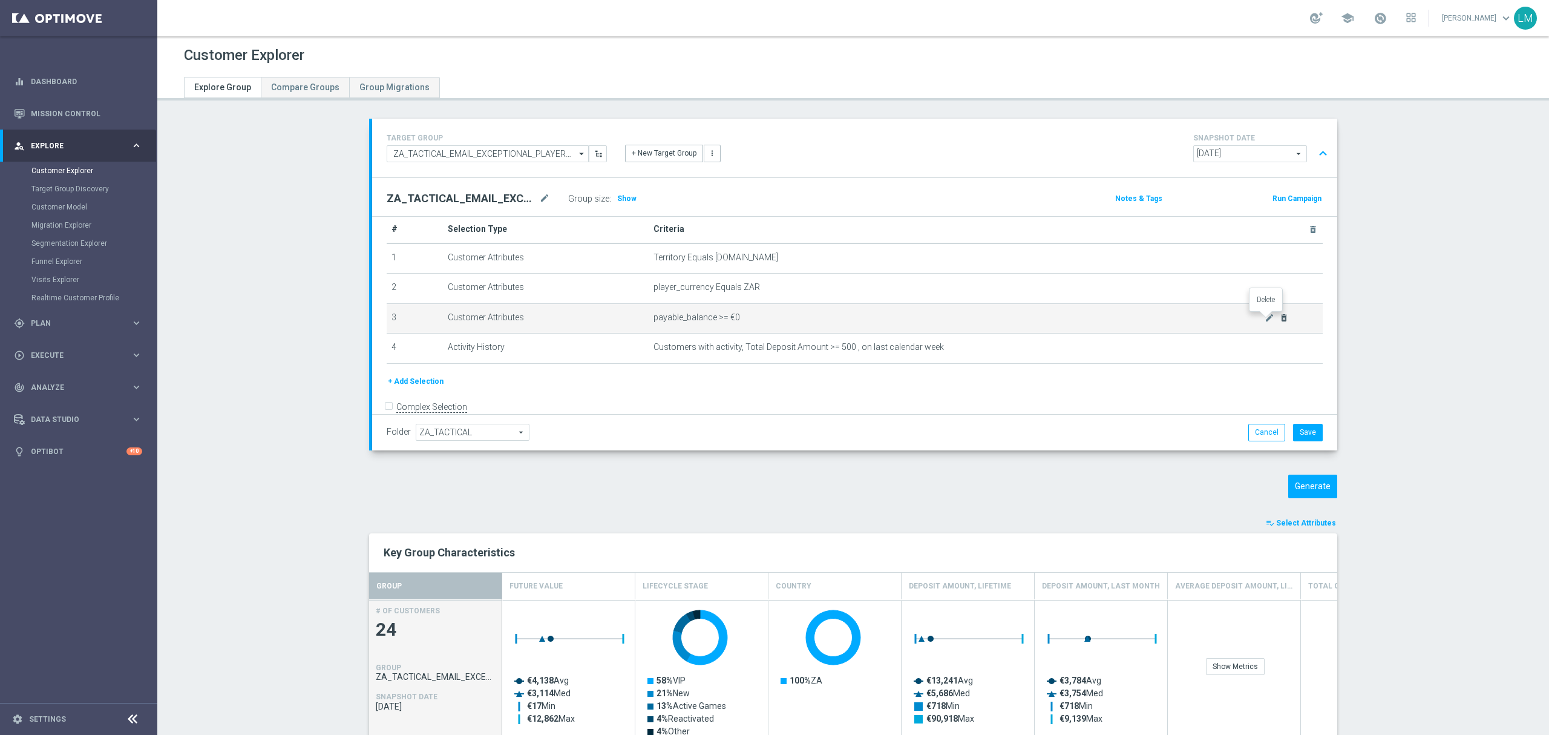
click at [1279, 323] on icon "delete_forever" at bounding box center [1284, 318] width 10 height 10
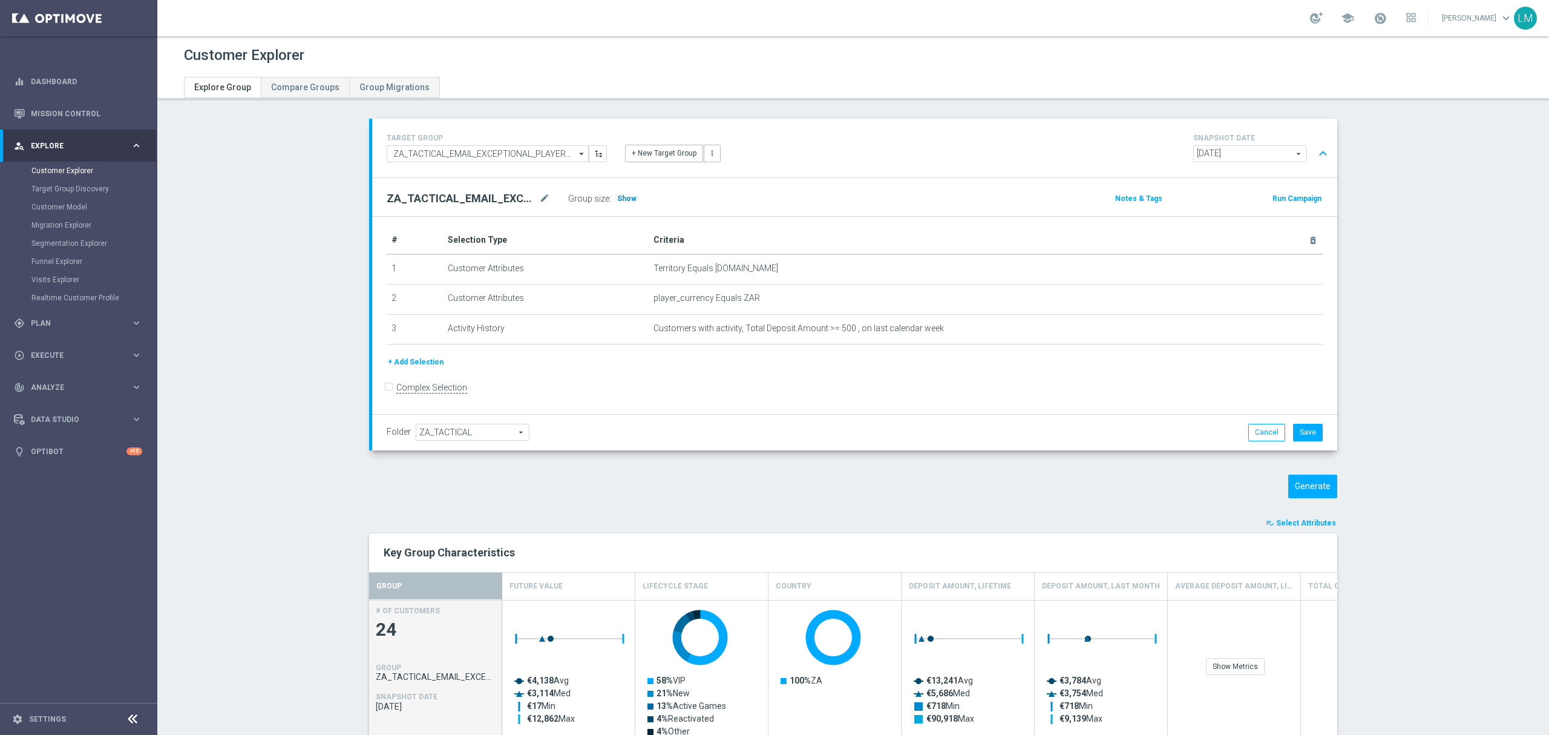
click at [623, 201] on span "Show" at bounding box center [626, 198] width 19 height 8
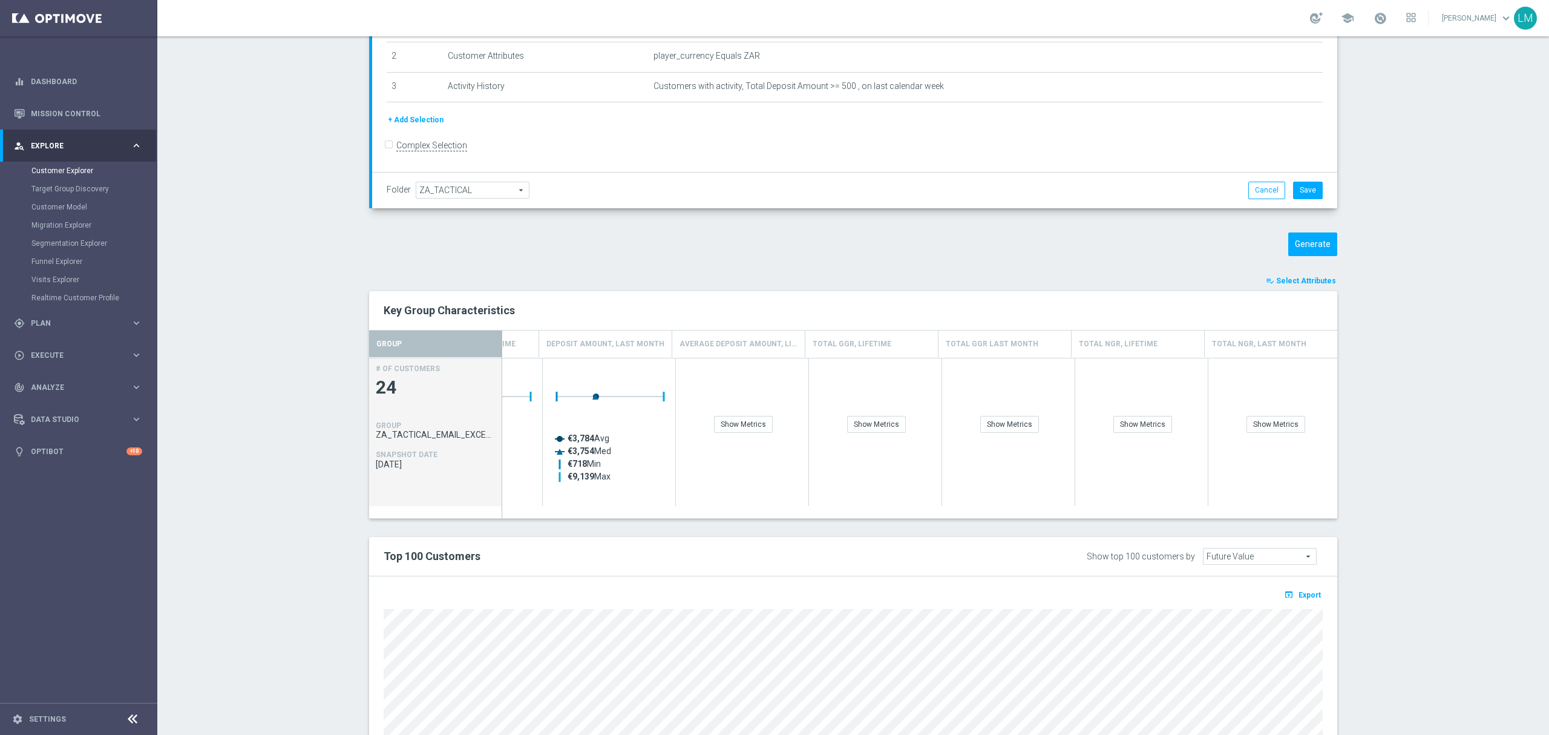
scroll to position [0, 495]
click at [735, 426] on div "Show Metrics" at bounding box center [740, 424] width 59 height 17
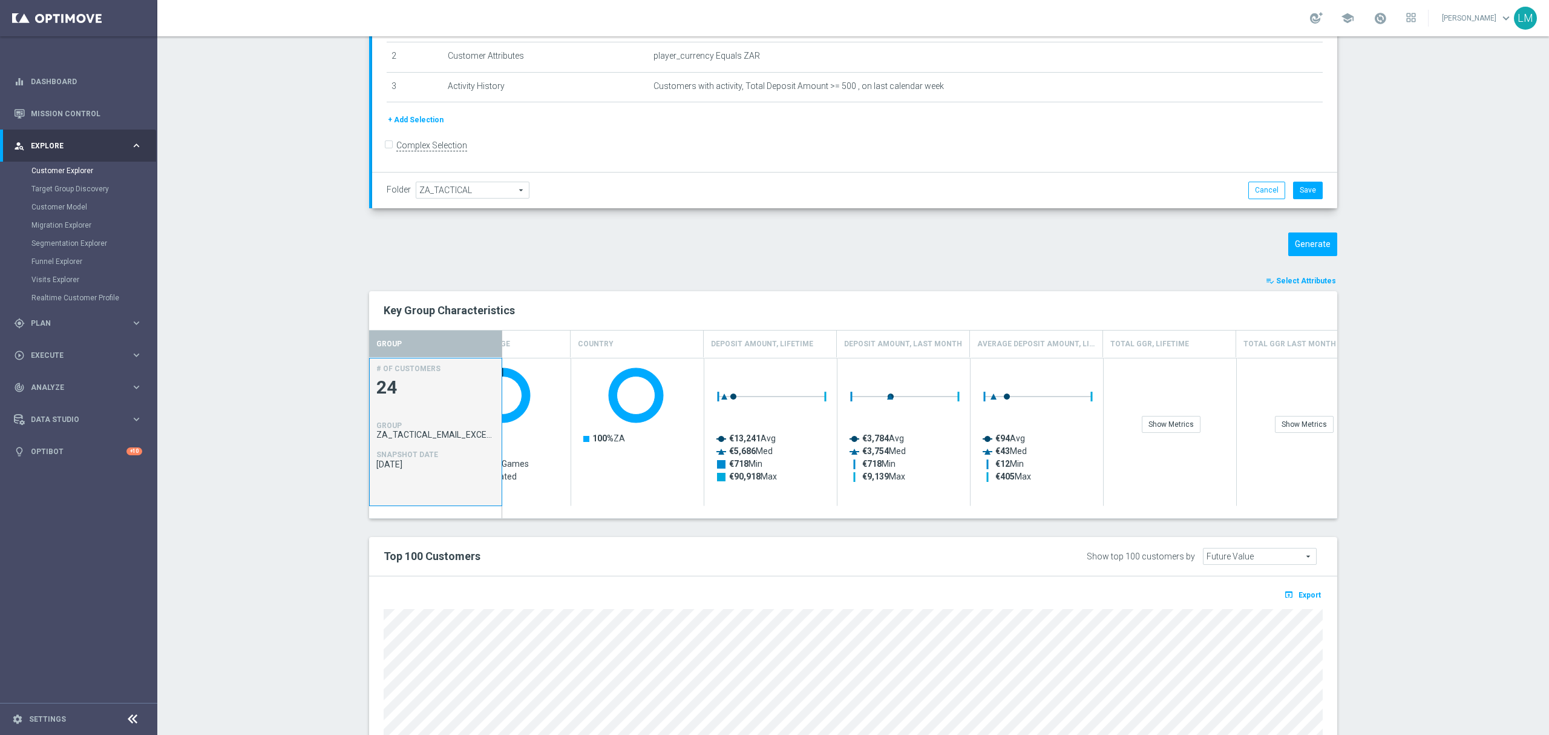
scroll to position [0, 0]
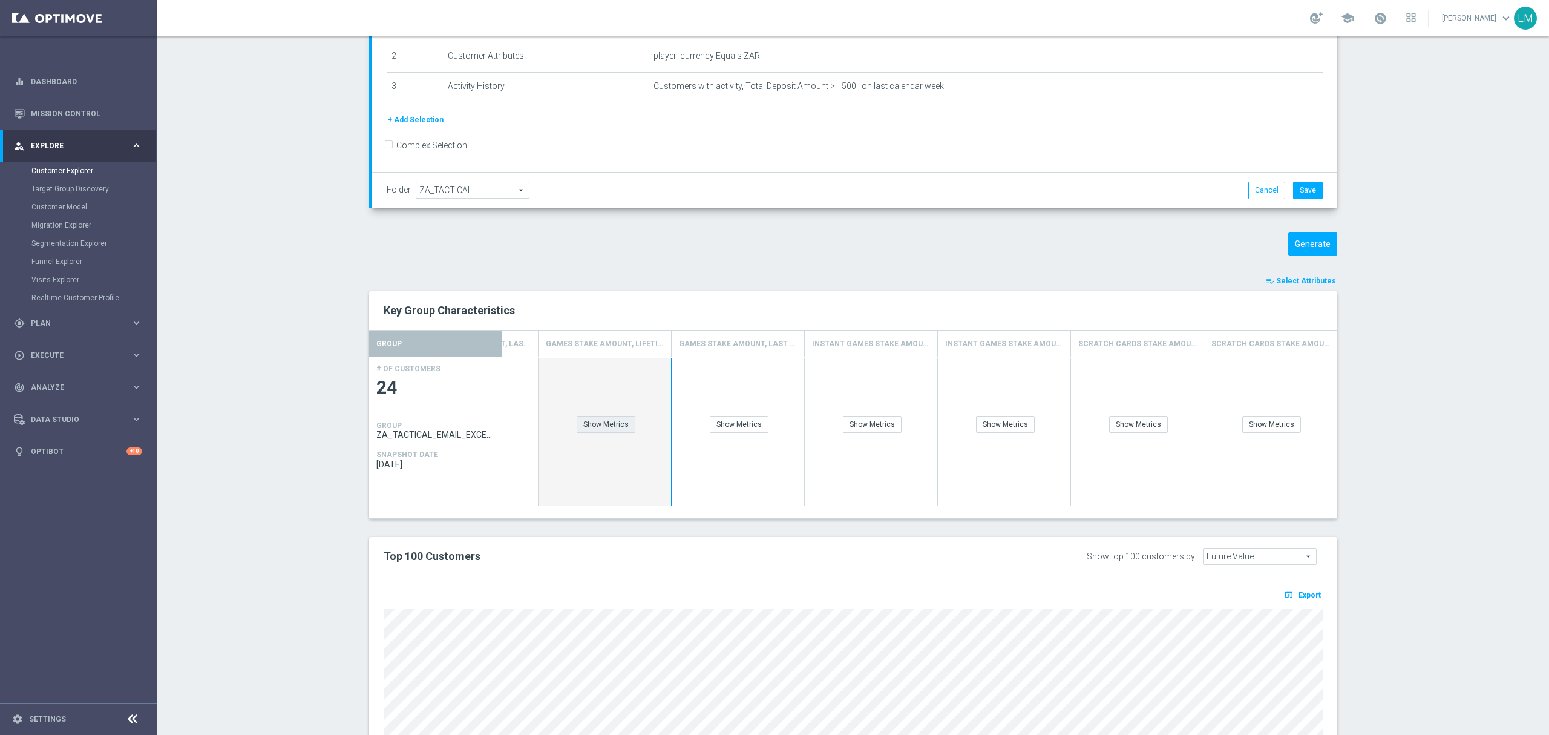
click at [618, 429] on div "Show Metrics" at bounding box center [606, 424] width 59 height 17
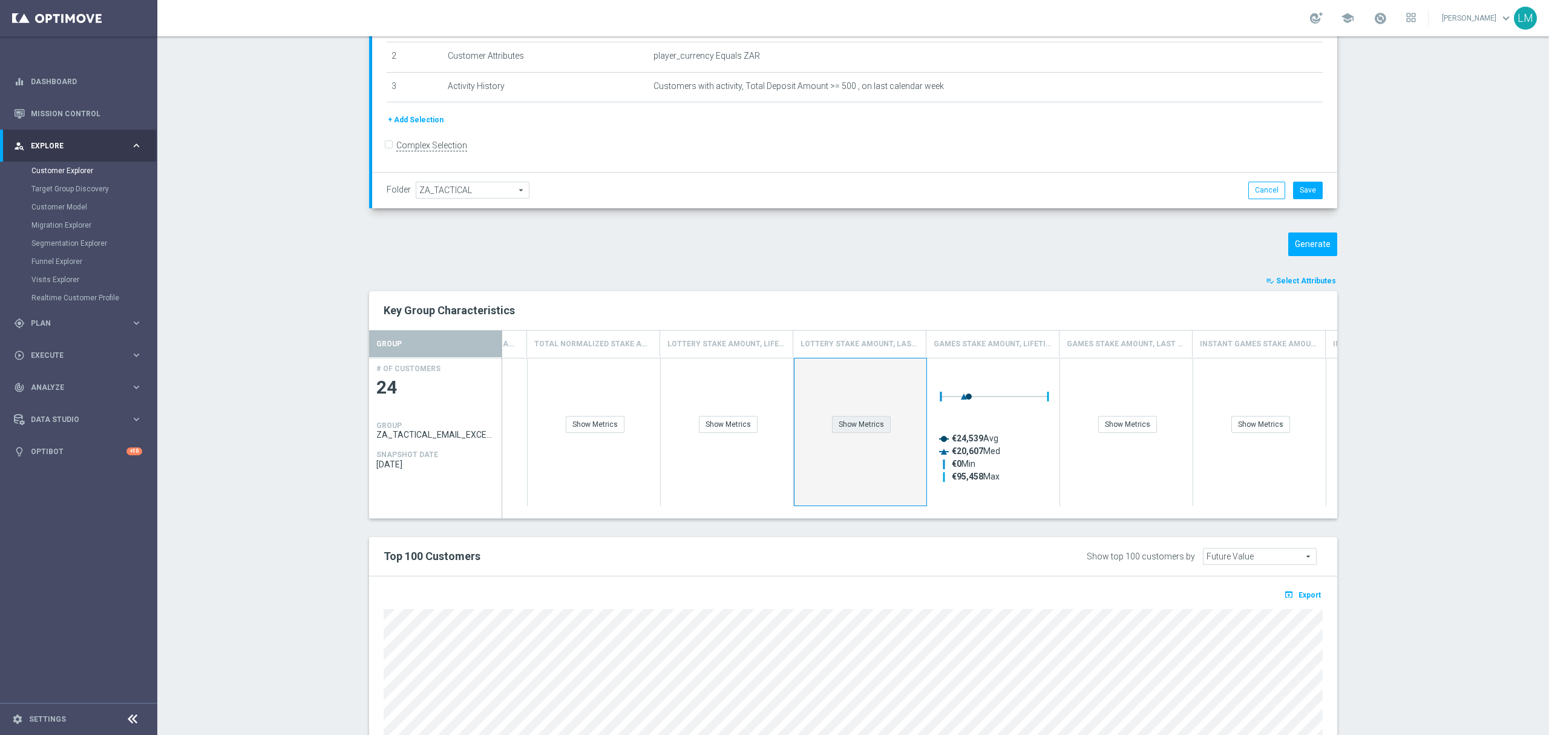
click at [877, 422] on div "Show Metrics" at bounding box center [861, 424] width 59 height 17
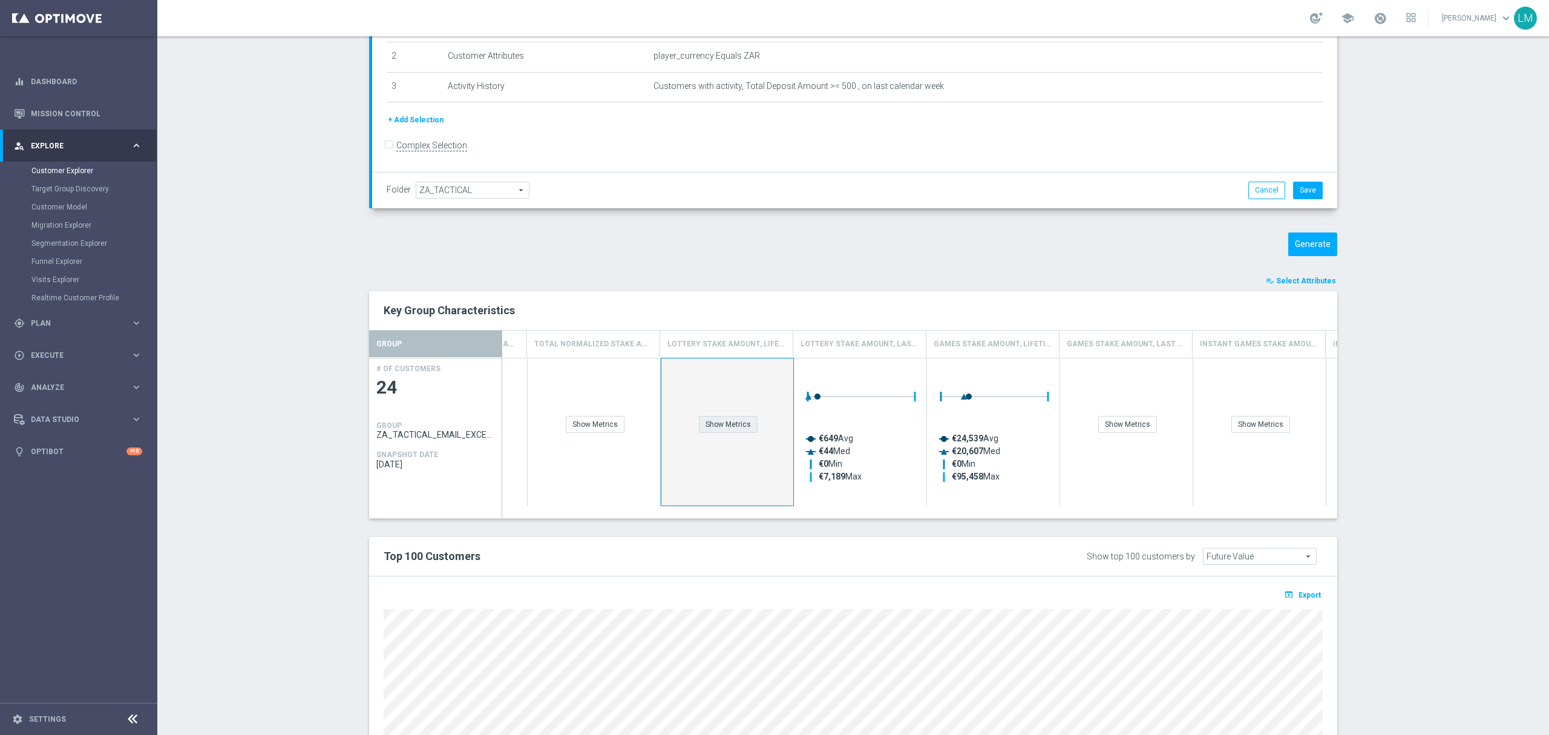
click at [719, 421] on div "Show Metrics" at bounding box center [728, 424] width 59 height 17
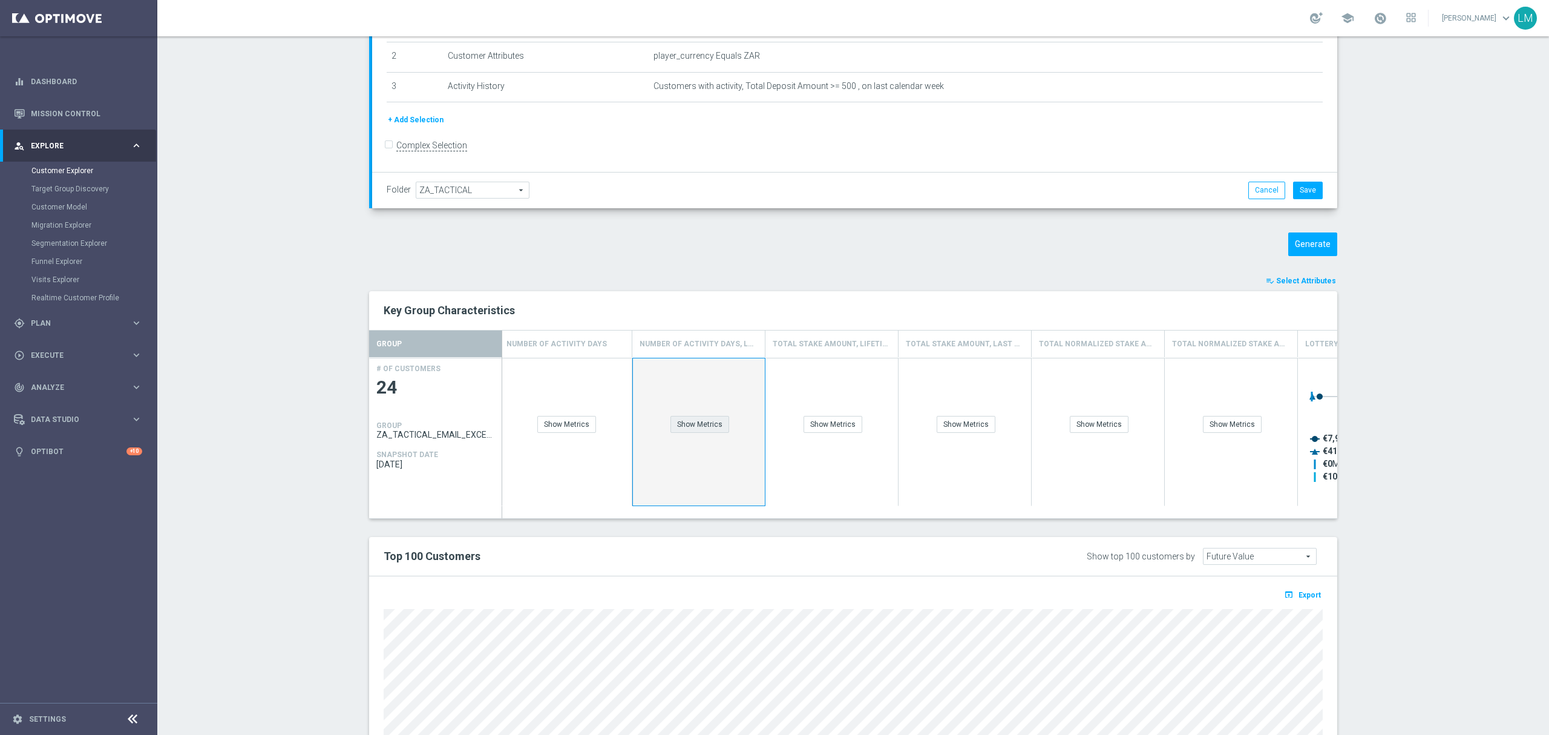
click at [705, 428] on div "Show Metrics" at bounding box center [699, 424] width 59 height 17
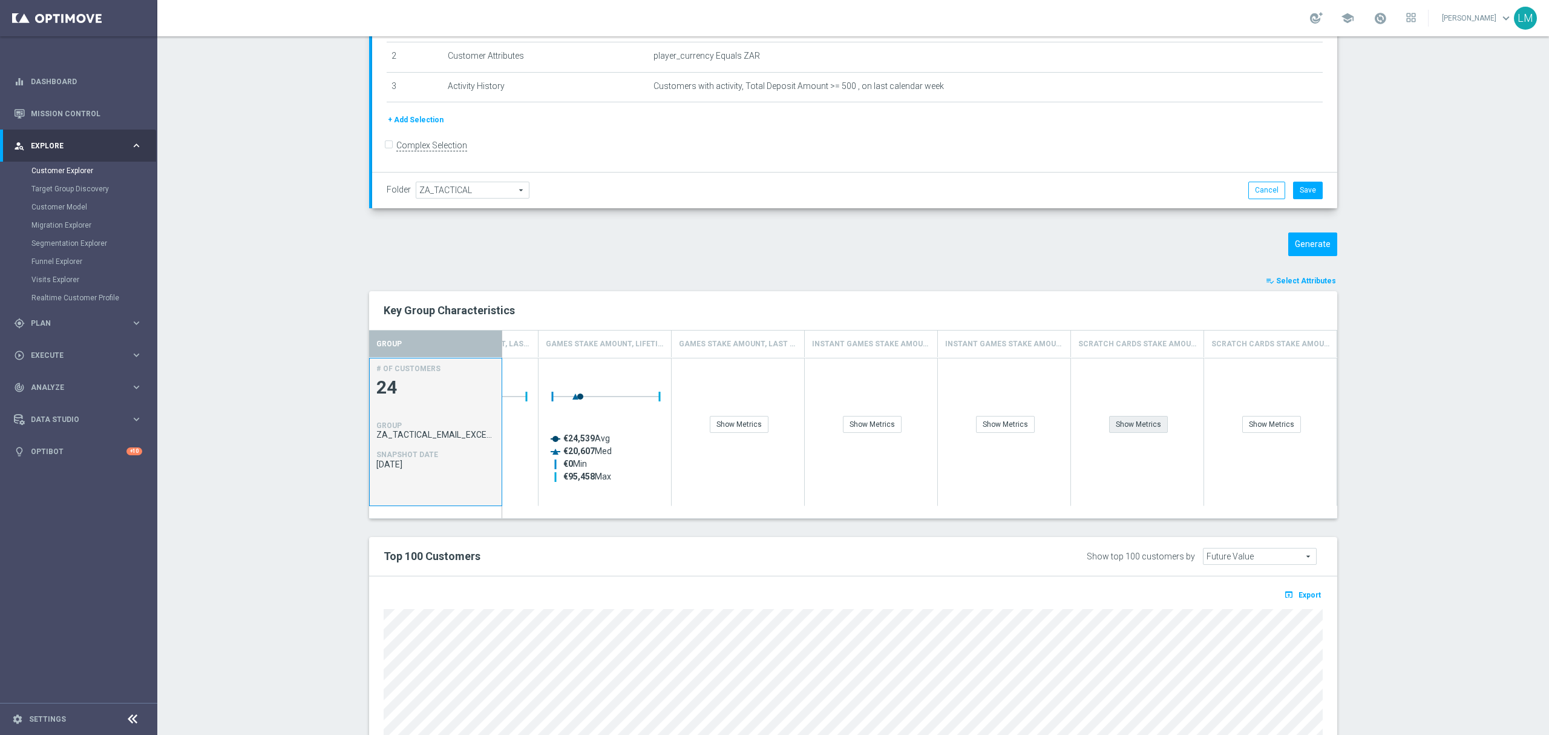
click at [1133, 422] on div "Show Metrics" at bounding box center [1138, 424] width 59 height 17
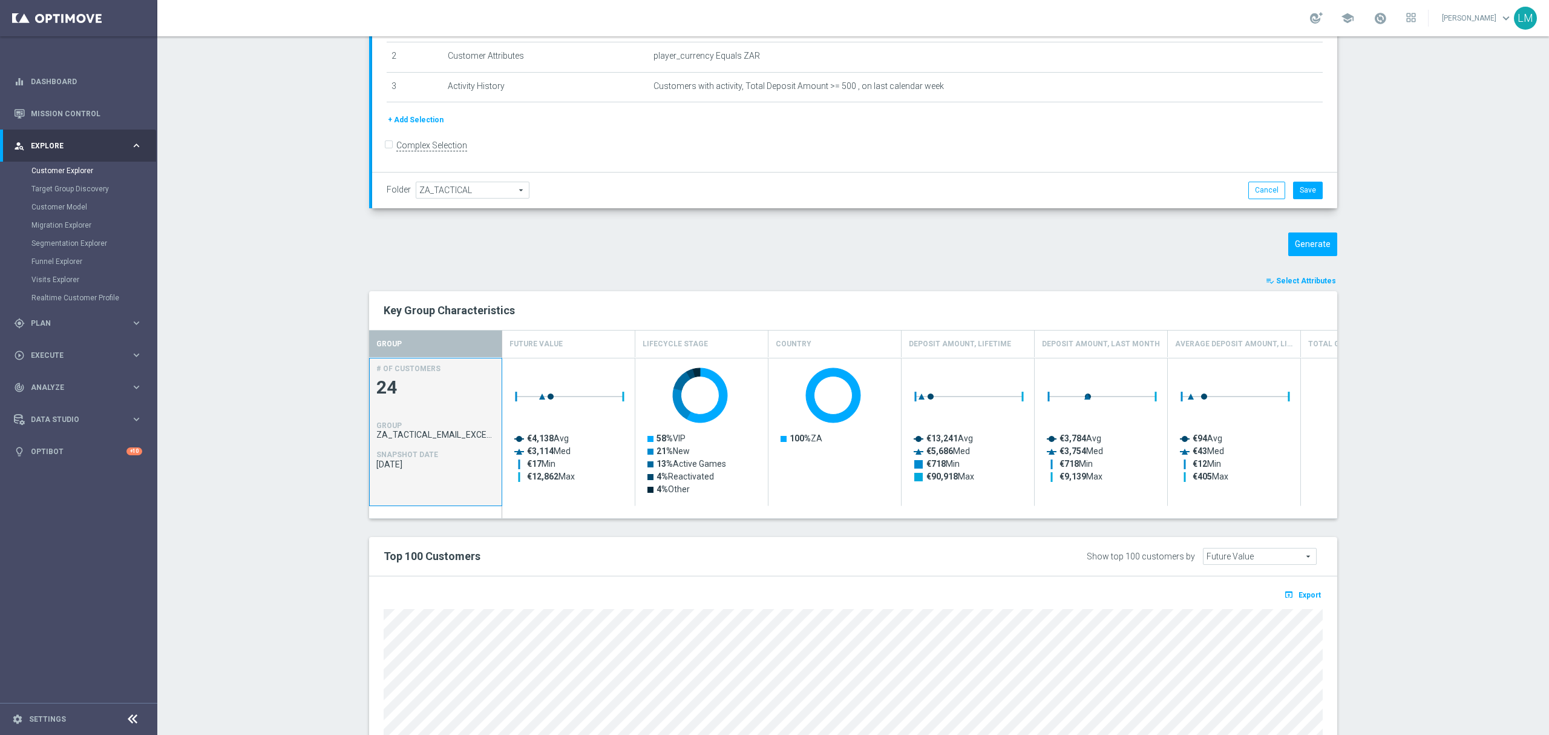
click at [293, 385] on section "TARGET GROUP ZA_TACTICAL_EMAIL_EXCEPTIONAL_PLAYERS_LAST_WEEK ZA_TACTICAL_EMAIL_…" at bounding box center [853, 383] width 1392 height 1013
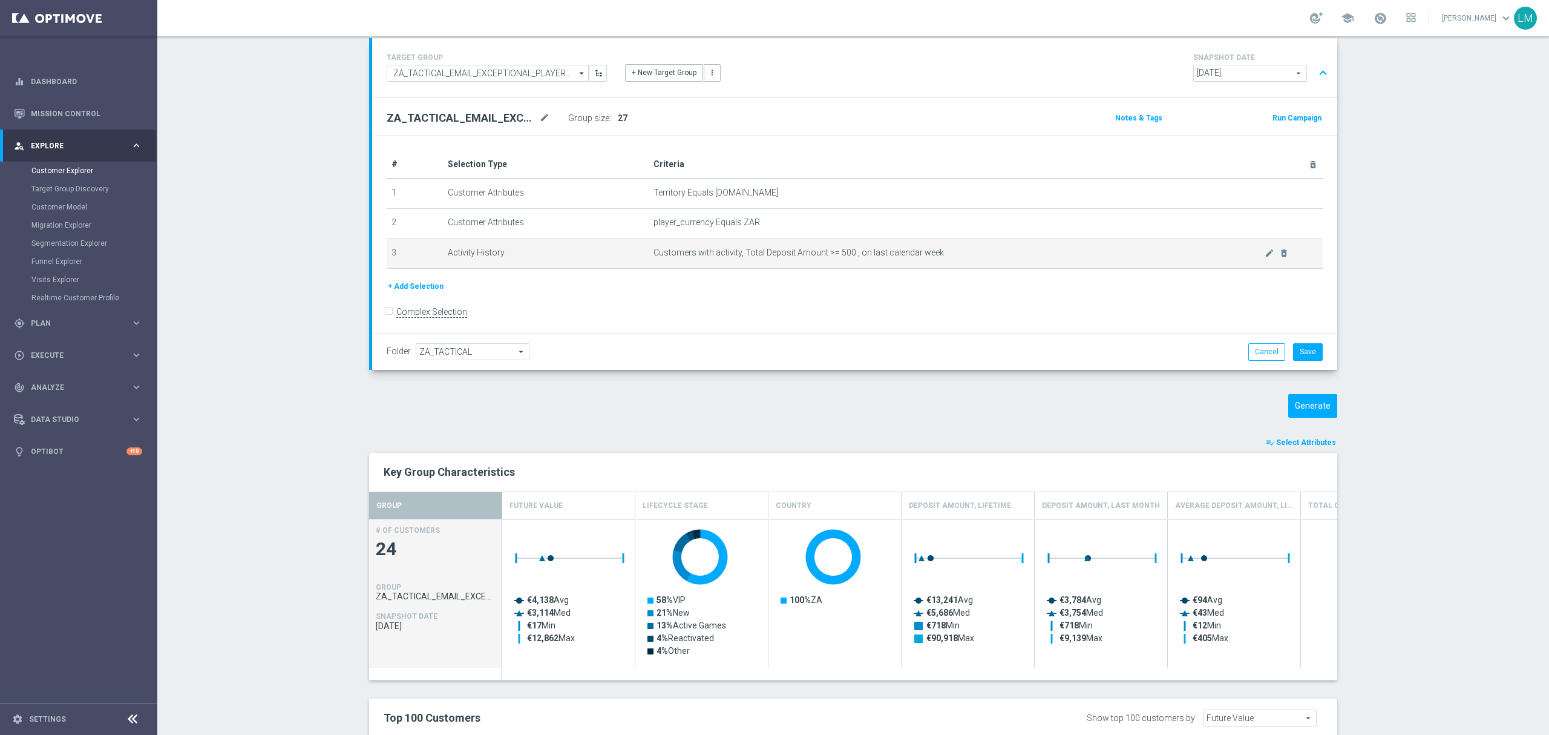
click at [1248, 262] on td "Customers with activity, Total Deposit Amount >= 500 , on last calendar week mo…" at bounding box center [986, 253] width 674 height 30
click at [1249, 260] on td "Customers with activity, Total Deposit Amount >= 500 , on last calendar week mo…" at bounding box center [986, 253] width 674 height 30
click at [1265, 257] on icon "mode_edit" at bounding box center [1270, 253] width 10 height 10
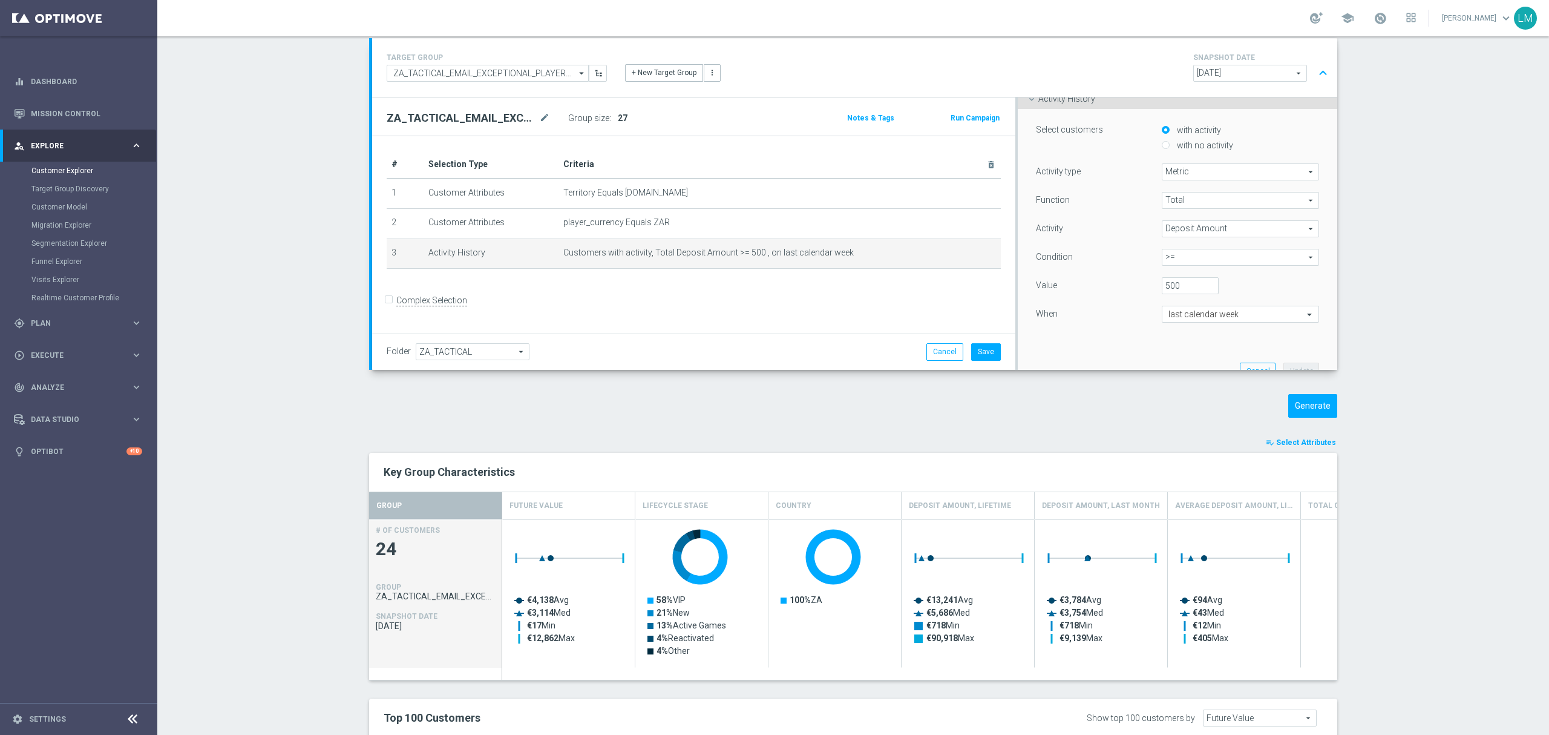
scroll to position [161, 0]
click at [1192, 240] on input "text" at bounding box center [1228, 236] width 120 height 11
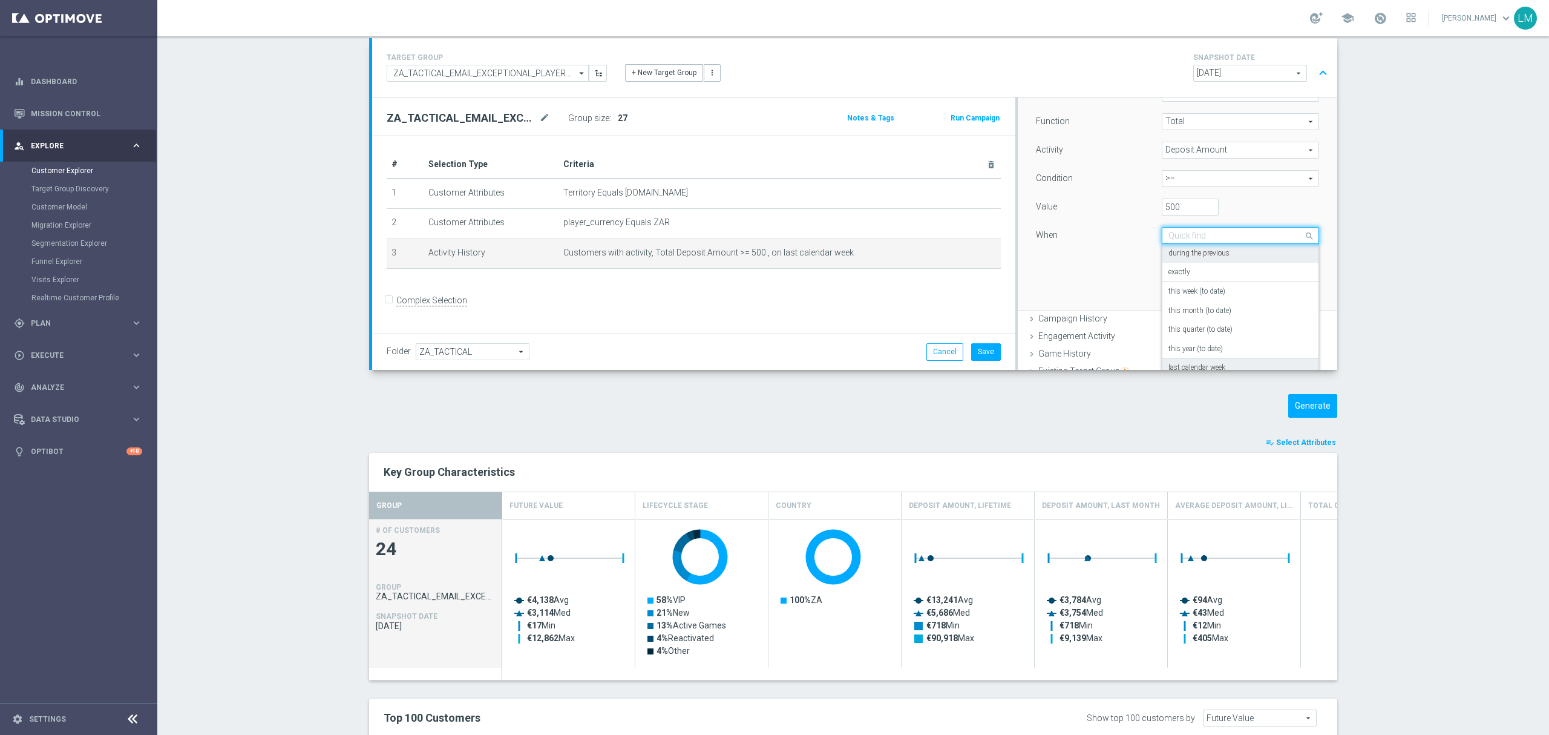
click at [1172, 187] on div "Condition >= >= arrow_drop_down search" at bounding box center [1177, 179] width 301 height 19
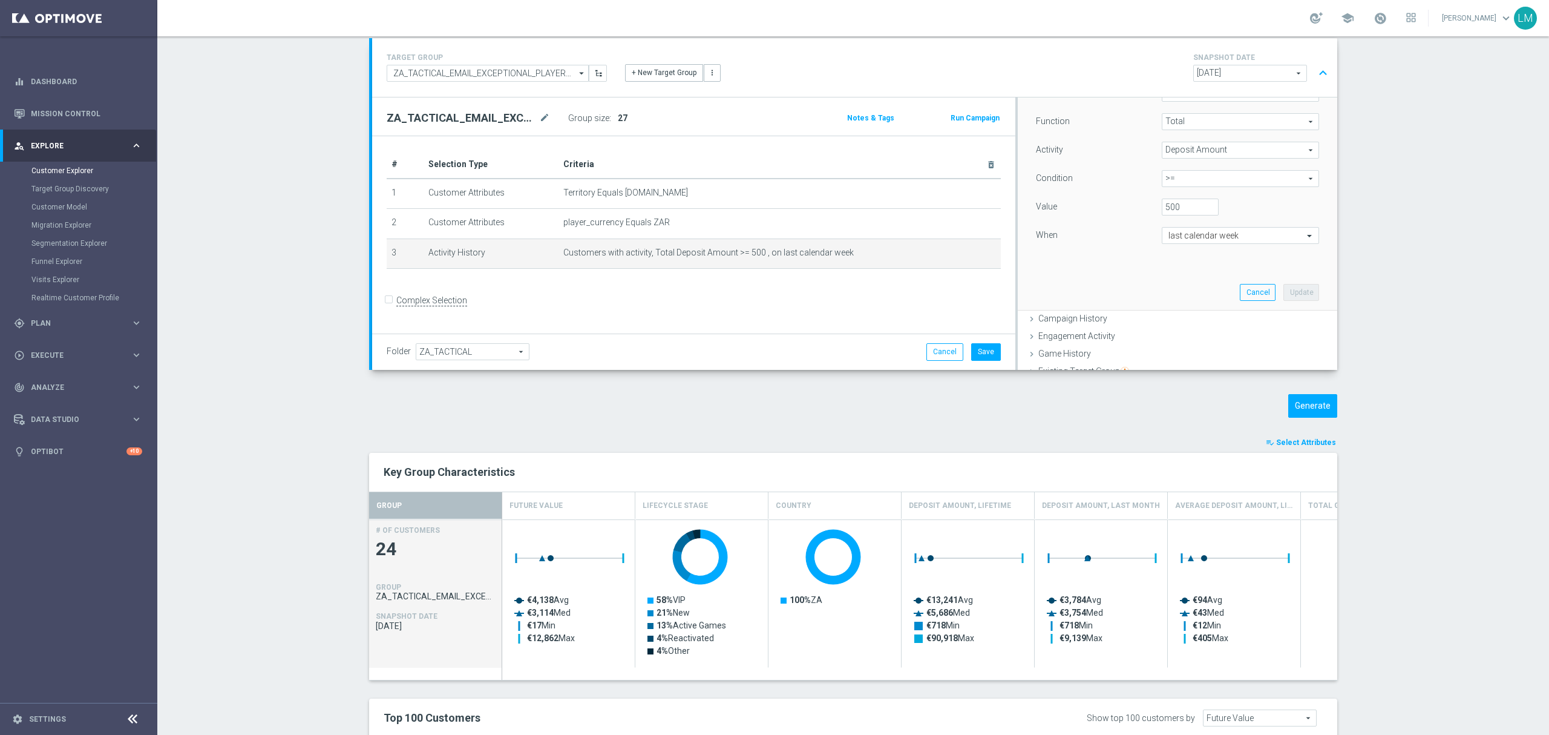
click at [1175, 185] on span ">=" at bounding box center [1240, 179] width 156 height 16
click at [1176, 289] on span "between" at bounding box center [1240, 291] width 145 height 10
type input "between"
drag, startPoint x: 1170, startPoint y: 207, endPoint x: 1114, endPoint y: 203, distance: 55.8
click at [1119, 201] on div "Value 500 -" at bounding box center [1177, 207] width 301 height 19
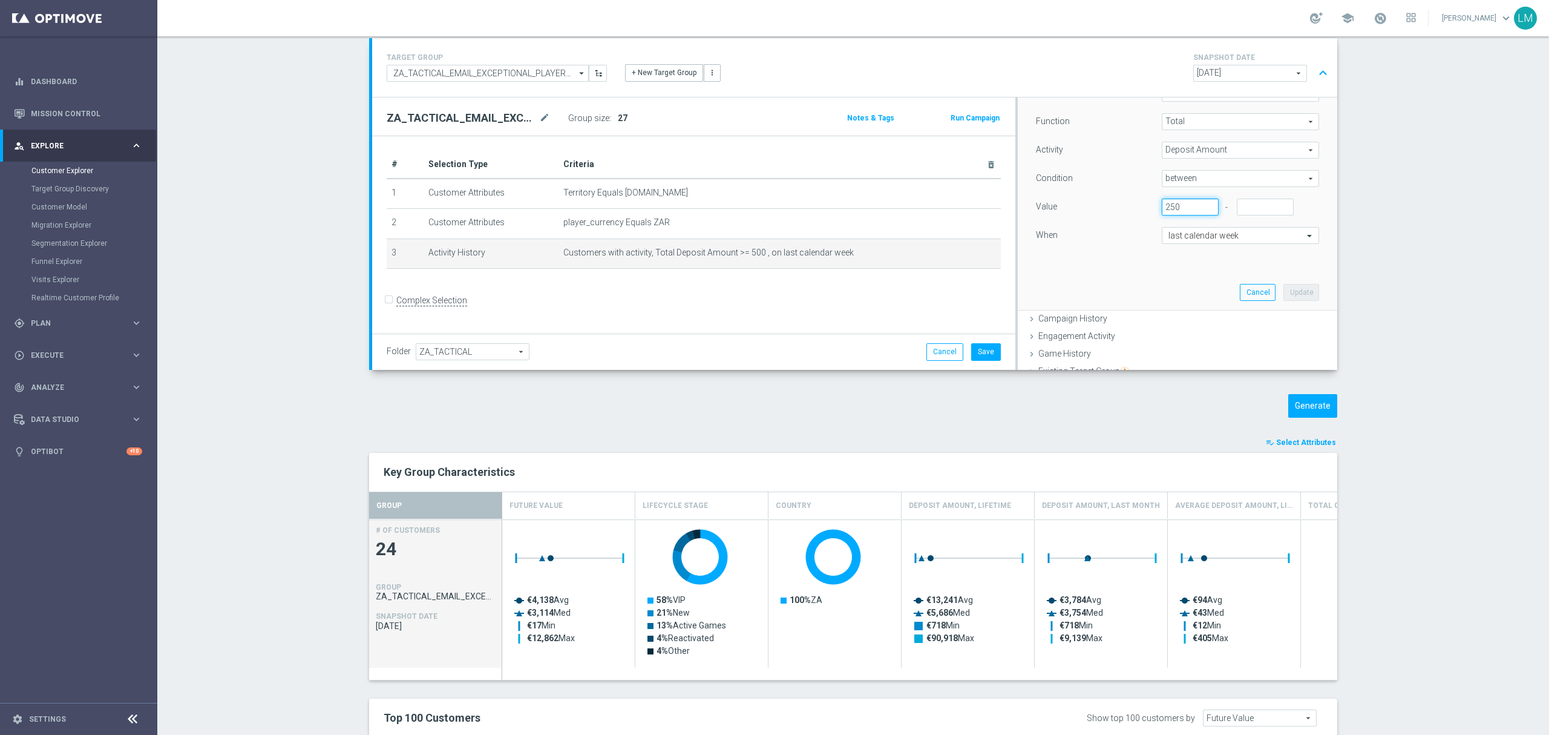
type input "250"
click at [1237, 207] on input "number" at bounding box center [1265, 206] width 57 height 17
type input "499.99"
click at [1285, 292] on button "Update" at bounding box center [1301, 292] width 36 height 17
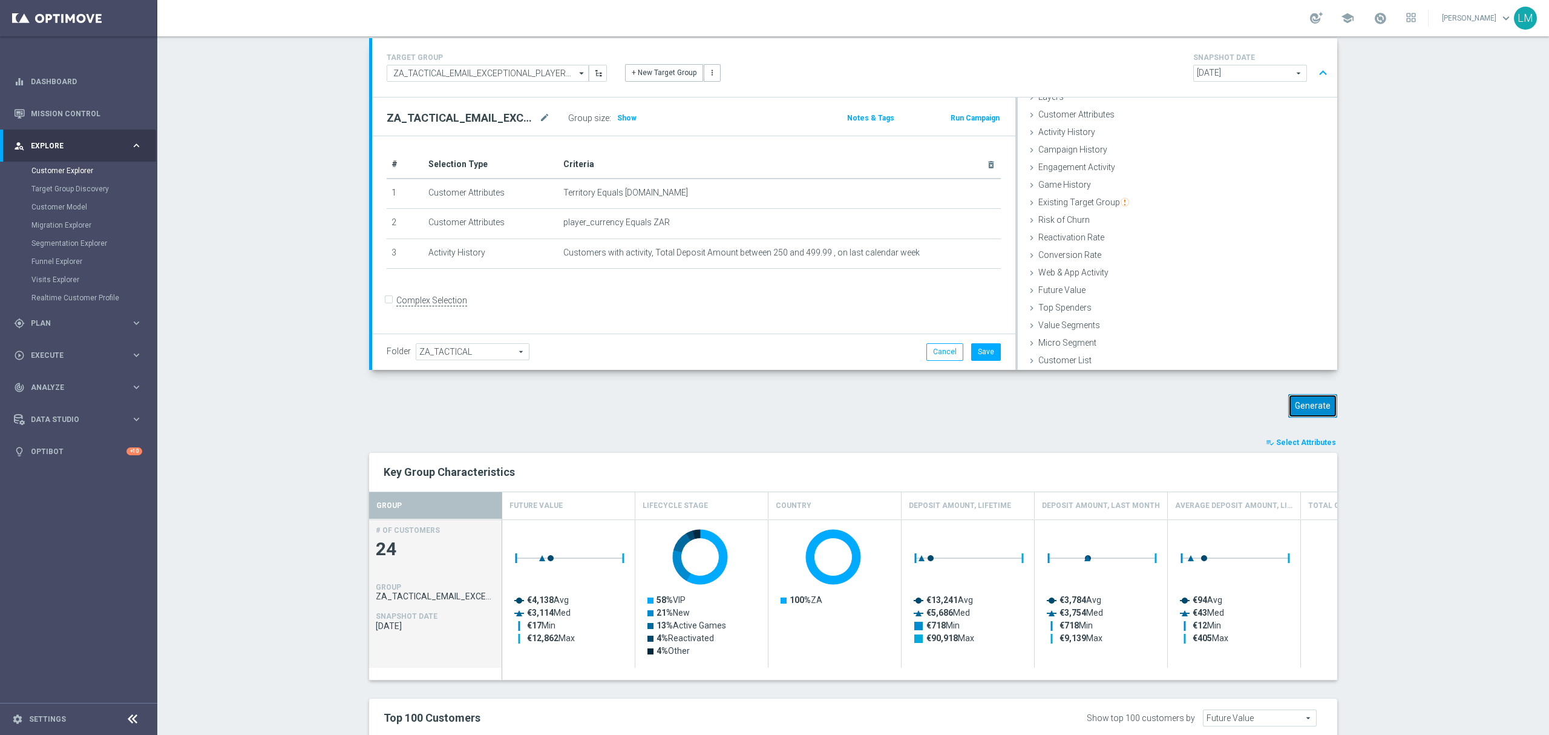
click at [1288, 398] on button "Generate" at bounding box center [1312, 406] width 49 height 24
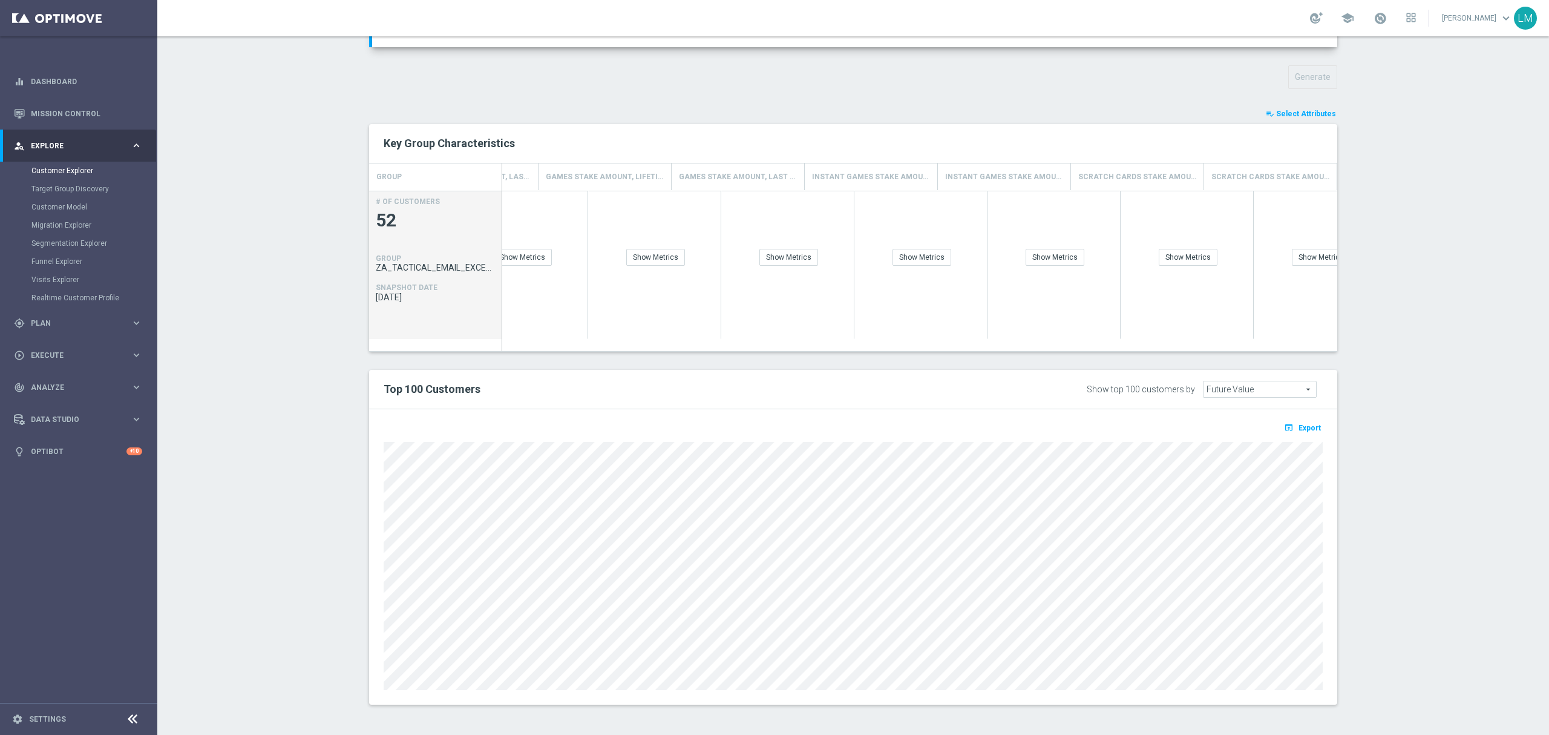
scroll to position [0, 2626]
click at [1308, 112] on span "Select Attributes" at bounding box center [1306, 114] width 60 height 8
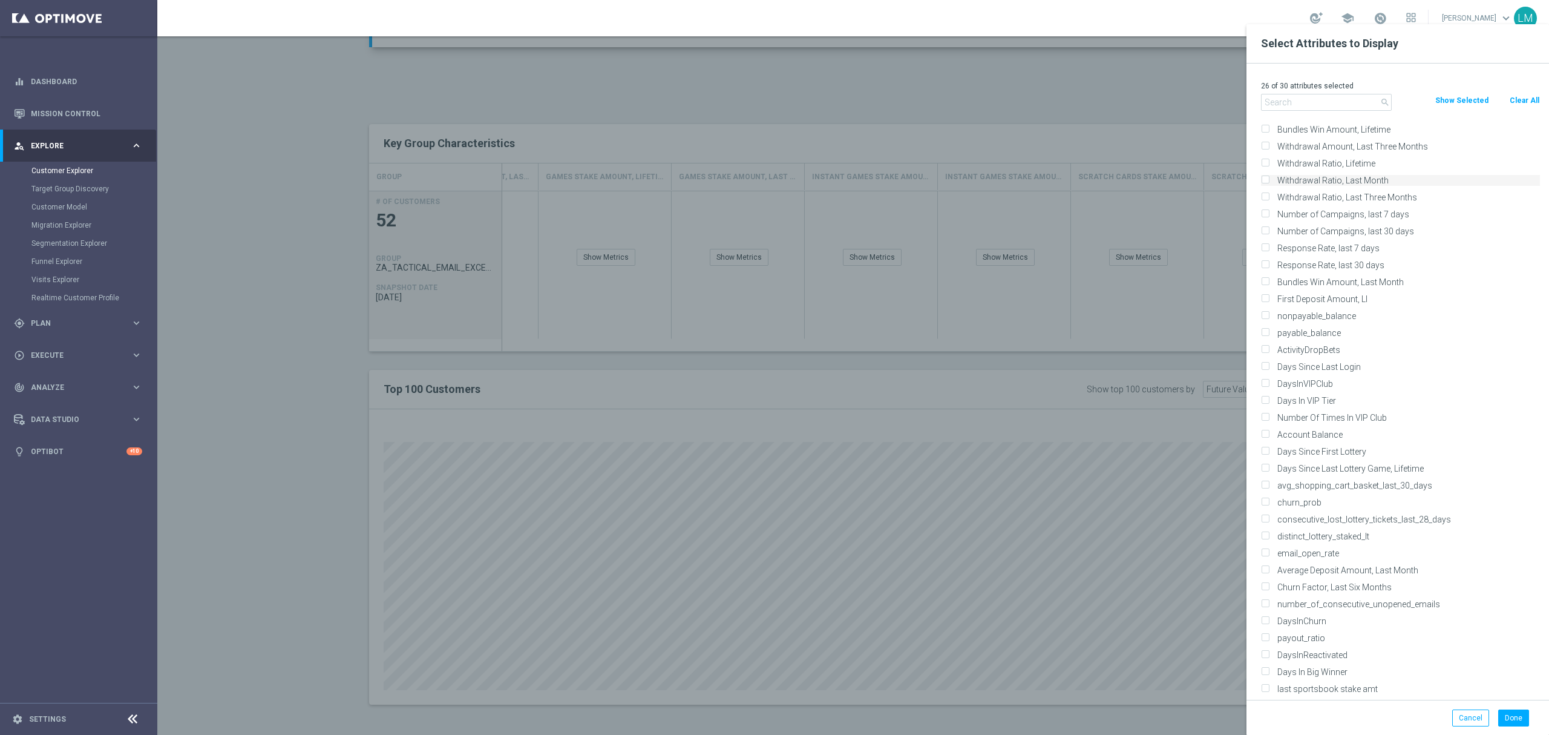
scroll to position [1855, 0]
click at [1276, 100] on input "text" at bounding box center [1326, 102] width 131 height 17
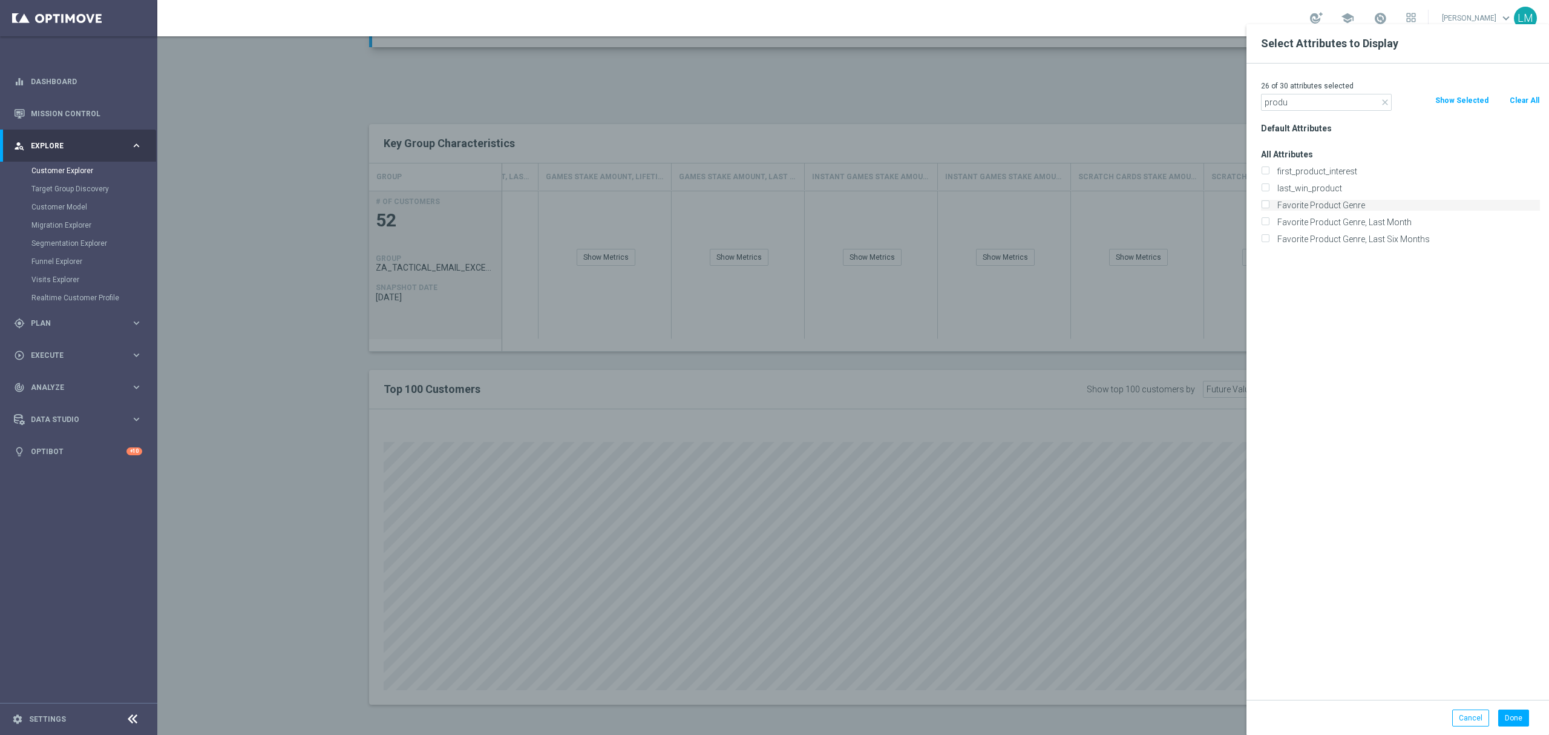
type input "produ"
click at [1352, 201] on label "Favorite Product Genre" at bounding box center [1406, 205] width 267 height 11
click at [1269, 203] on input "Favorite Product Genre" at bounding box center [1265, 207] width 8 height 8
checkbox input "true"
click at [1332, 169] on label "first_product_interest" at bounding box center [1406, 171] width 267 height 11
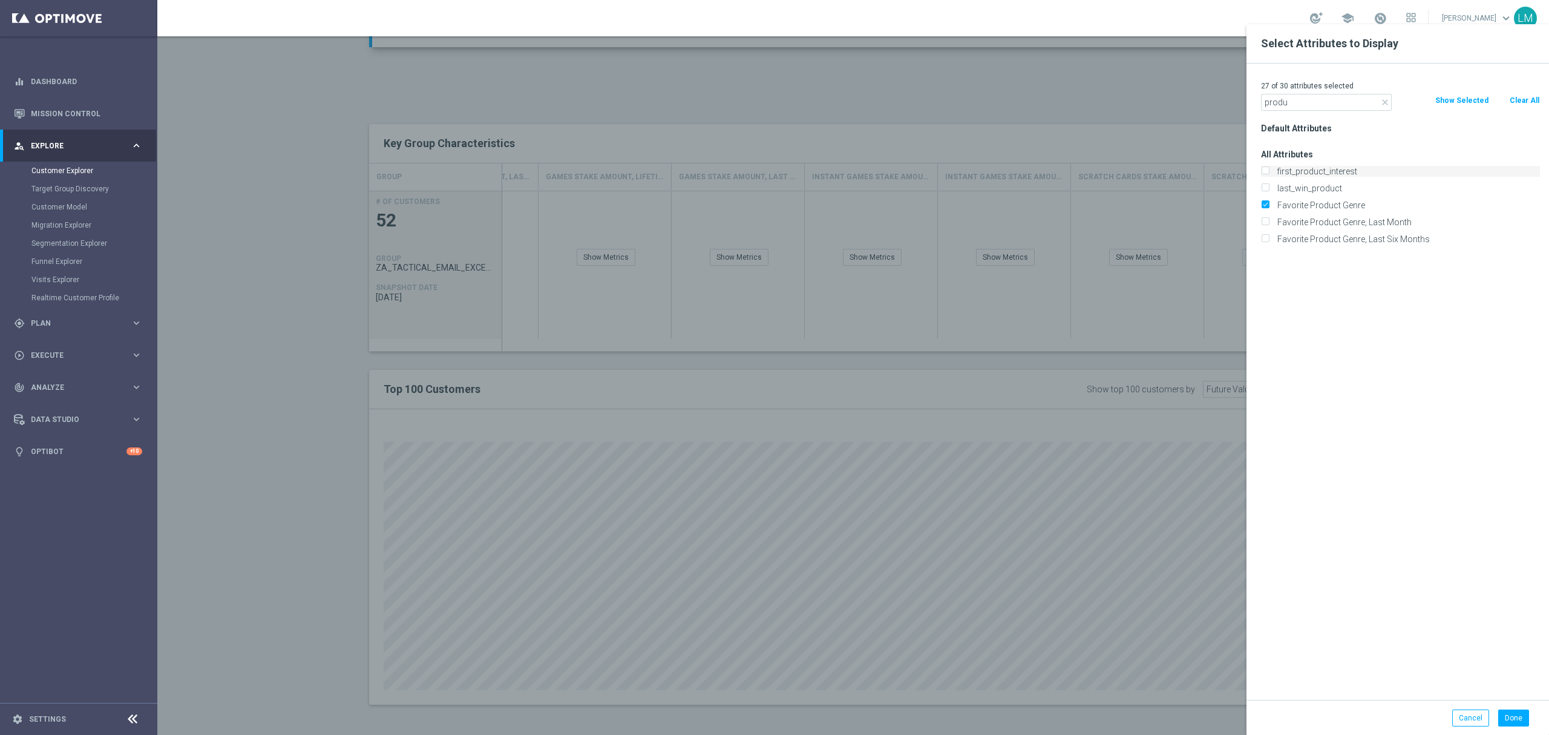
click at [1269, 169] on input "first_product_interest" at bounding box center [1265, 173] width 8 height 8
click at [1331, 169] on label "first_product_interest" at bounding box center [1406, 171] width 267 height 11
click at [1269, 169] on input "first_product_interest" at bounding box center [1265, 173] width 8 height 8
checkbox input "false"
click at [1518, 715] on button "Done" at bounding box center [1513, 717] width 31 height 17
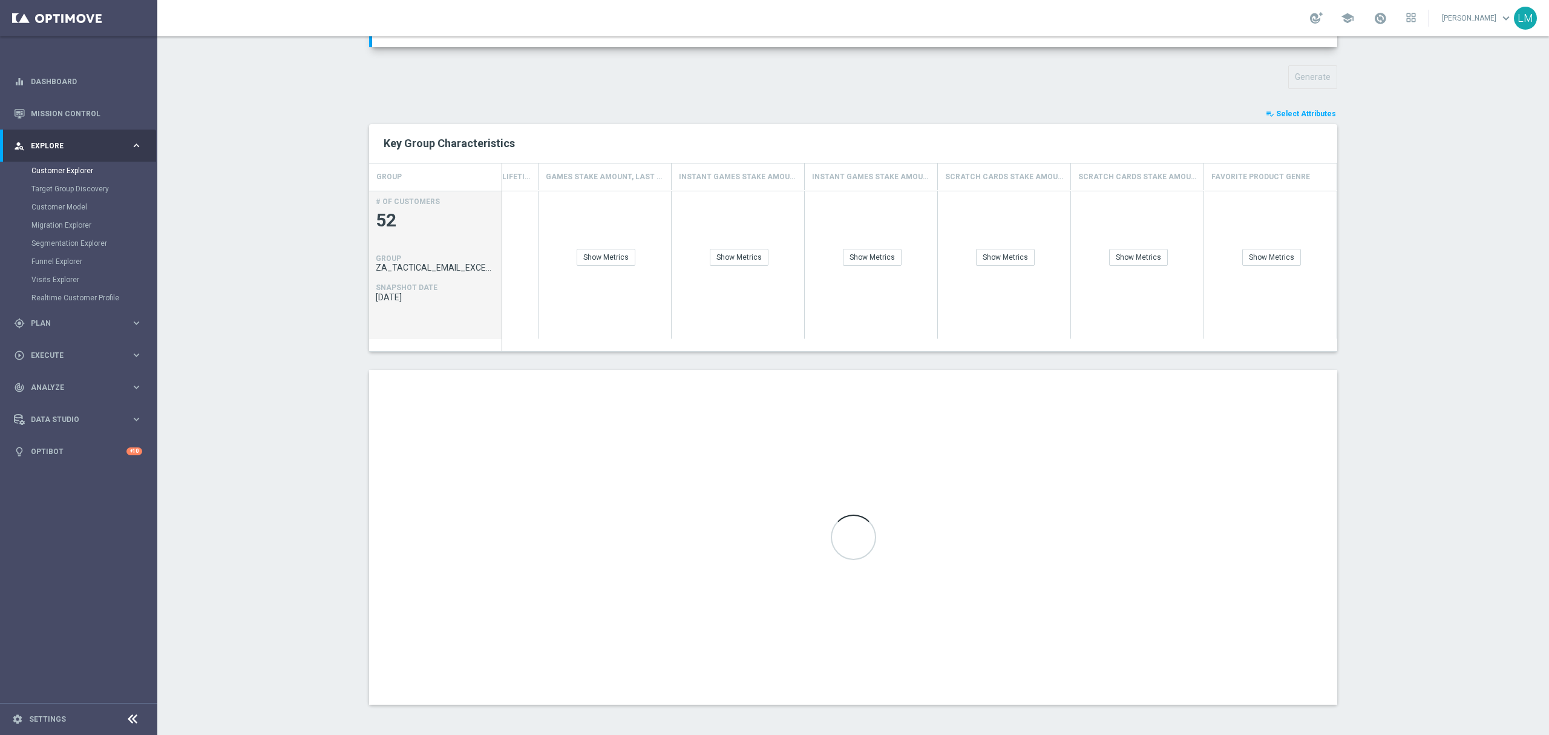
scroll to position [0, 2759]
click at [1297, 259] on div "Show Breakdown" at bounding box center [1277, 257] width 71 height 17
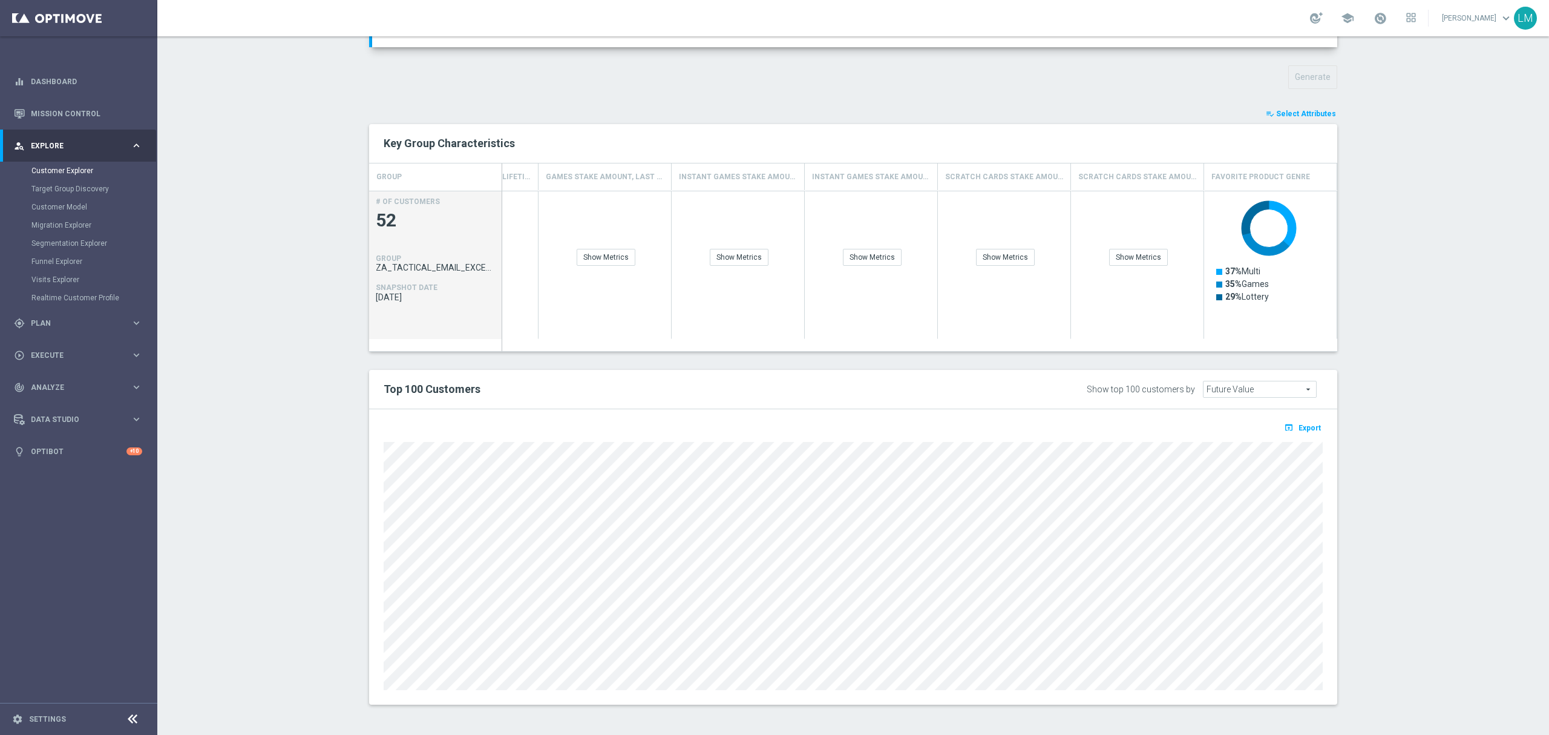
scroll to position [0, 0]
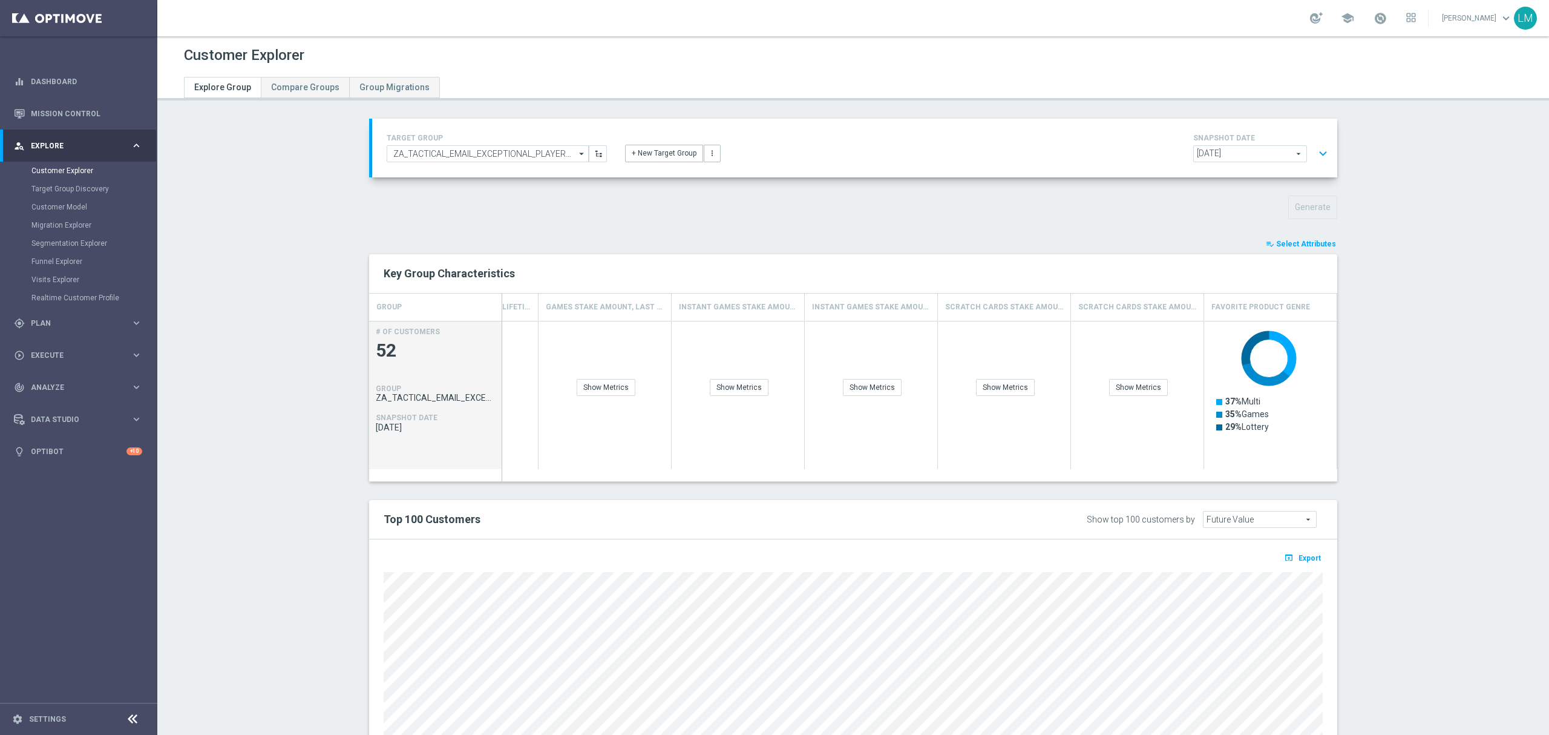
click at [1314, 151] on button "expand_more" at bounding box center [1323, 153] width 18 height 23
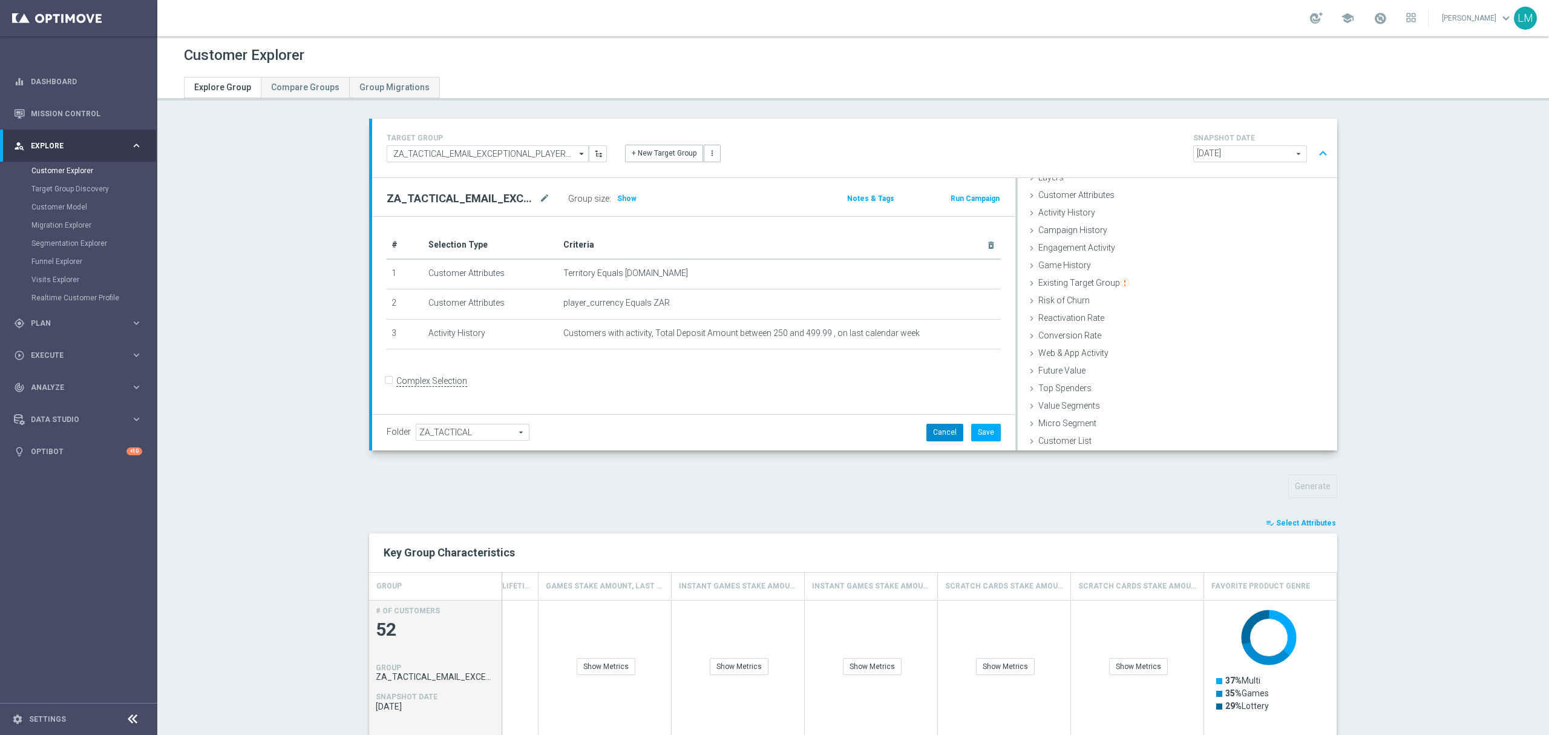
click at [928, 437] on button "Cancel" at bounding box center [944, 432] width 37 height 17
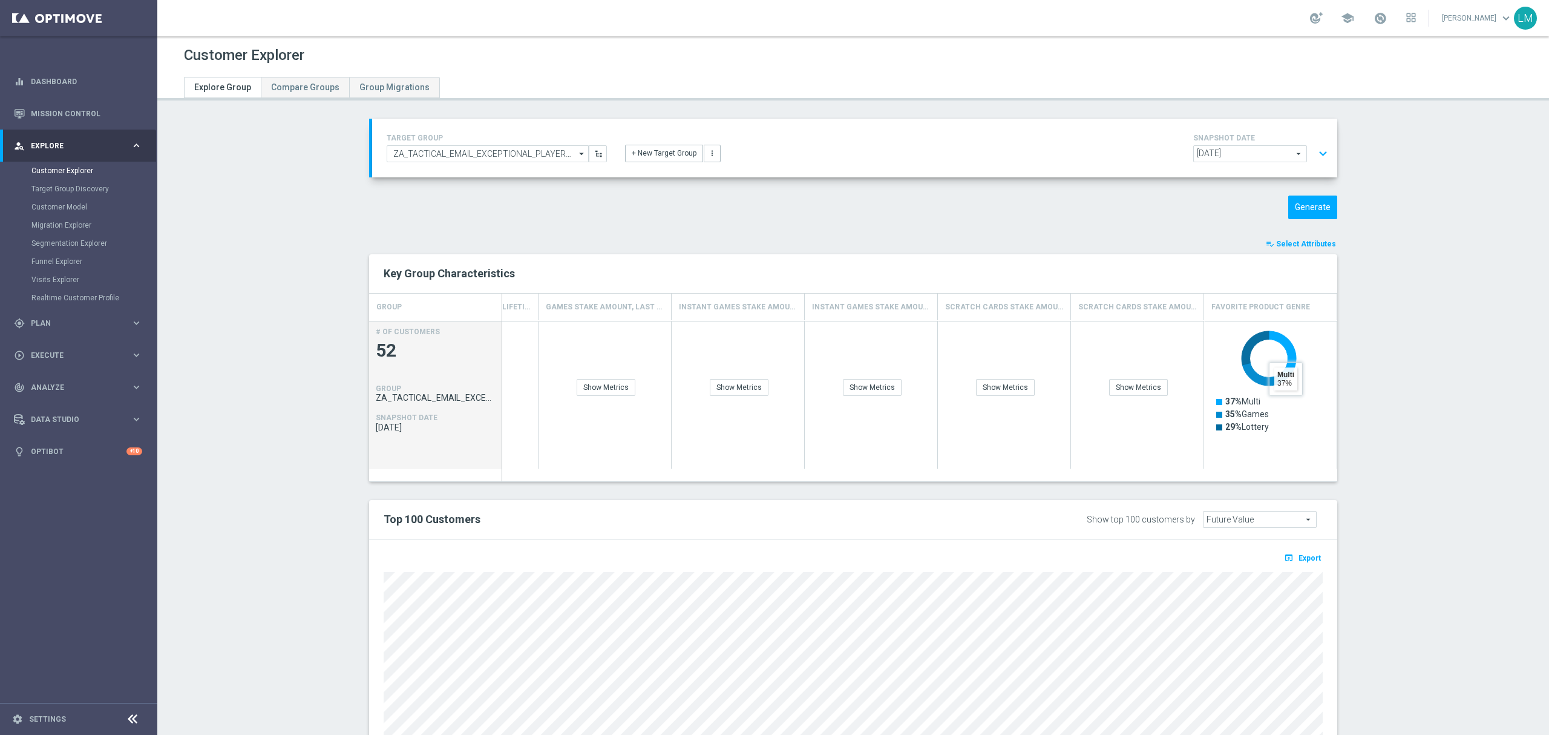
click at [1283, 224] on div "TARGET GROUP ZA_TACTICAL_EMAIL_EXCEPTIONAL_PLAYERS_LAST_WEEK ZA_TACTICAL_EMAIL_…" at bounding box center [853, 486] width 1017 height 734
click at [1295, 211] on button "Generate" at bounding box center [1312, 207] width 49 height 24
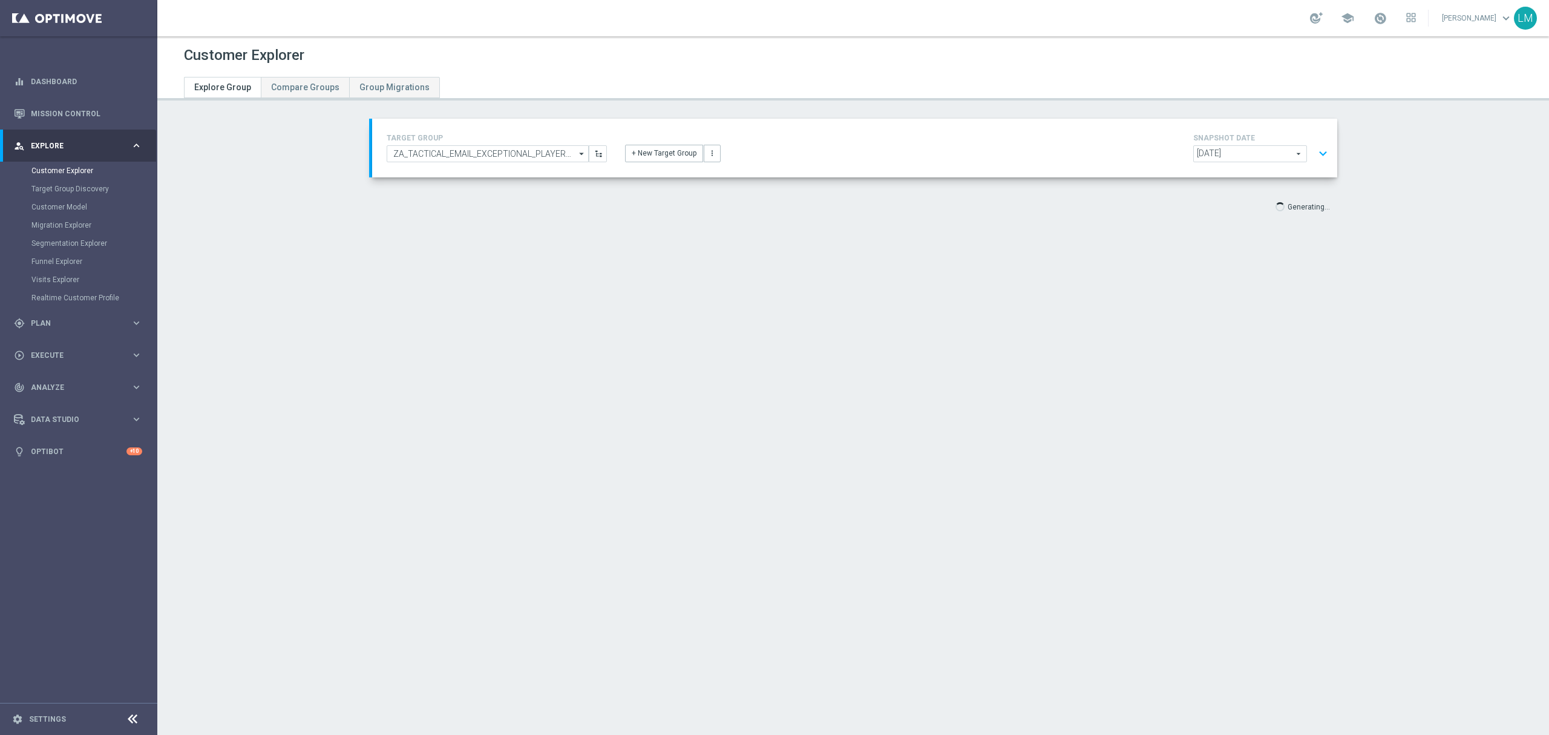
click at [1320, 153] on button "expand_more" at bounding box center [1323, 153] width 18 height 23
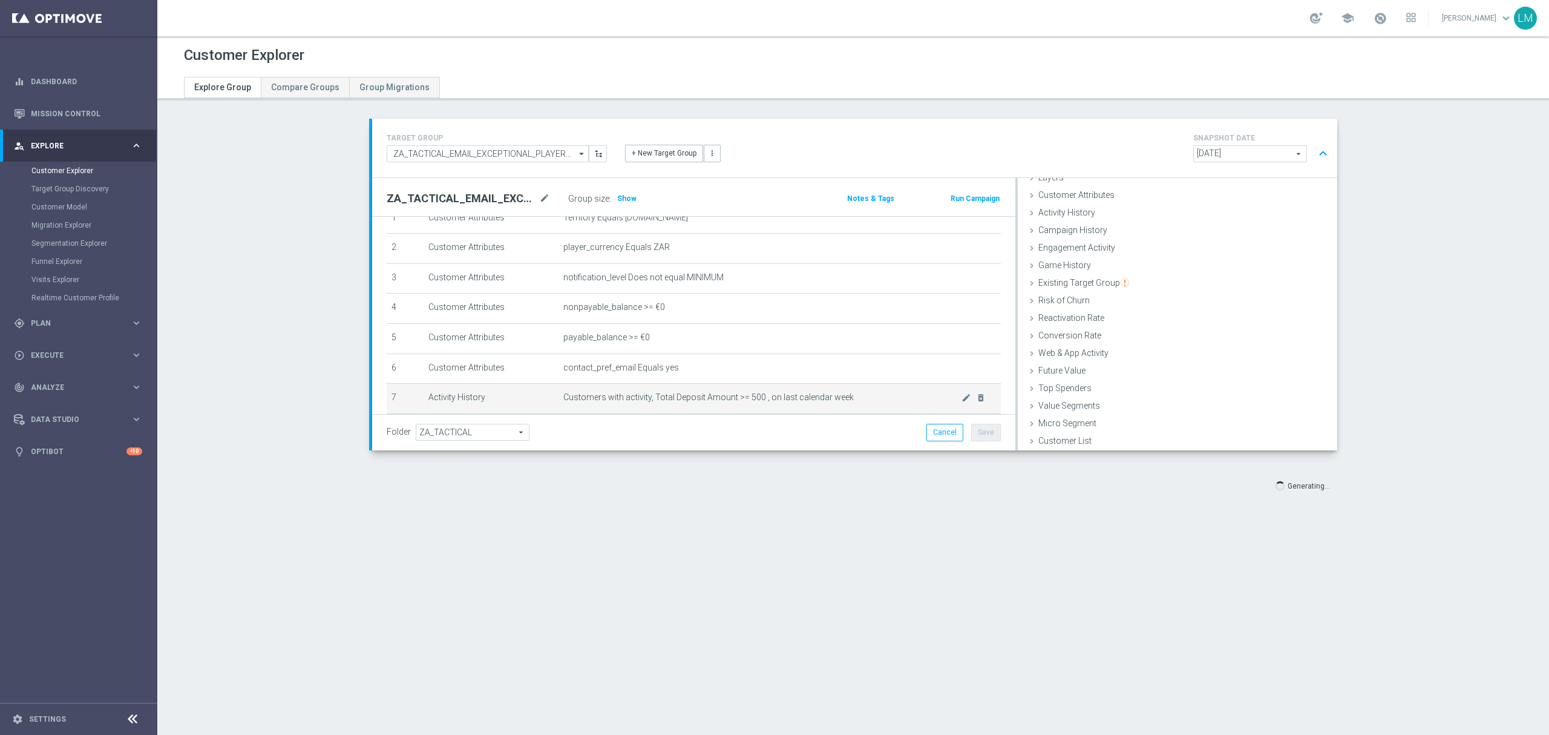
scroll to position [114, 0]
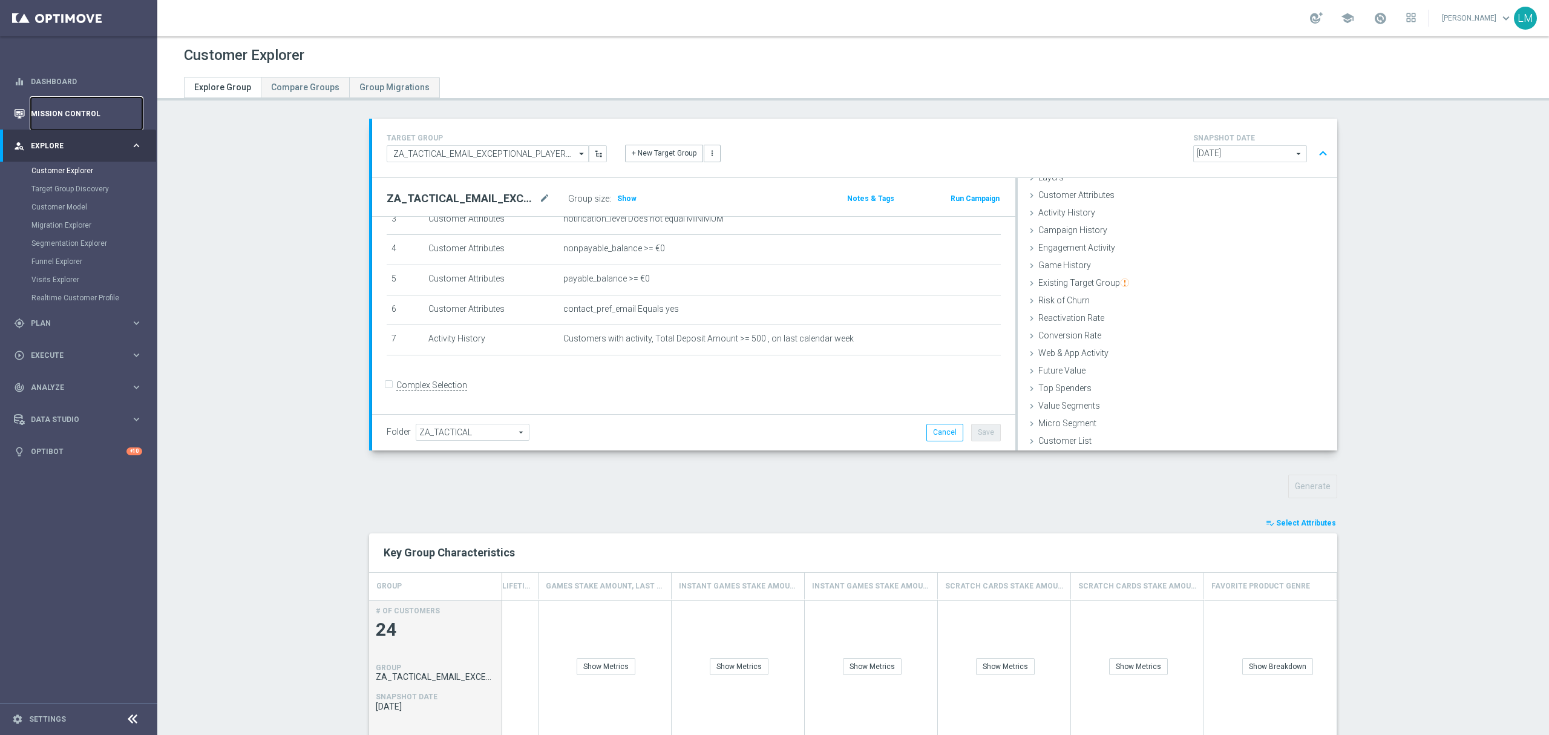
click at [68, 120] on link "Mission Control" at bounding box center [86, 113] width 111 height 32
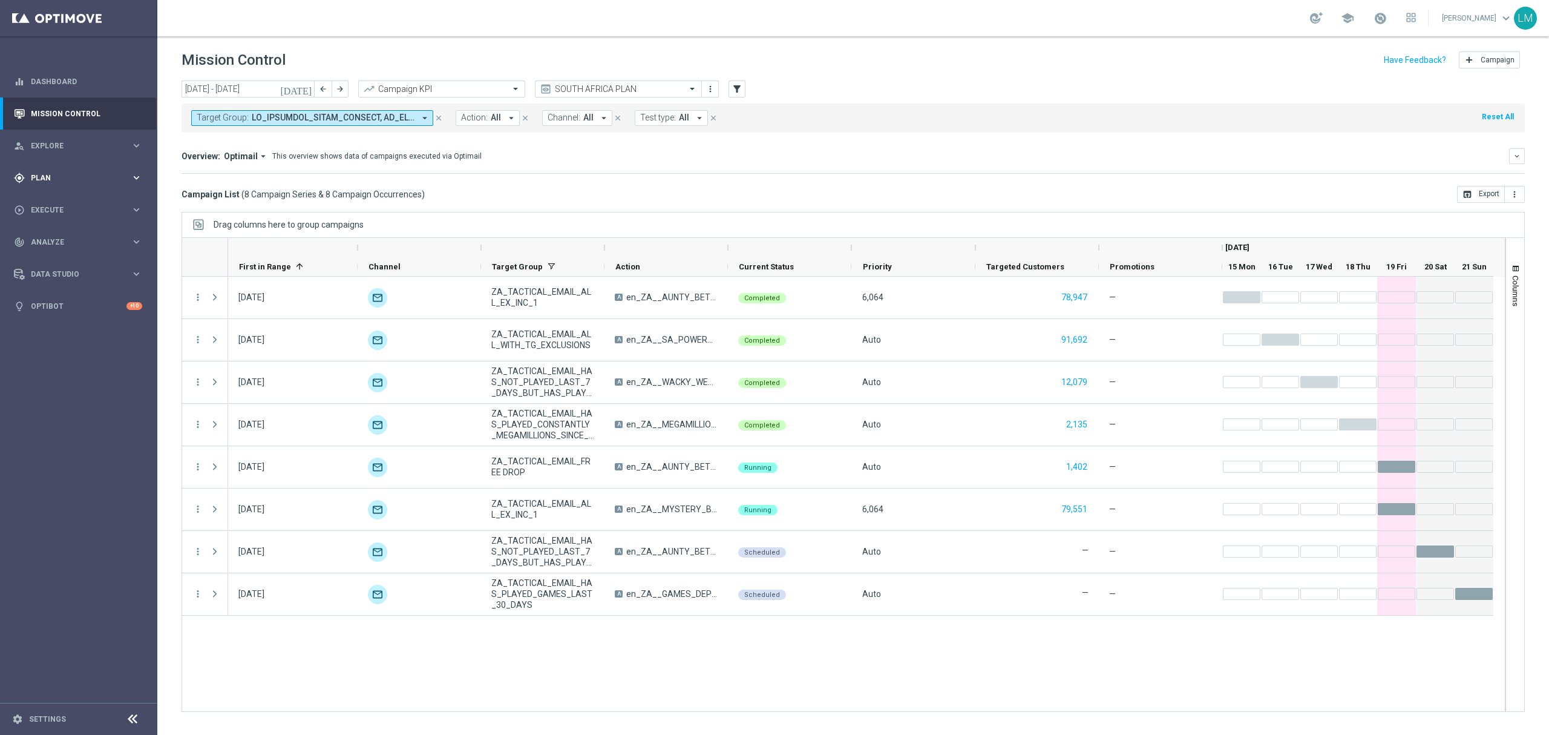
click at [109, 175] on span "Plan" at bounding box center [81, 177] width 100 height 7
click at [83, 205] on link "Target Groups" at bounding box center [78, 203] width 94 height 10
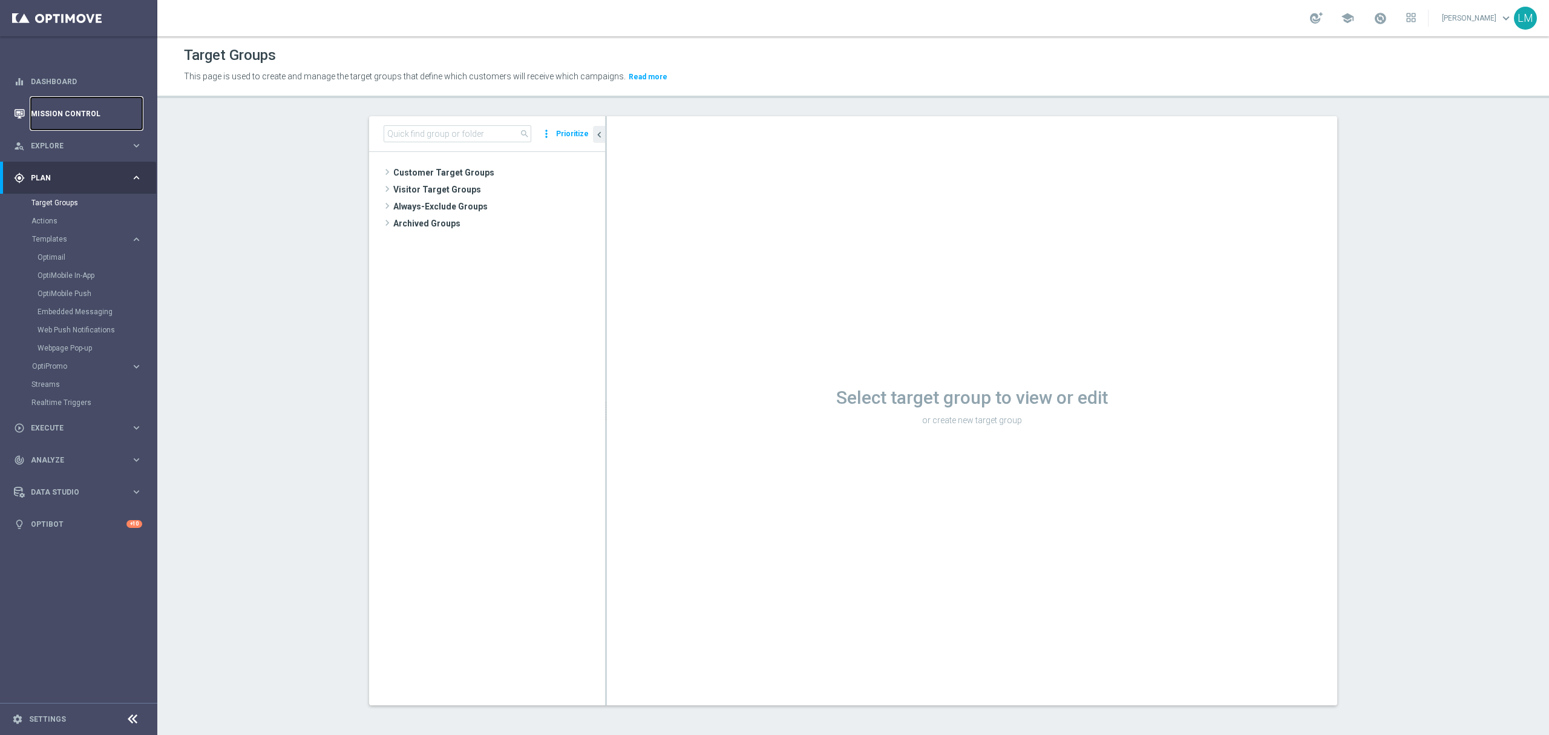
click at [49, 114] on link "Mission Control" at bounding box center [86, 113] width 111 height 32
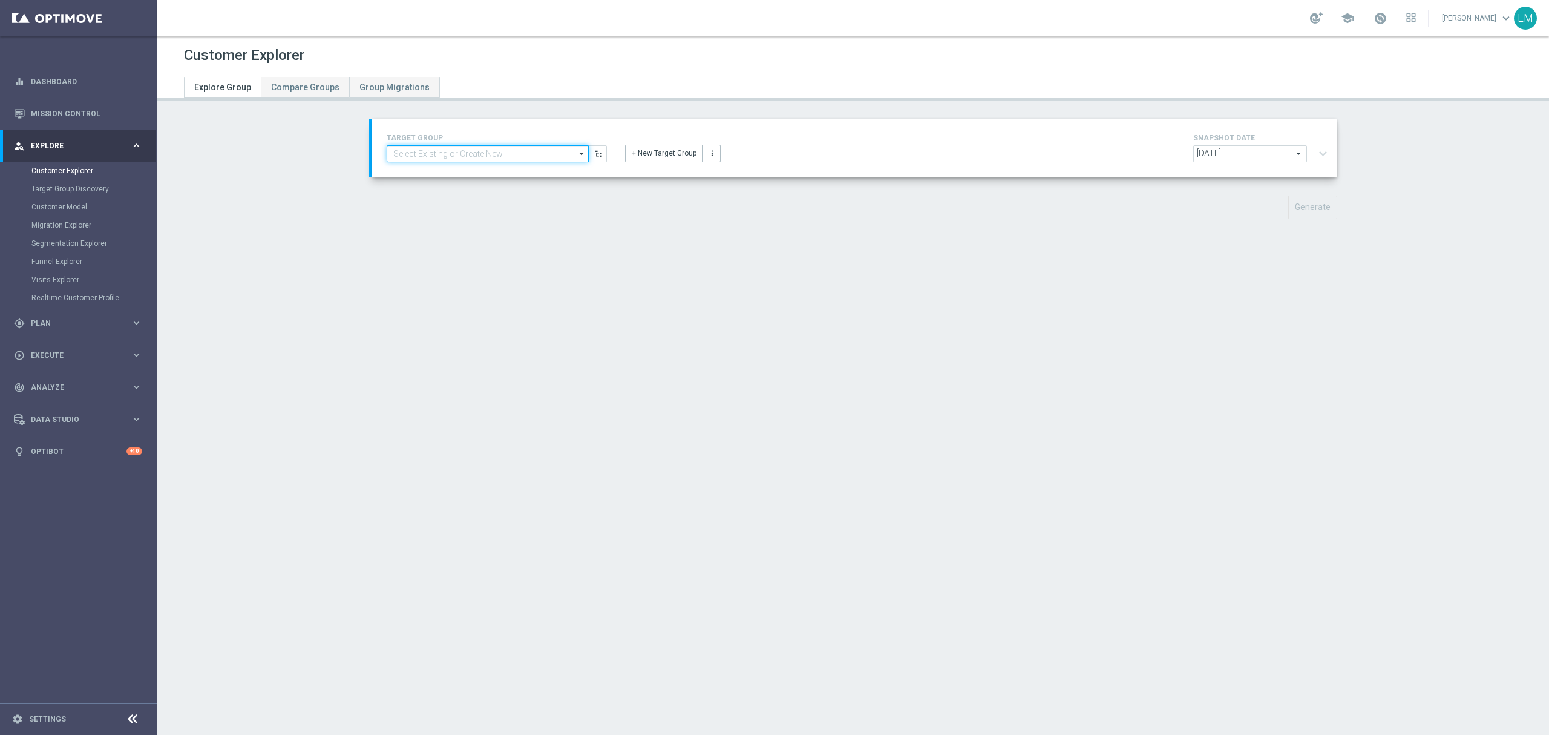
click at [437, 161] on input at bounding box center [488, 153] width 202 height 17
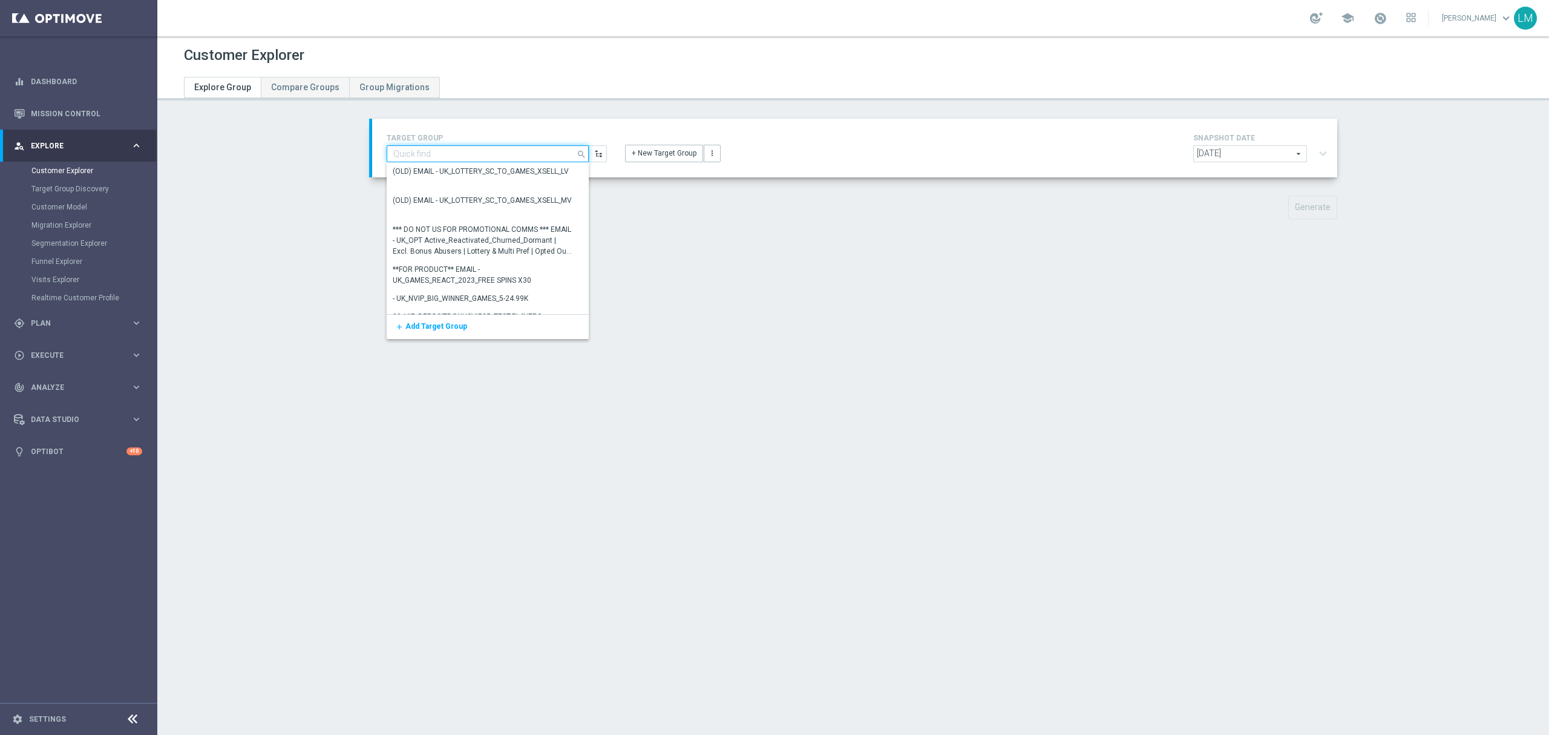
paste input "en_ZA__WACKY_WEDNESDAY_SEPTEMBER25_REMINDER3__ALL_EMA_TAC_LT"
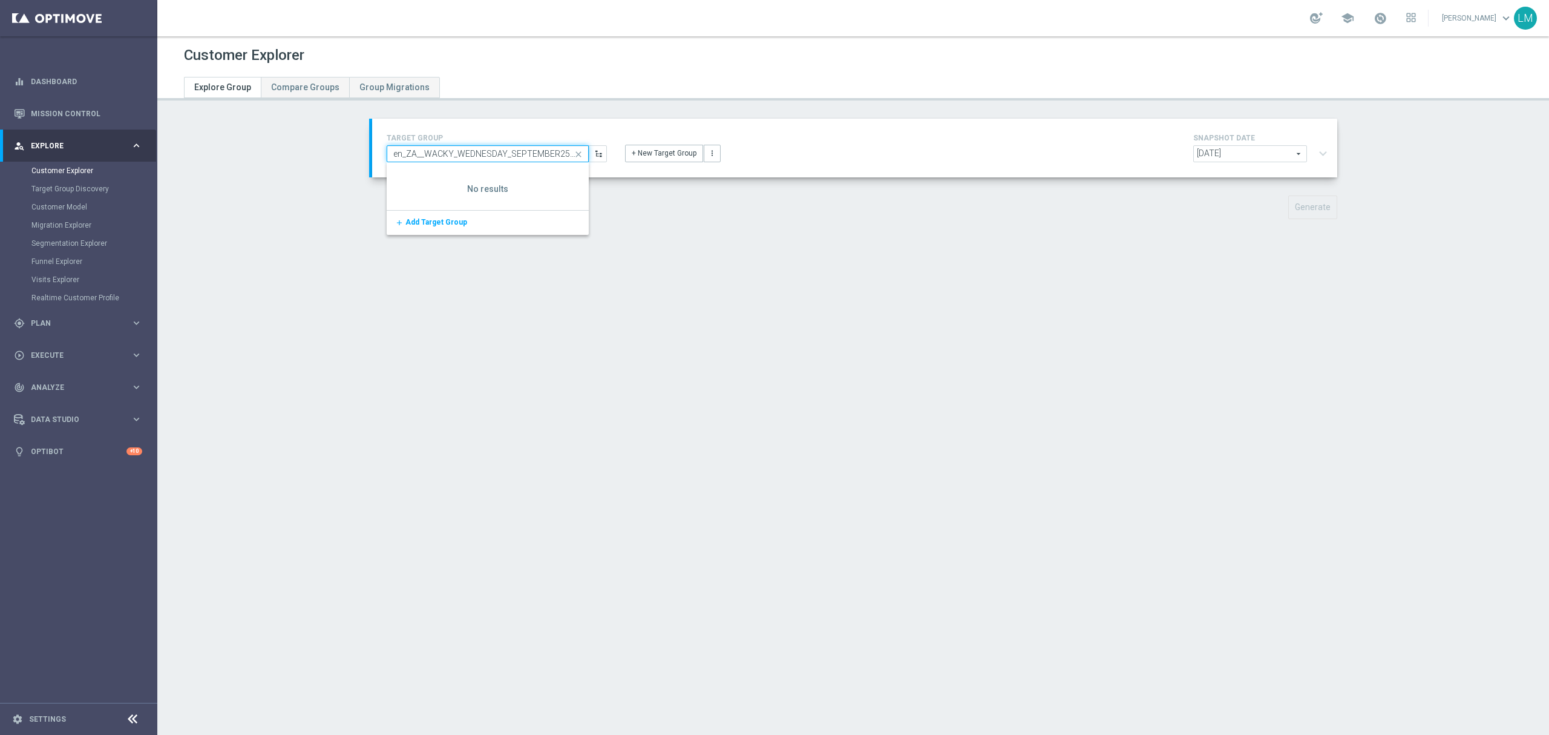
scroll to position [0, 114]
type input "en_ZA__WACKY_WEDNESDAY_SEPTEMBER25_REMINDER3__ALL_EMA_TAC_LT"
click at [725, 217] on div "Generate" at bounding box center [853, 207] width 986 height 24
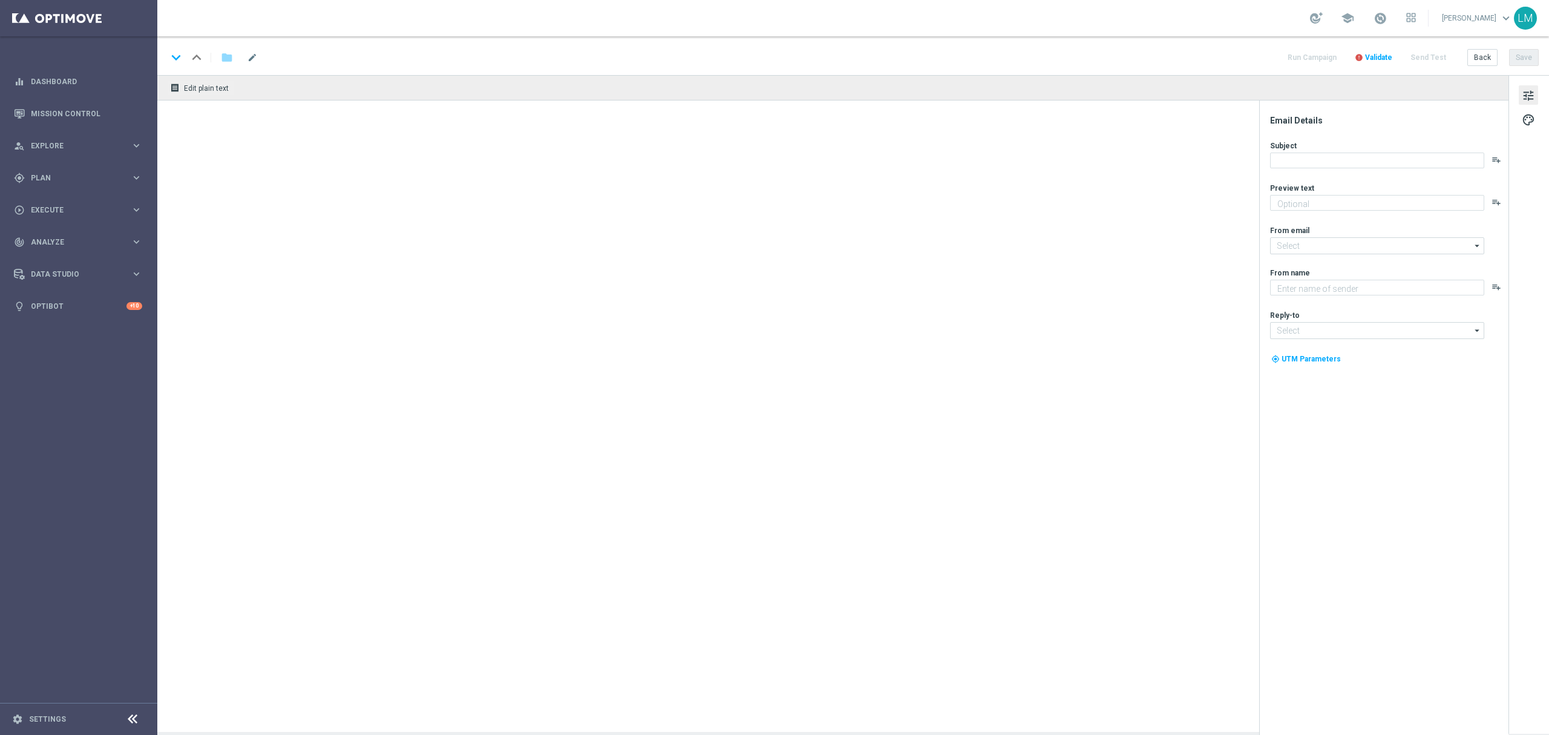
type textarea "Time to prowl for some big wins!"
type input "[EMAIL_ADDRESS][DOMAIN_NAME]"
type textarea "Lottoland"
type input "support@lottoland.co.za"
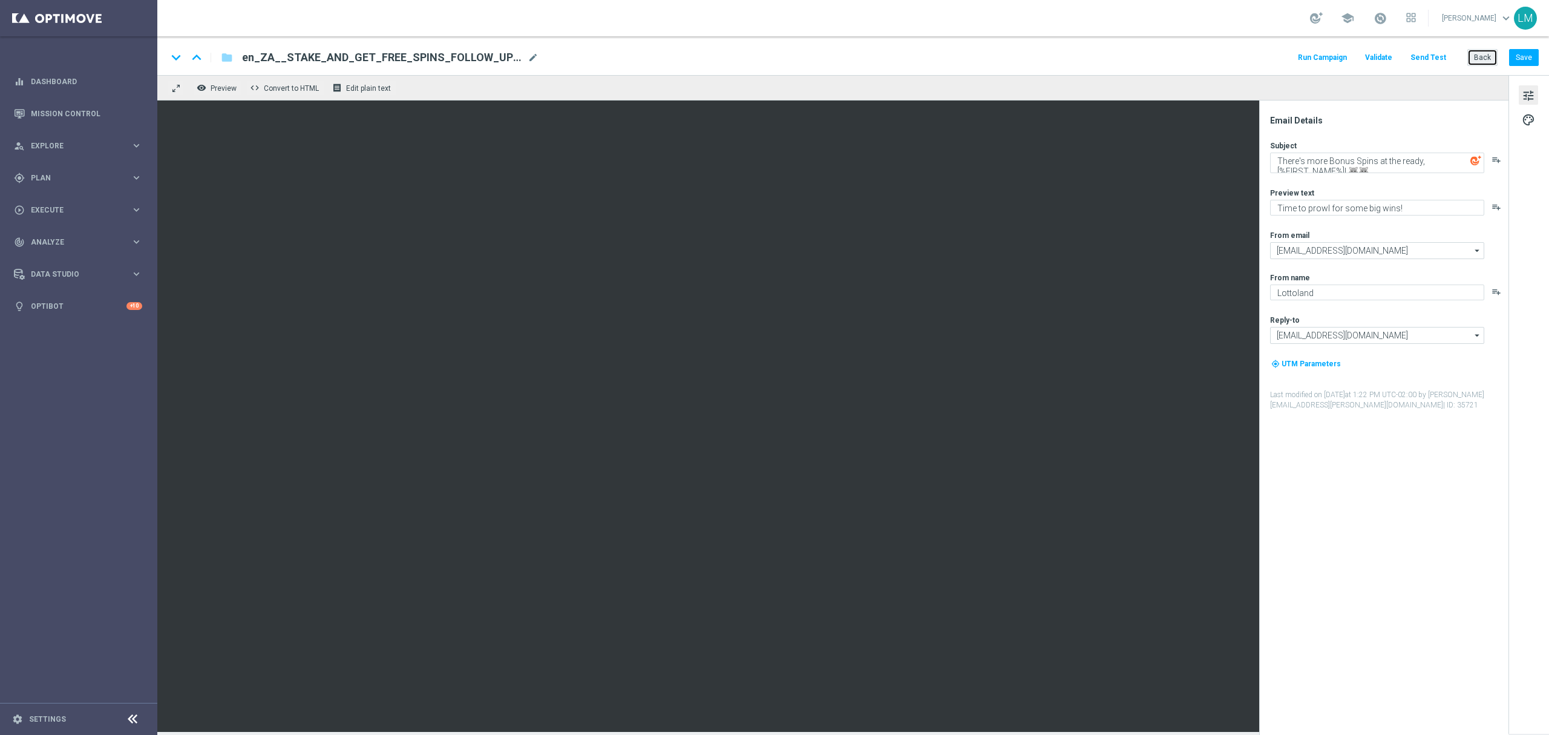
click at [1489, 54] on button "Back" at bounding box center [1482, 57] width 30 height 17
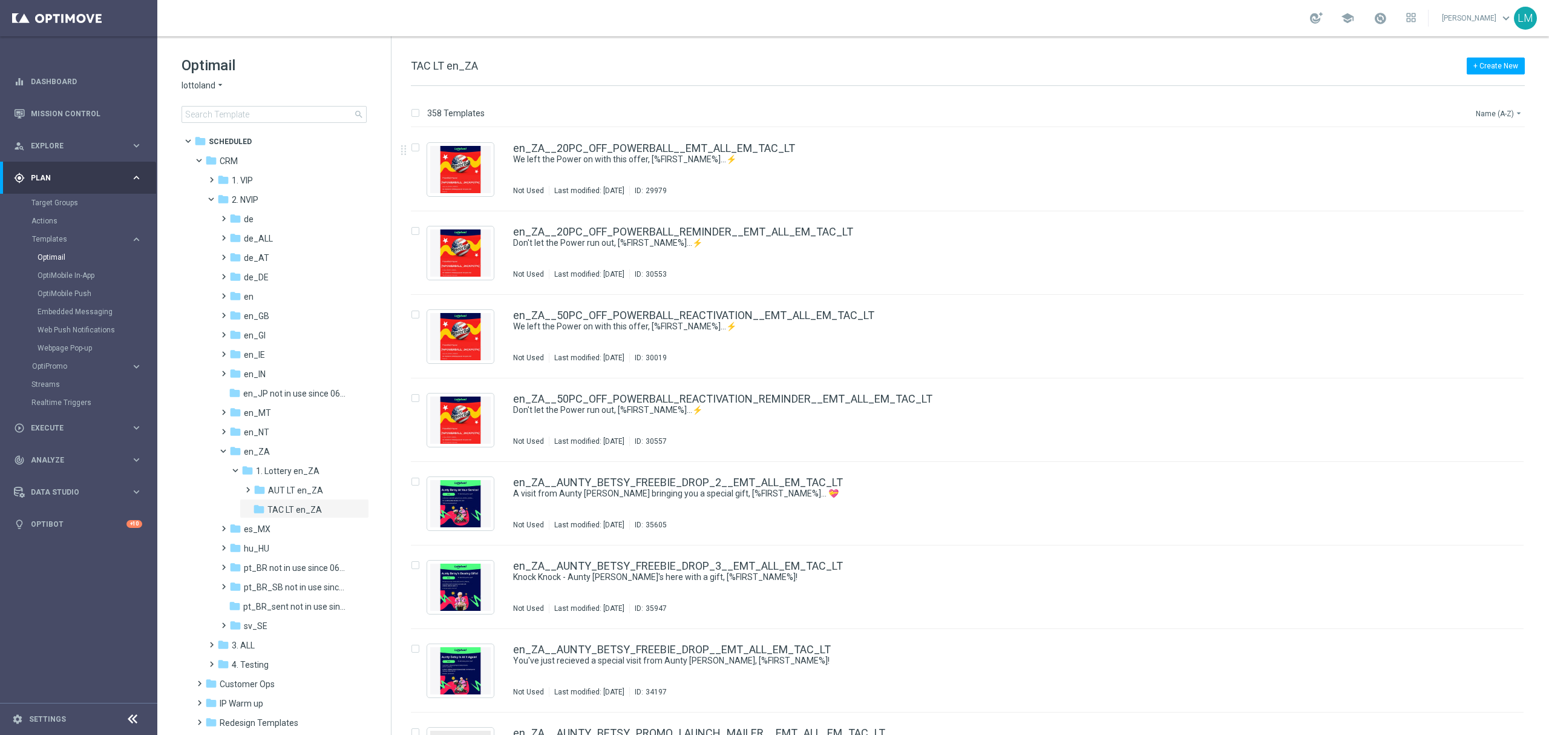
click at [1489, 112] on button "Name (A-Z) arrow_drop_down" at bounding box center [1500, 113] width 50 height 15
click at [1494, 163] on span "Date Modified (Newest)" at bounding box center [1478, 167] width 81 height 8
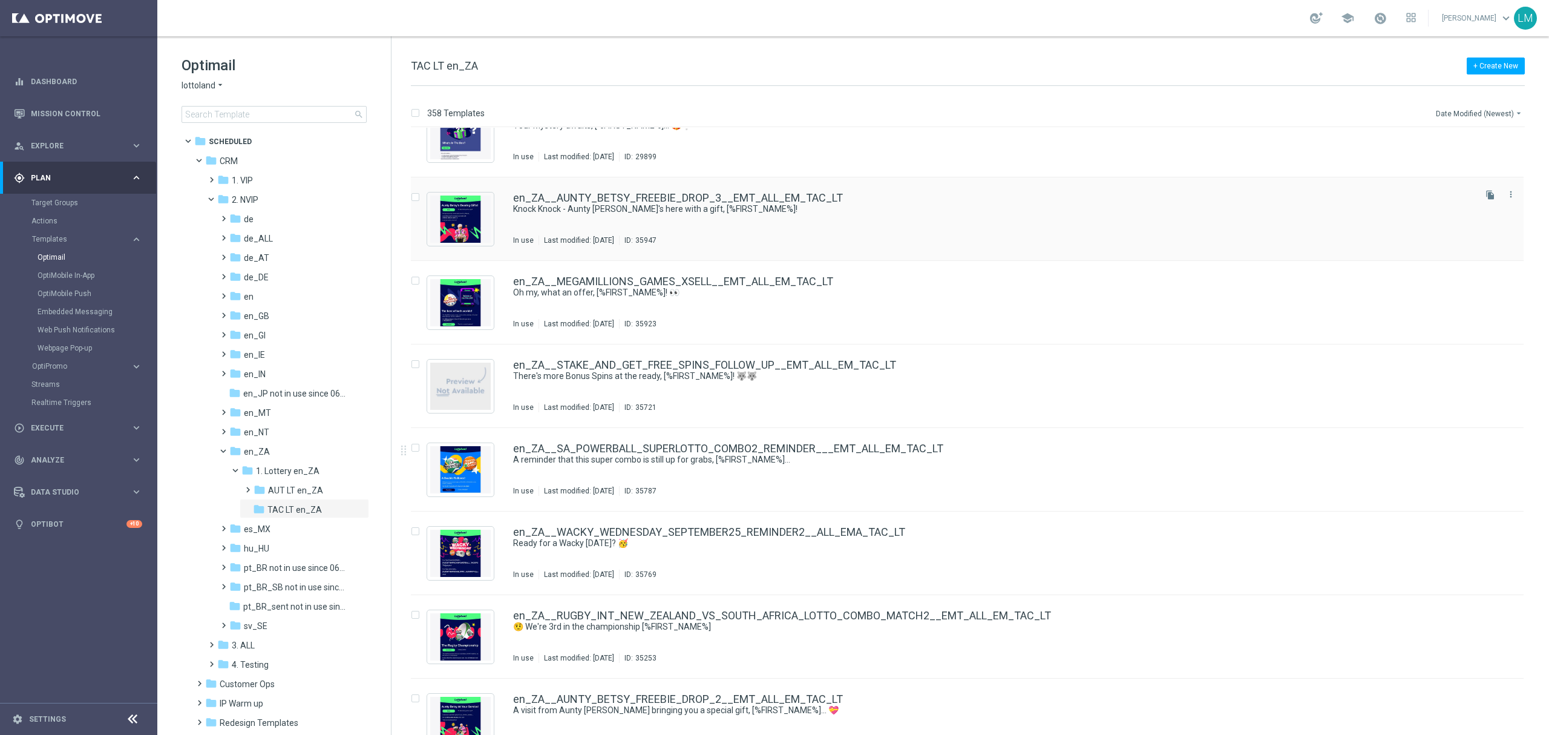
scroll to position [242, 0]
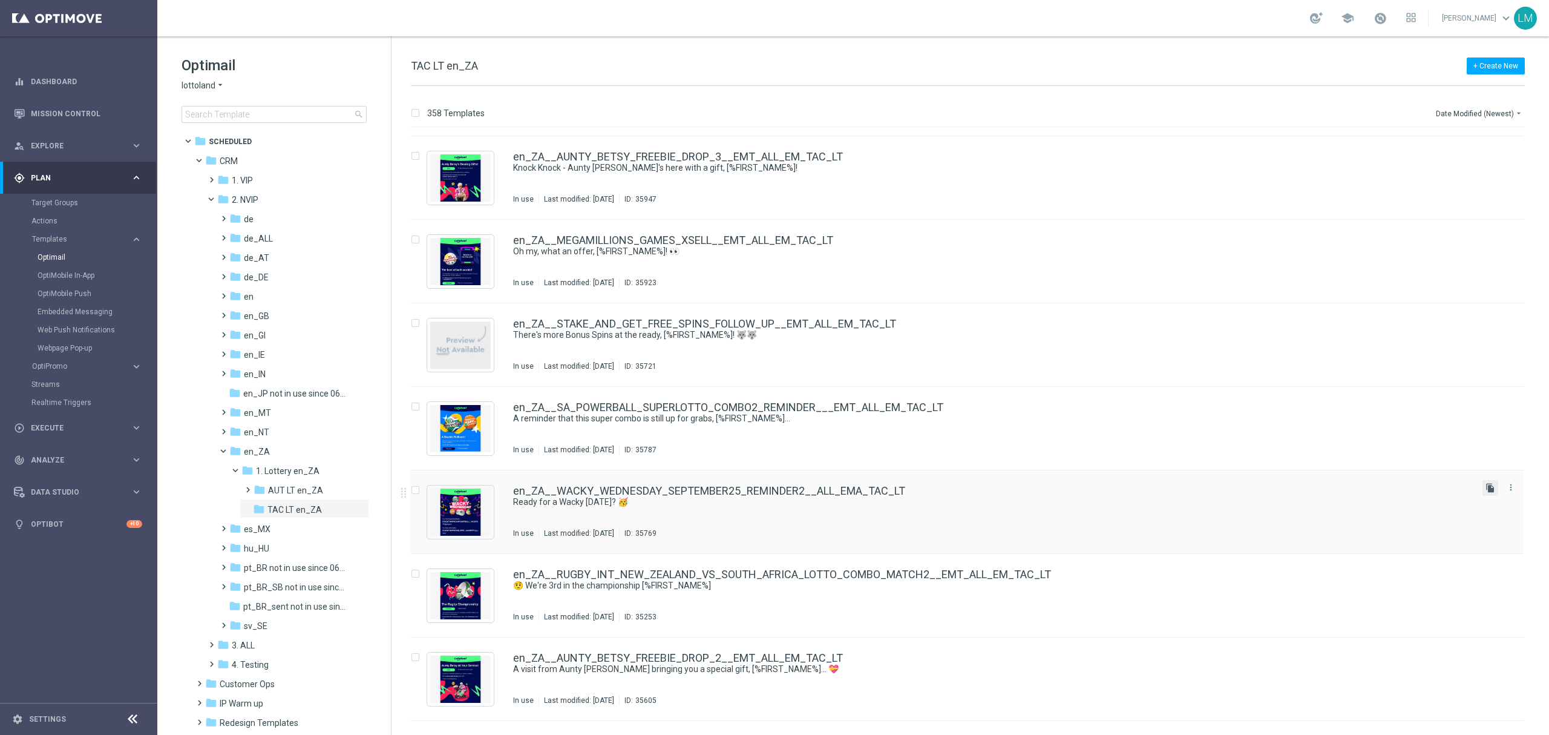
click at [1489, 489] on icon "file_copy" at bounding box center [1491, 488] width 10 height 10
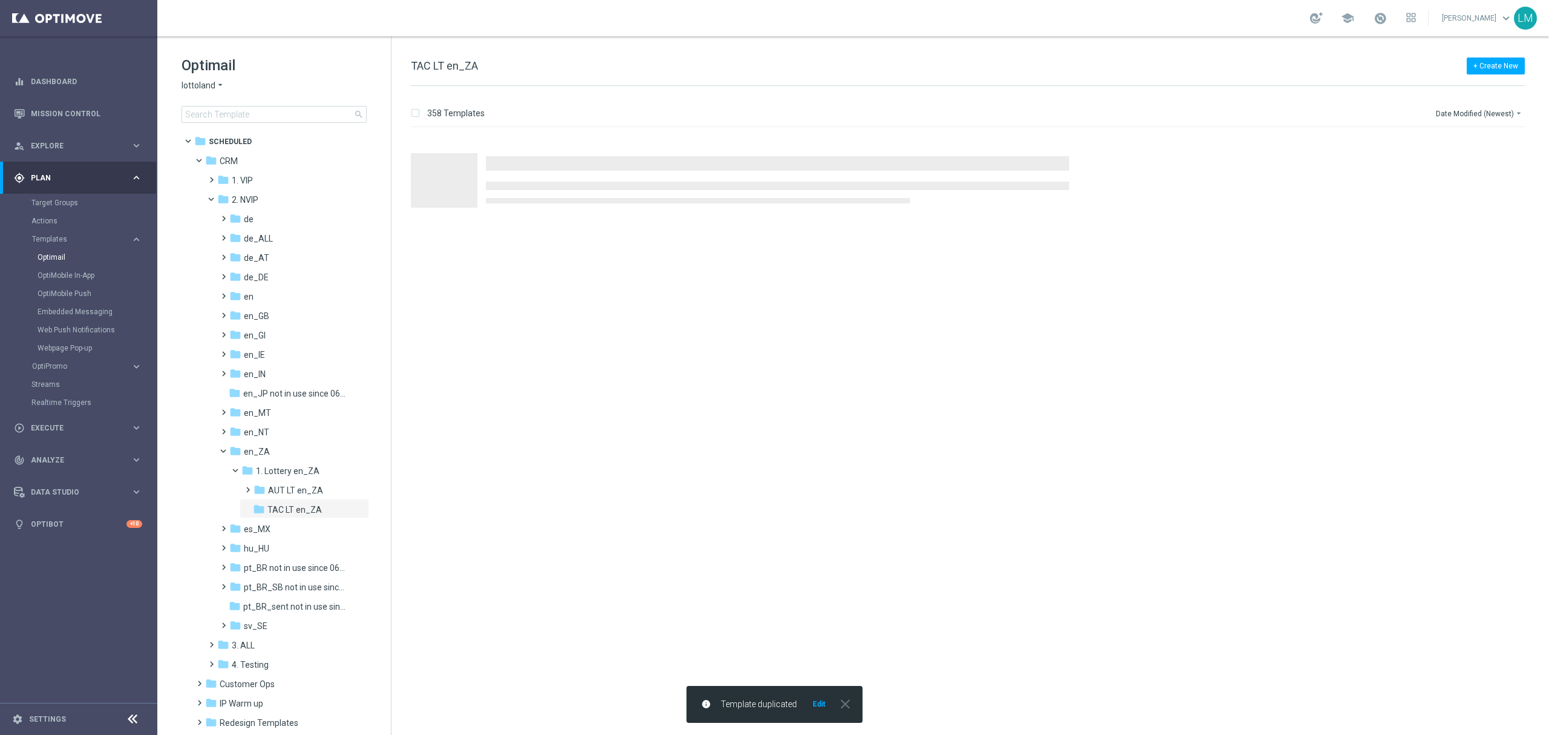
scroll to position [0, 0]
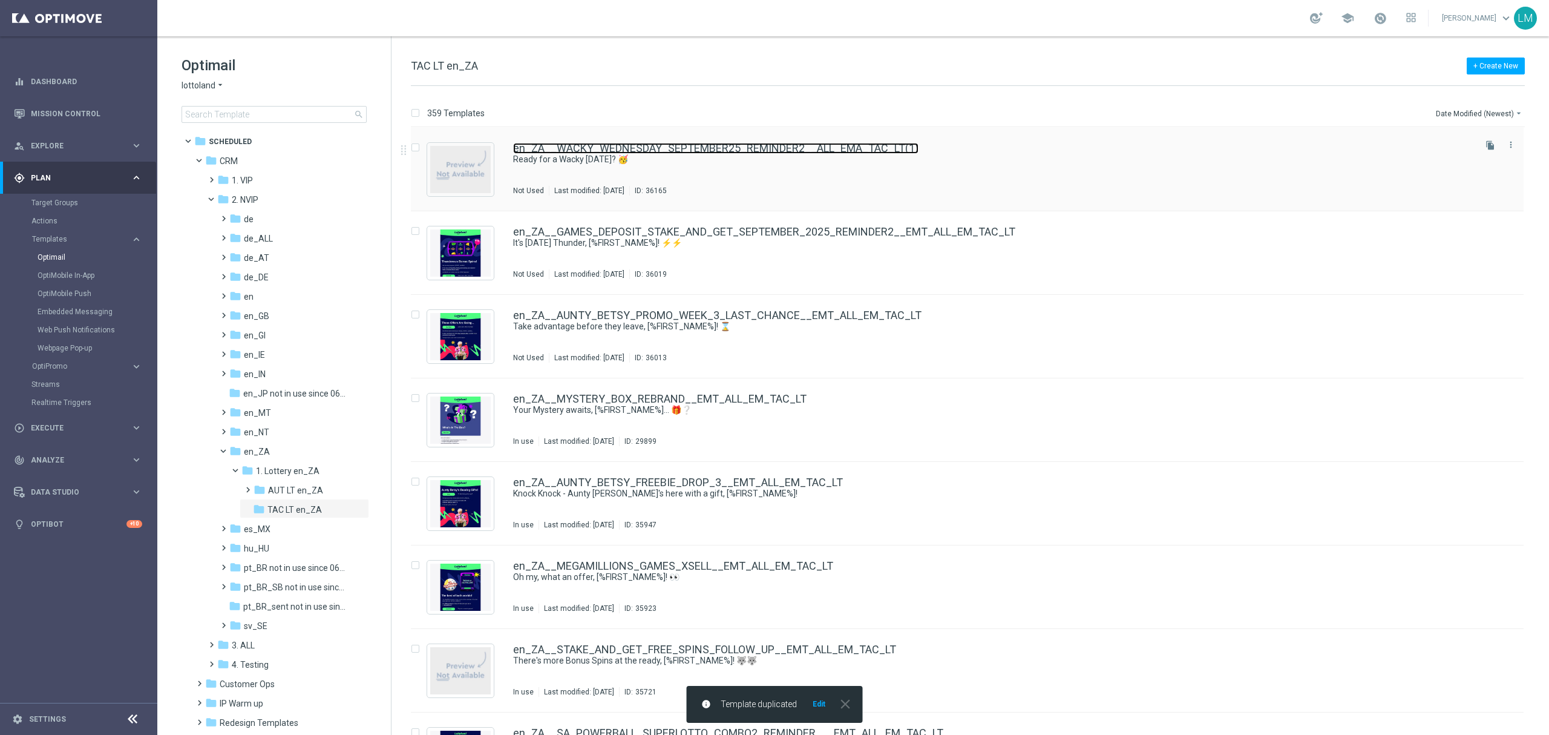
click at [637, 149] on link "en_ZA__WACKY_WEDNESDAY_SEPTEMBER25_REMINDER2__ALL_EMA_TAC_LT(1)" at bounding box center [715, 148] width 405 height 11
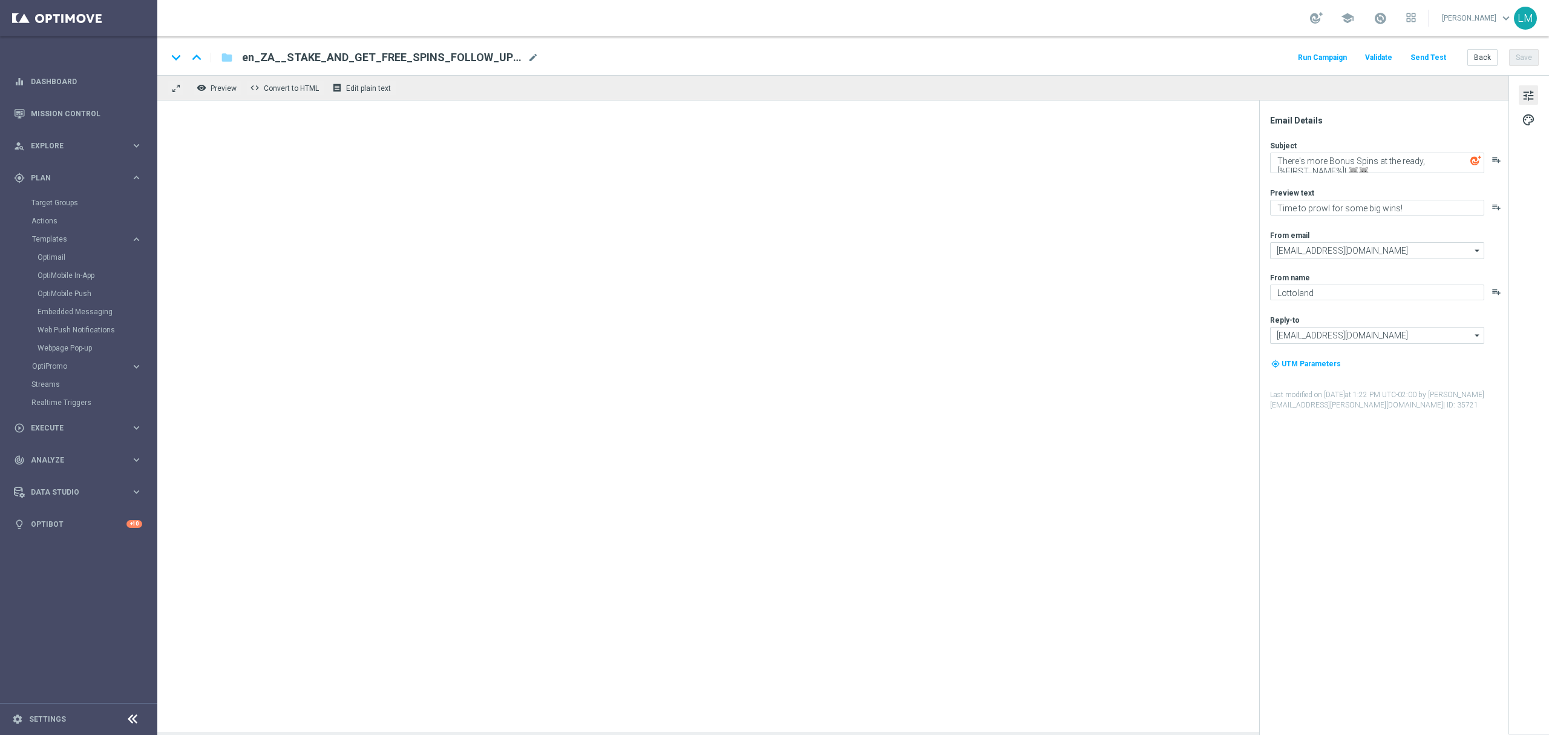
type textarea "Ready for a Wacky Wednesday? 🥳"
type textarea "Midweek madness as it's best..."
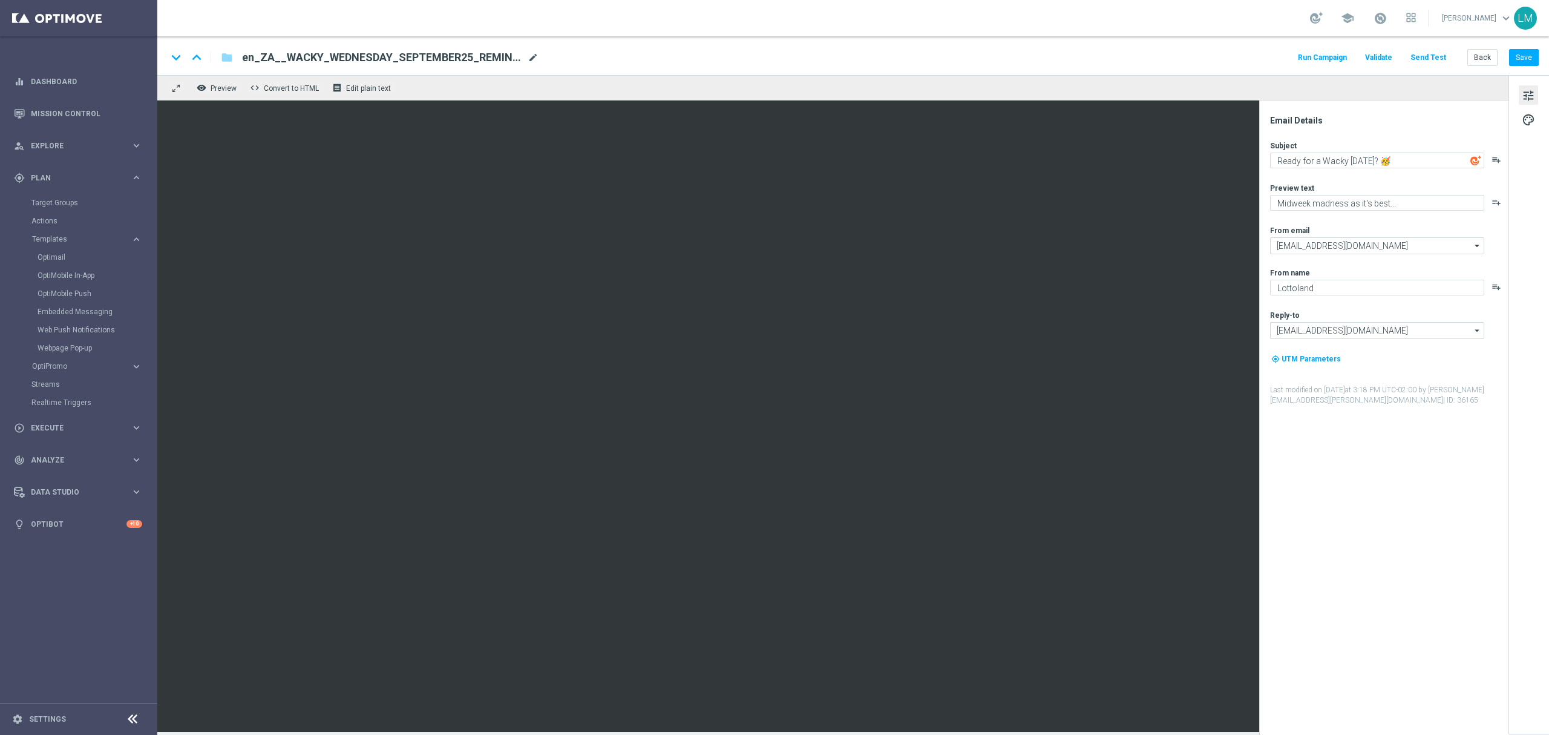
click at [533, 59] on span "mode_edit" at bounding box center [533, 57] width 11 height 11
paste input "3__ALL_EMA_TAC_LT"
click at [533, 61] on input "en_ZA__WACKY_WEDNESDAY_SEPTEMBER25_REMINDER3__ALL_EMA_TAC_LT" at bounding box center [392, 58] width 300 height 16
type input "en_ZA__WACKY_WEDNESDAY_SEPTEMBER25_REMINDER3__ALL_EMA_TAC_LT"
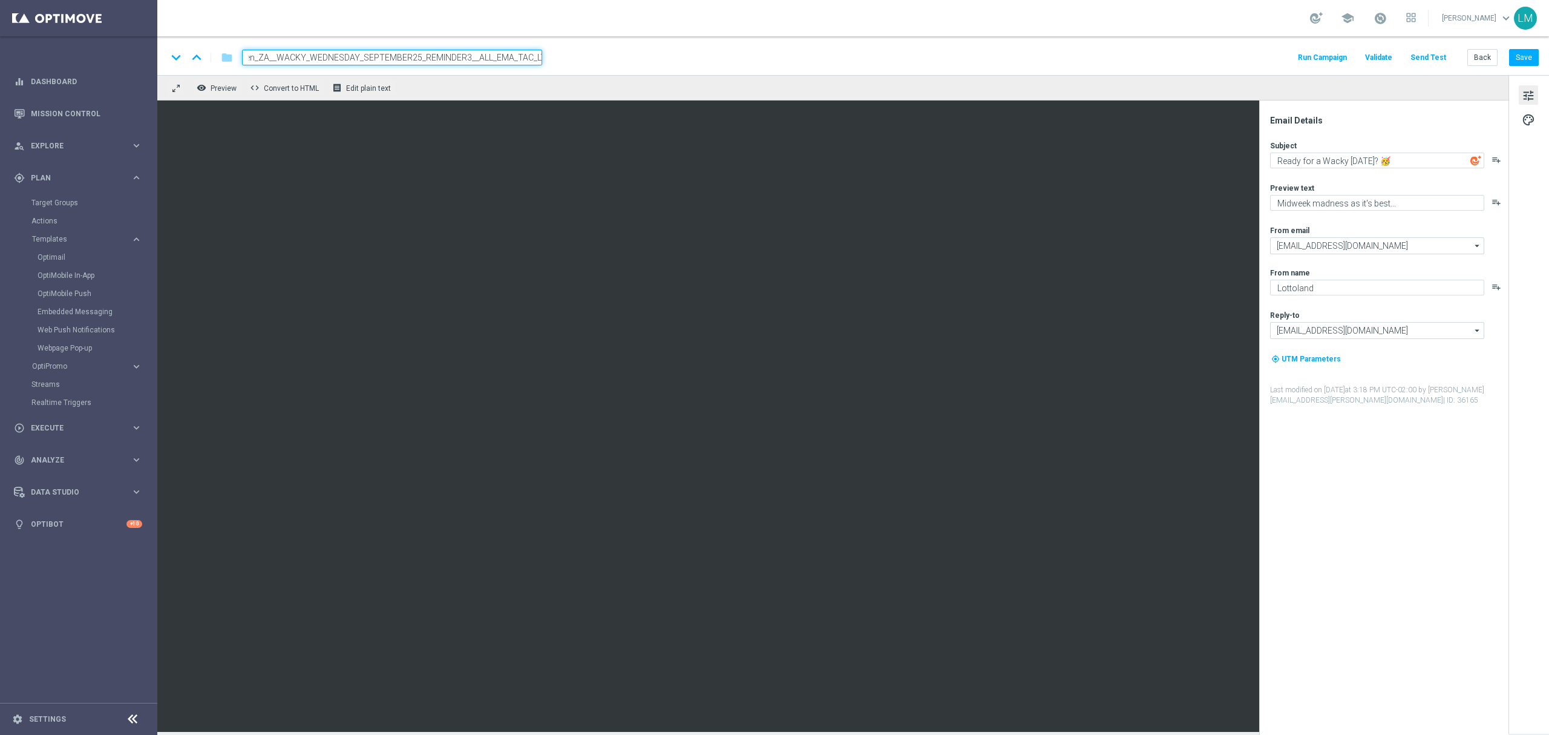
click at [526, 78] on div "remove_red_eye Preview code Convert to HTML receipt Edit plain text" at bounding box center [832, 87] width 1351 height 25
click at [522, 58] on input "en_ZA__WACKY_WEDNESDAY_SEPTEMBER25_REMINDER3__ALL_EMA_TAC_LT" at bounding box center [392, 58] width 300 height 16
click at [519, 88] on div "remove_red_eye Preview code Convert to HTML receipt Edit plain text" at bounding box center [832, 87] width 1351 height 25
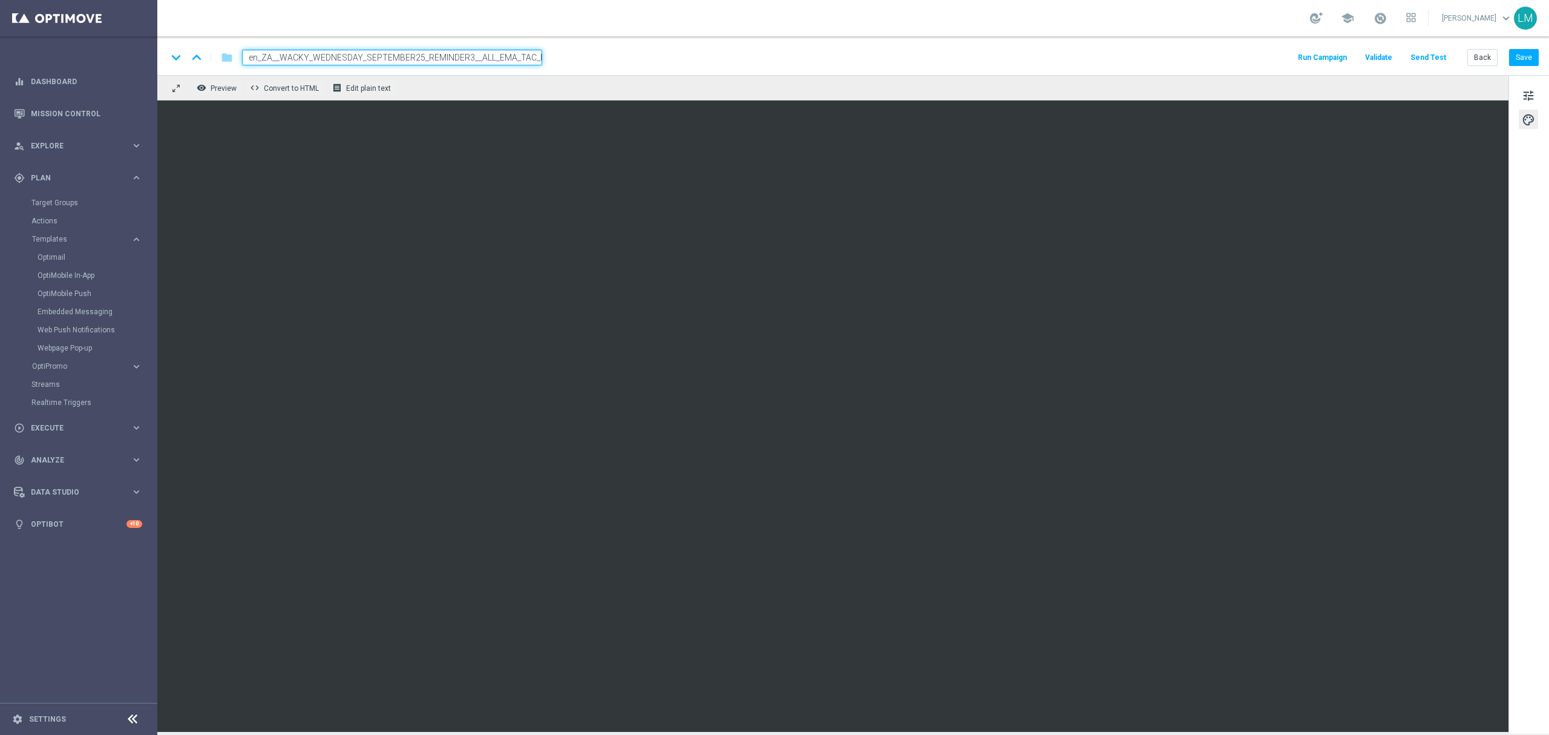
click at [512, 92] on div "remove_red_eye Preview code Convert to HTML receipt Edit plain text" at bounding box center [832, 87] width 1351 height 25
click at [516, 53] on input "en_ZA__WACKY_WEDNESDAY_SEPTEMBER25_REMINDER3__ALL_EMA_TAC_LT" at bounding box center [392, 58] width 300 height 16
click at [514, 88] on div "remove_red_eye Preview code Convert to HTML receipt Edit plain text" at bounding box center [832, 87] width 1351 height 25
click at [1527, 88] on span "tune" at bounding box center [1528, 96] width 13 height 16
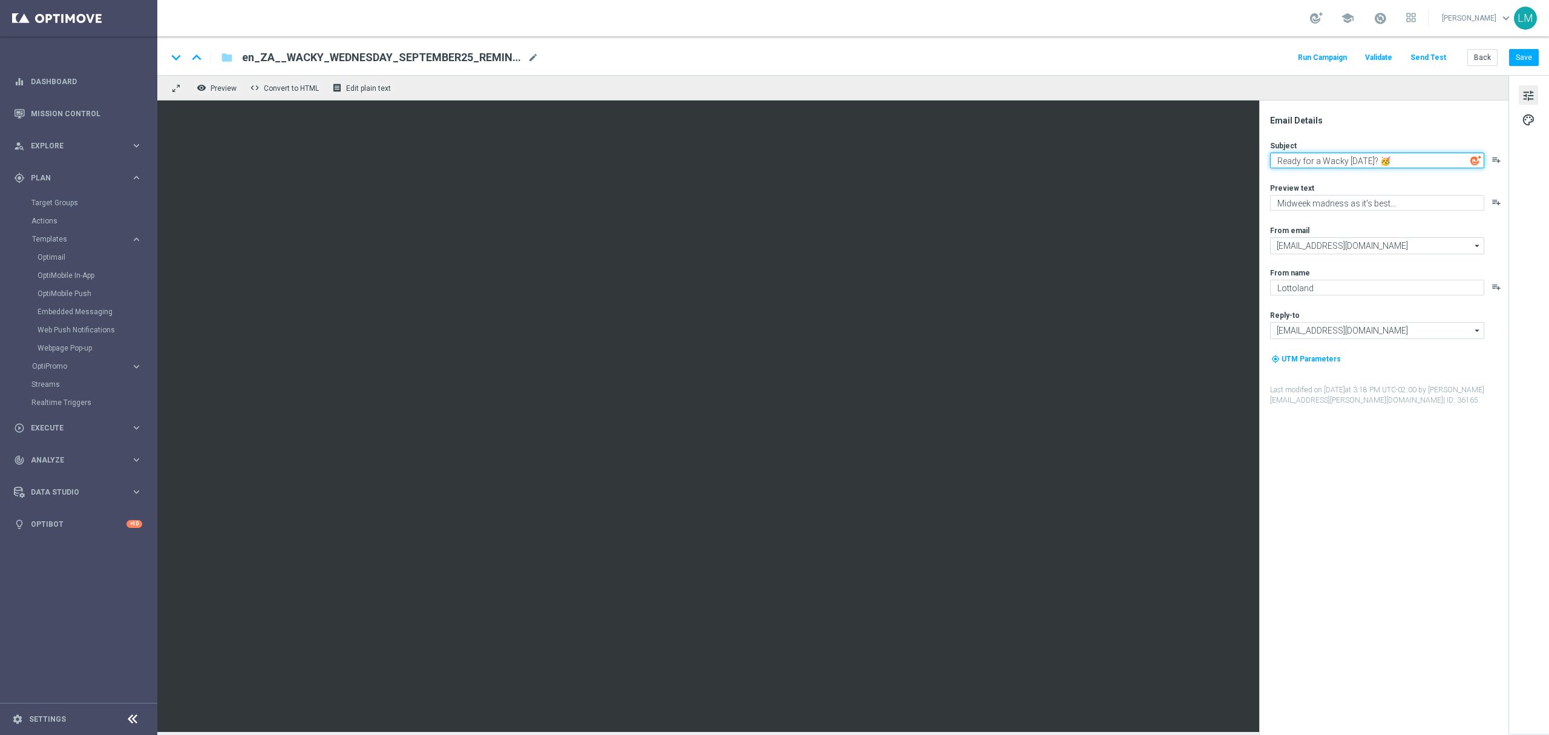
drag, startPoint x: 1278, startPoint y: 163, endPoint x: 1387, endPoint y: 163, distance: 109.5
click at [1387, 163] on textarea "Ready for a Wacky Wednesday? 🥳" at bounding box center [1377, 160] width 214 height 16
click at [1389, 160] on textarea "Ready for a Wacky Wednesday? 🥳" at bounding box center [1377, 160] width 214 height 16
drag, startPoint x: 1392, startPoint y: 160, endPoint x: 1271, endPoint y: 166, distance: 121.1
click at [1271, 166] on textarea "Ready for a Wacky Wednesday? 🥳" at bounding box center [1377, 160] width 214 height 16
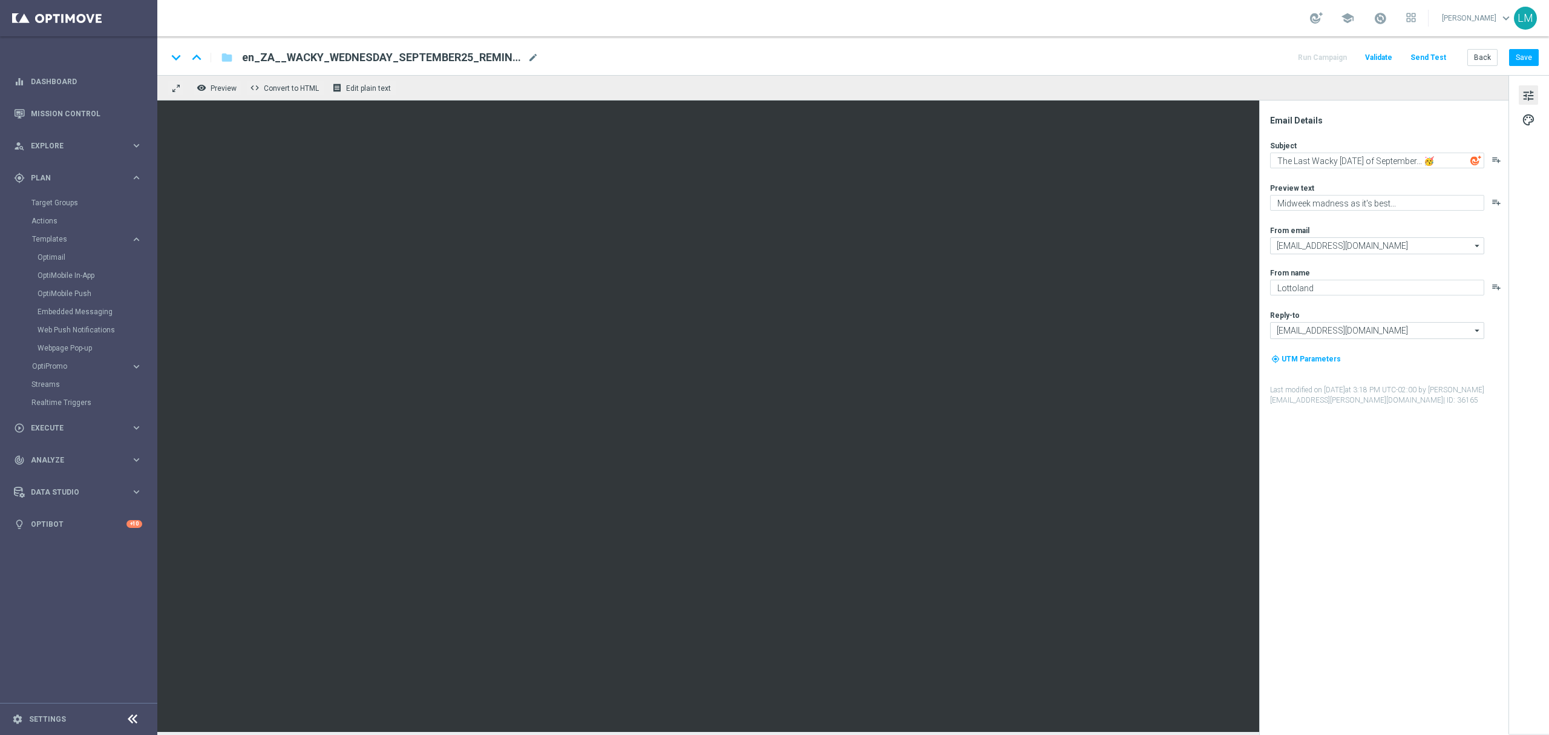
click at [1373, 443] on div "Email Details Subject The Last Wacky Wednesday of September... 🥳 playlist_add P…" at bounding box center [1386, 425] width 241 height 620
click at [1521, 63] on button "Save" at bounding box center [1524, 57] width 30 height 17
click at [1524, 57] on button "Save" at bounding box center [1524, 57] width 30 height 17
click at [1395, 165] on textarea "The Last Wacky Wednesday of September... 🥳" at bounding box center [1377, 160] width 214 height 16
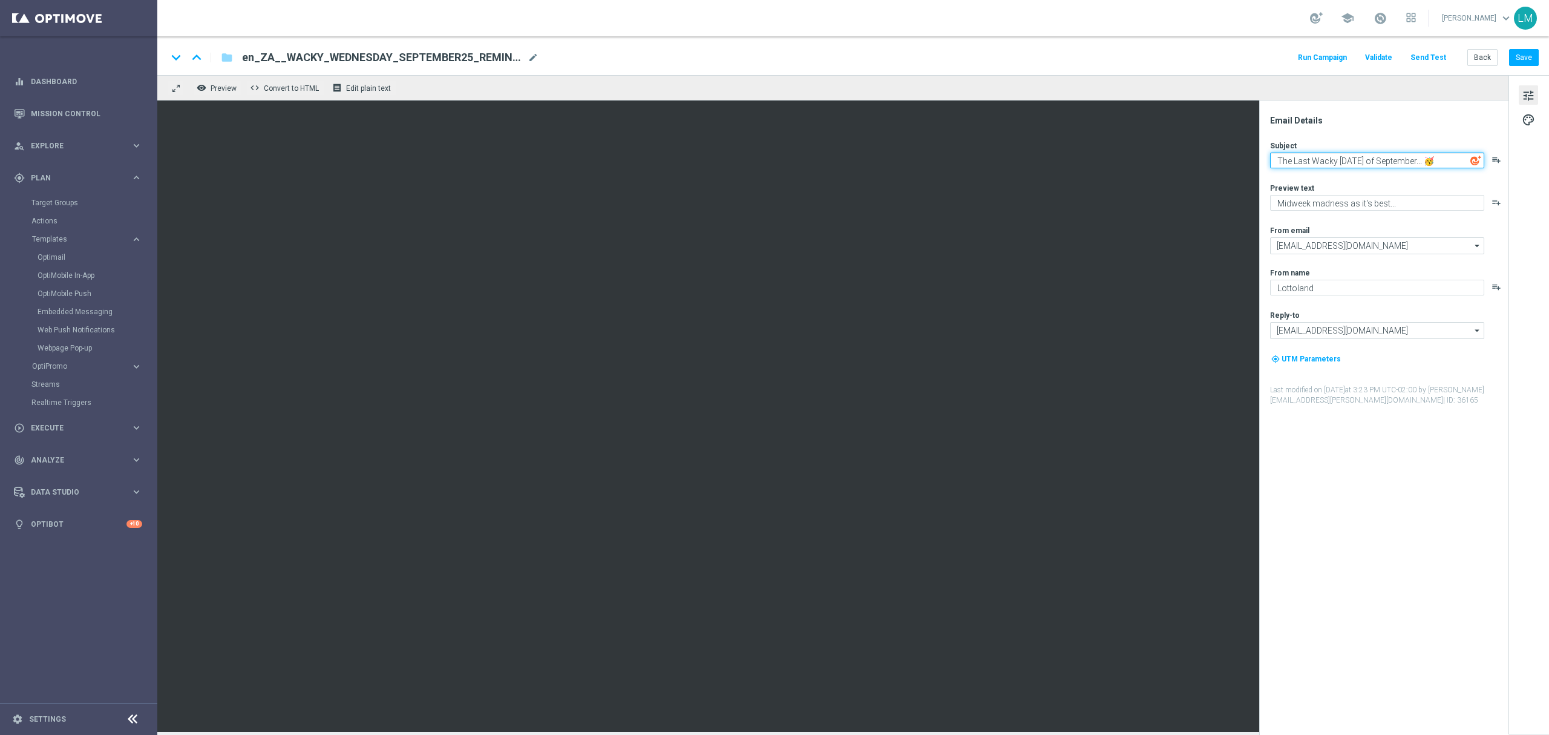
click at [1395, 165] on textarea "The Last Wacky Wednesday of September... 🥳" at bounding box center [1377, 160] width 214 height 16
click at [1400, 161] on textarea "The Last Wacky Wednesday of September.. 🥳" at bounding box center [1377, 160] width 214 height 16
type textarea "Ready for a Wacky Wednesday? 🥳"
click at [1399, 174] on div "Subject Ready for a Wacky Wednesday? 🥳 playlist_add Preview text Midweek madnes…" at bounding box center [1388, 272] width 237 height 265
click at [1475, 61] on button "Back" at bounding box center [1482, 57] width 30 height 17
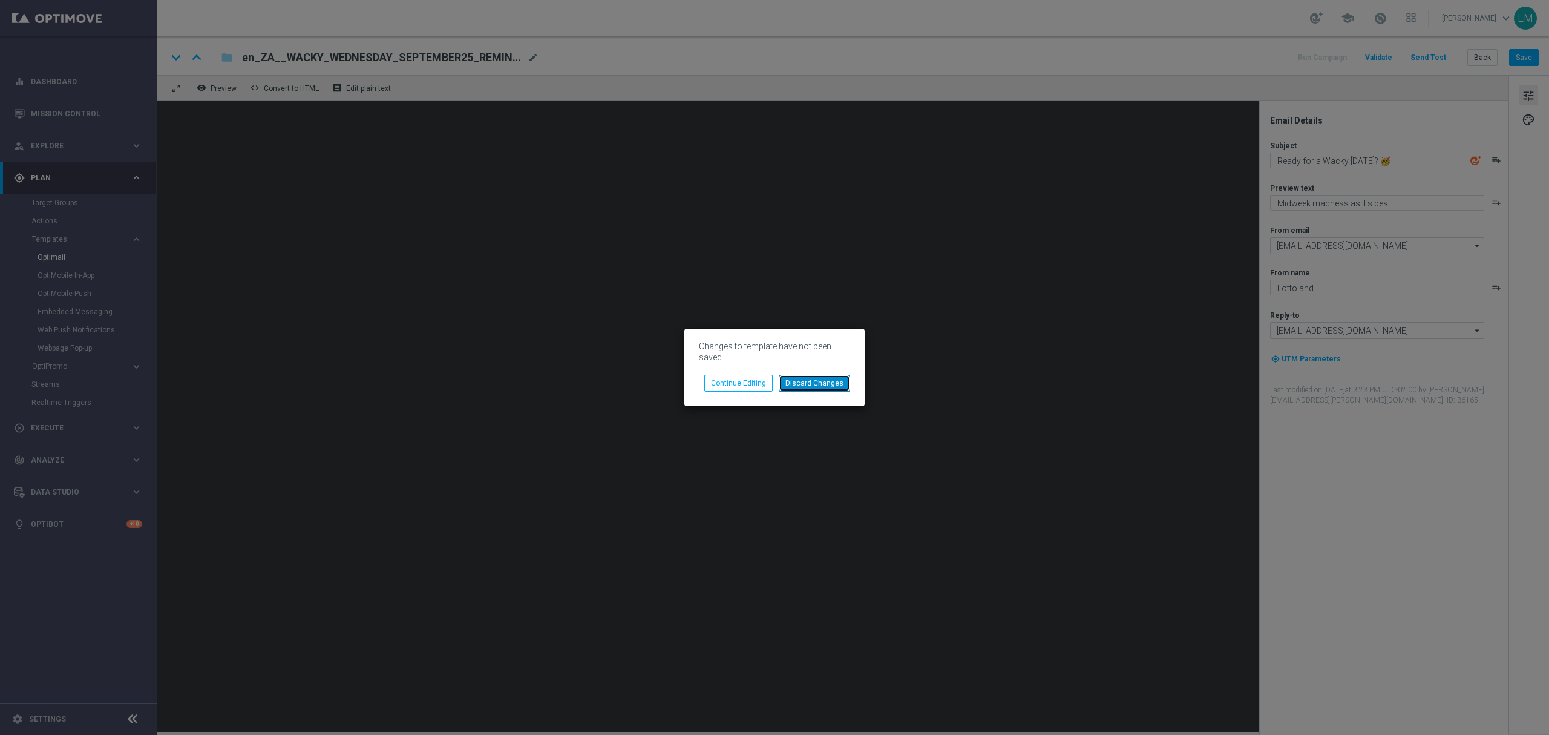
click at [836, 386] on button "Discard Changes" at bounding box center [814, 383] width 71 height 17
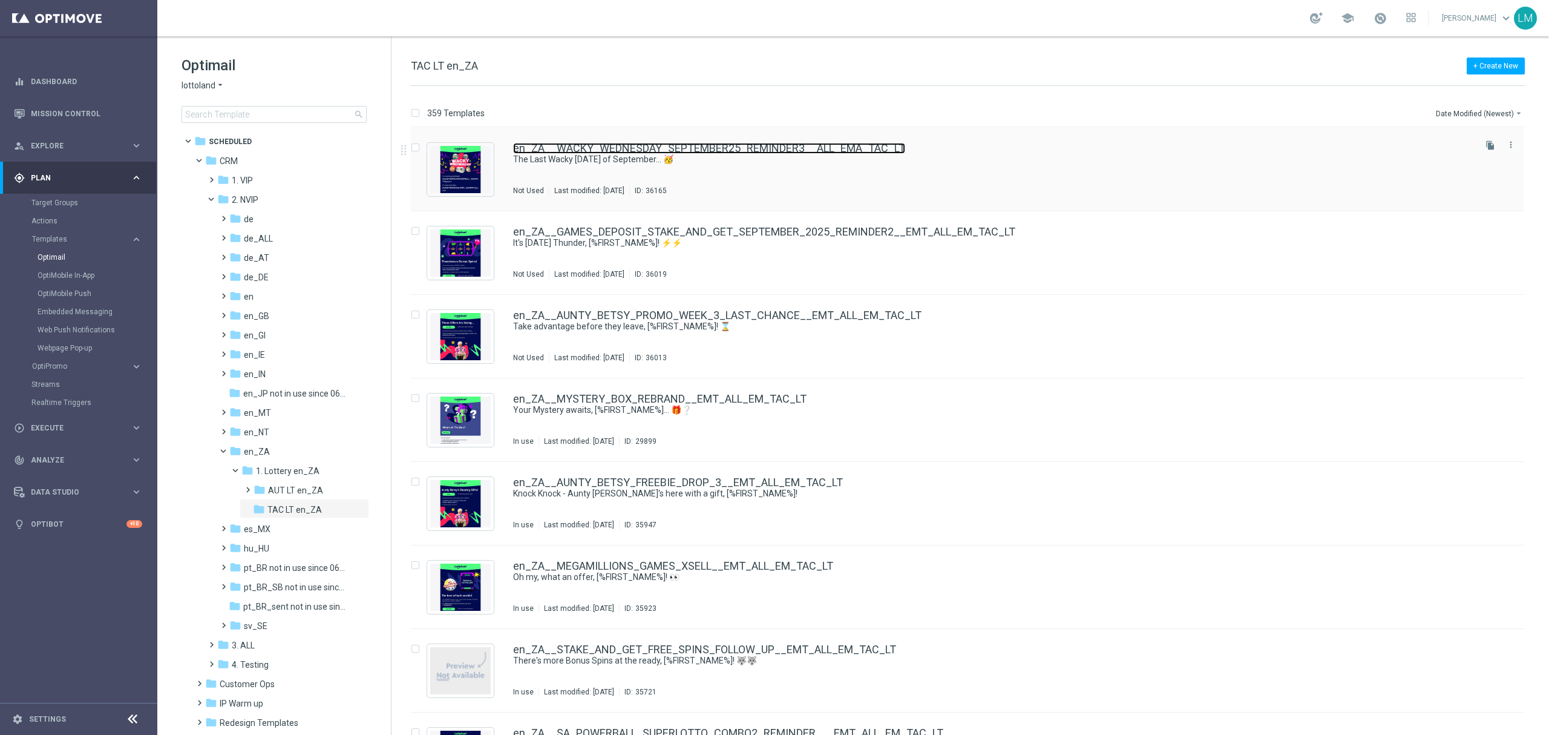
click at [821, 152] on link "en_ZA__WACKY_WEDNESDAY_SEPTEMBER25_REMINDER3__ALL_EMA_TAC_LT" at bounding box center [709, 148] width 392 height 11
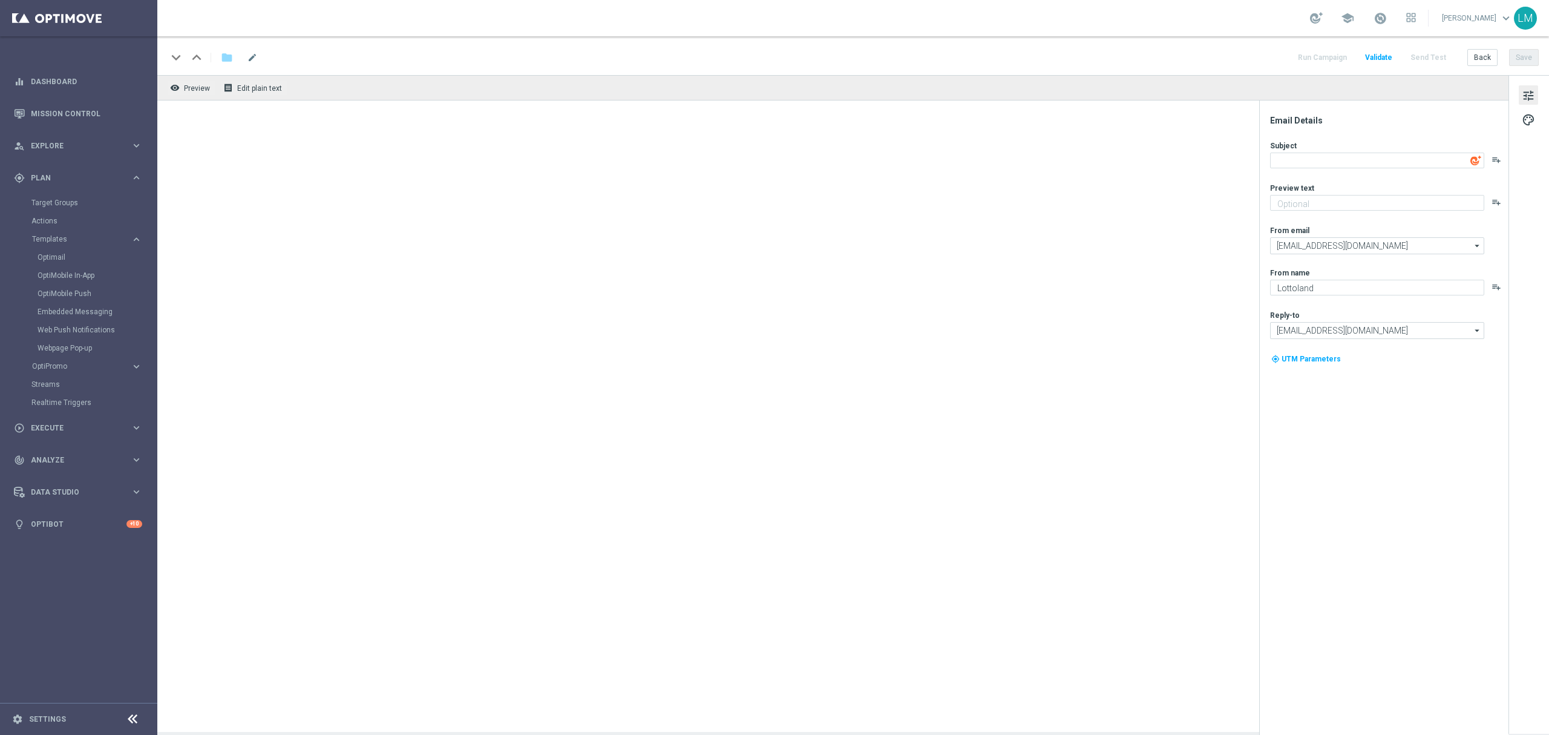
type textarea "The Last Wacky Wednesday of September... 🥳"
type textarea "Midweek madness as it's best..."
type input "support@lottoland.co.za"
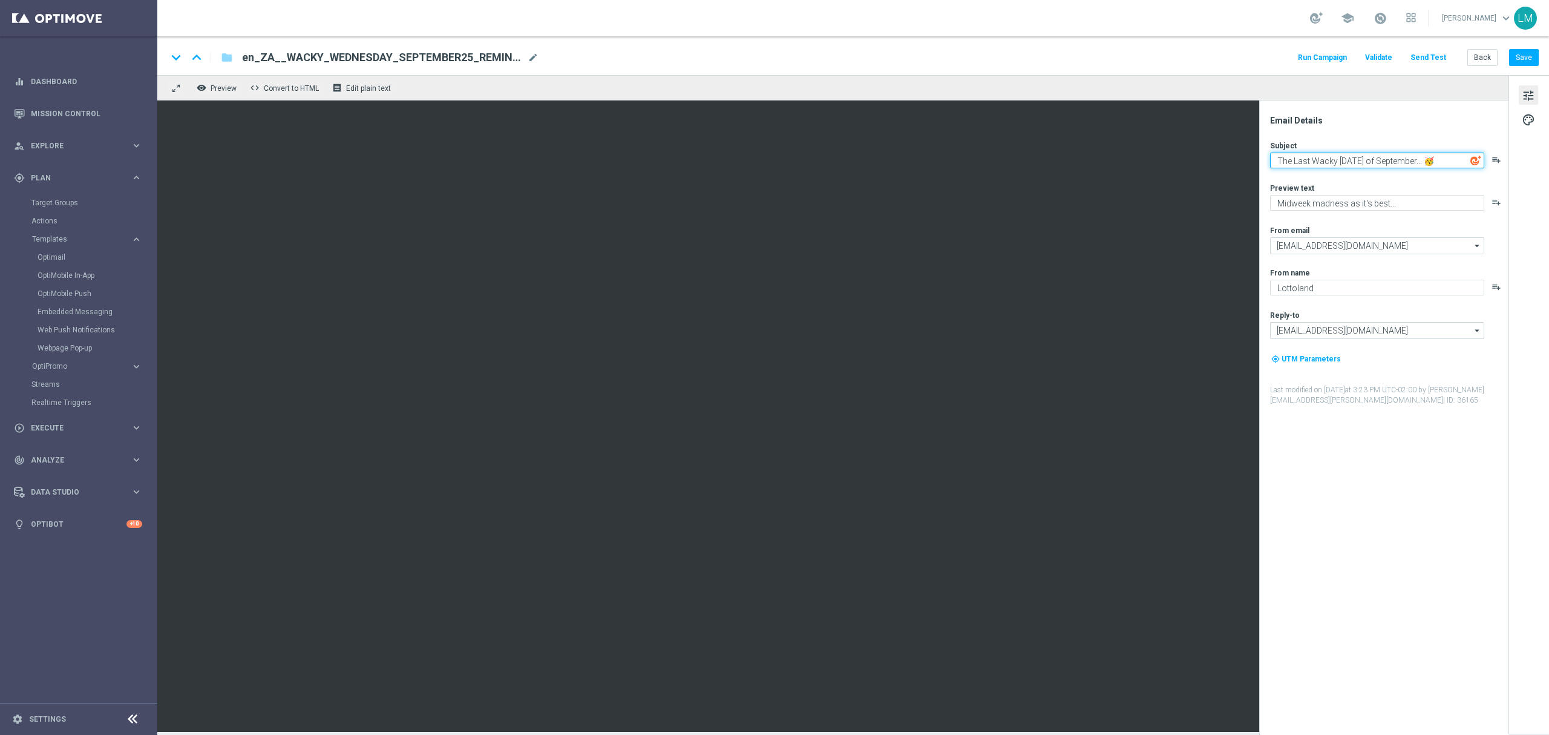
click at [1392, 155] on textarea "The Last Wacky Wednesday of September... 🥳" at bounding box center [1377, 160] width 214 height 16
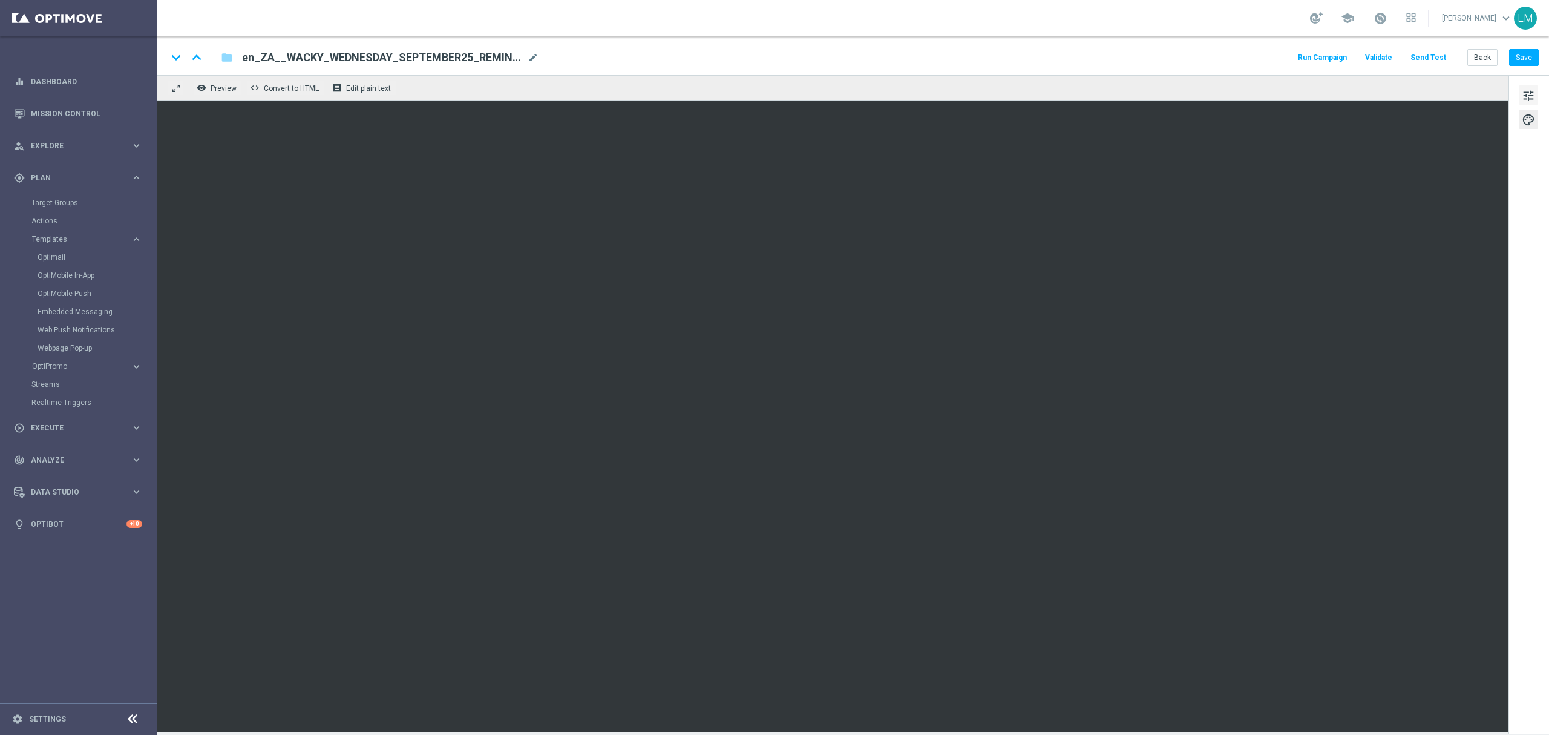
click at [1527, 96] on span "tune" at bounding box center [1528, 96] width 13 height 16
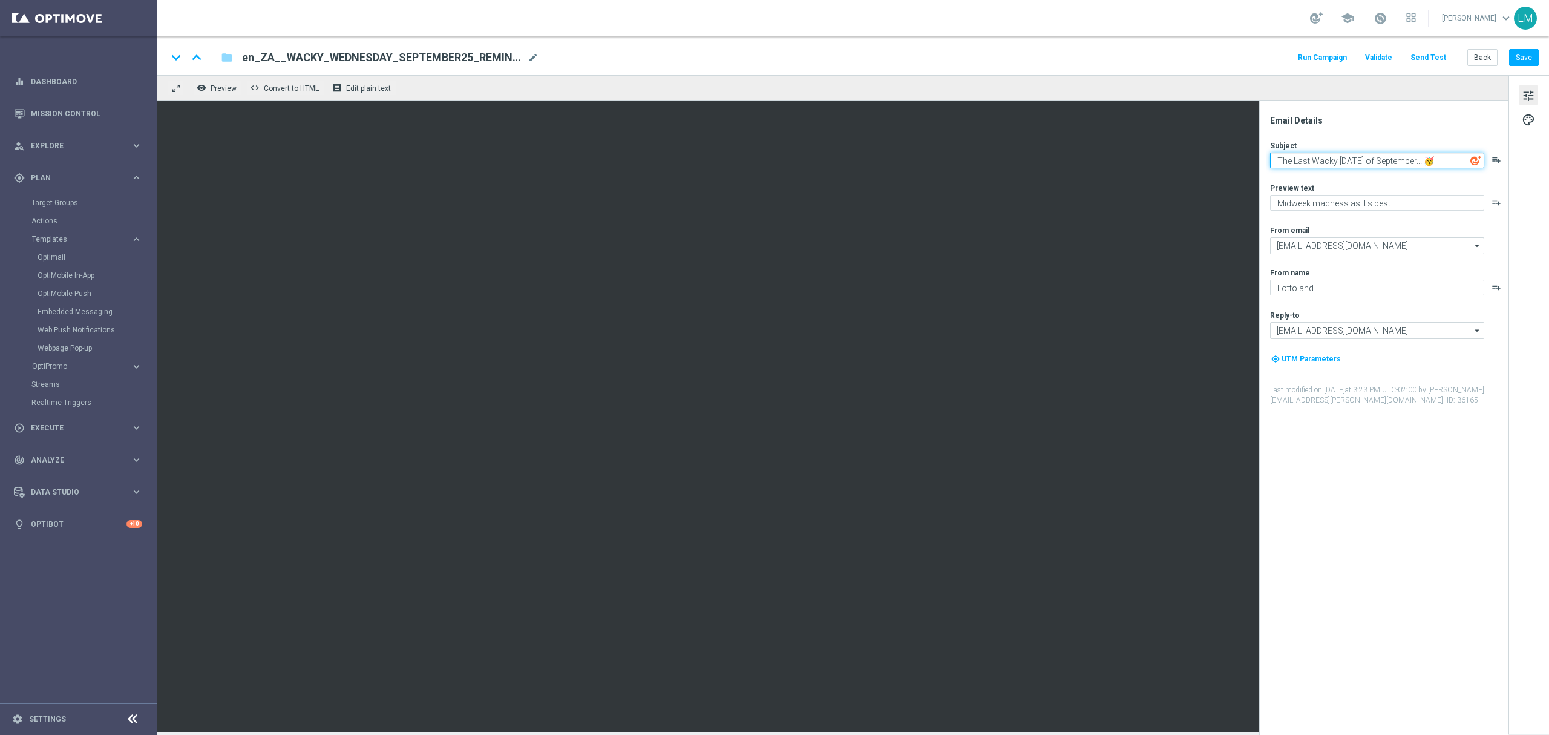
click at [1349, 157] on textarea "The Last Wacky Wednesday of September... 🥳" at bounding box center [1377, 160] width 214 height 16
click at [1381, 179] on div "Subject The Last Wacky Wednesday of September... 🥳 playlist_add Preview text Mi…" at bounding box center [1388, 272] width 237 height 265
click at [1519, 61] on button "Save" at bounding box center [1524, 57] width 30 height 17
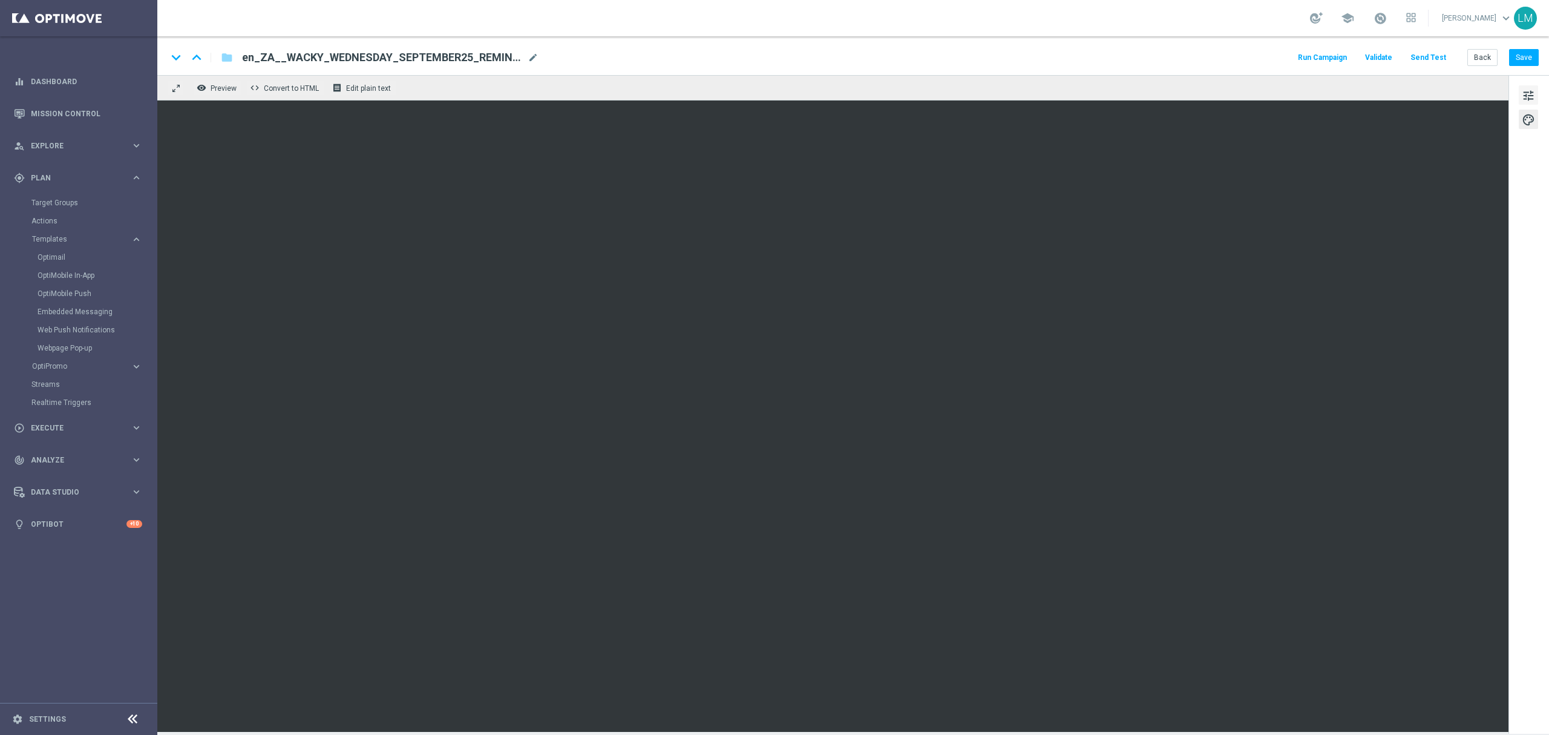
click at [1530, 95] on span "tune" at bounding box center [1528, 96] width 13 height 16
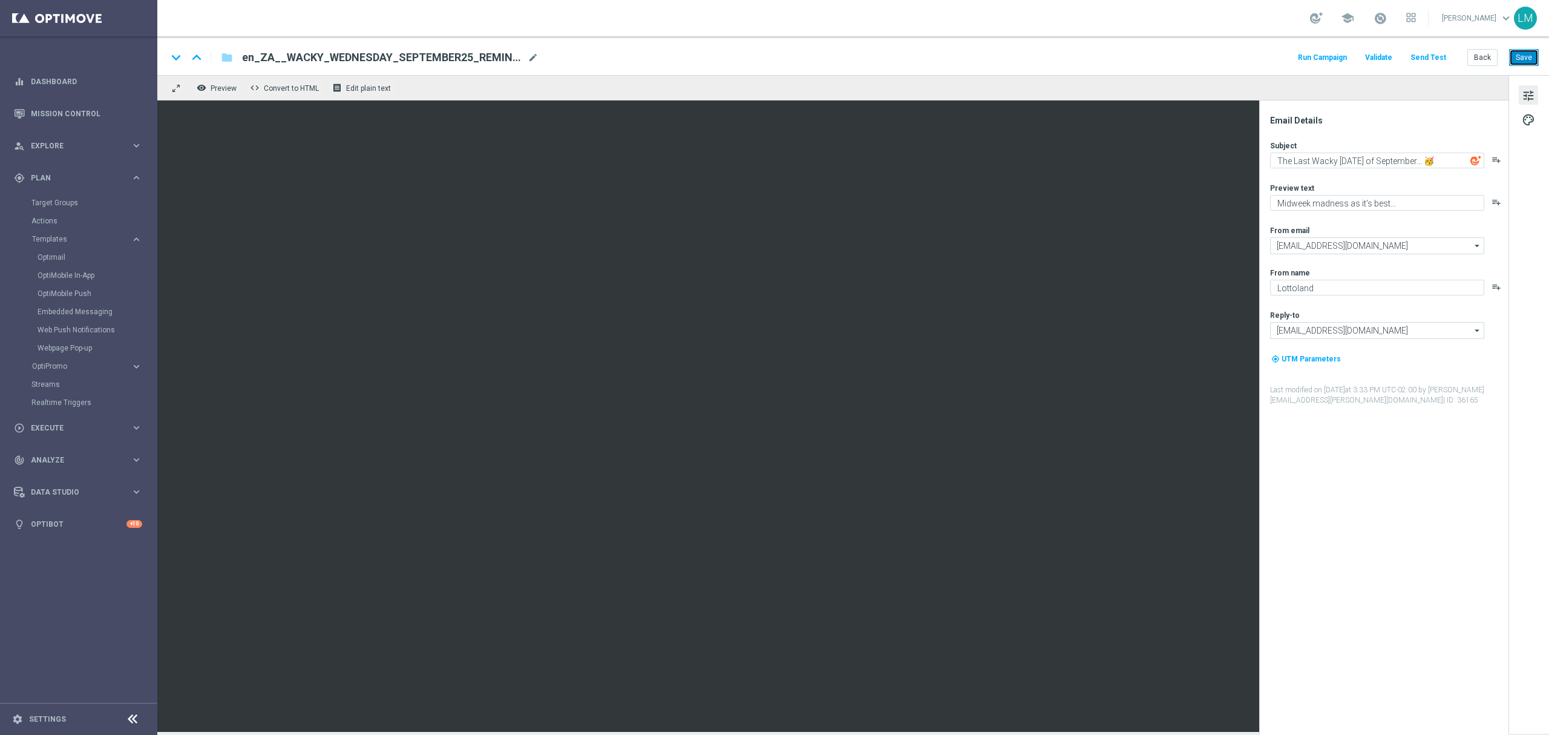
click at [1523, 59] on button "Save" at bounding box center [1524, 57] width 30 height 17
click at [1438, 62] on button "Send Test" at bounding box center [1428, 58] width 39 height 16
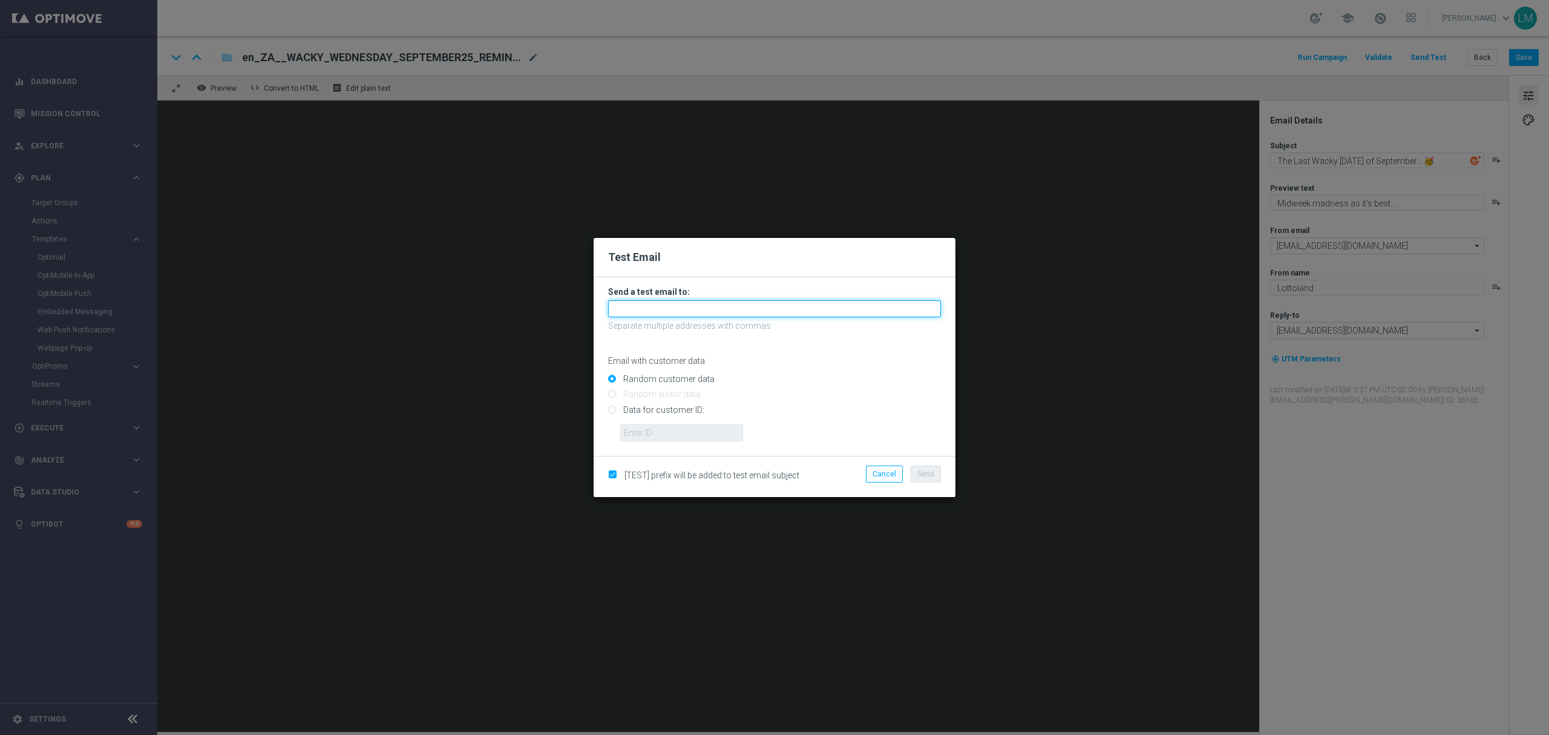
click at [628, 313] on input "text" at bounding box center [774, 308] width 333 height 17
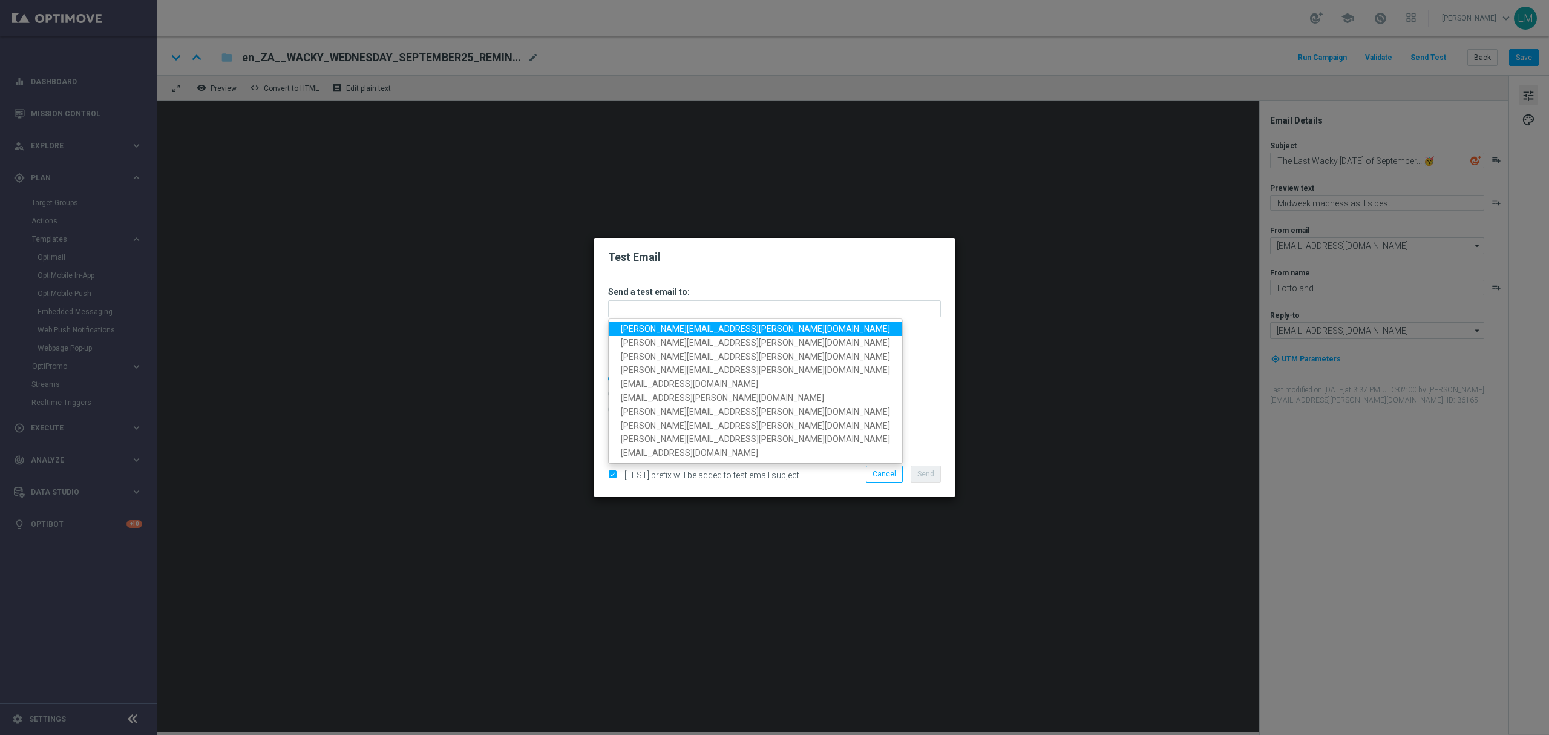
click at [634, 328] on span "leslie.martinez@lottoland.com" at bounding box center [755, 329] width 269 height 10
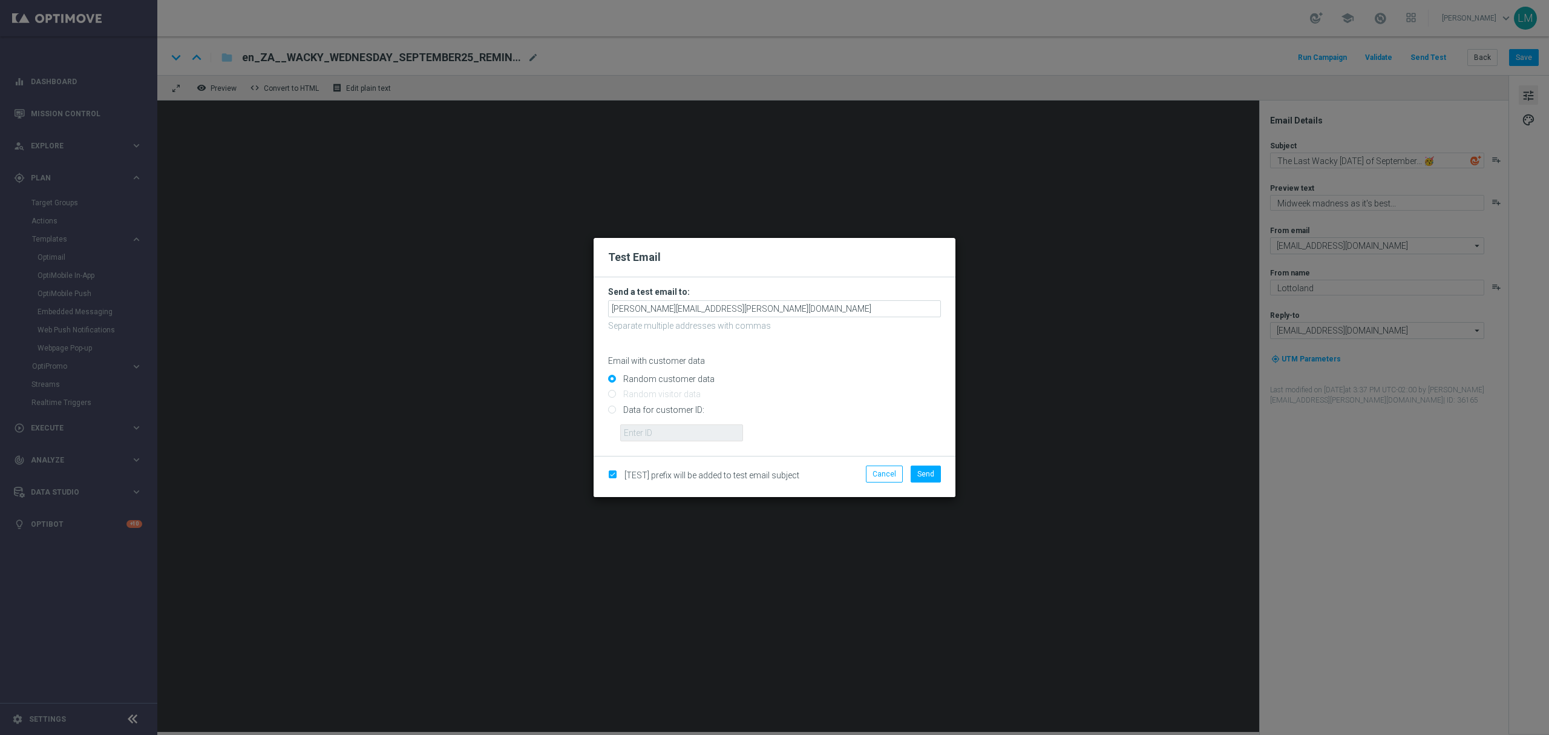
drag, startPoint x: 750, startPoint y: 295, endPoint x: 751, endPoint y: 301, distance: 6.1
click at [751, 295] on h3 "Send a test email to:" at bounding box center [774, 291] width 333 height 11
click at [750, 304] on input "leslie.martinez@lottoland.com" at bounding box center [774, 308] width 333 height 17
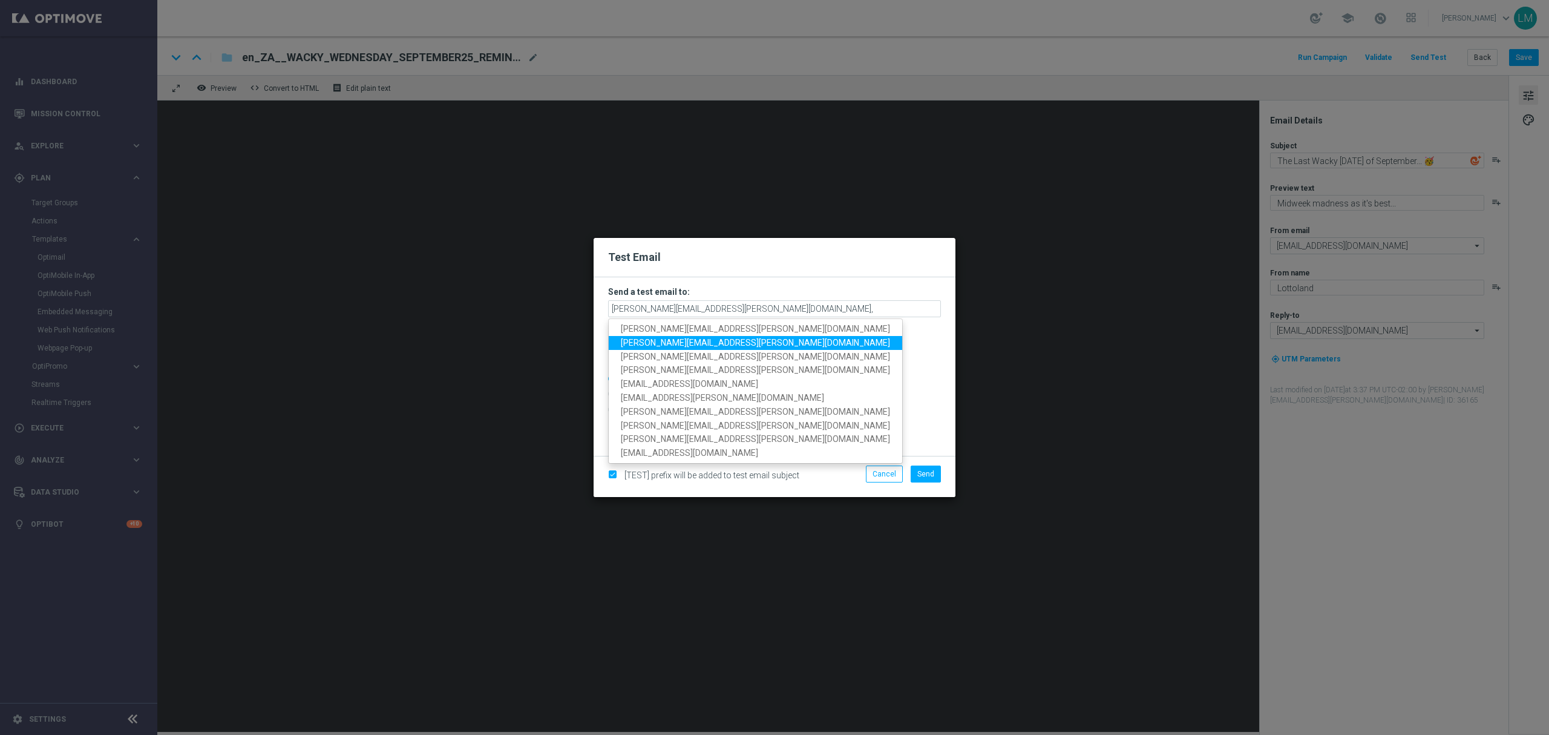
click at [709, 338] on span "millie.purcell@lottoland.com" at bounding box center [755, 343] width 269 height 10
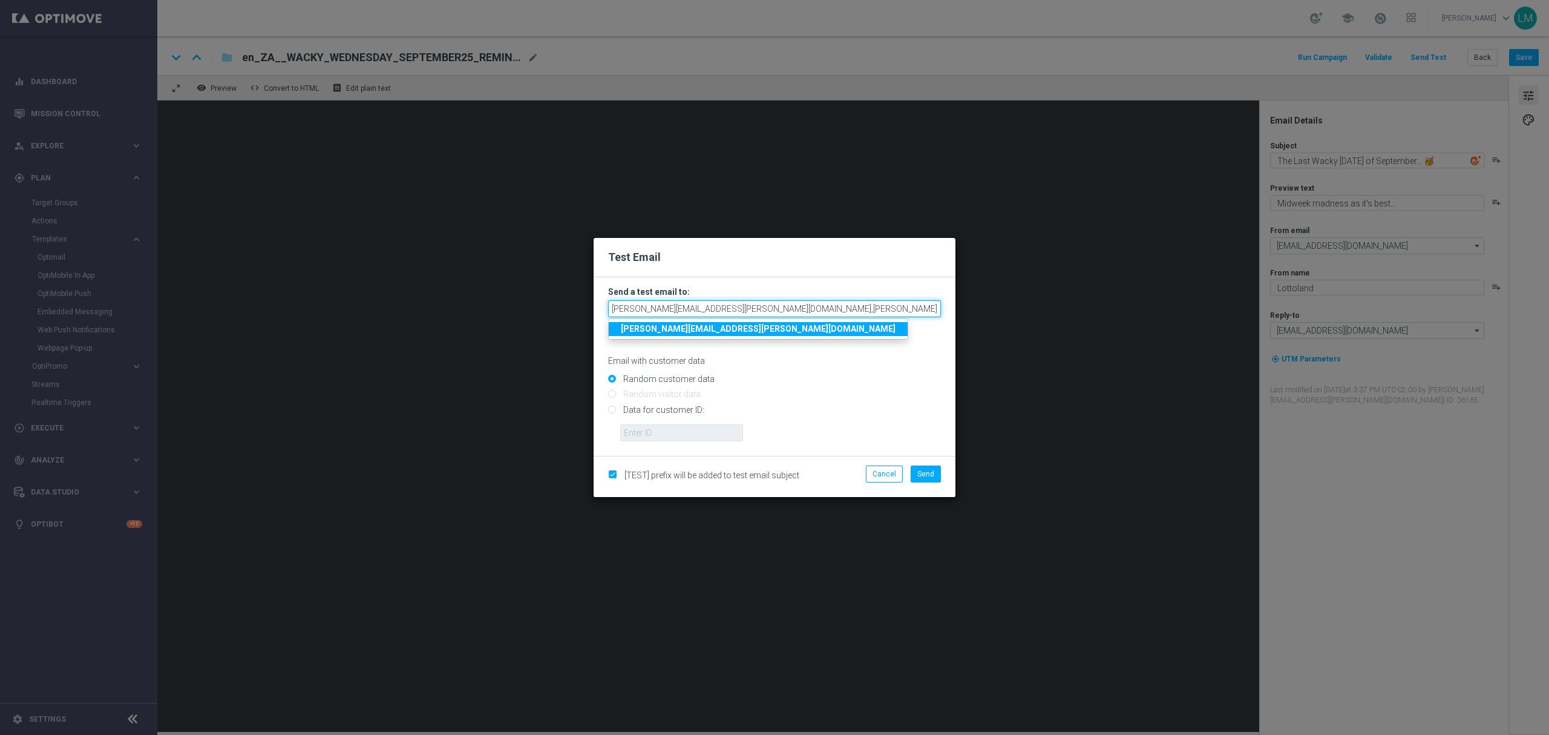
click at [836, 307] on input "leslie.martinez@lottoland.com,millie.purcell@lottoland.com" at bounding box center [774, 308] width 333 height 17
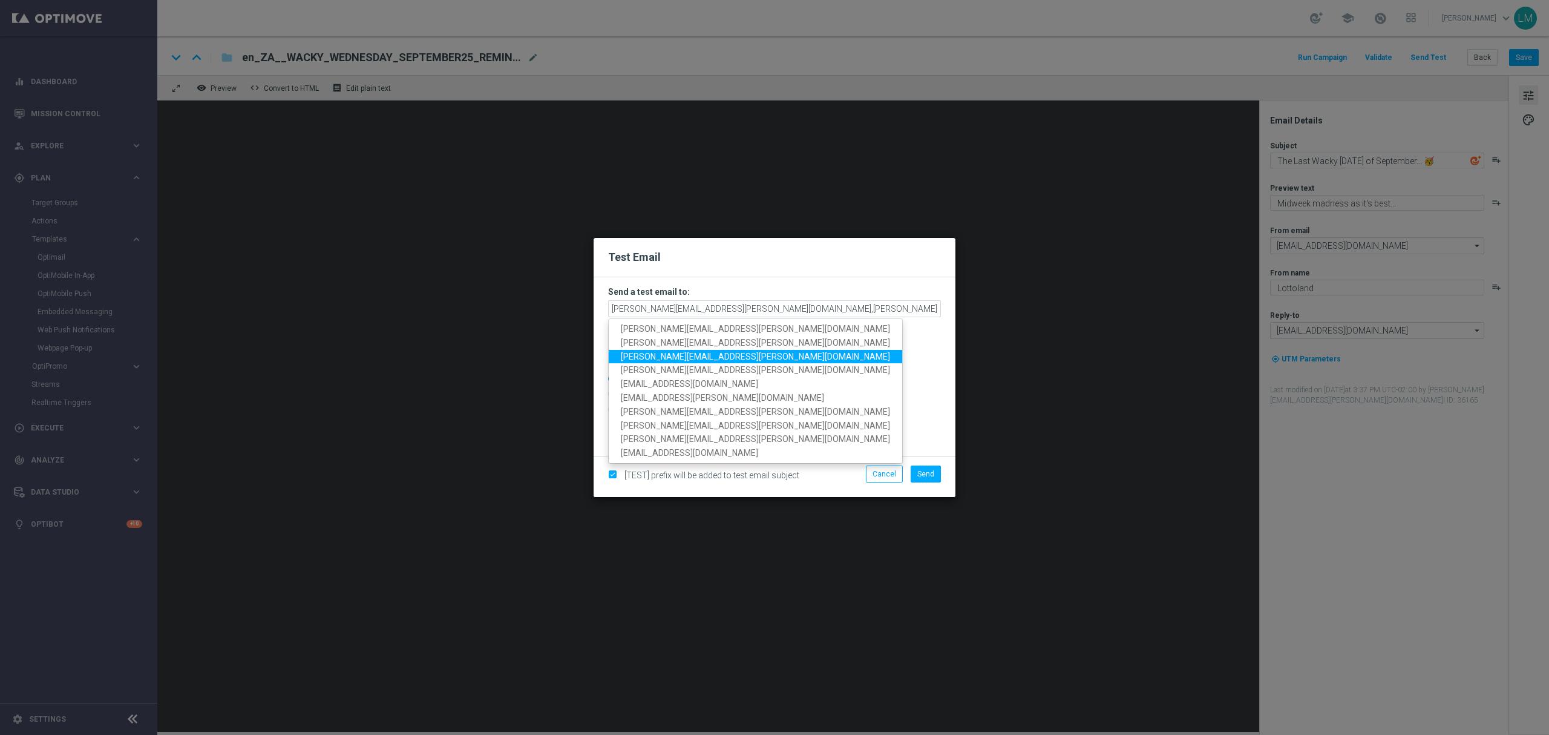
click at [666, 354] on span "ricky.hubbard@lottoland.com" at bounding box center [755, 356] width 269 height 10
type input "leslie.martinez@lottoland.com,millie.purcell@lottoland.com,ricky.hubbard@lottol…"
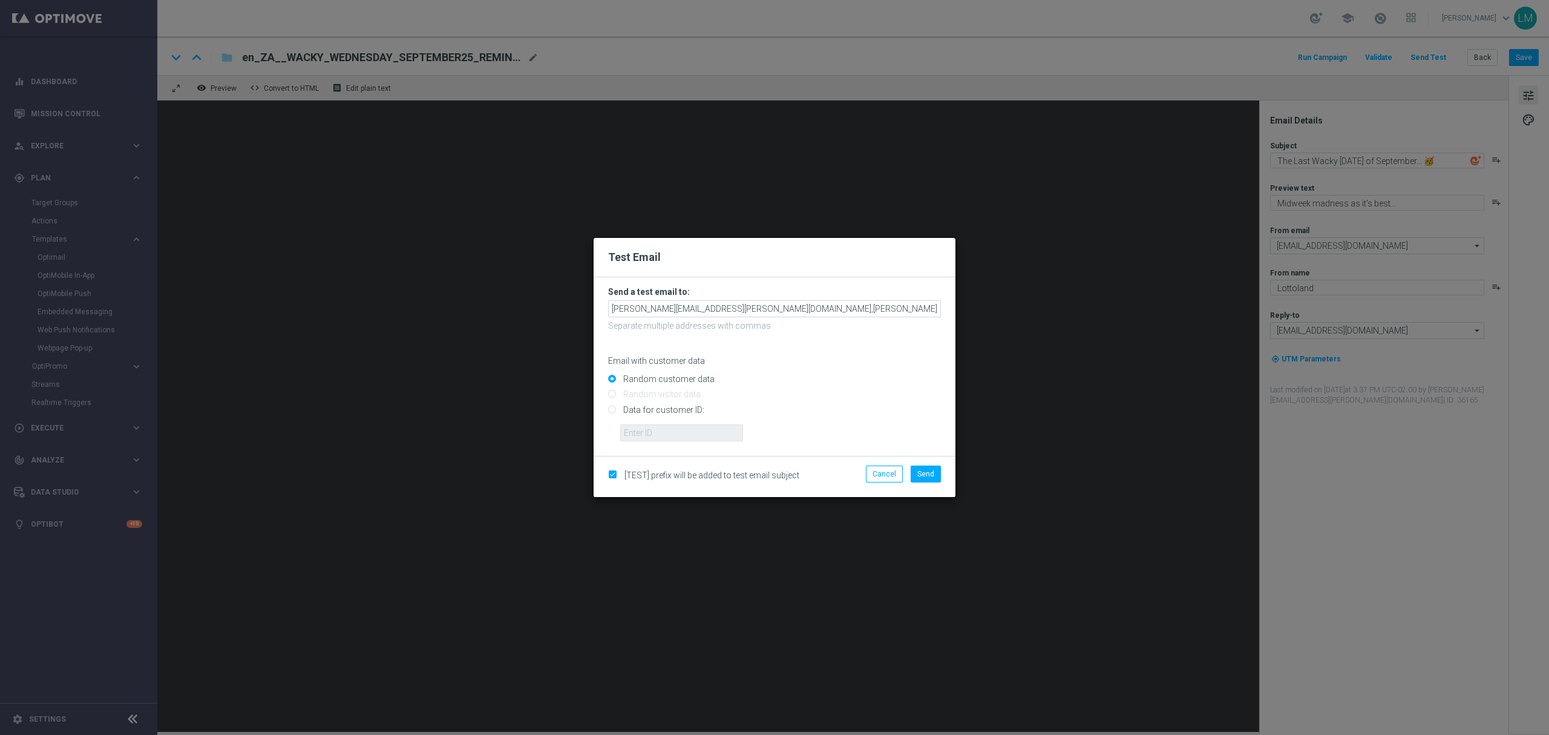
click at [651, 406] on input "Data for customer ID:" at bounding box center [774, 414] width 333 height 17
radio input "true"
click at [644, 428] on input "text" at bounding box center [681, 432] width 123 height 17
type input "10505907"
click at [927, 479] on button "Send" at bounding box center [926, 473] width 30 height 17
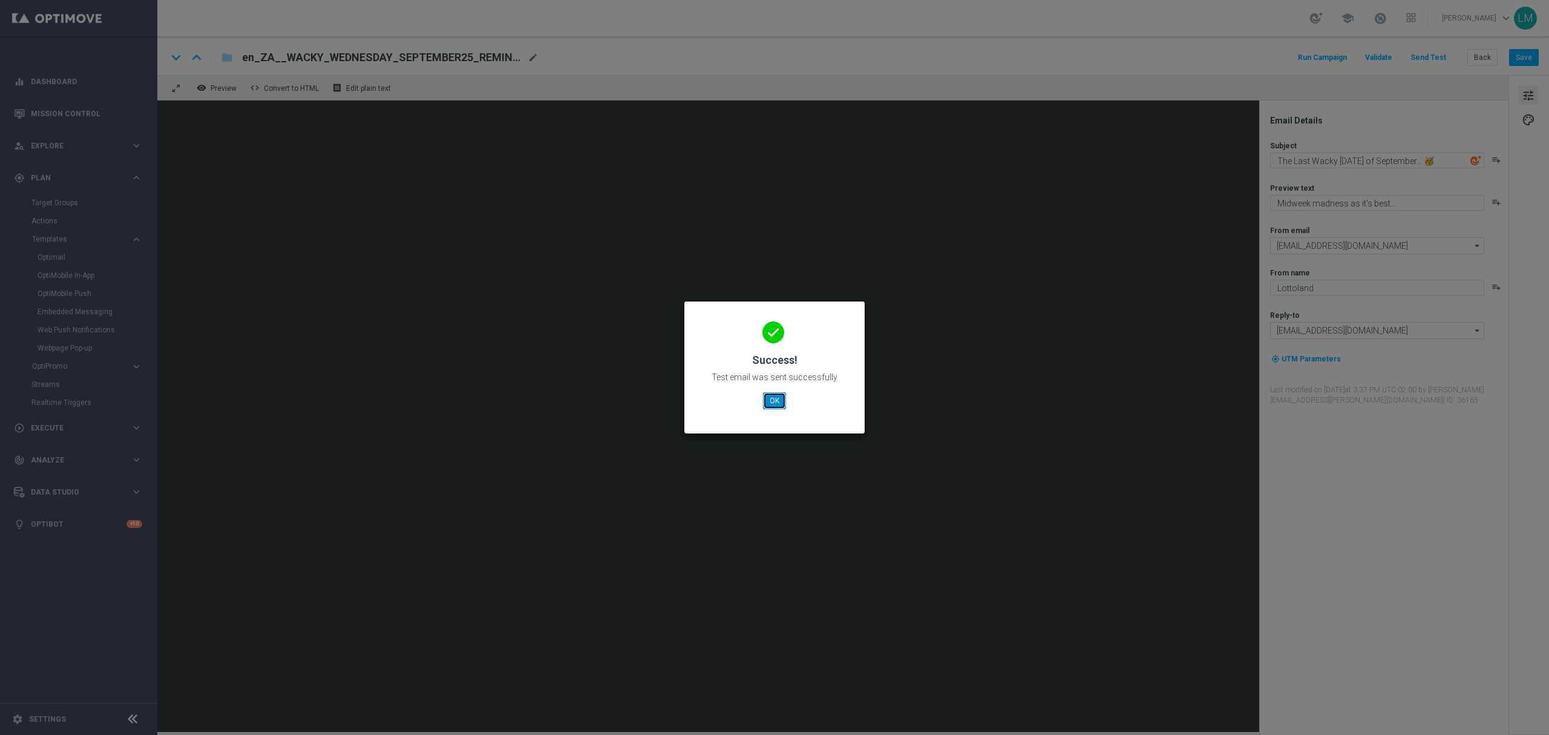
click at [779, 405] on button "OK" at bounding box center [774, 400] width 23 height 17
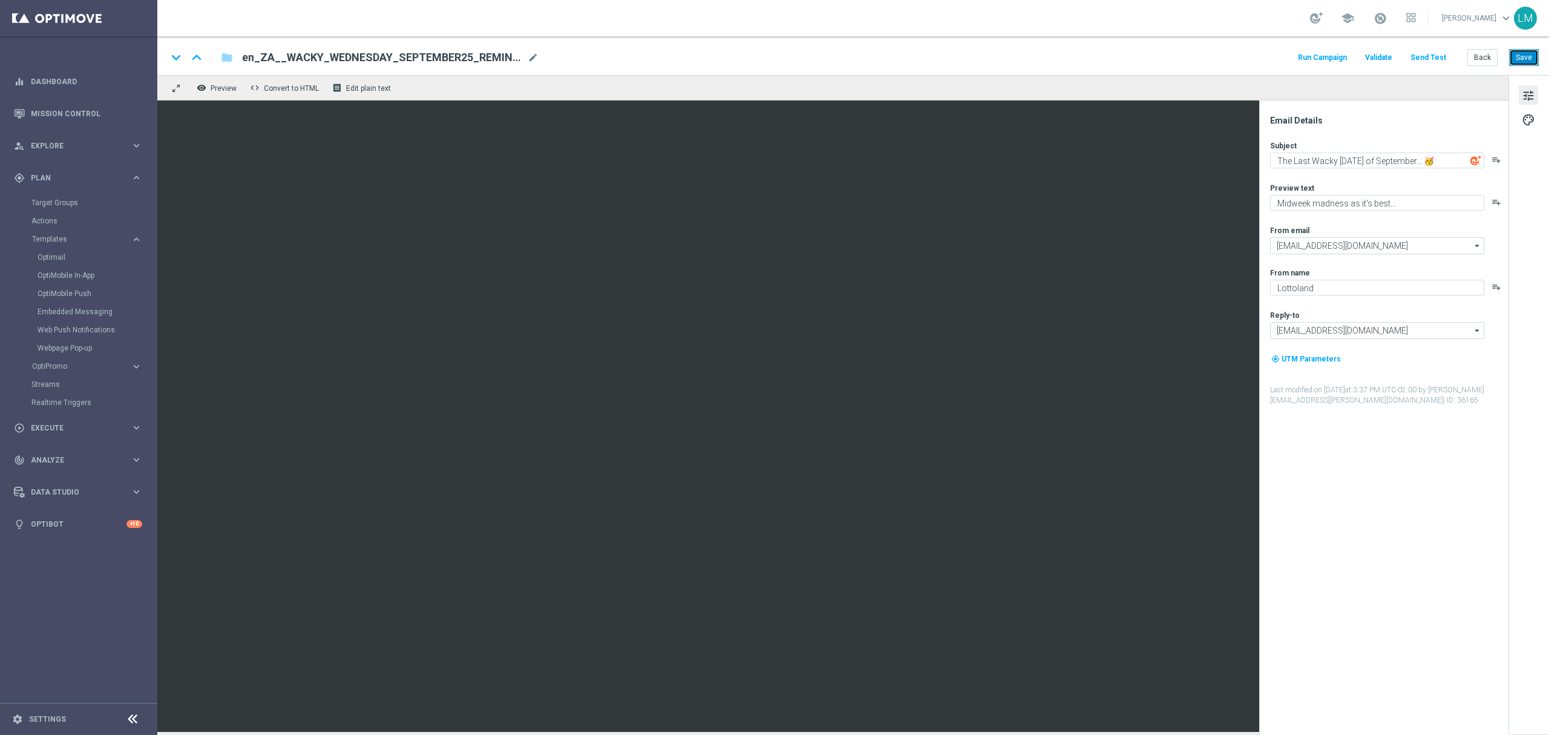
click at [1515, 50] on button "Save" at bounding box center [1524, 57] width 30 height 17
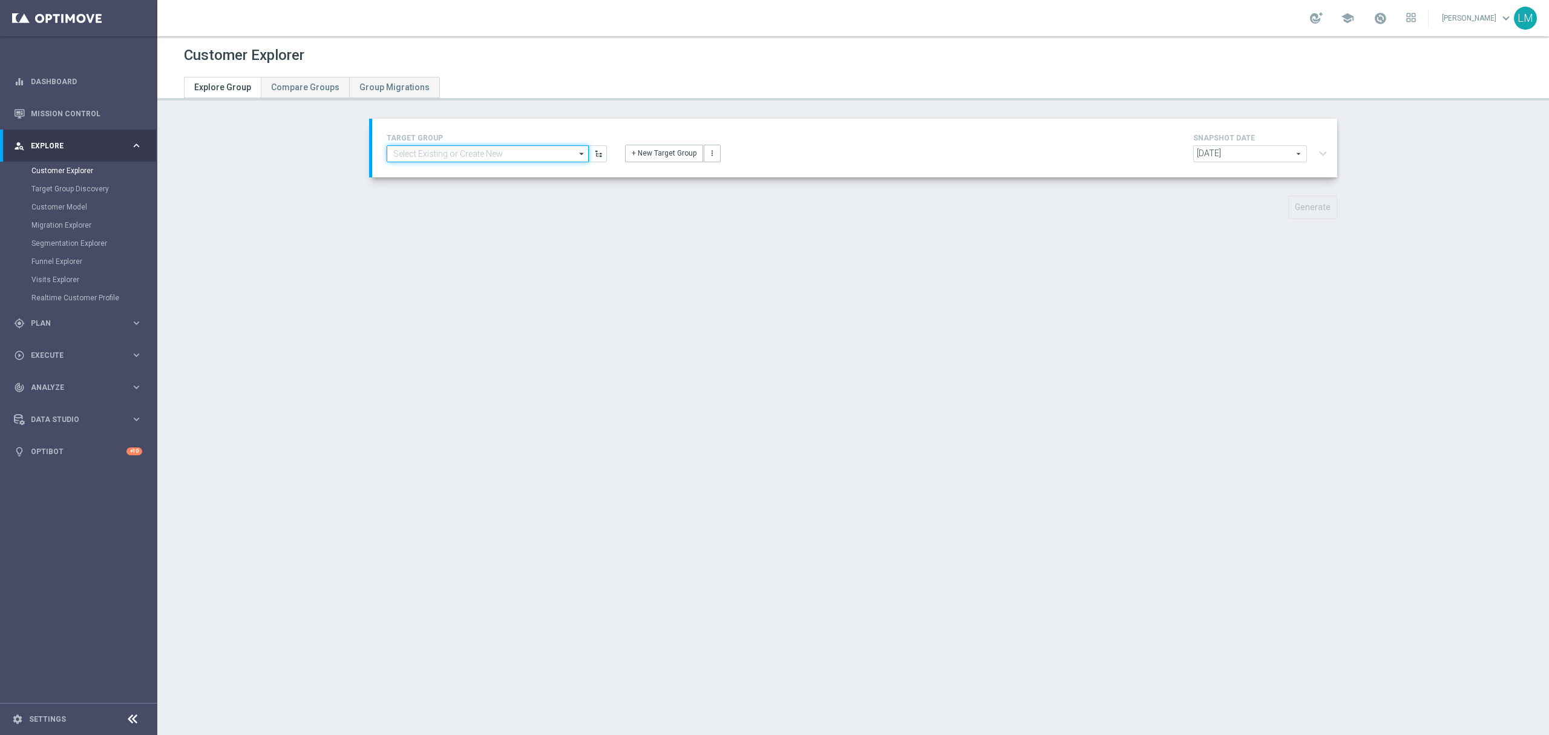
click at [537, 151] on input at bounding box center [488, 153] width 202 height 17
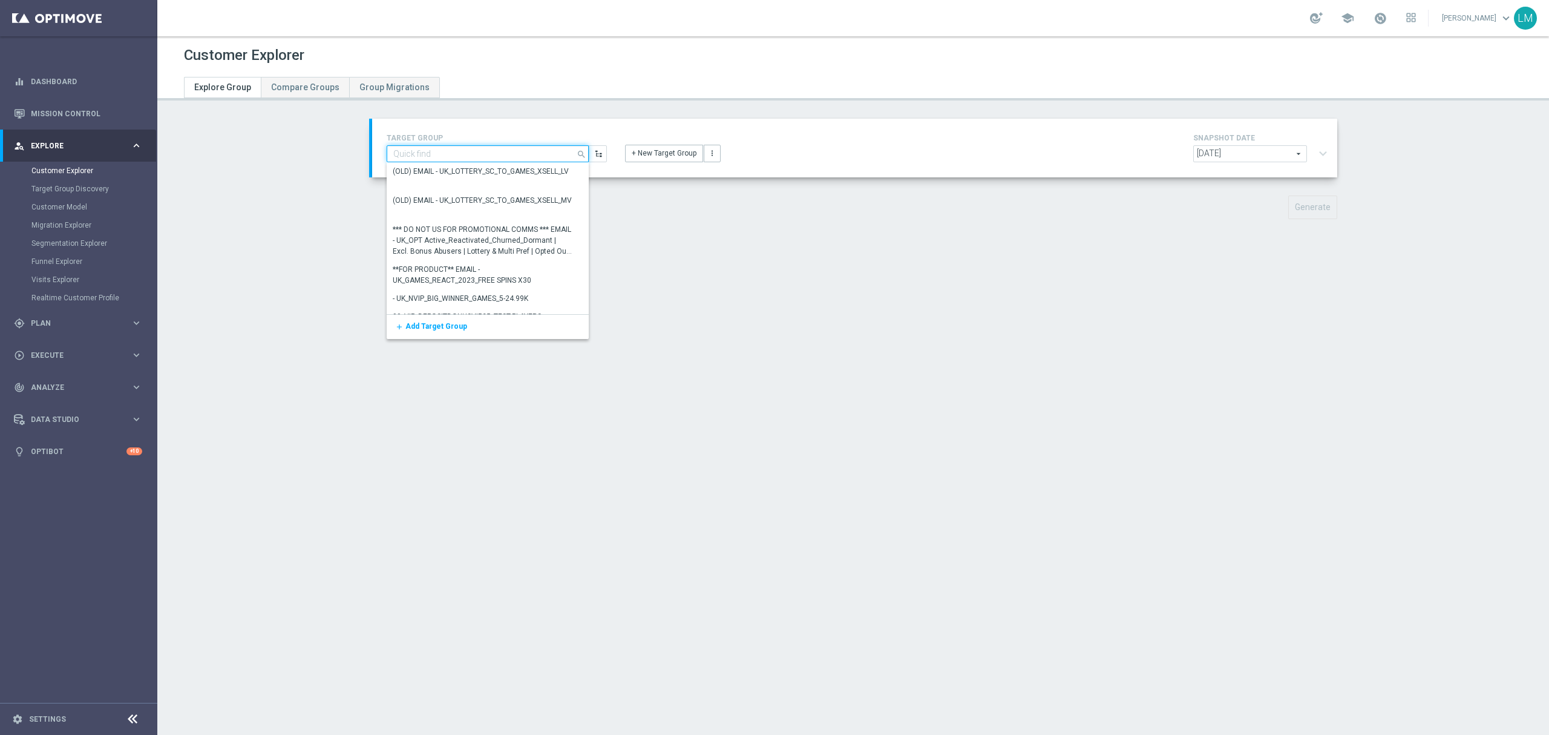
paste input "ZA_TACTICAL_EMAIL_EXCEPTIONAL_PLAYERS_LAST_WEEK"
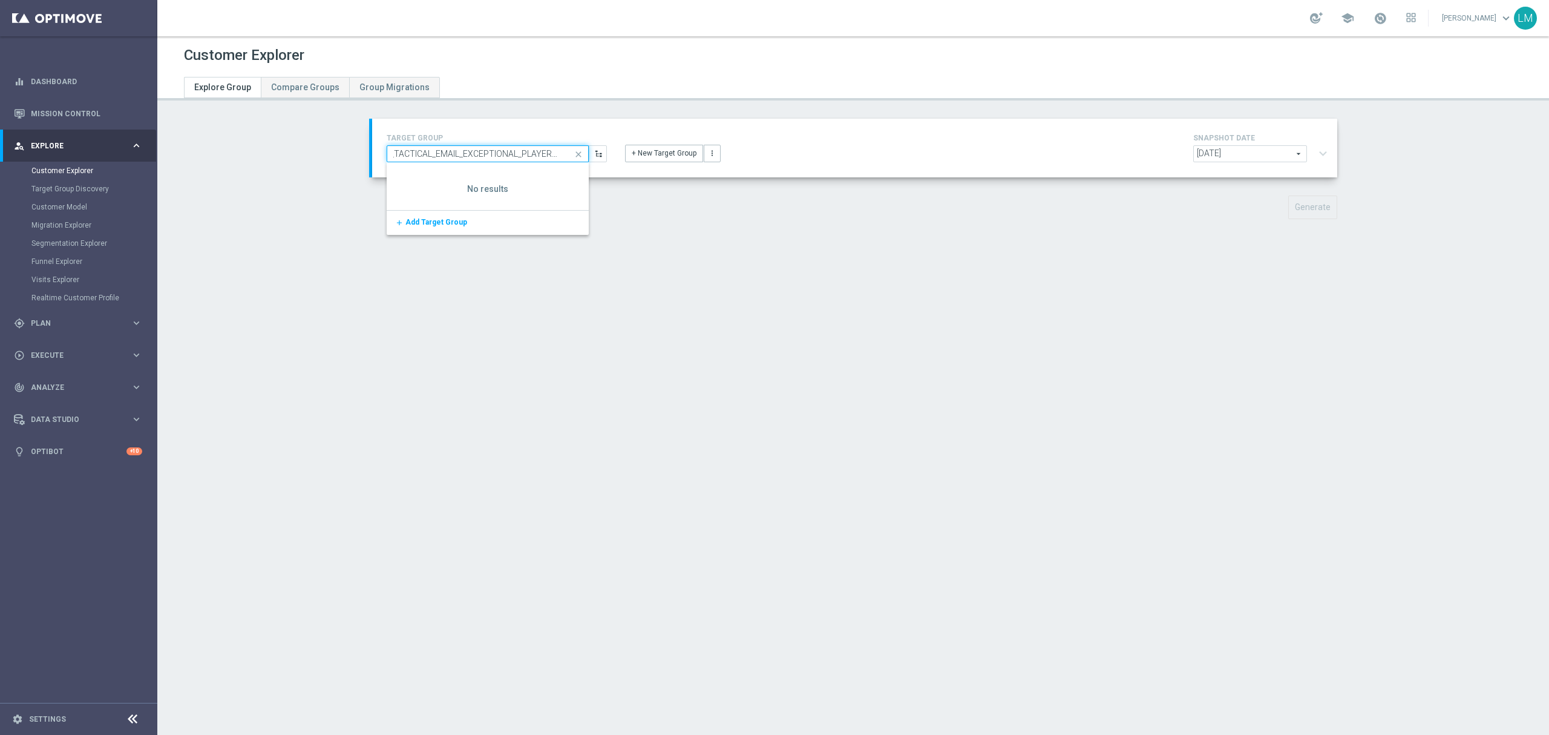
scroll to position [0, 13]
type input "ZA_TACTICAL_EMAIL_EXCEPTIONAL_PLAYERS_LAS"
click at [593, 327] on div "Customer Explorer Explore Group Compare Groups Group Migrations TARGET GROUP ZA…" at bounding box center [853, 385] width 1392 height 698
click at [45, 117] on link "Mission Control" at bounding box center [86, 113] width 111 height 32
